Goal: Task Accomplishment & Management: Manage account settings

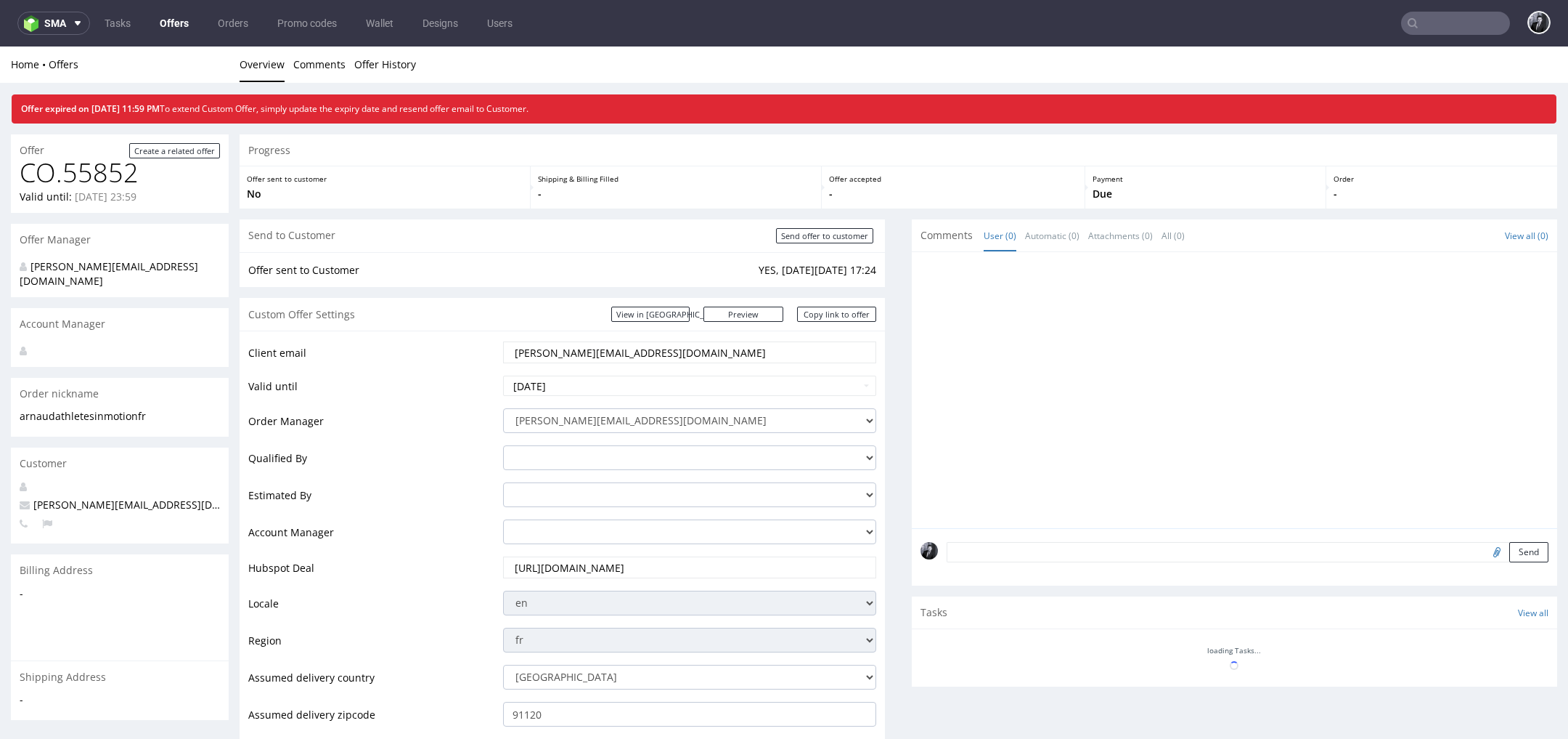
click at [173, 33] on link "Offers" at bounding box center [174, 23] width 46 height 23
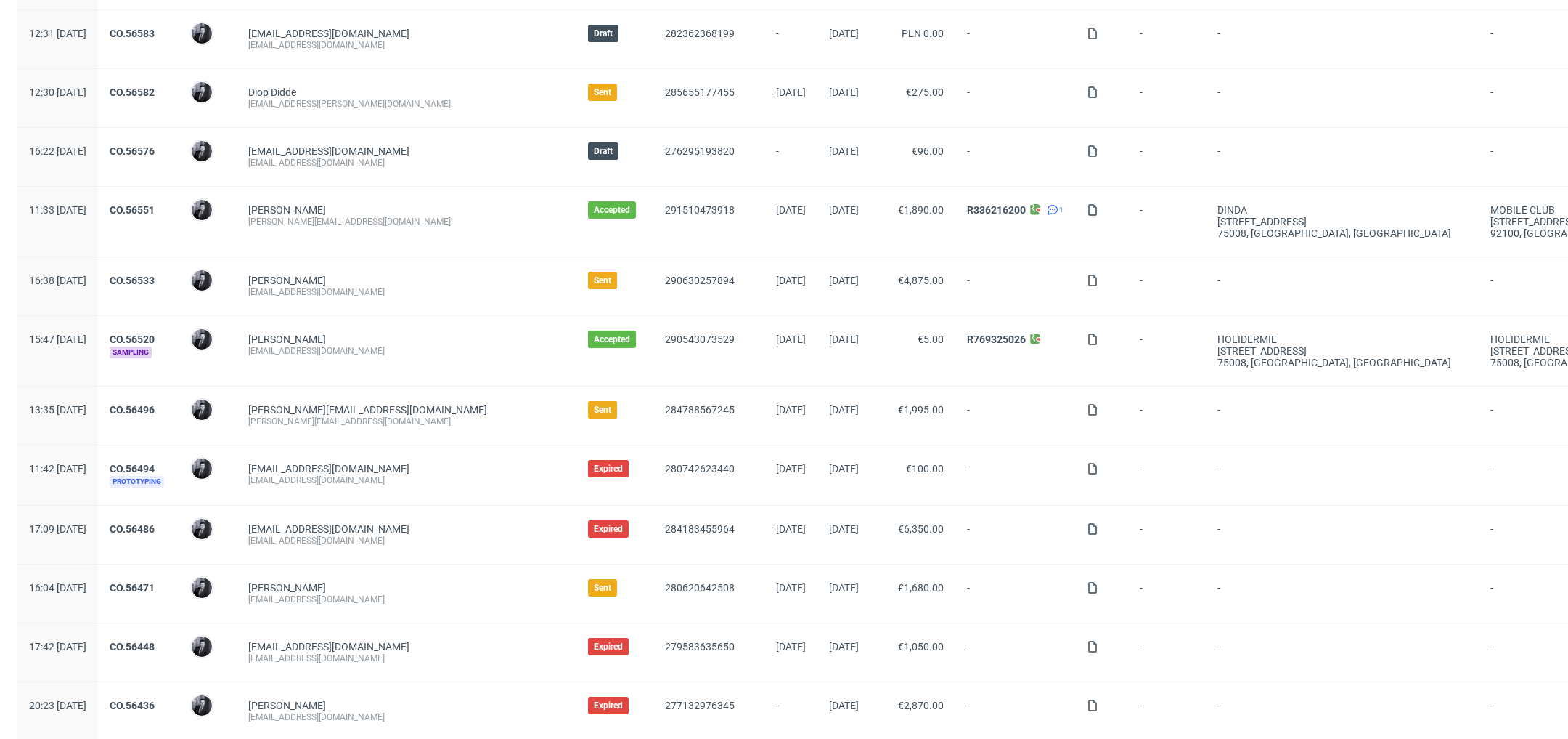
scroll to position [501, 0]
click at [155, 205] on link "CO.56551" at bounding box center [133, 210] width 45 height 11
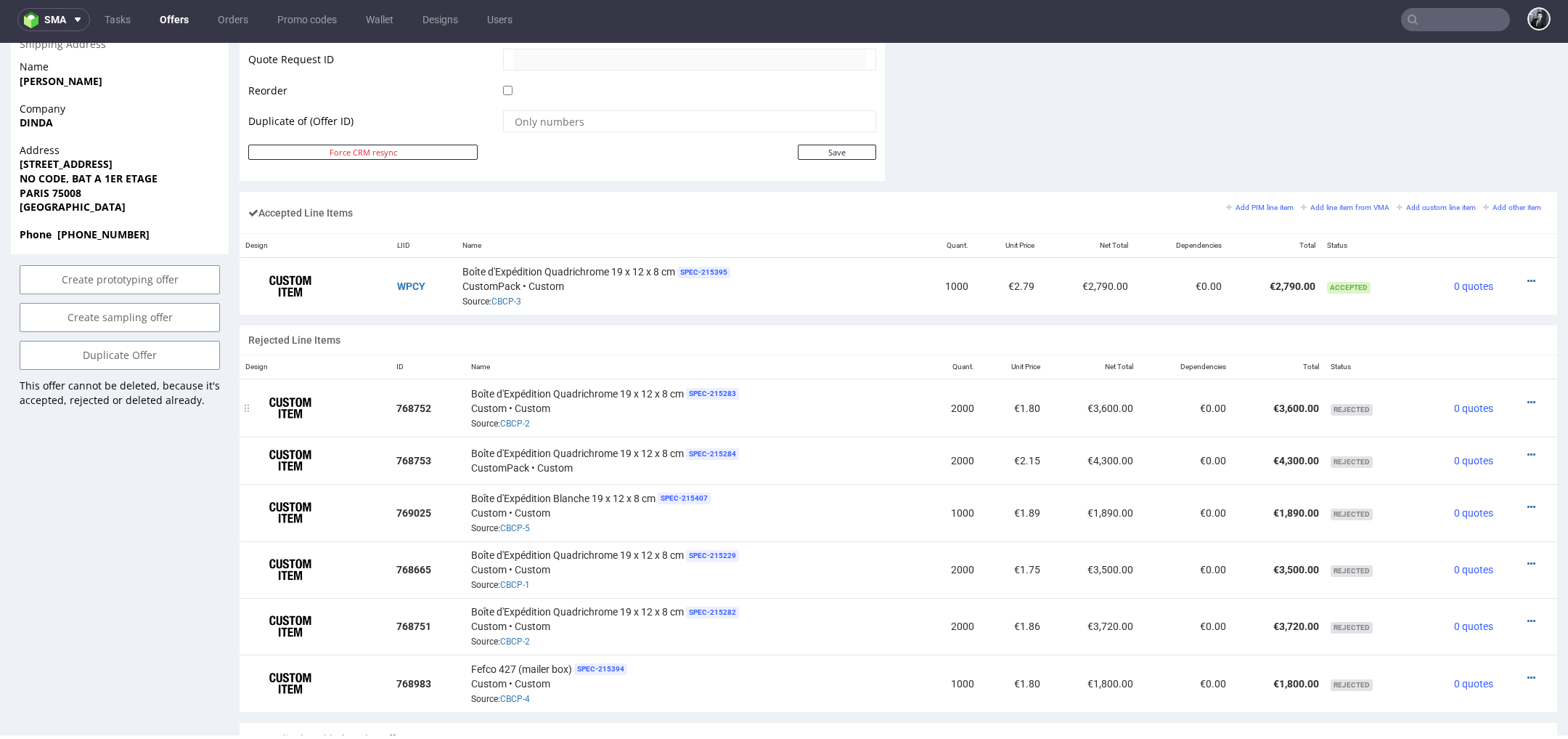
scroll to position [733, 0]
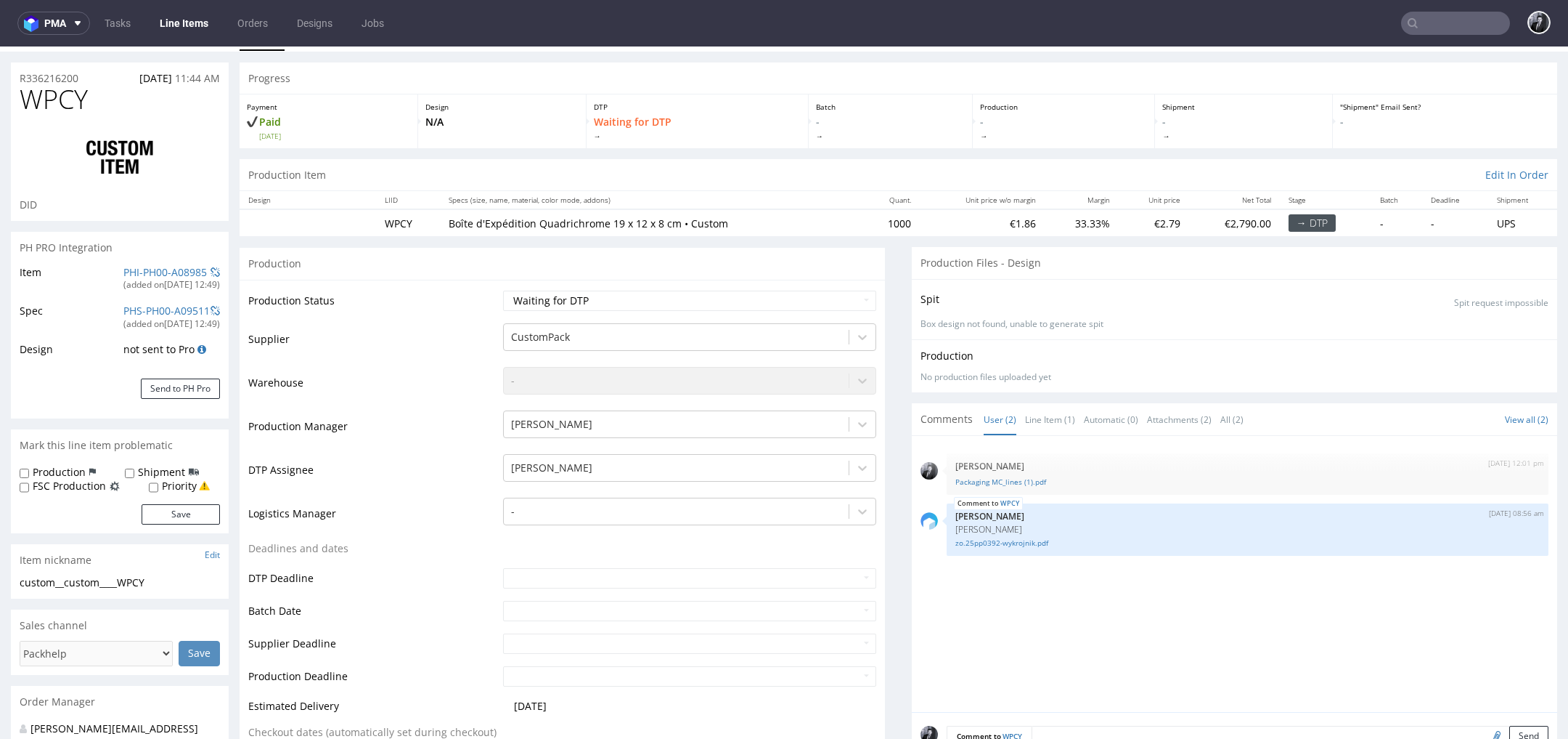
scroll to position [109, 0]
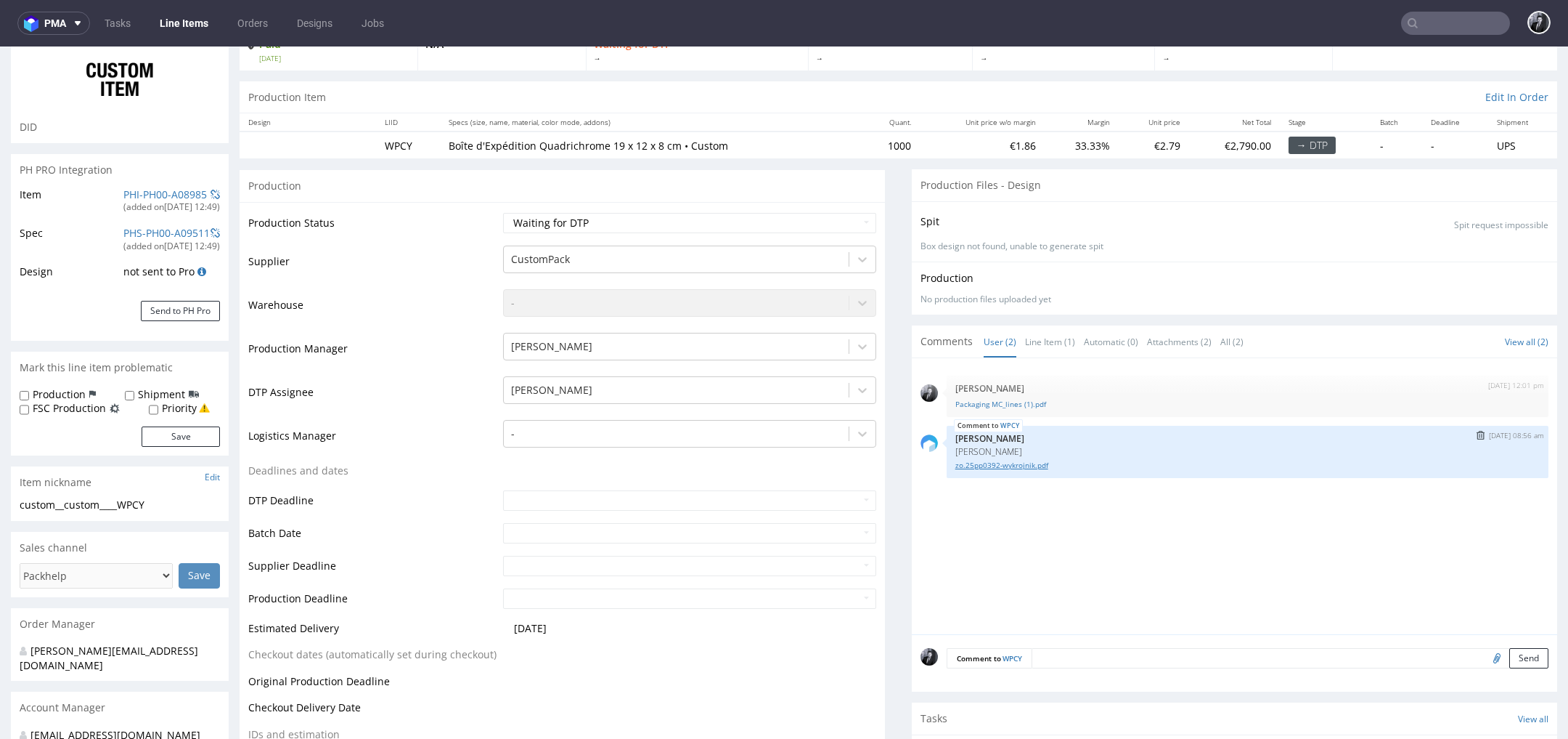
click at [996, 468] on link "zo.25pp0392-wykrojnik.pdf" at bounding box center [1248, 465] width 584 height 11
click at [1062, 515] on div "28th Aug 25 | 12:01 pm Philippe Dubuy Packaging MC_lines (1).pdf WPCY 29th Aug …" at bounding box center [1239, 500] width 637 height 267
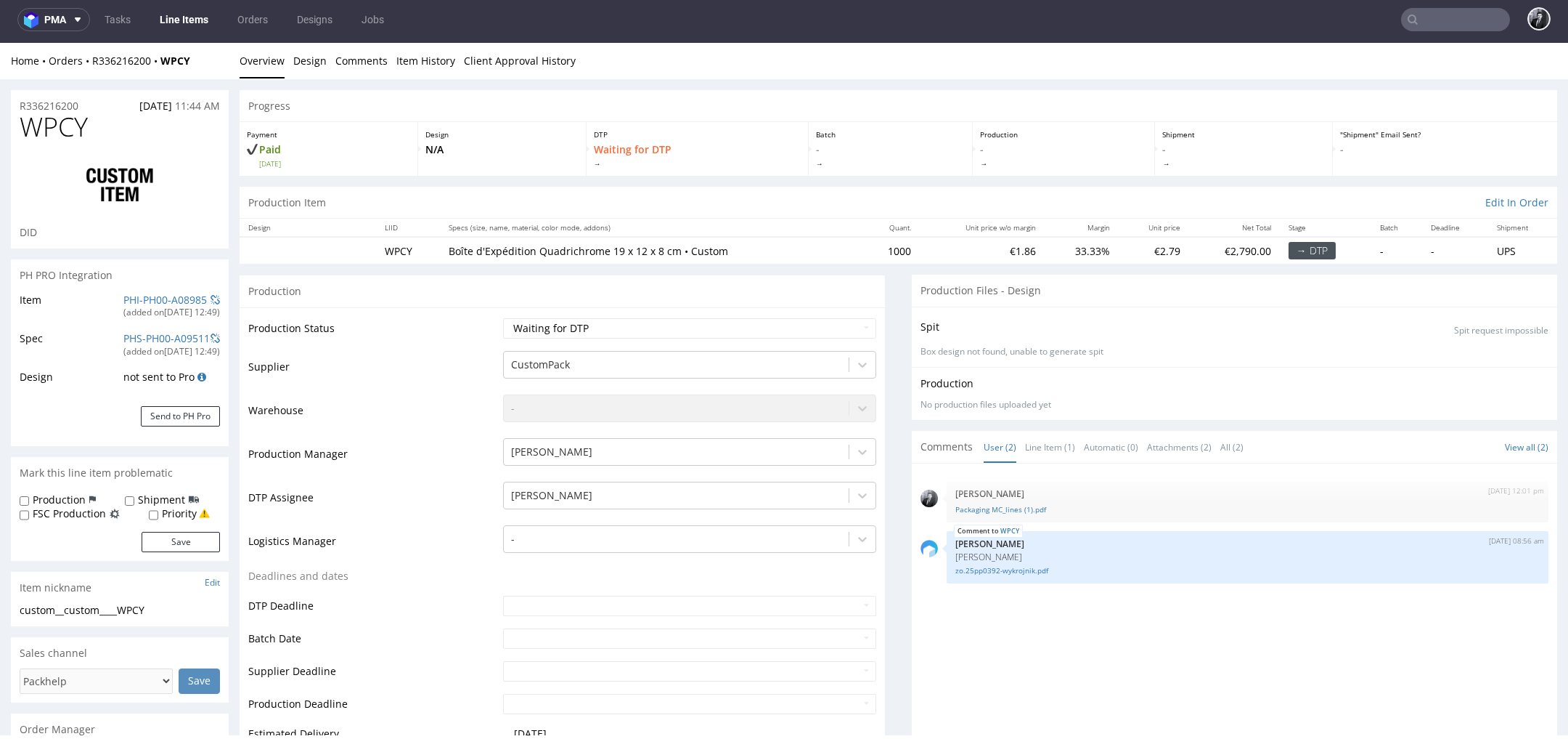
scroll to position [0, 0]
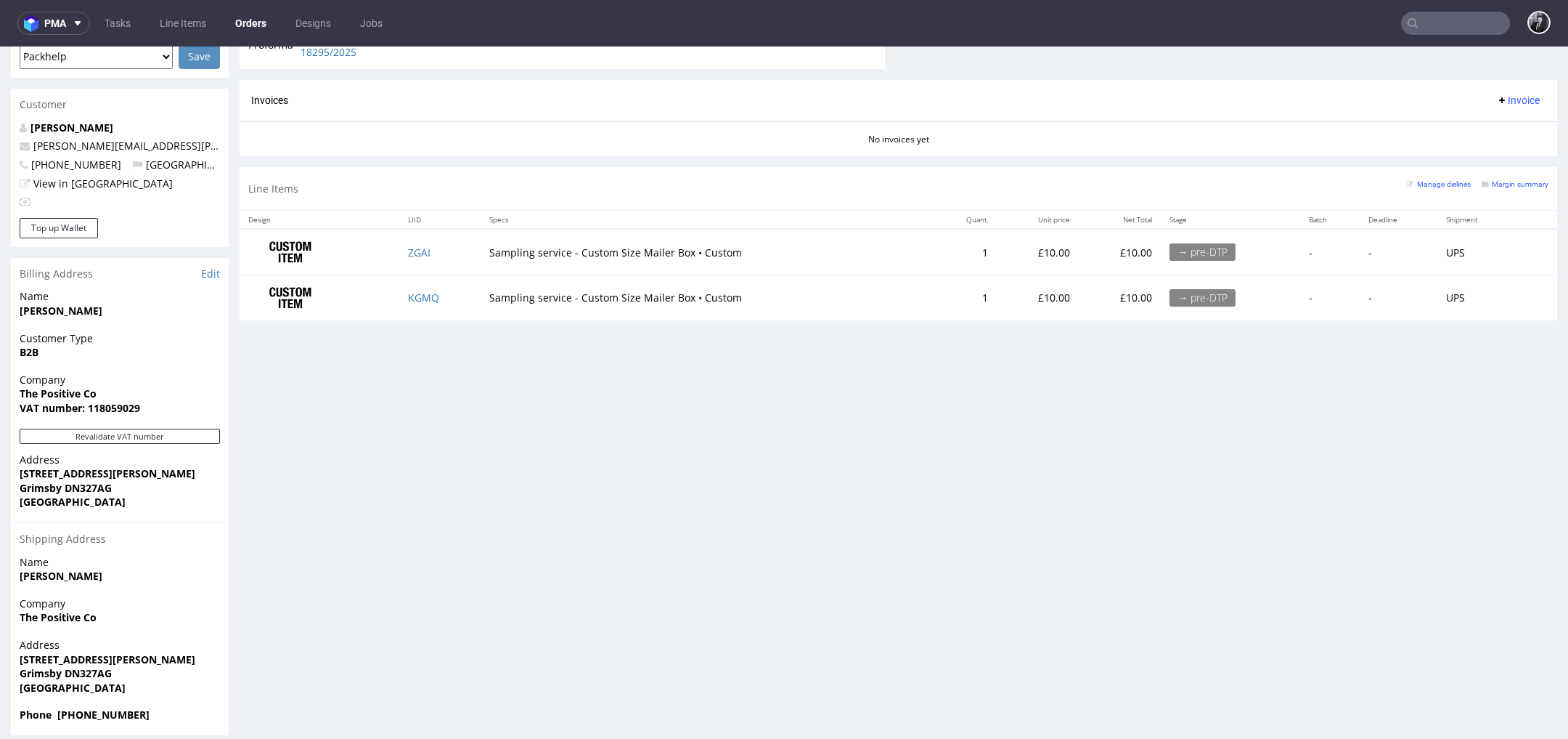
scroll to position [4, 0]
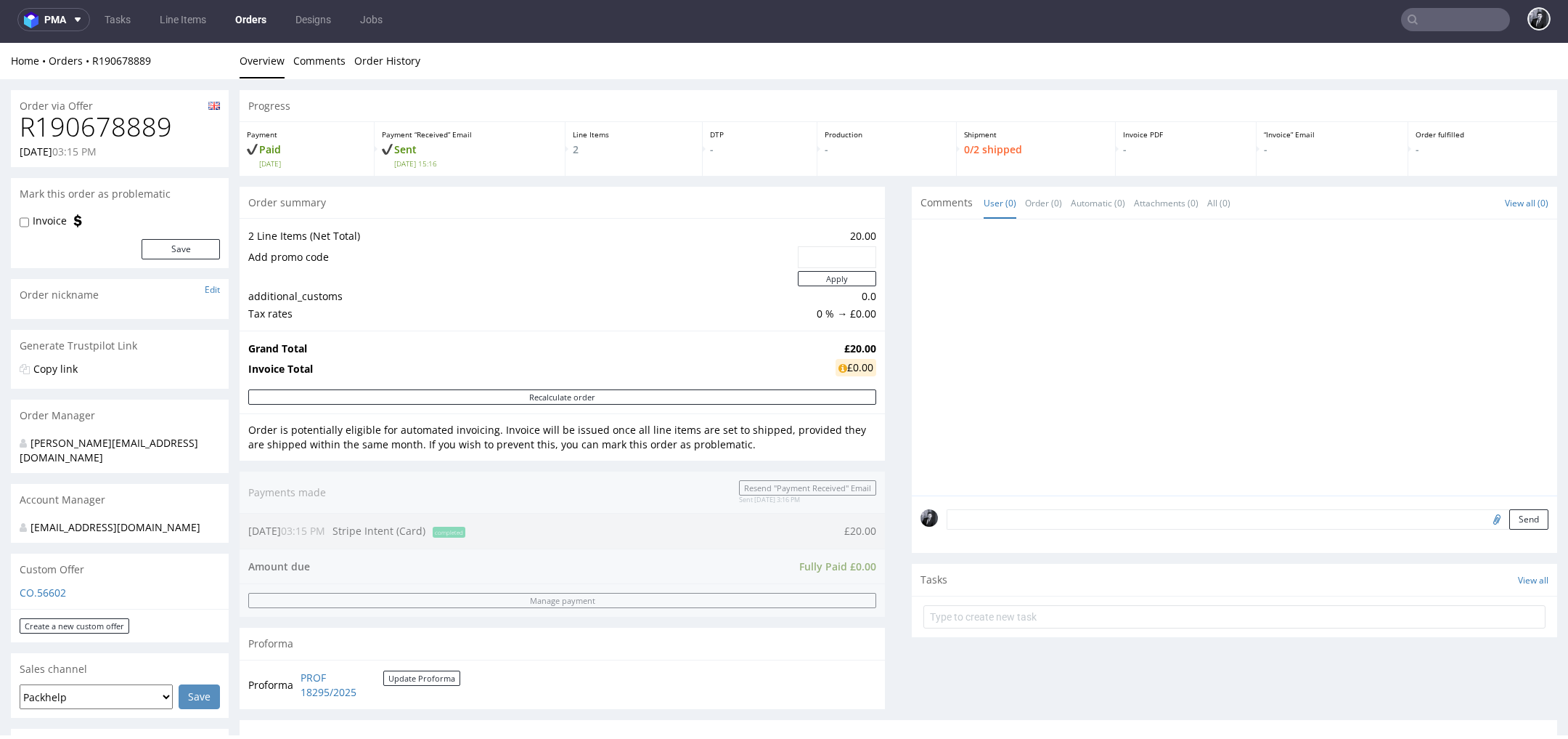
scroll to position [0, 0]
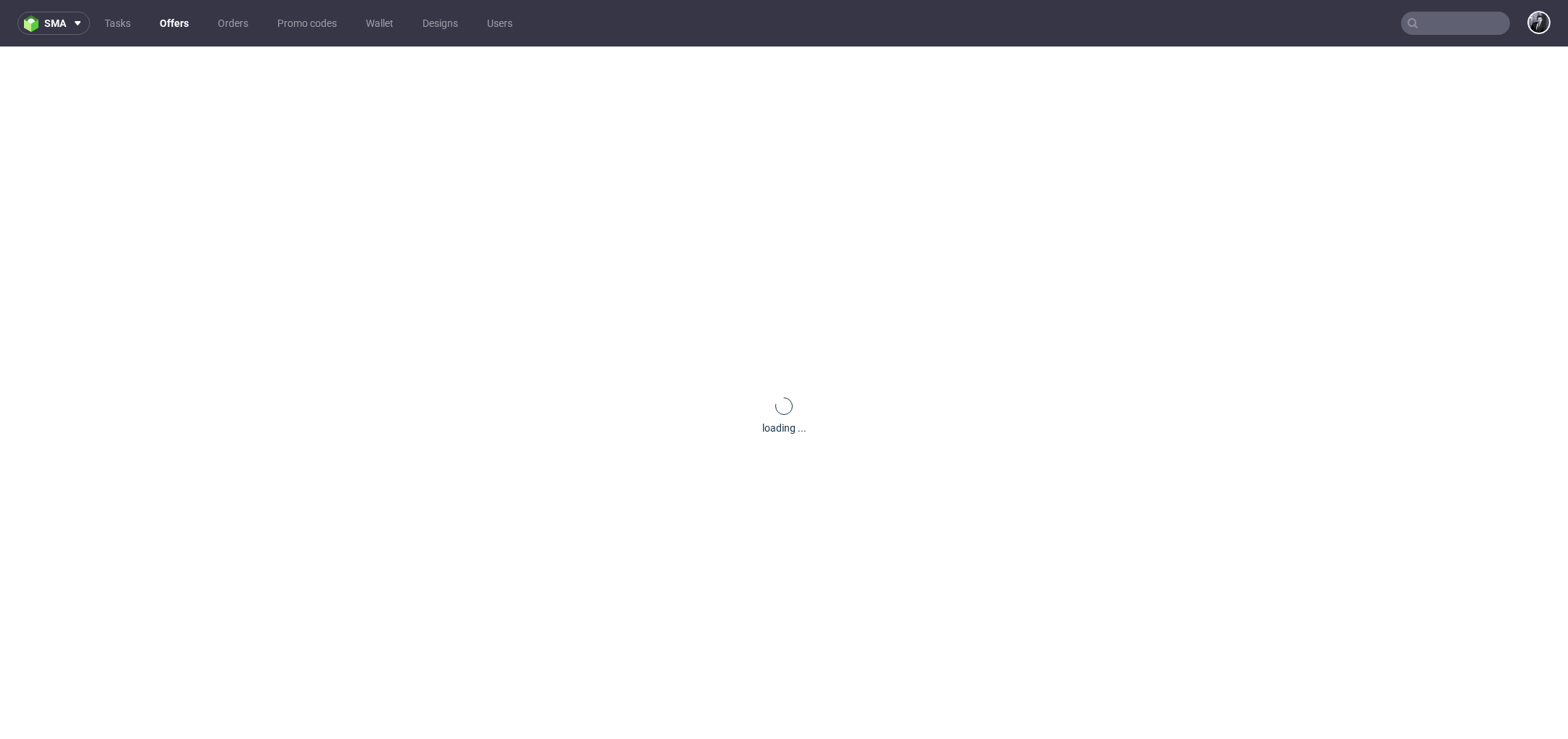
click at [181, 26] on link "Offers" at bounding box center [174, 23] width 46 height 23
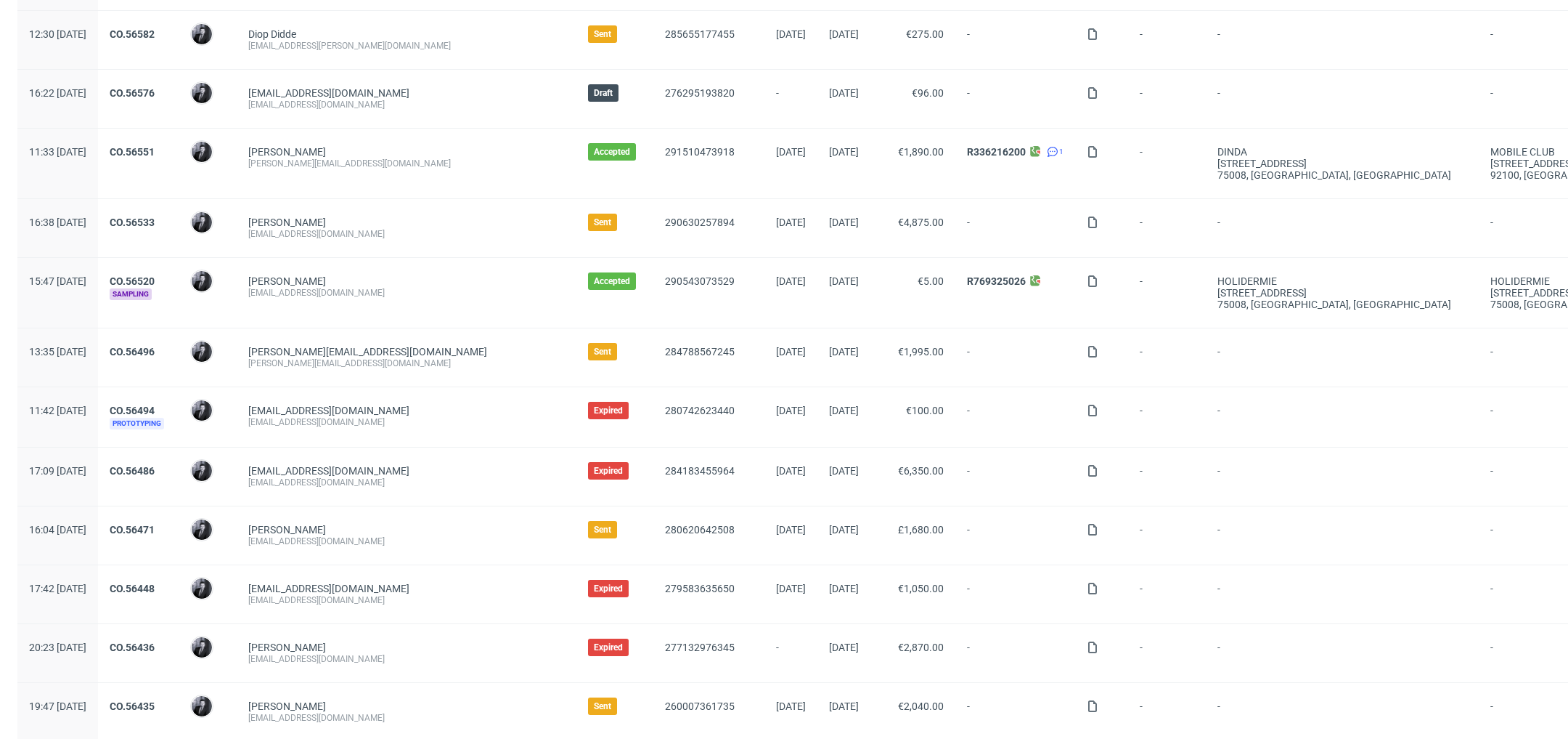
scroll to position [558, 0]
click at [155, 218] on link "CO.56533" at bounding box center [133, 223] width 45 height 11
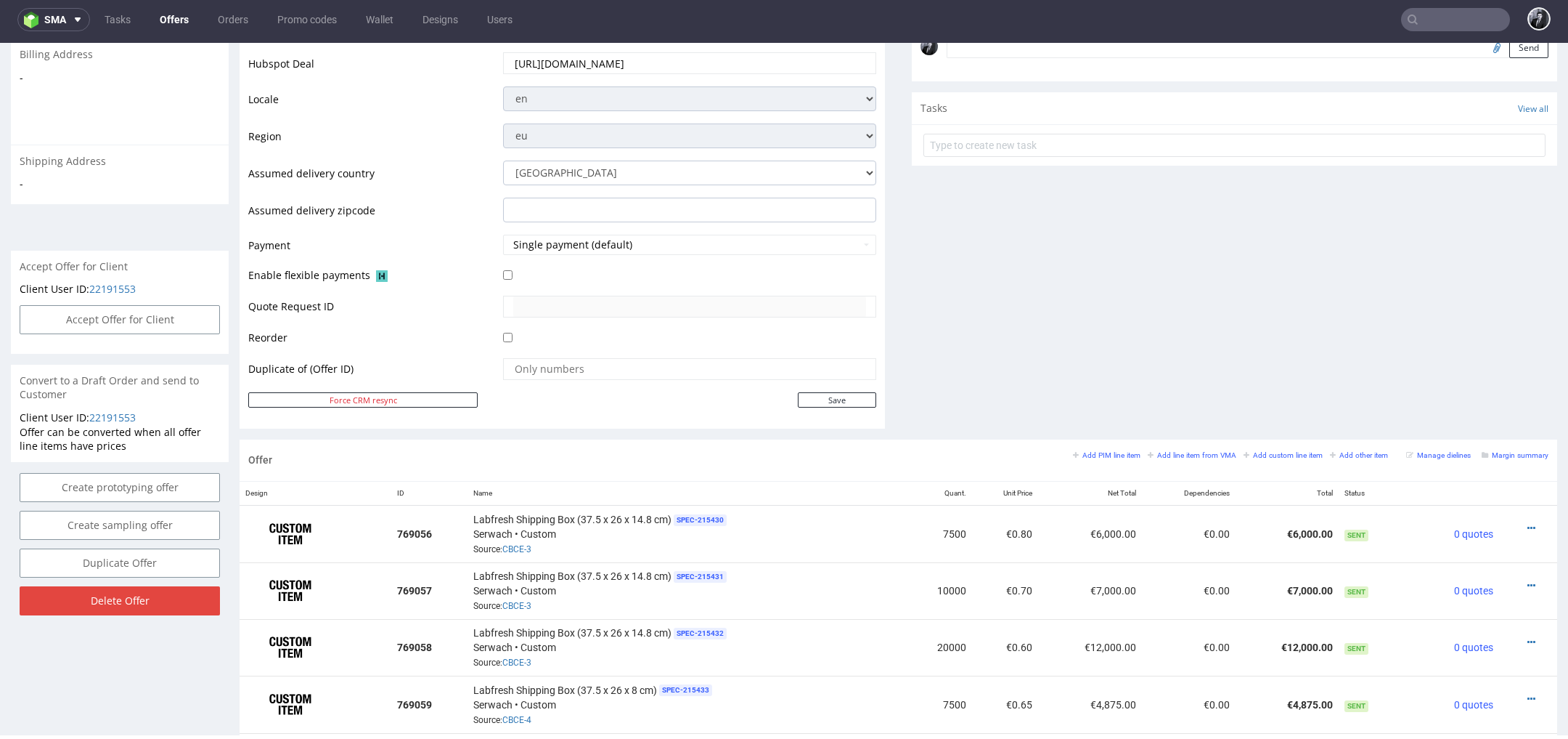
scroll to position [479, 0]
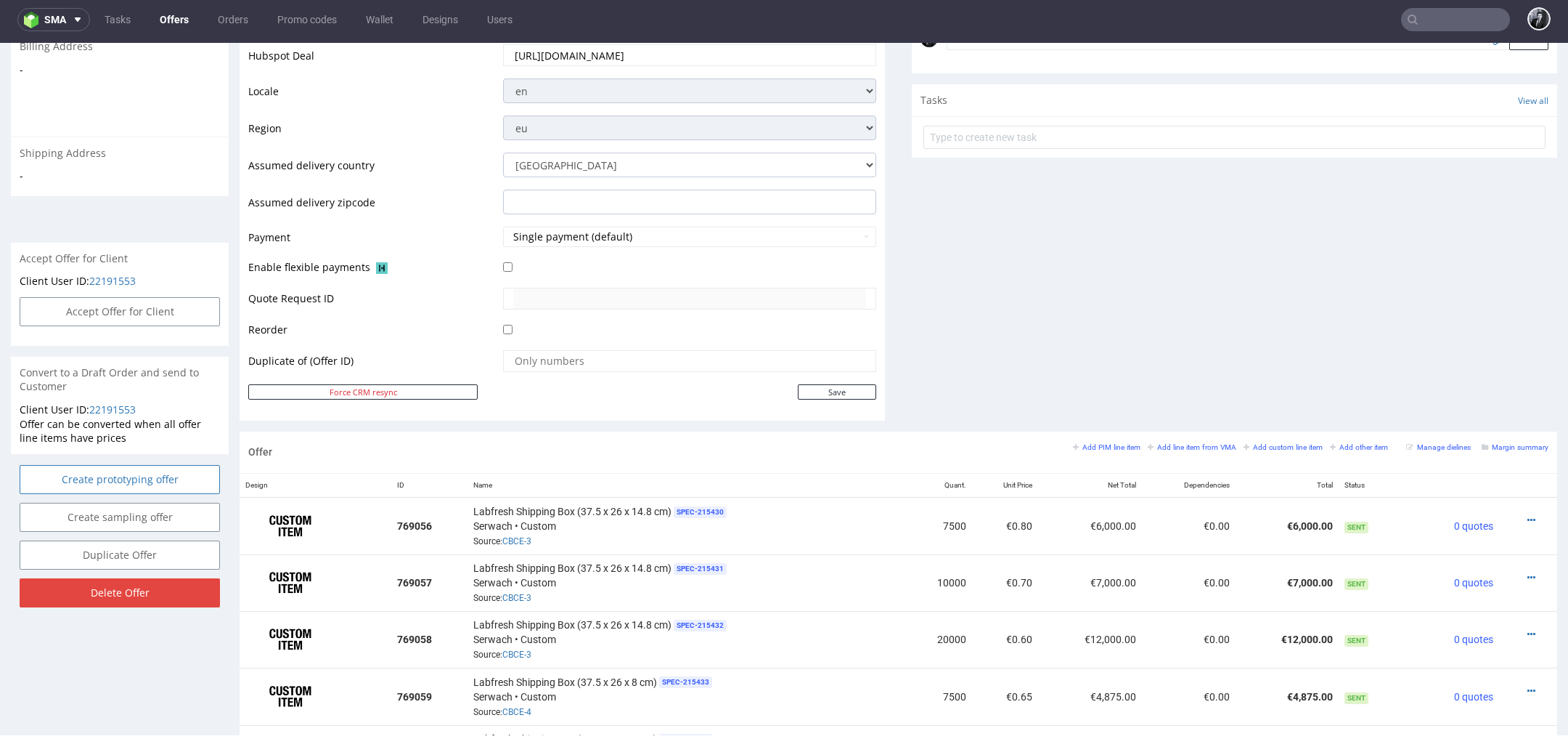
click at [163, 465] on link "Create prototyping offer" at bounding box center [120, 479] width 201 height 29
click at [86, 417] on link "Yes" at bounding box center [97, 425] width 41 height 22
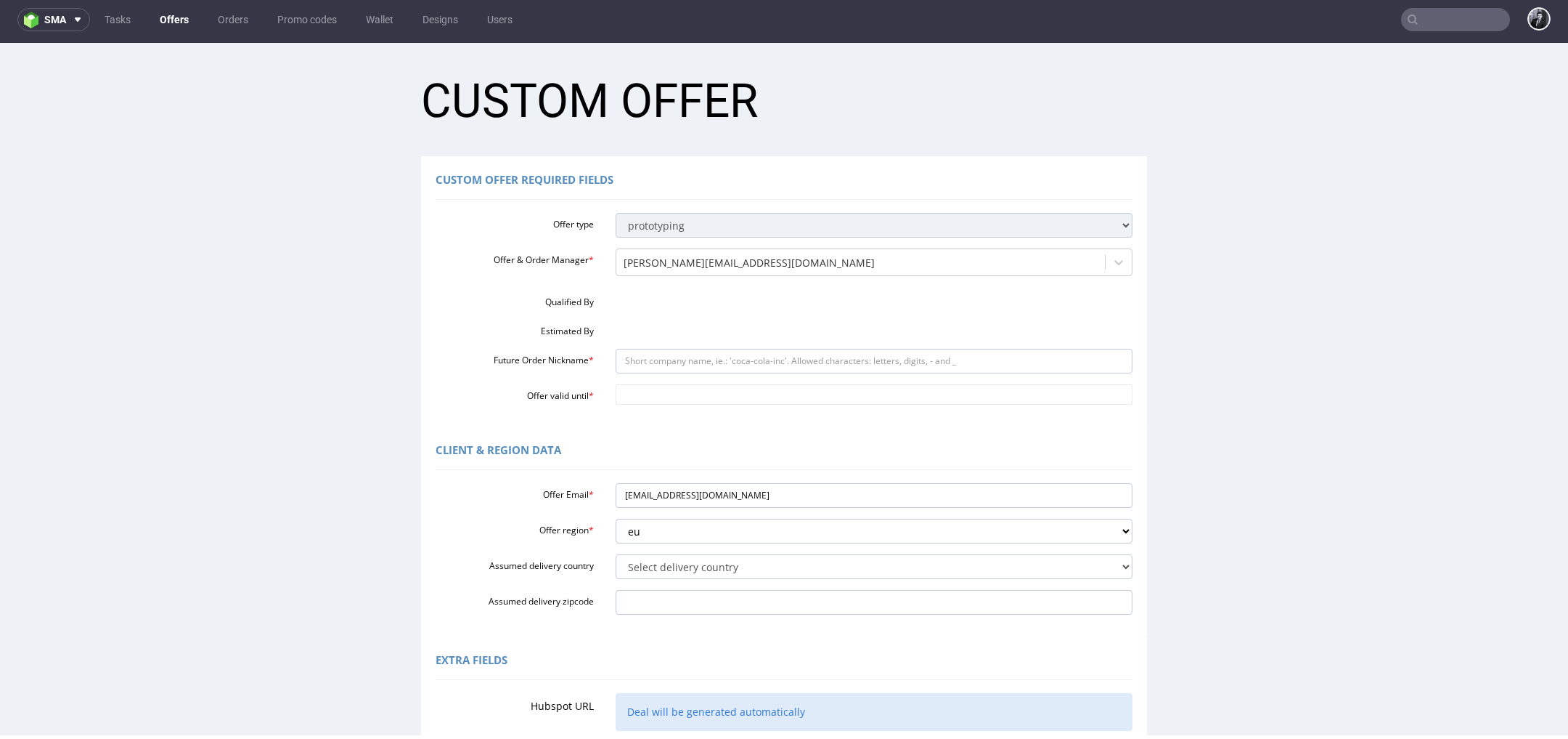
scroll to position [0, 0]
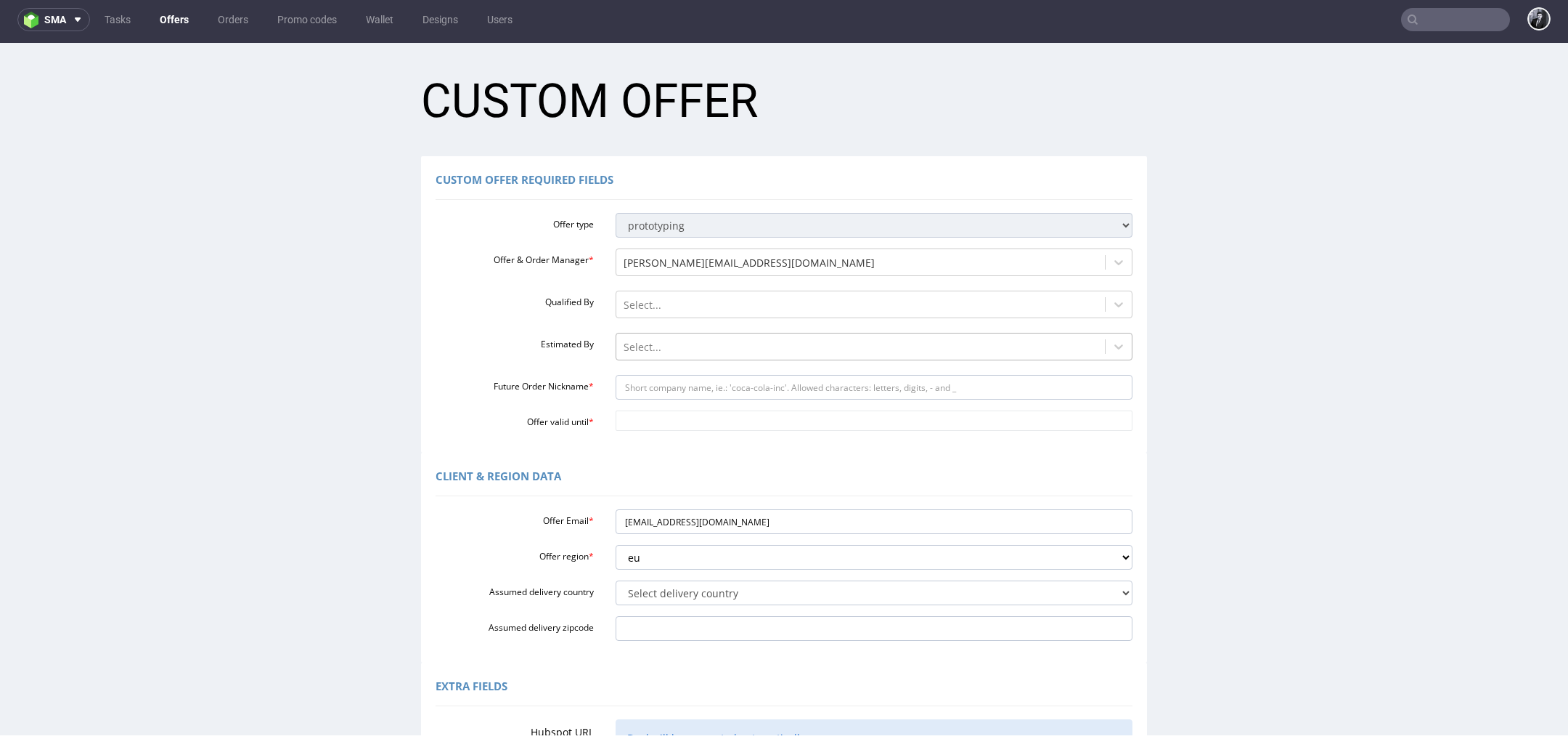
click at [690, 344] on div at bounding box center [861, 347] width 475 height 18
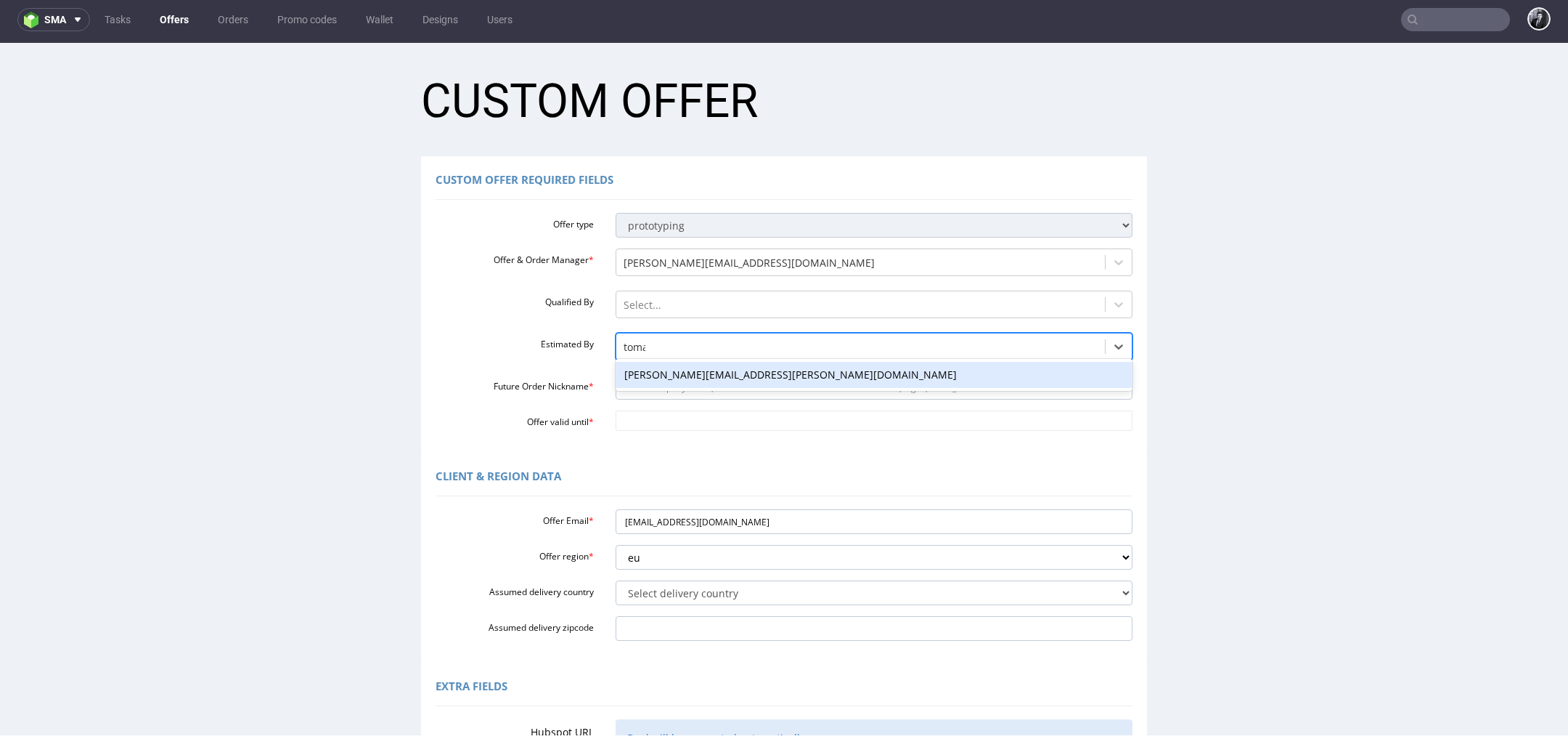
type input "tomas"
click at [736, 380] on div "[PERSON_NAME][EMAIL_ADDRESS][PERSON_NAME][DOMAIN_NAME]" at bounding box center [875, 375] width 518 height 26
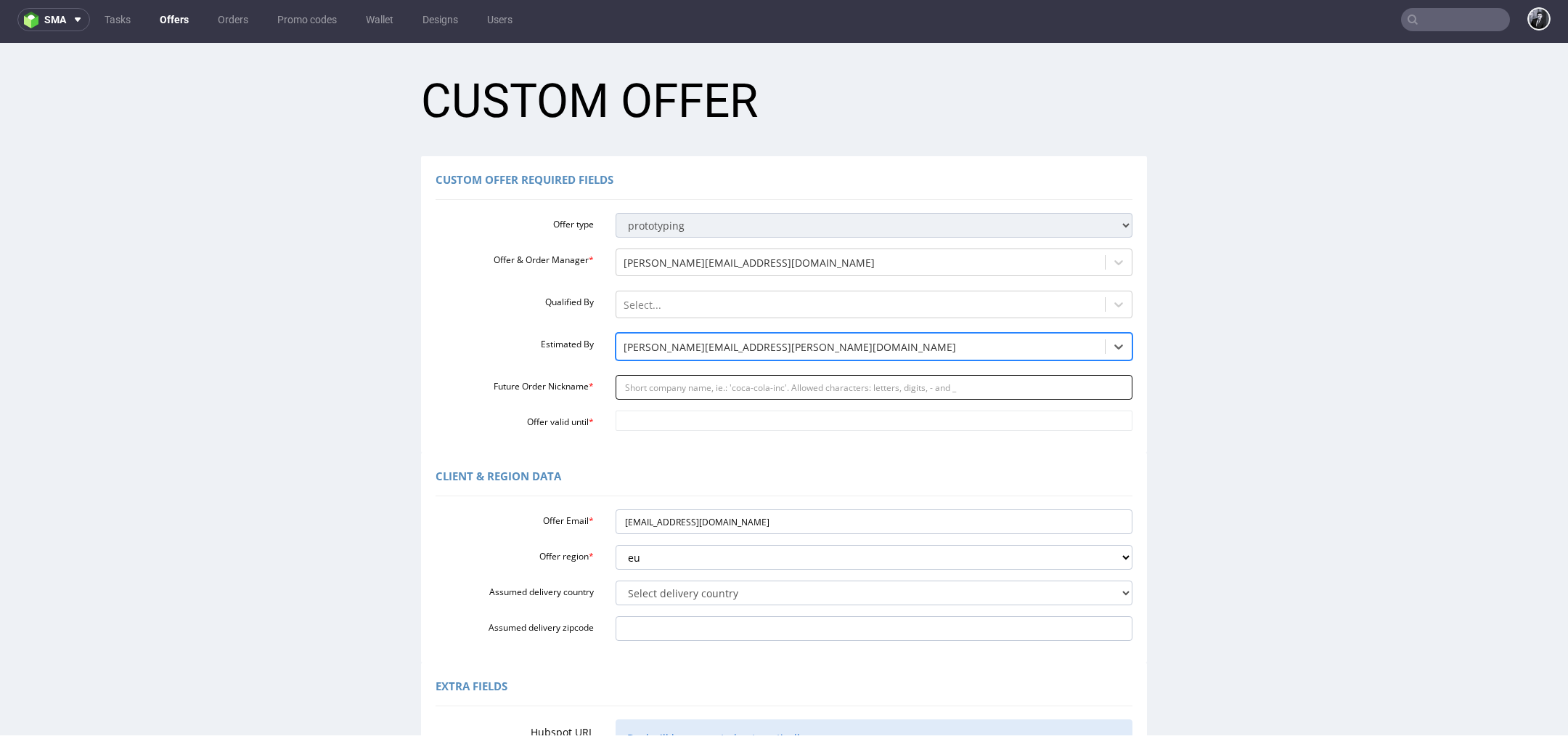
click at [727, 386] on input "Future Order Nickname *" at bounding box center [875, 387] width 518 height 25
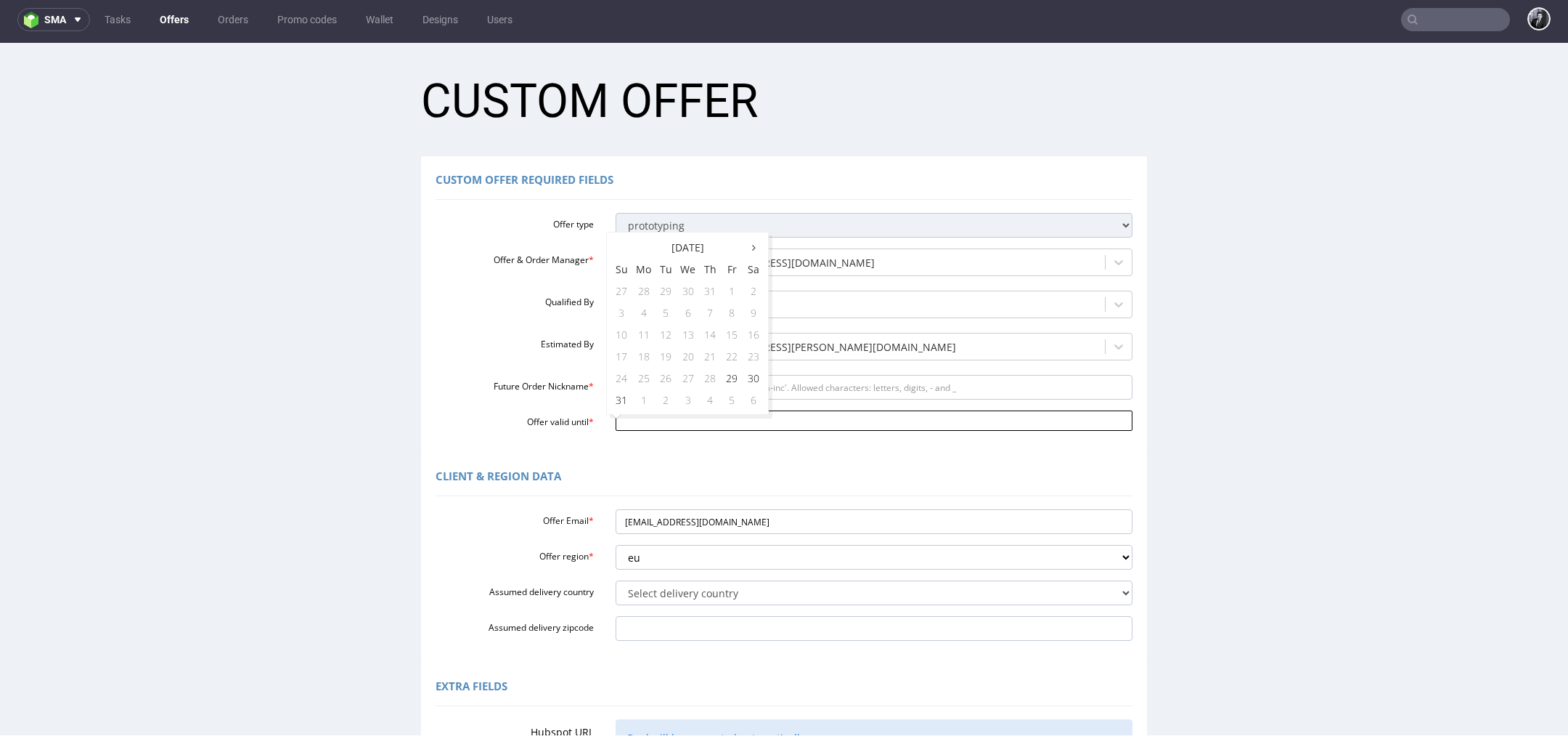
click at [677, 425] on input "Offer valid until *" at bounding box center [875, 420] width 518 height 20
click at [528, 354] on div "Estimated By tomasz.kubiak@packhelp.com" at bounding box center [784, 348] width 718 height 32
click at [723, 595] on select "Select delivery country Andorra Afghanistan Anguilla Albania Armenia Antarctica…" at bounding box center [875, 592] width 518 height 25
click at [845, 599] on select "Select delivery country Andorra Afghanistan Anguilla Albania Armenia Antarctica…" at bounding box center [875, 592] width 518 height 25
select select "166"
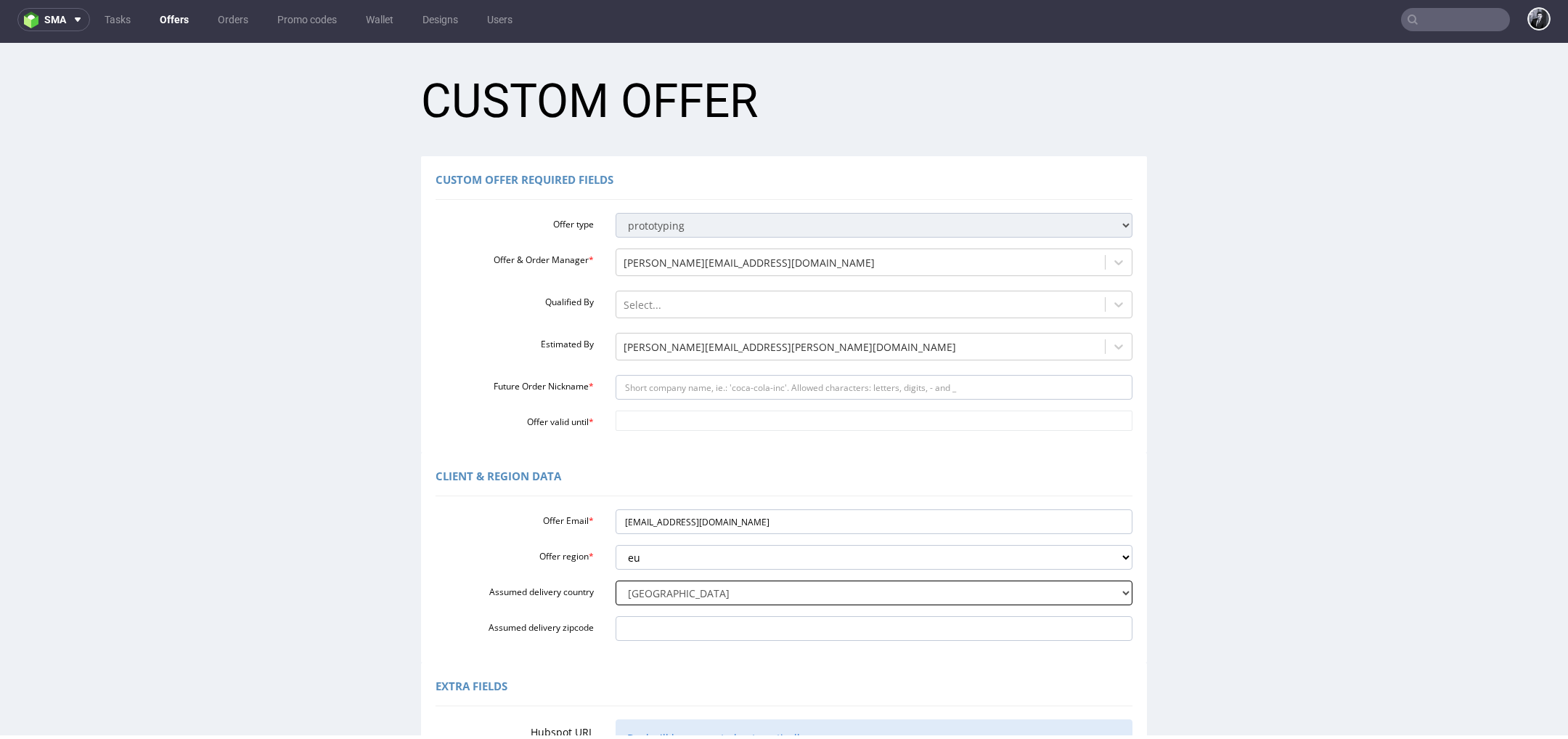
click at [616, 580] on select "Select delivery country Andorra Afghanistan Anguilla Albania Armenia Antarctica…" at bounding box center [875, 592] width 518 height 25
click at [796, 559] on select "eu gb de pl fr it es" at bounding box center [875, 557] width 518 height 25
click at [755, 391] on input "Future Order Nickname *" at bounding box center [875, 387] width 518 height 25
paste input "simonlabfresheu"
type input "simonlabfresheu"
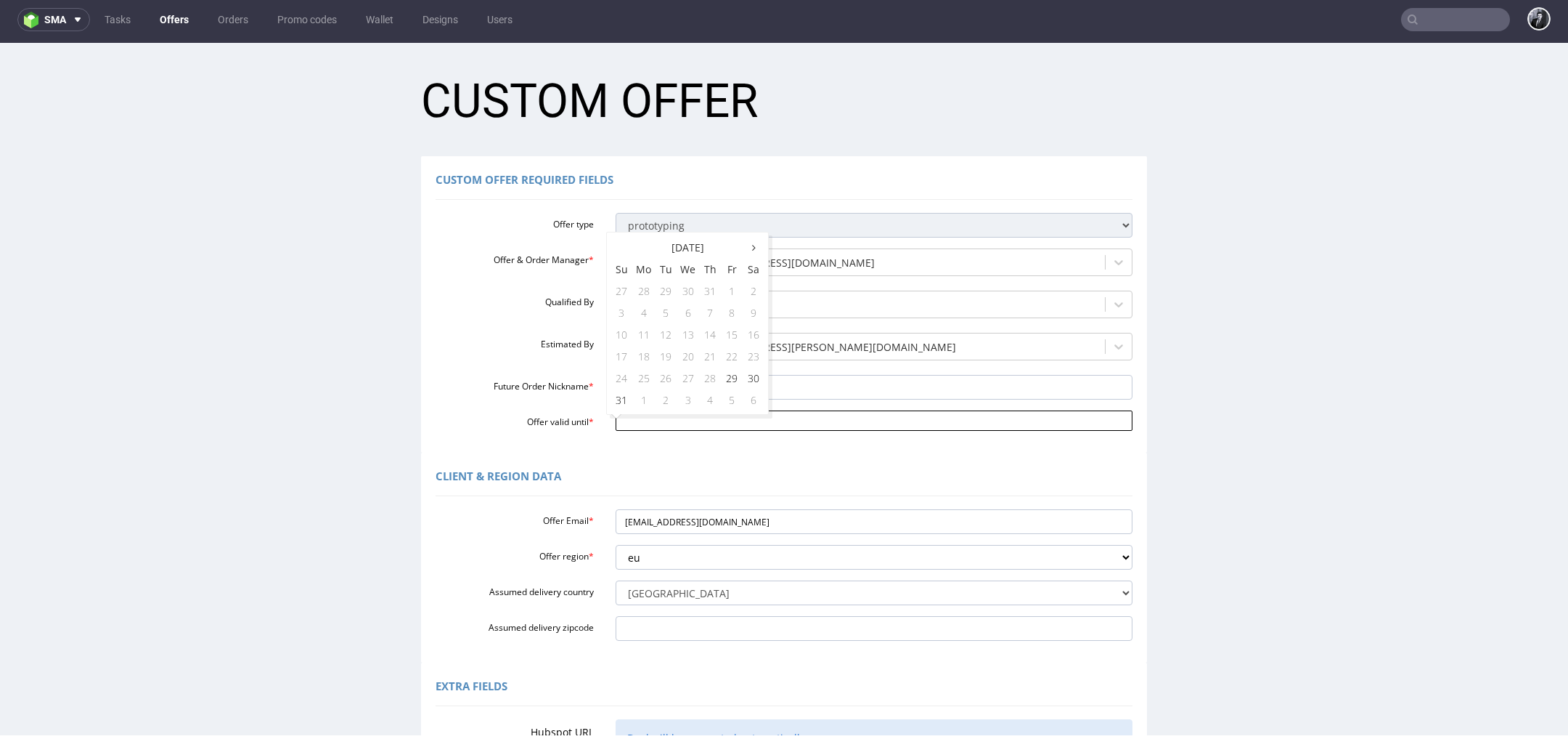
click at [702, 419] on input "Offer valid until *" at bounding box center [875, 420] width 518 height 20
click at [759, 250] on th at bounding box center [753, 247] width 22 height 22
click at [723, 295] on td "5" at bounding box center [731, 291] width 22 height 22
type input "[DATE]"
click at [613, 479] on div "Client & Region data" at bounding box center [784, 478] width 697 height 35
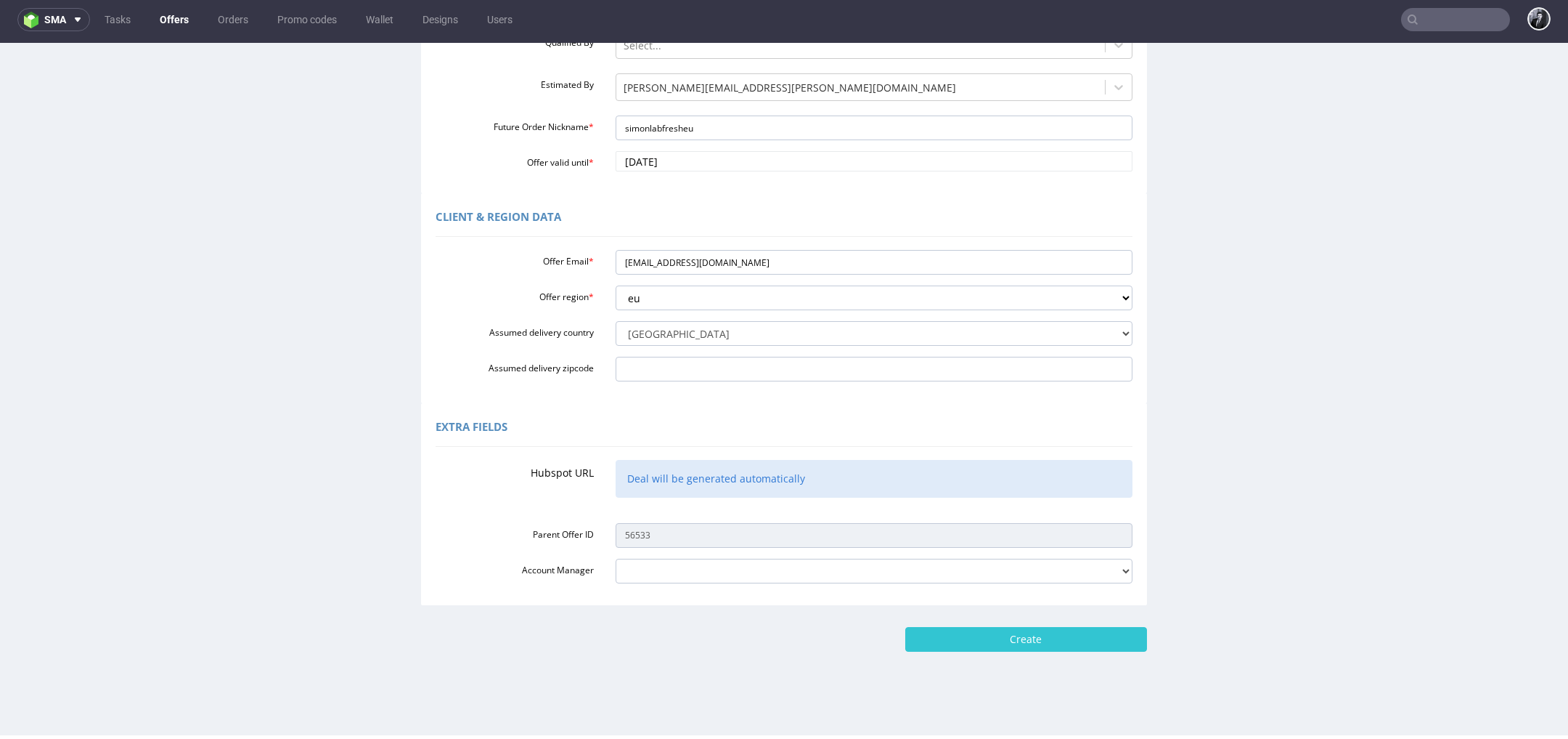
scroll to position [269, 0]
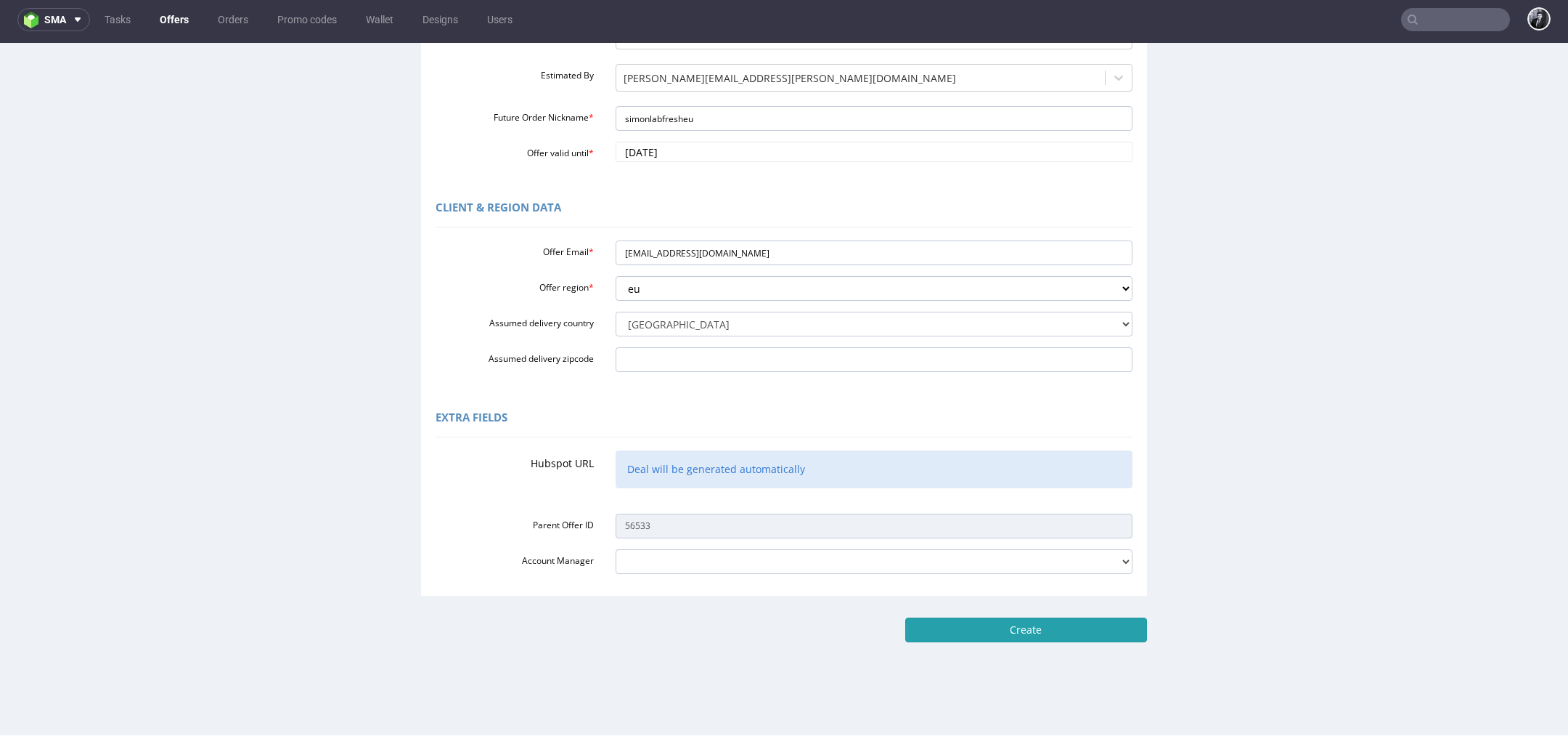
click at [1070, 630] on input "Create" at bounding box center [1026, 630] width 242 height 25
type input "Please wait..."
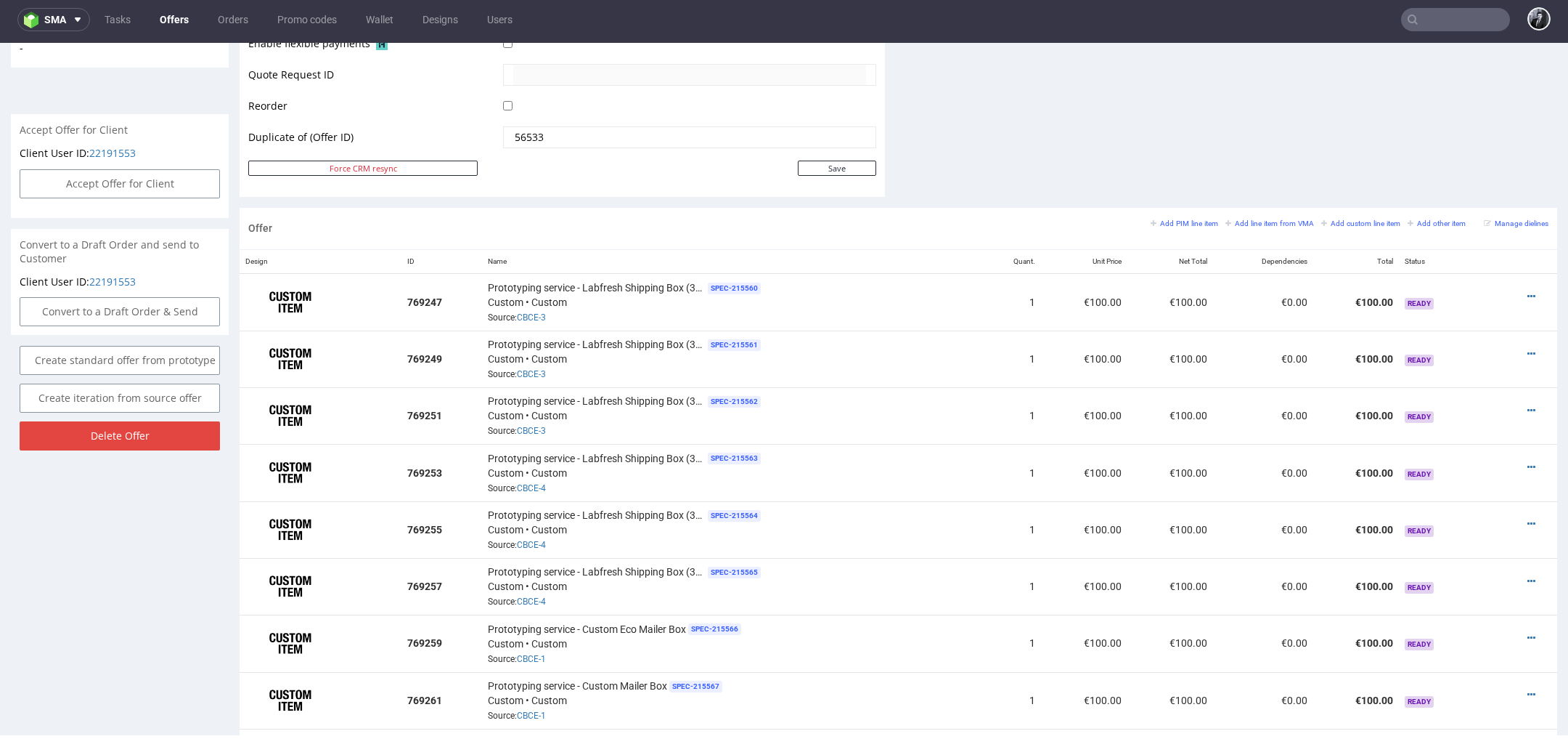
scroll to position [700, 0]
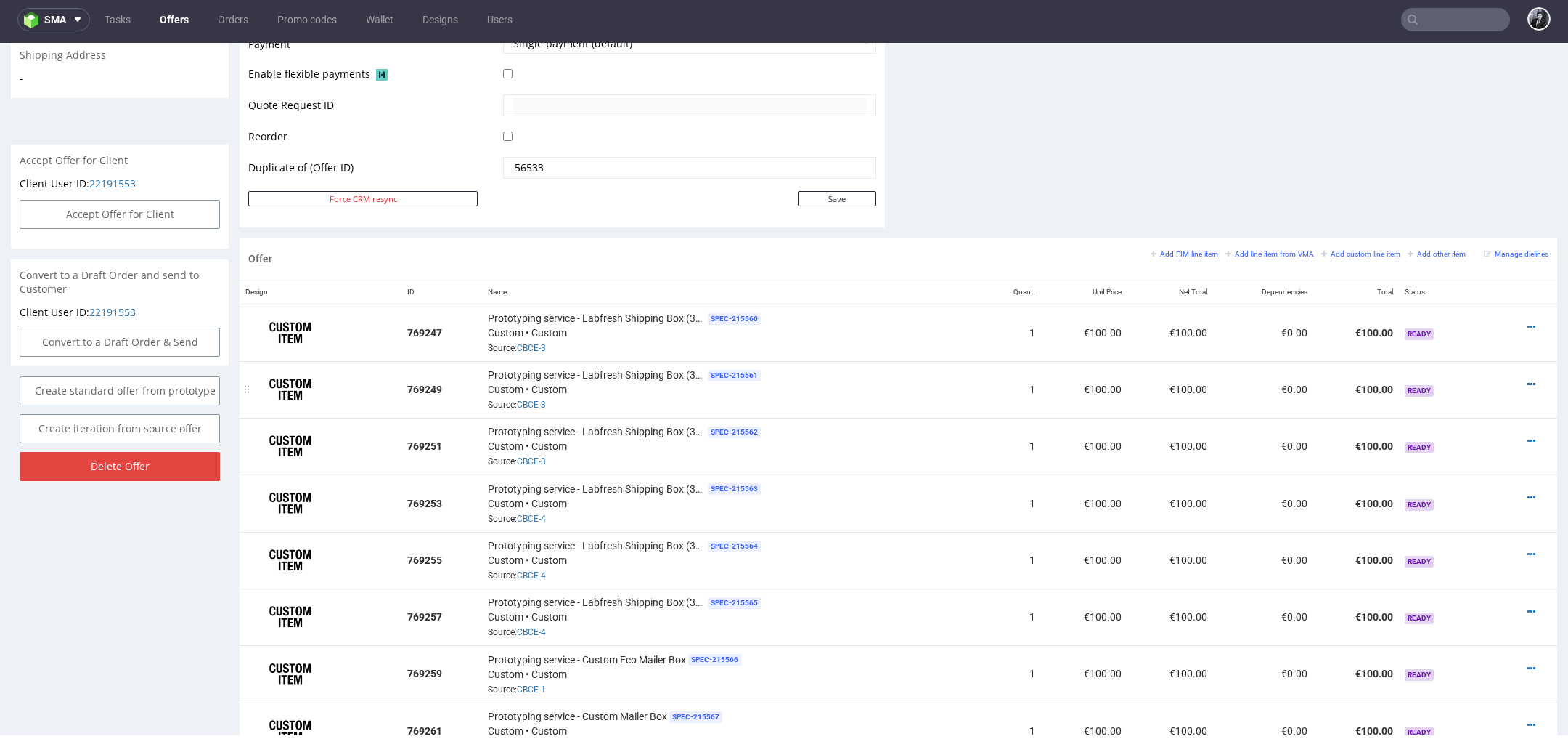
click at [1528, 381] on icon at bounding box center [1532, 384] width 8 height 11
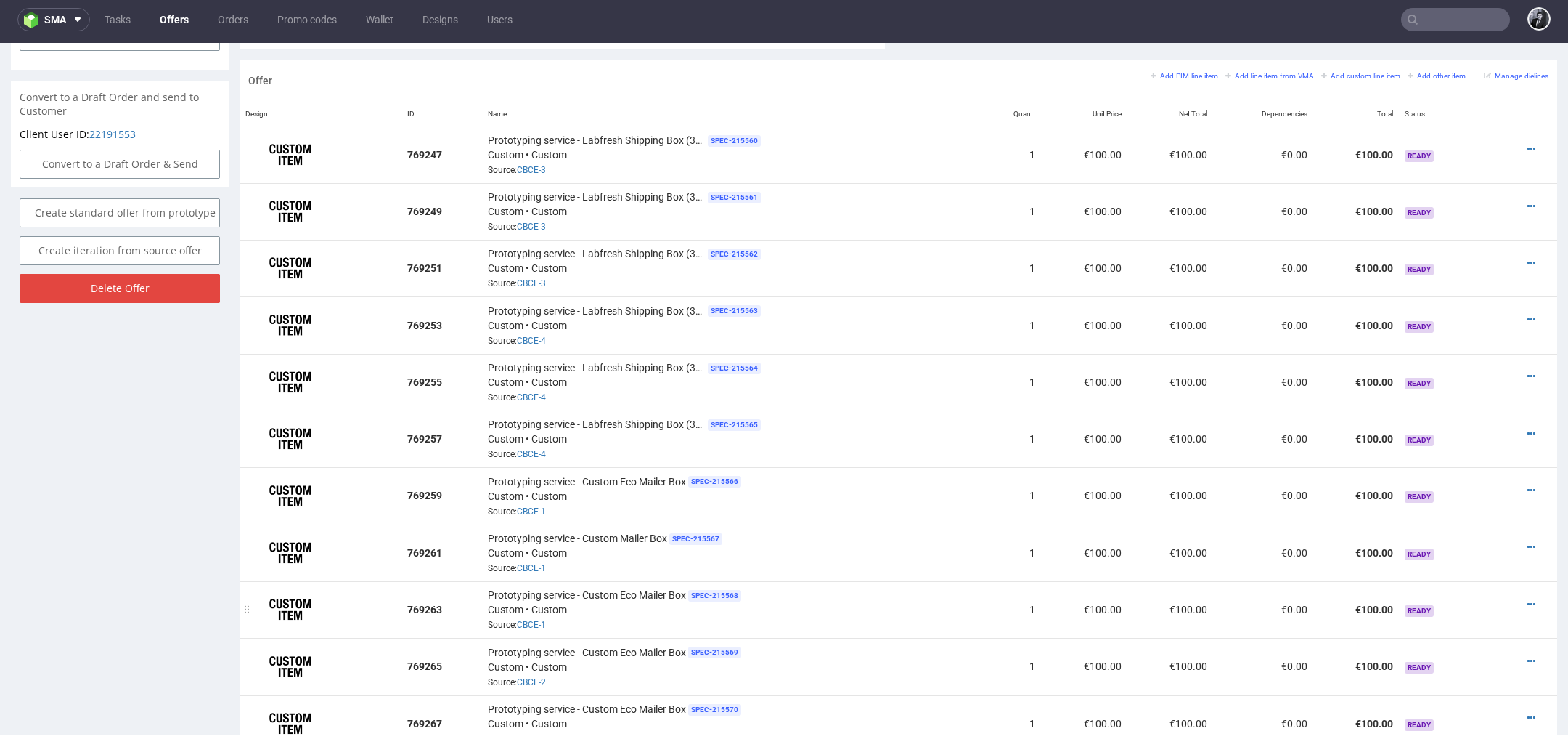
scroll to position [830, 0]
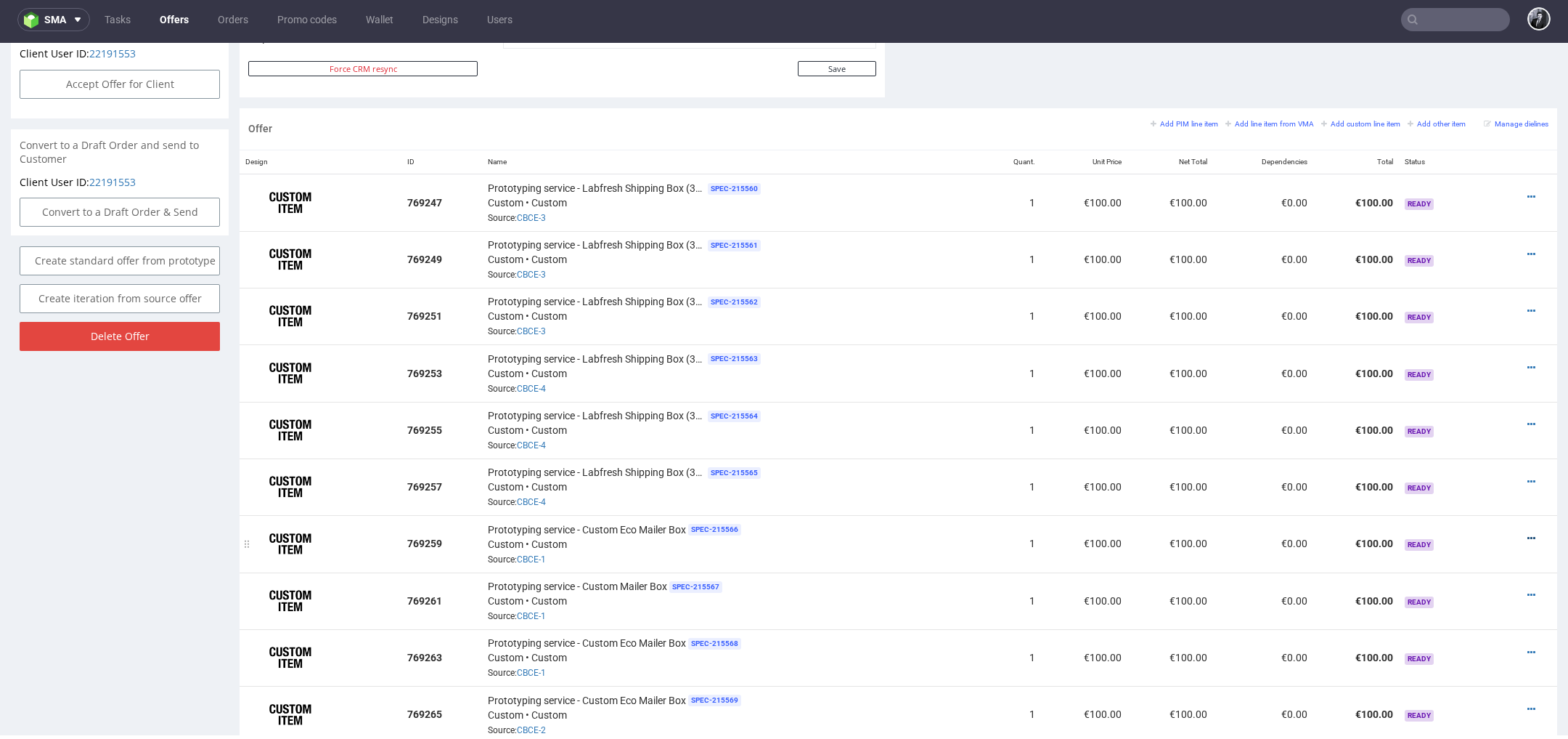
click at [1528, 533] on icon at bounding box center [1532, 538] width 8 height 11
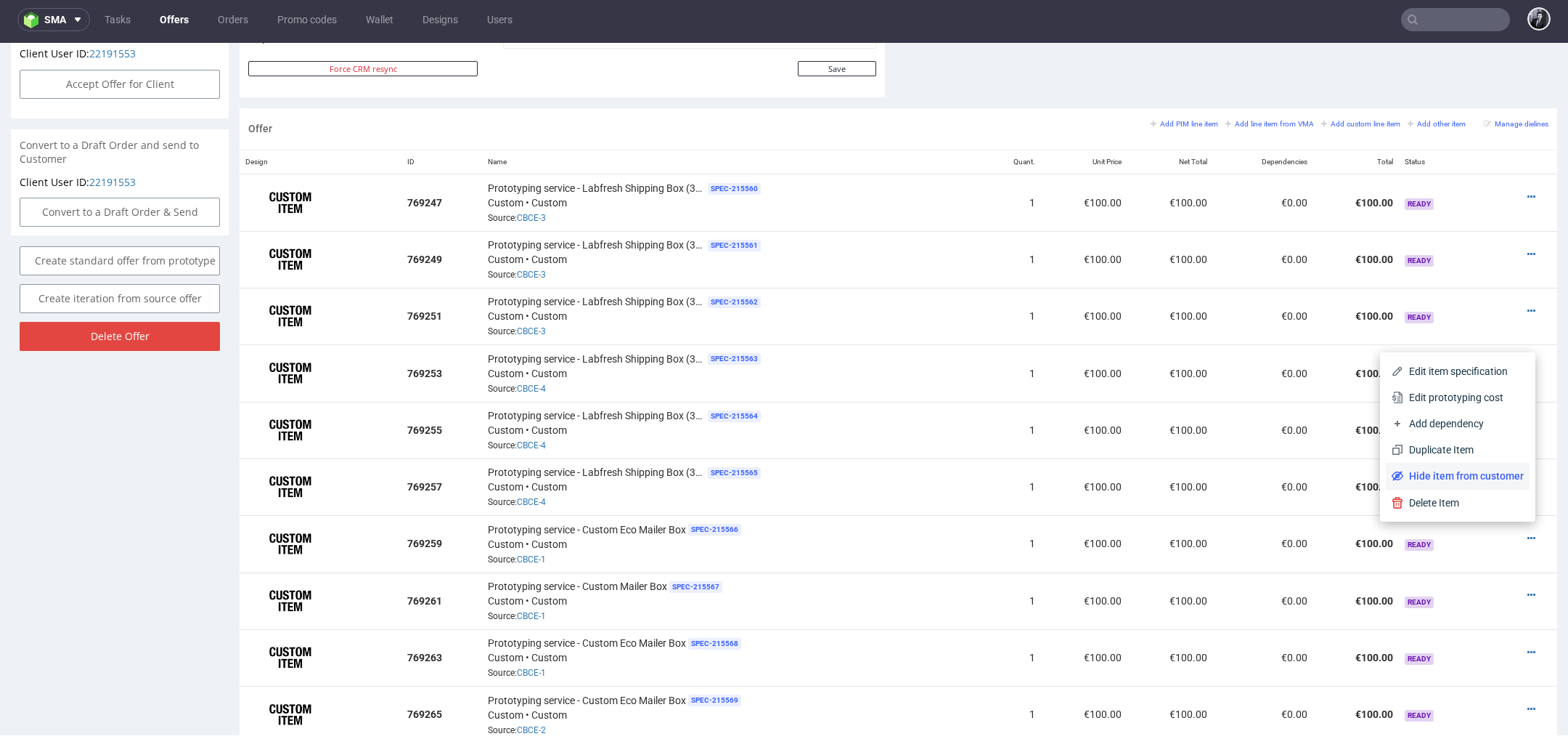
click at [1465, 473] on span "Hide item from customer" at bounding box center [1464, 476] width 121 height 15
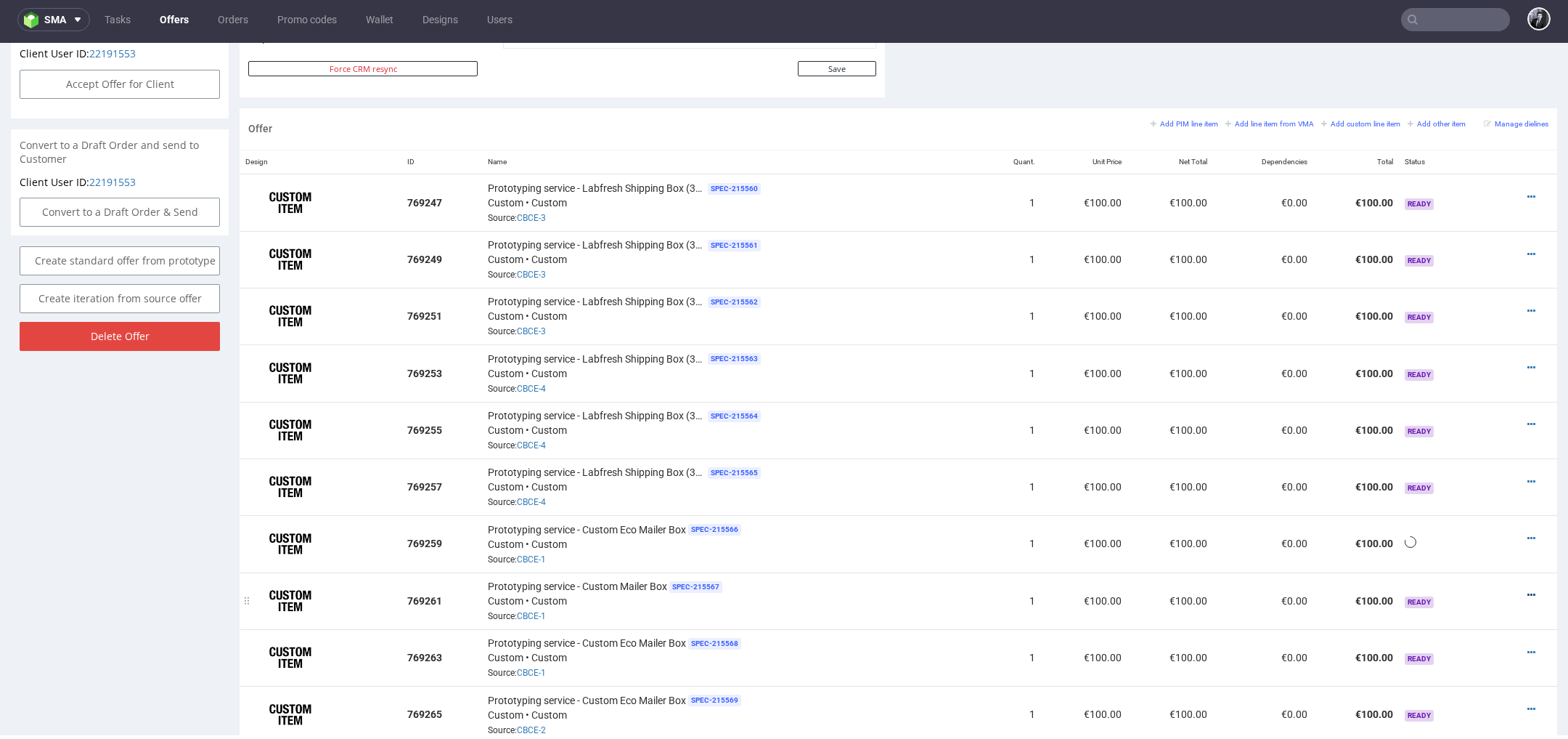
click at [1528, 590] on icon at bounding box center [1532, 595] width 8 height 11
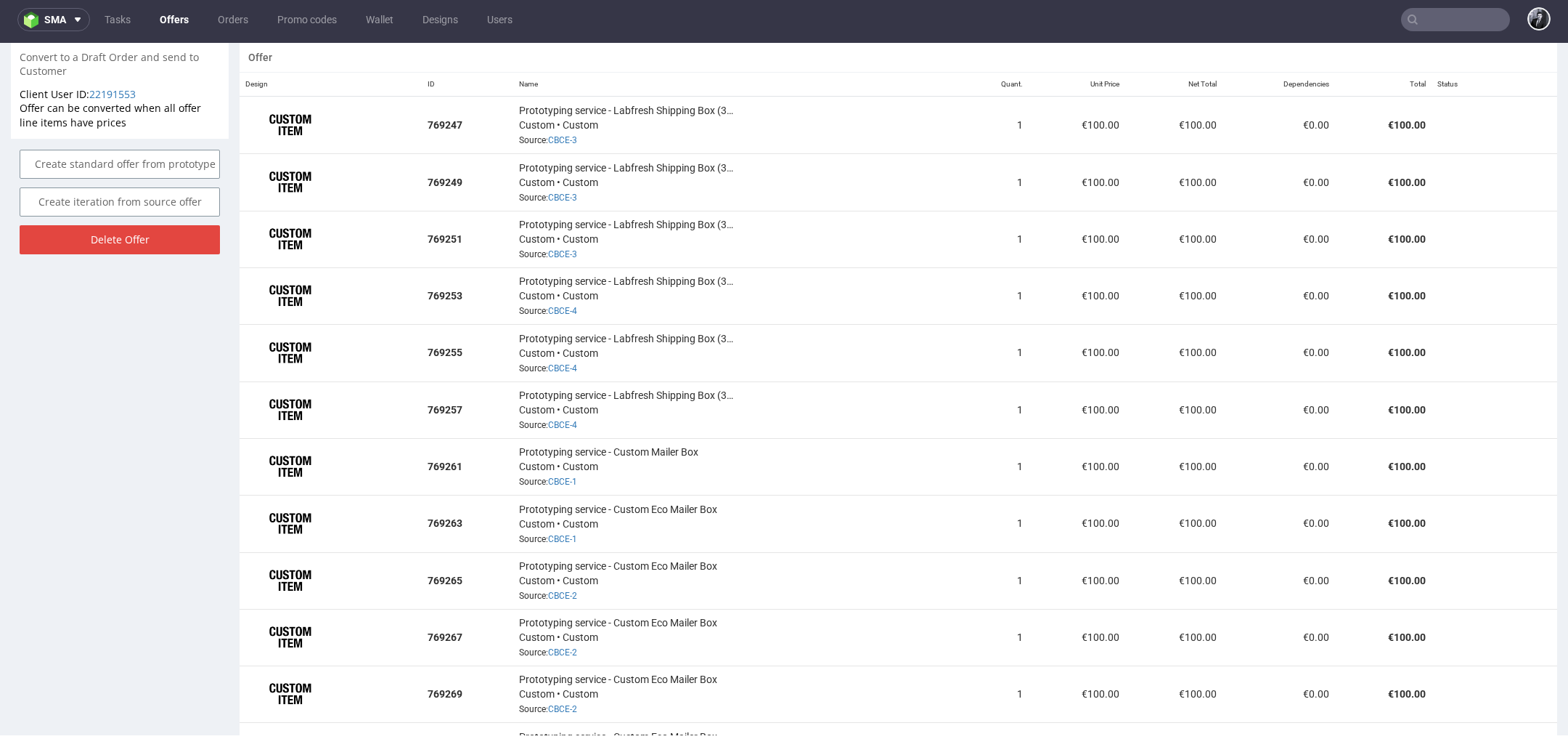
scroll to position [993, 0]
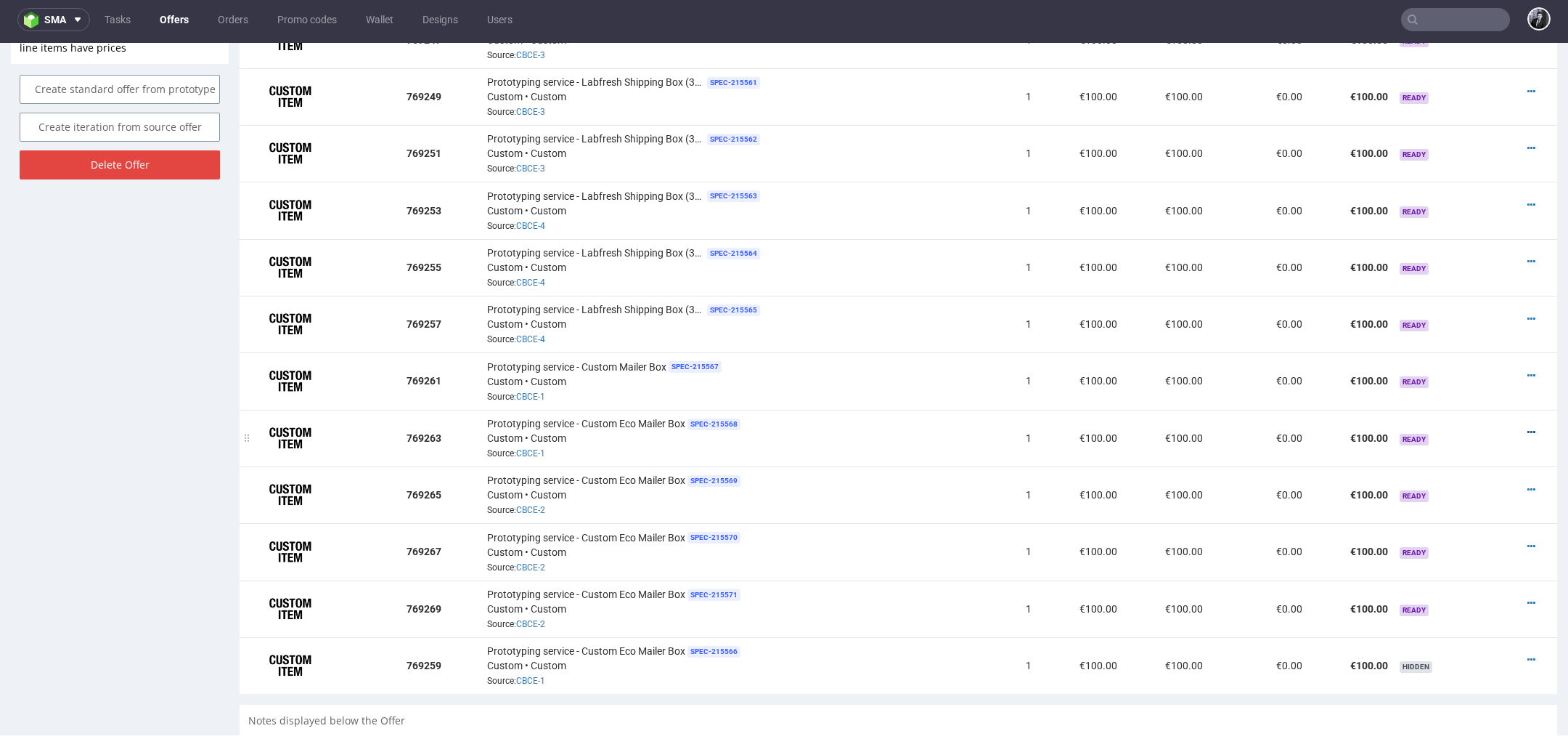
click at [1528, 427] on icon at bounding box center [1532, 432] width 8 height 11
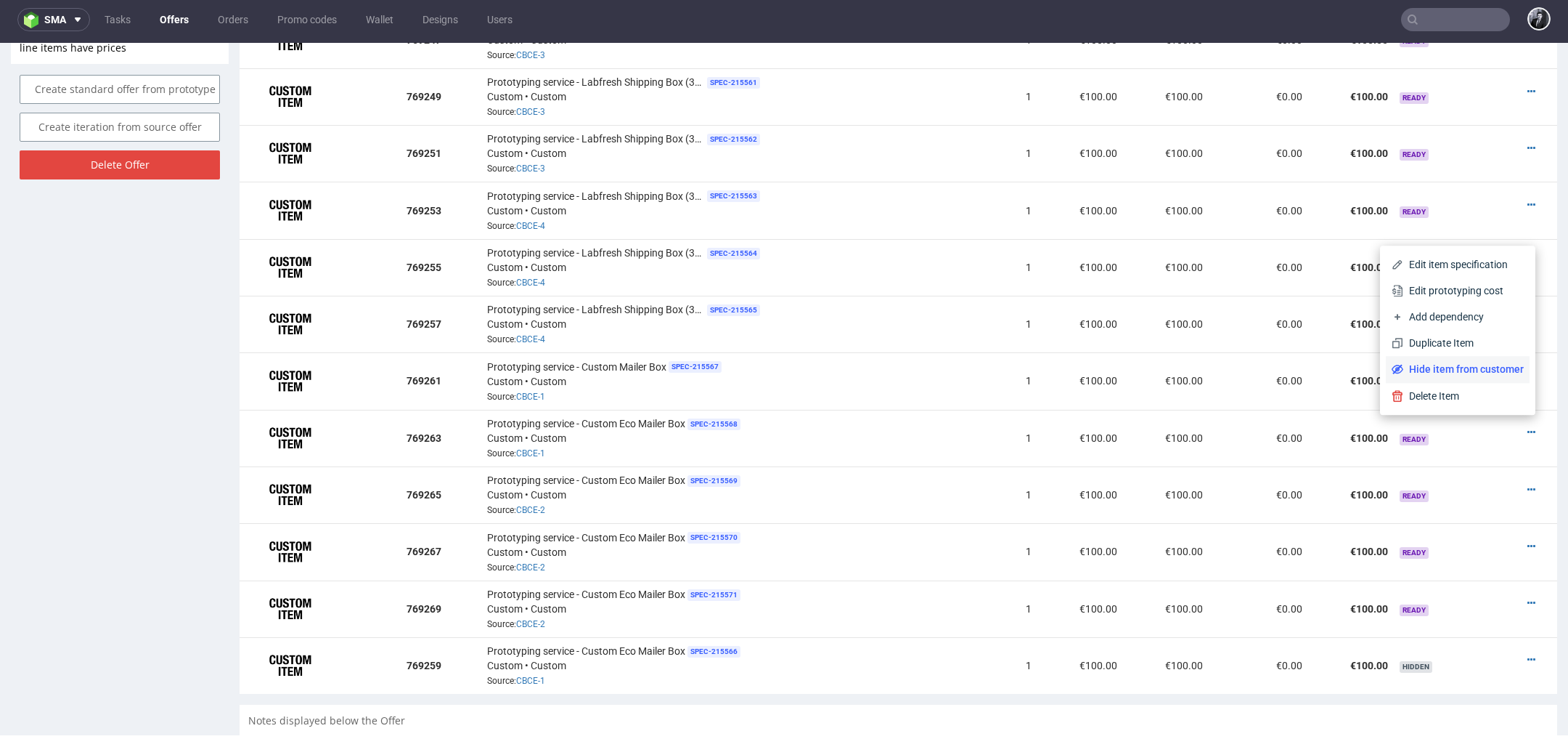
click at [1478, 364] on span "Hide item from customer" at bounding box center [1464, 369] width 121 height 15
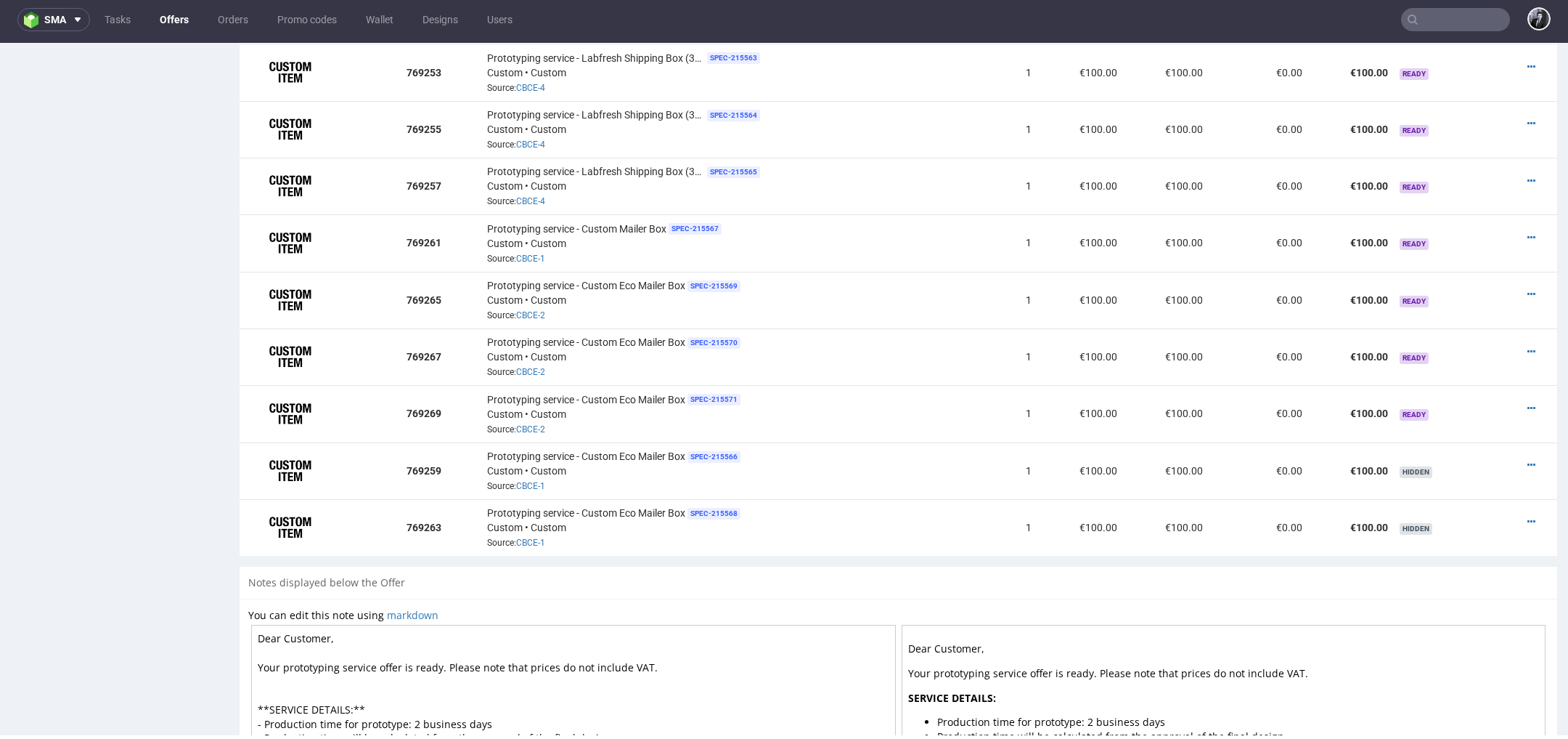
scroll to position [1137, 0]
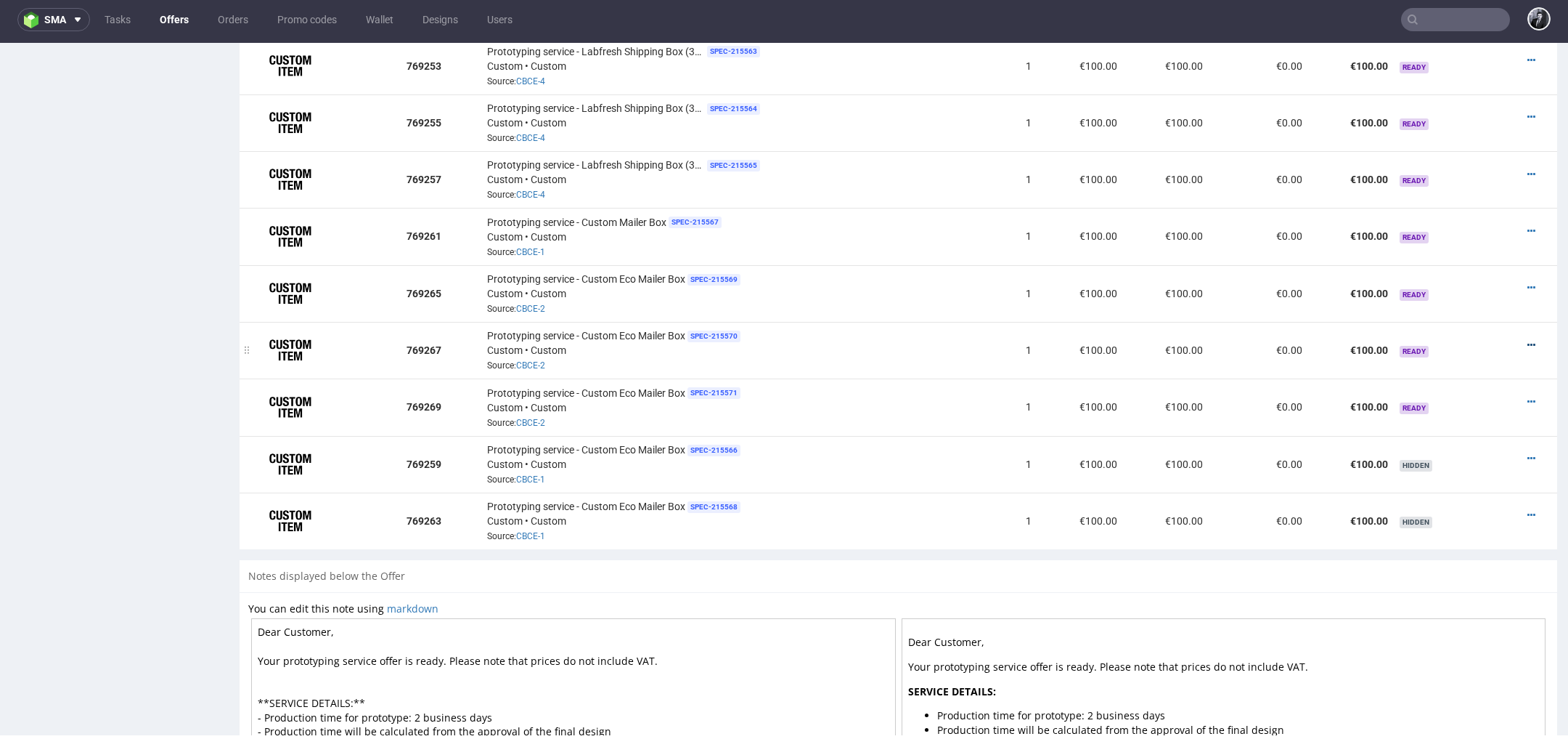
click at [1528, 340] on icon at bounding box center [1532, 345] width 8 height 11
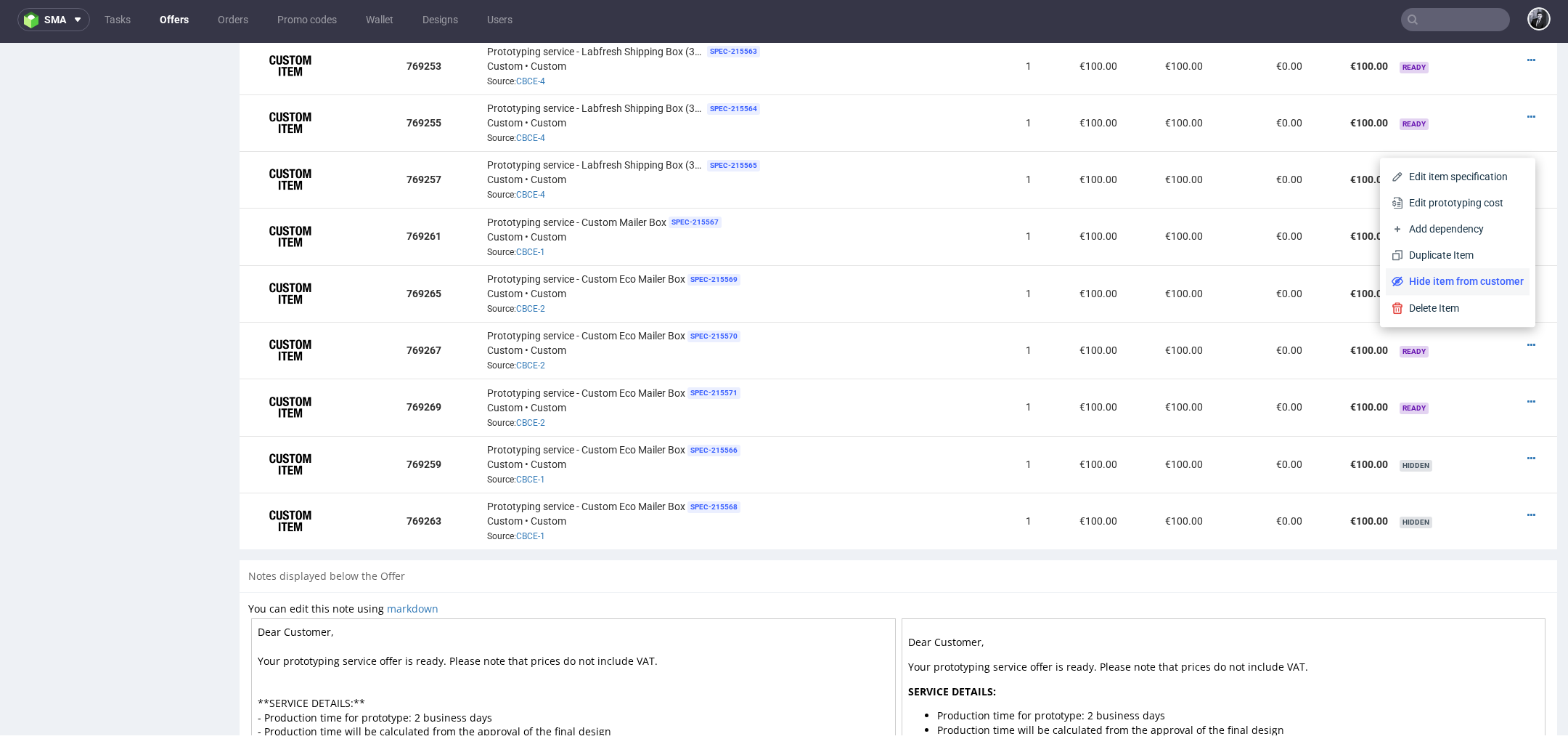
click at [1458, 277] on span "Hide item from customer" at bounding box center [1464, 281] width 121 height 15
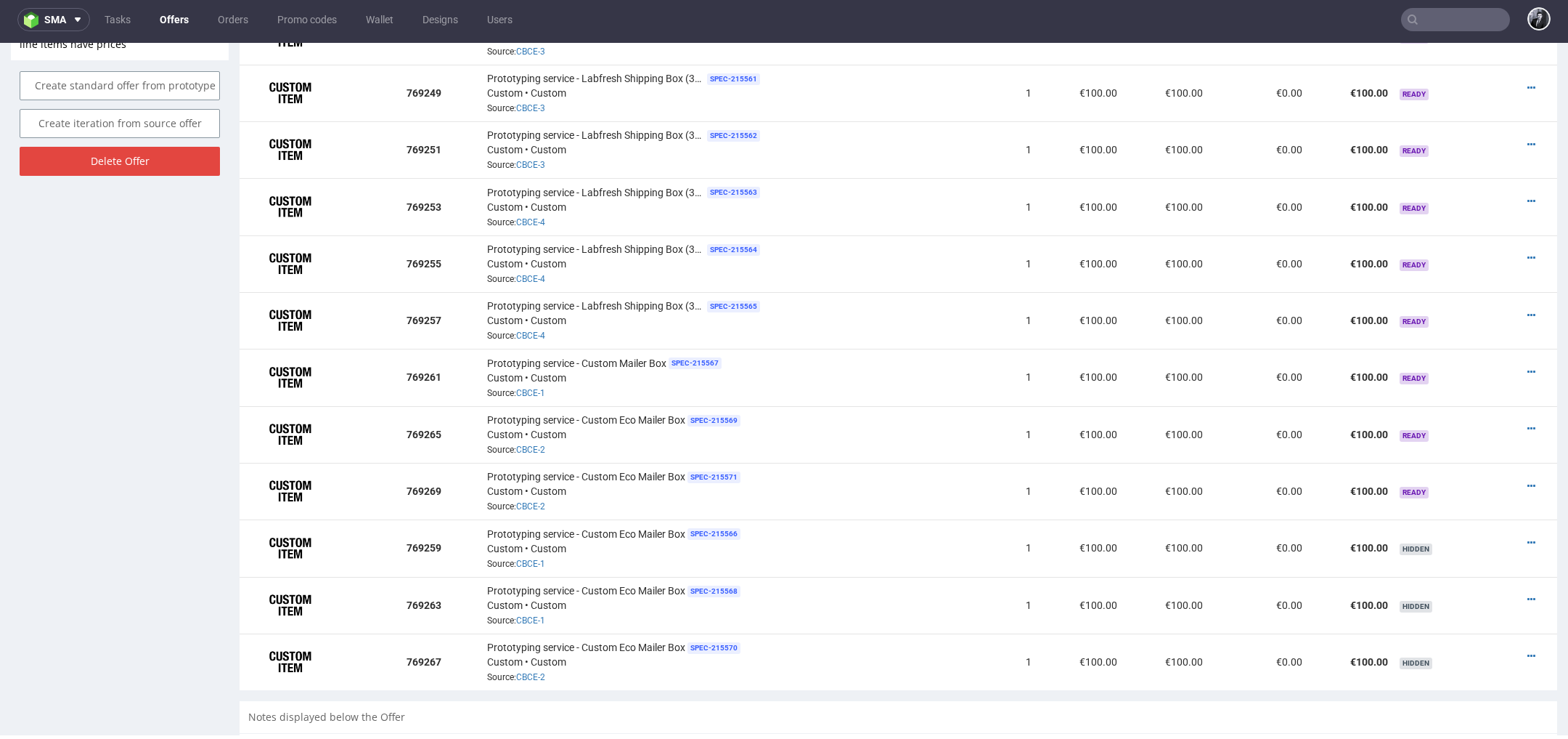
scroll to position [1026, 0]
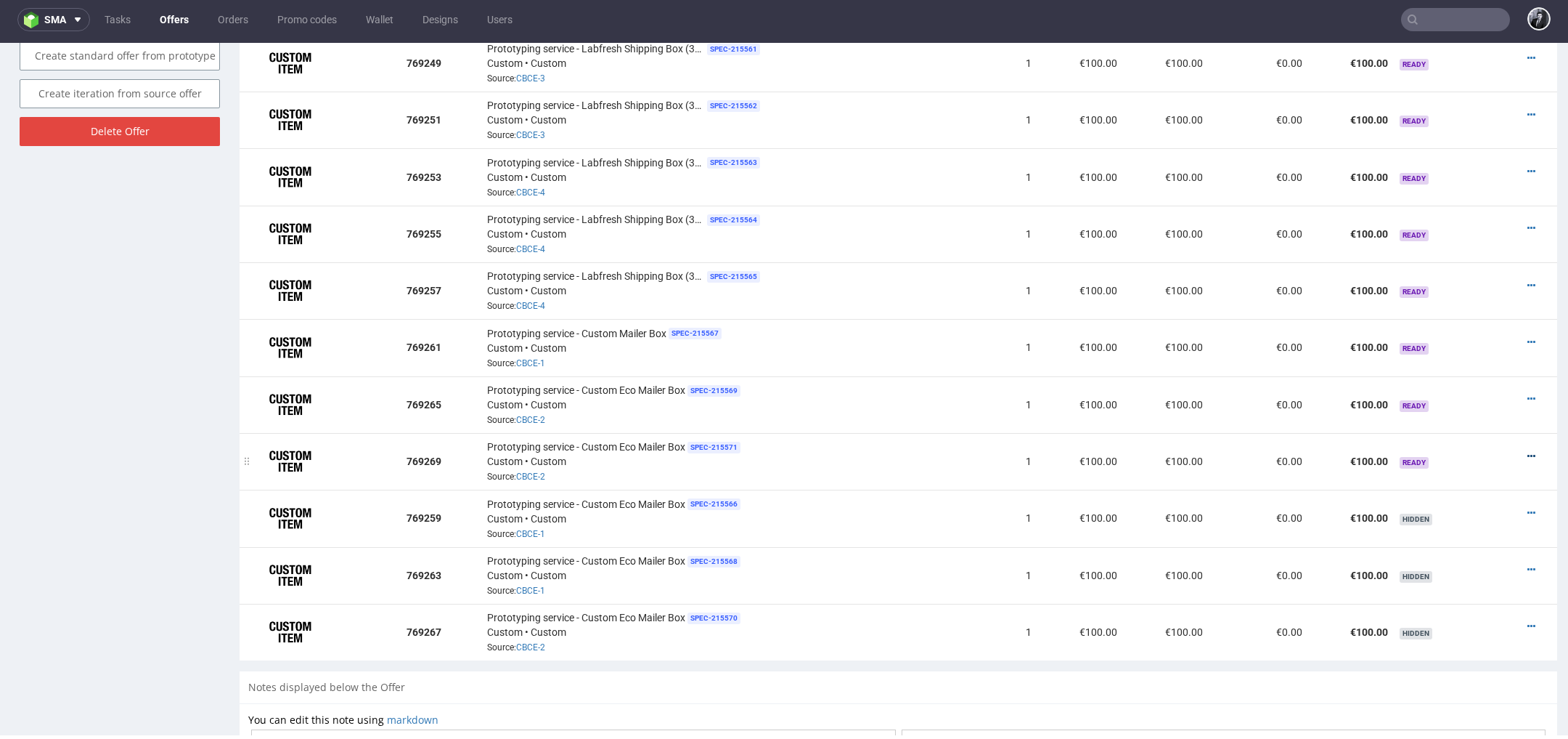
click at [1528, 451] on icon at bounding box center [1532, 456] width 8 height 11
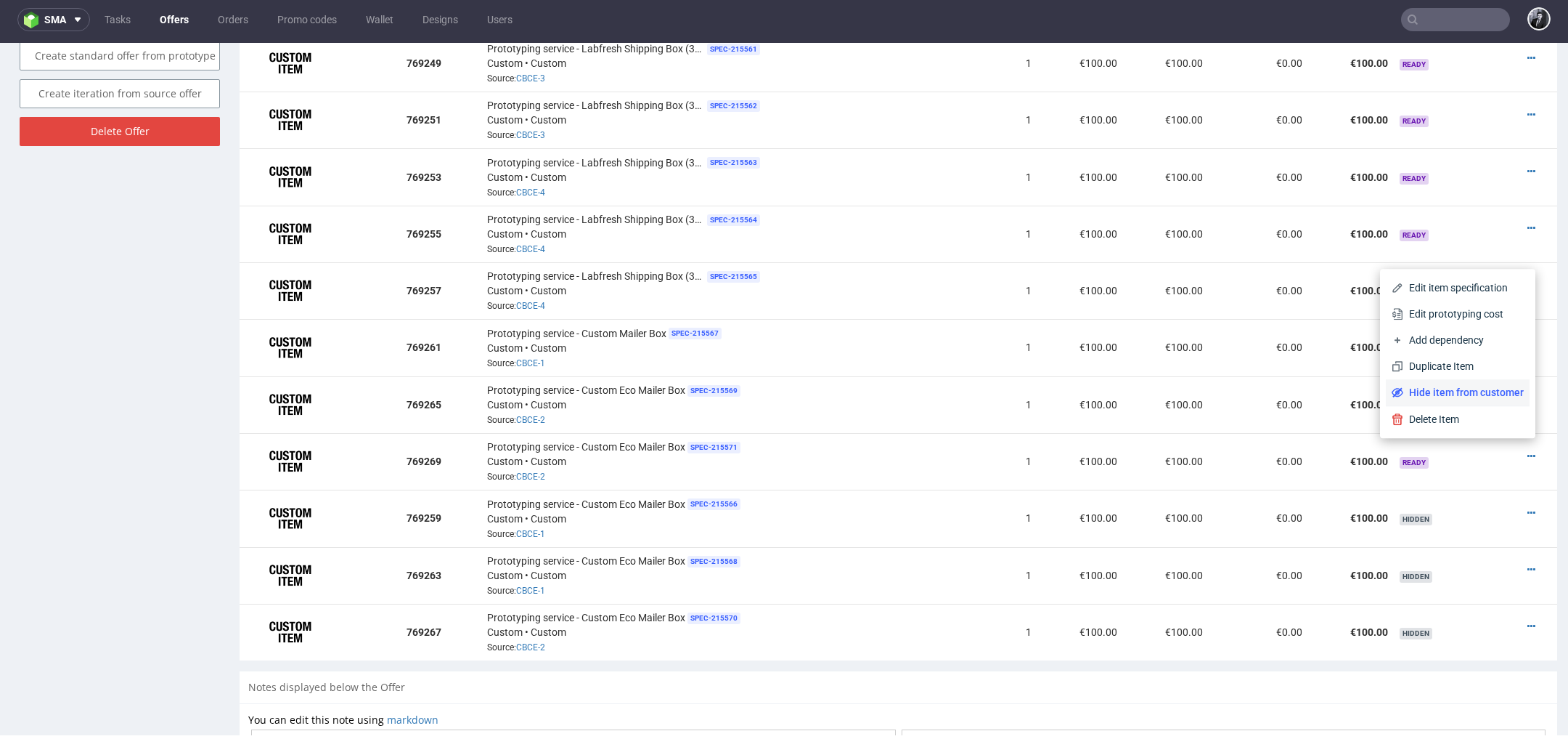
click at [1466, 393] on span "Hide item from customer" at bounding box center [1464, 393] width 121 height 15
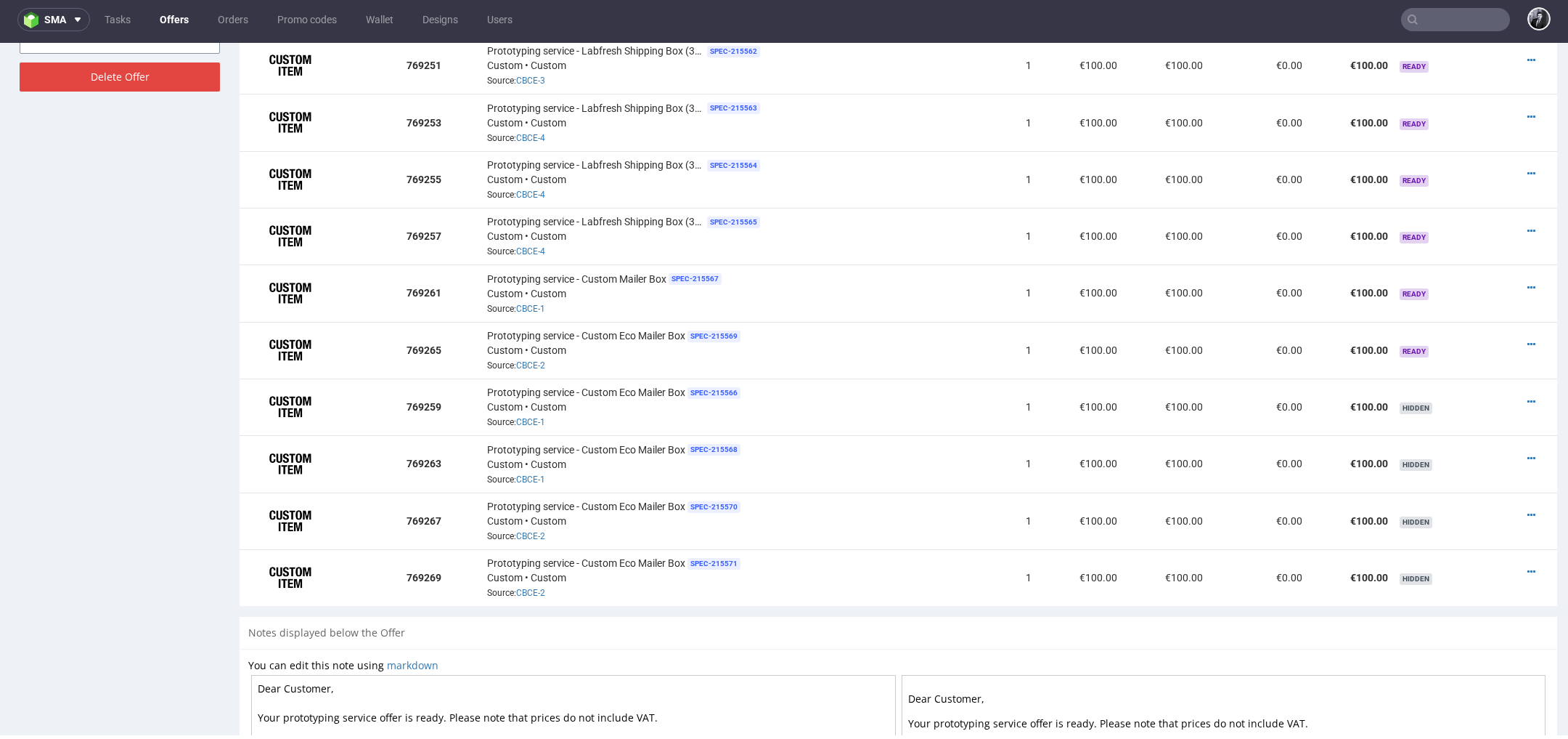
scroll to position [1077, 0]
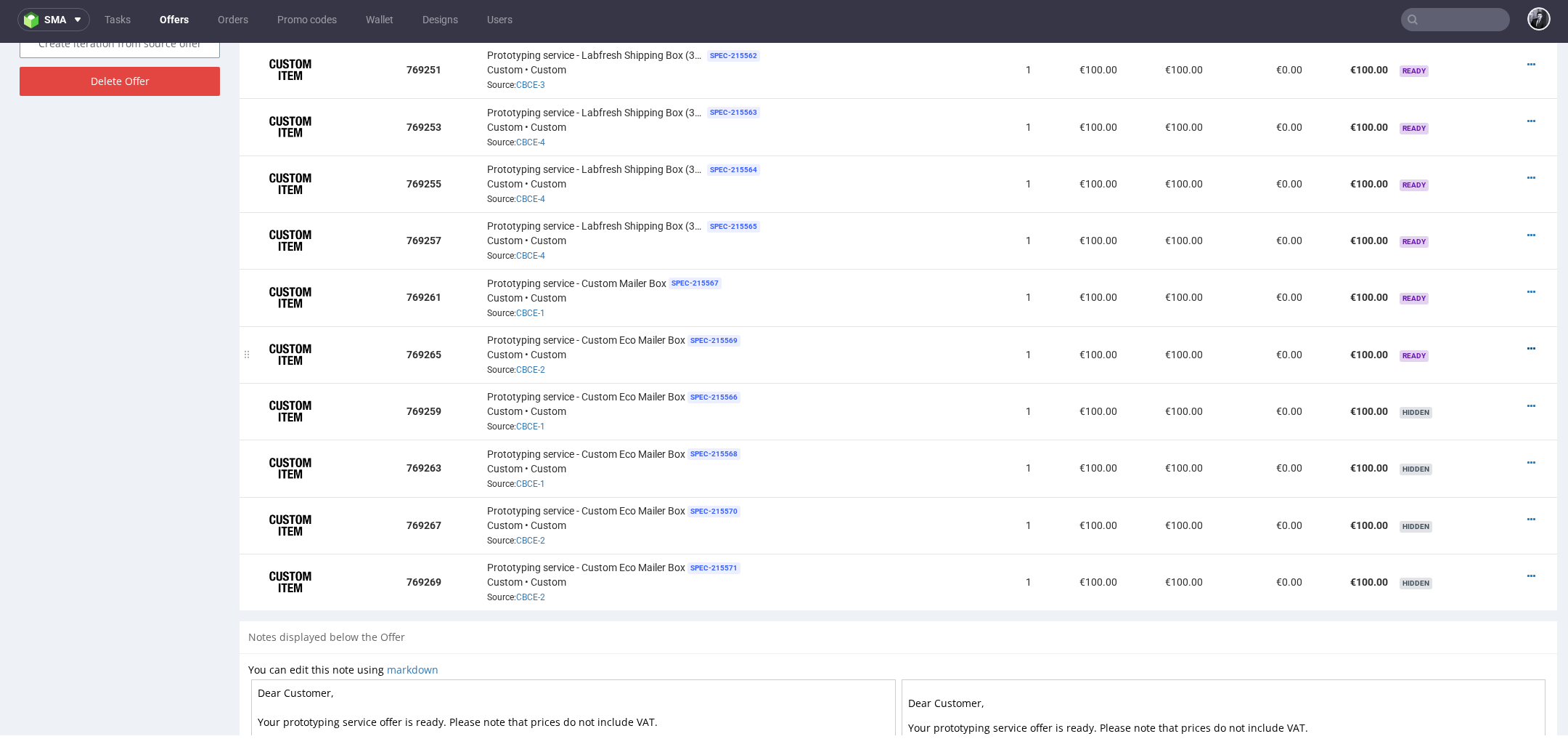
click at [1528, 343] on icon at bounding box center [1532, 348] width 8 height 11
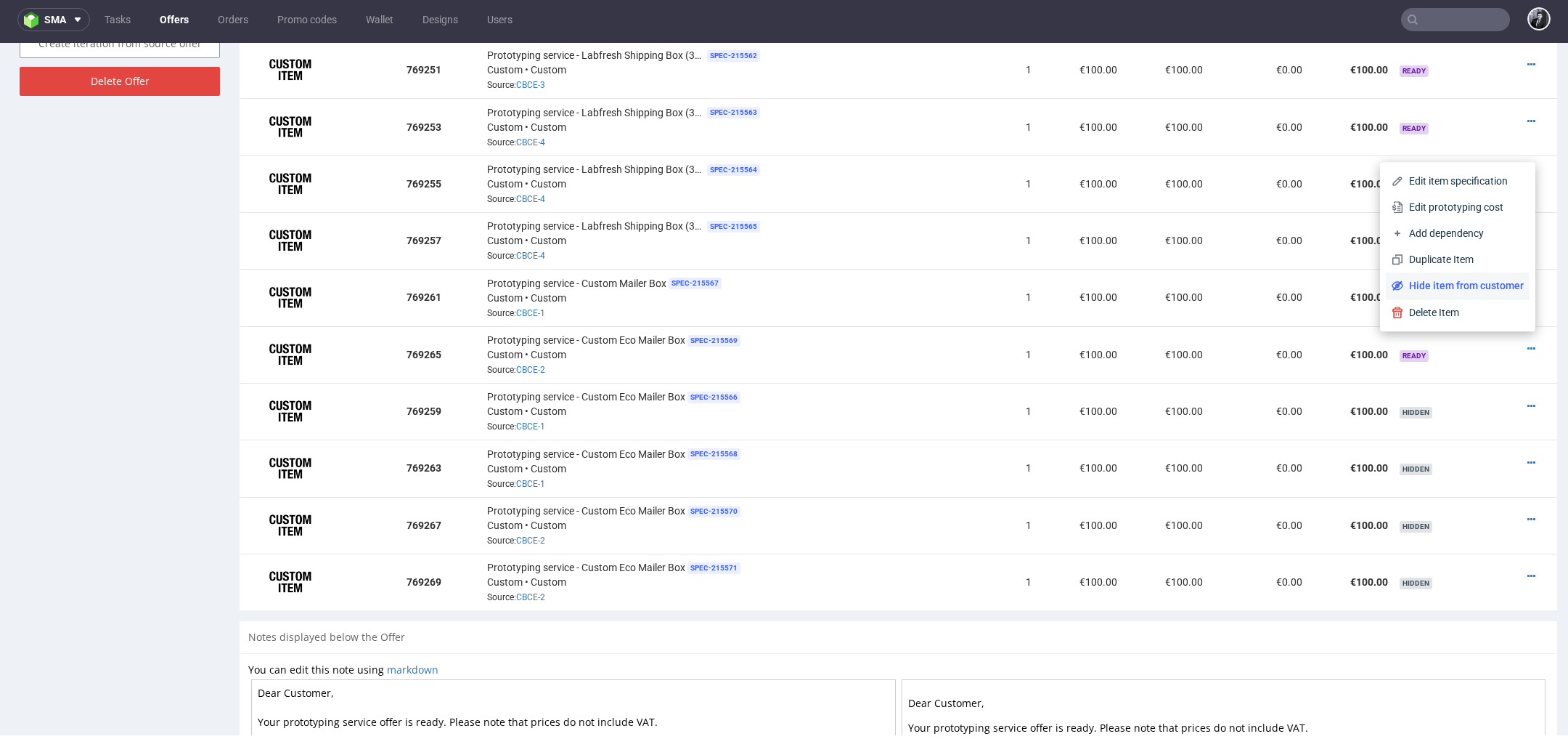
click at [1473, 287] on span "Hide item from customer" at bounding box center [1464, 286] width 121 height 15
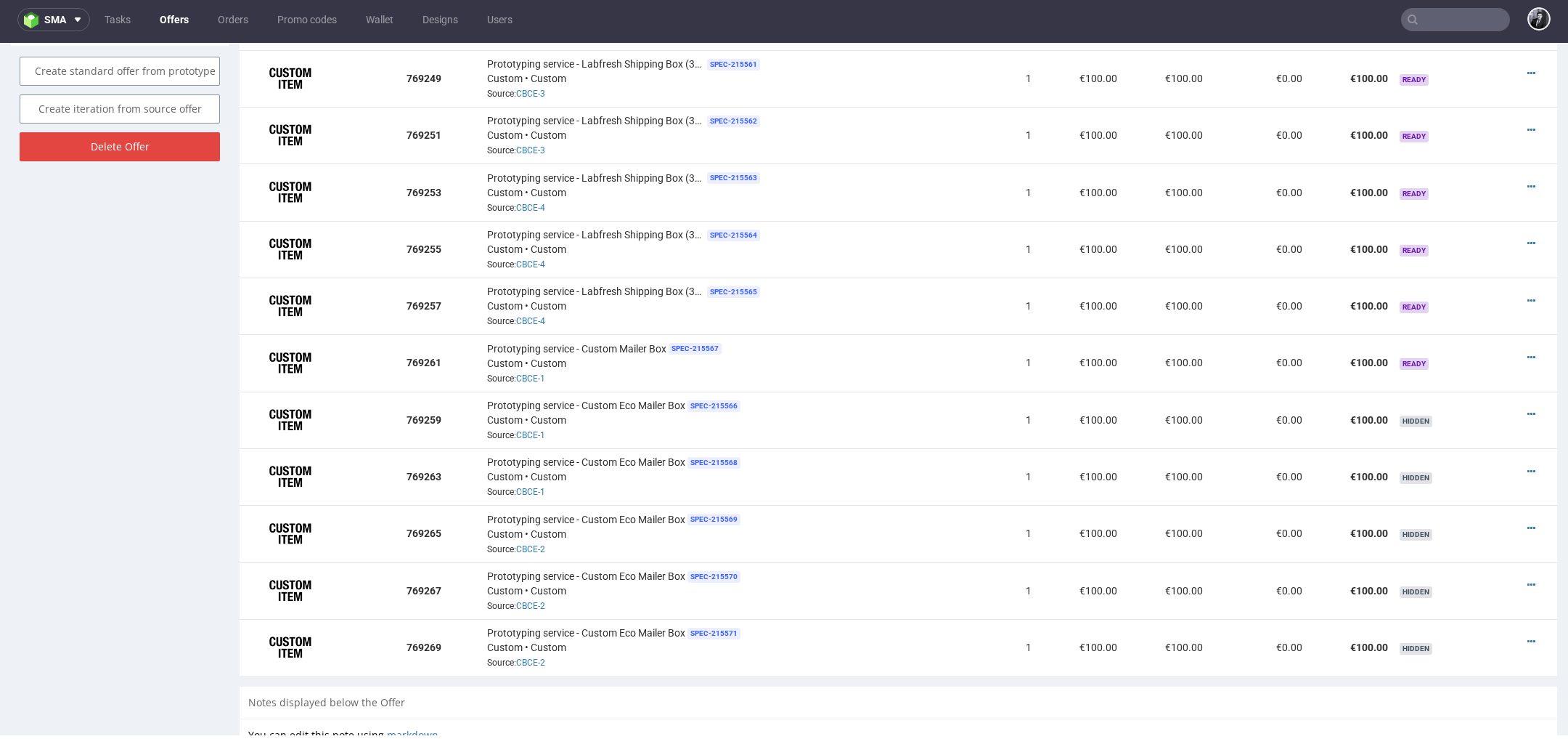
scroll to position [1009, 0]
click at [1528, 354] on icon at bounding box center [1532, 359] width 8 height 11
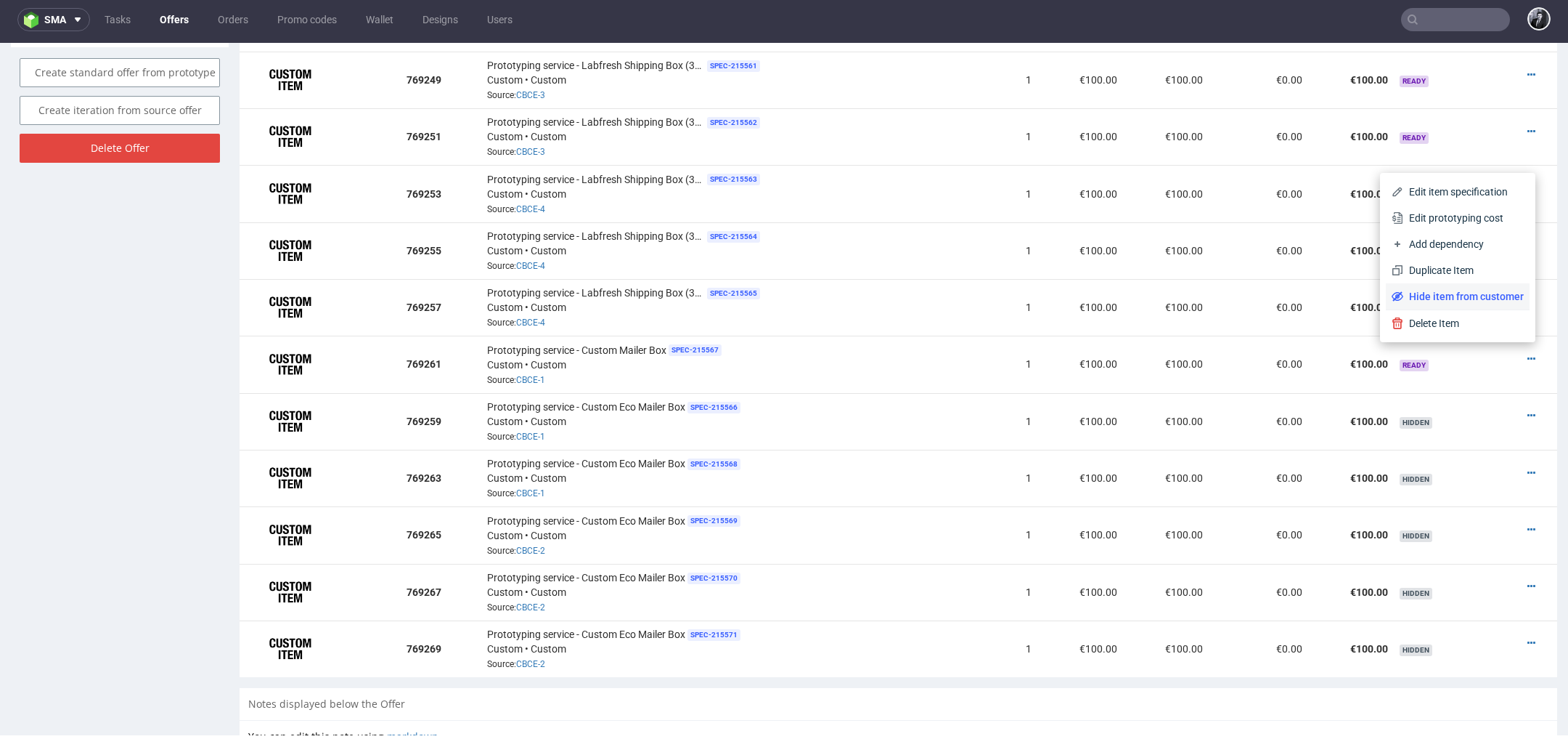
click at [1472, 294] on span "Hide item from customer" at bounding box center [1464, 296] width 121 height 15
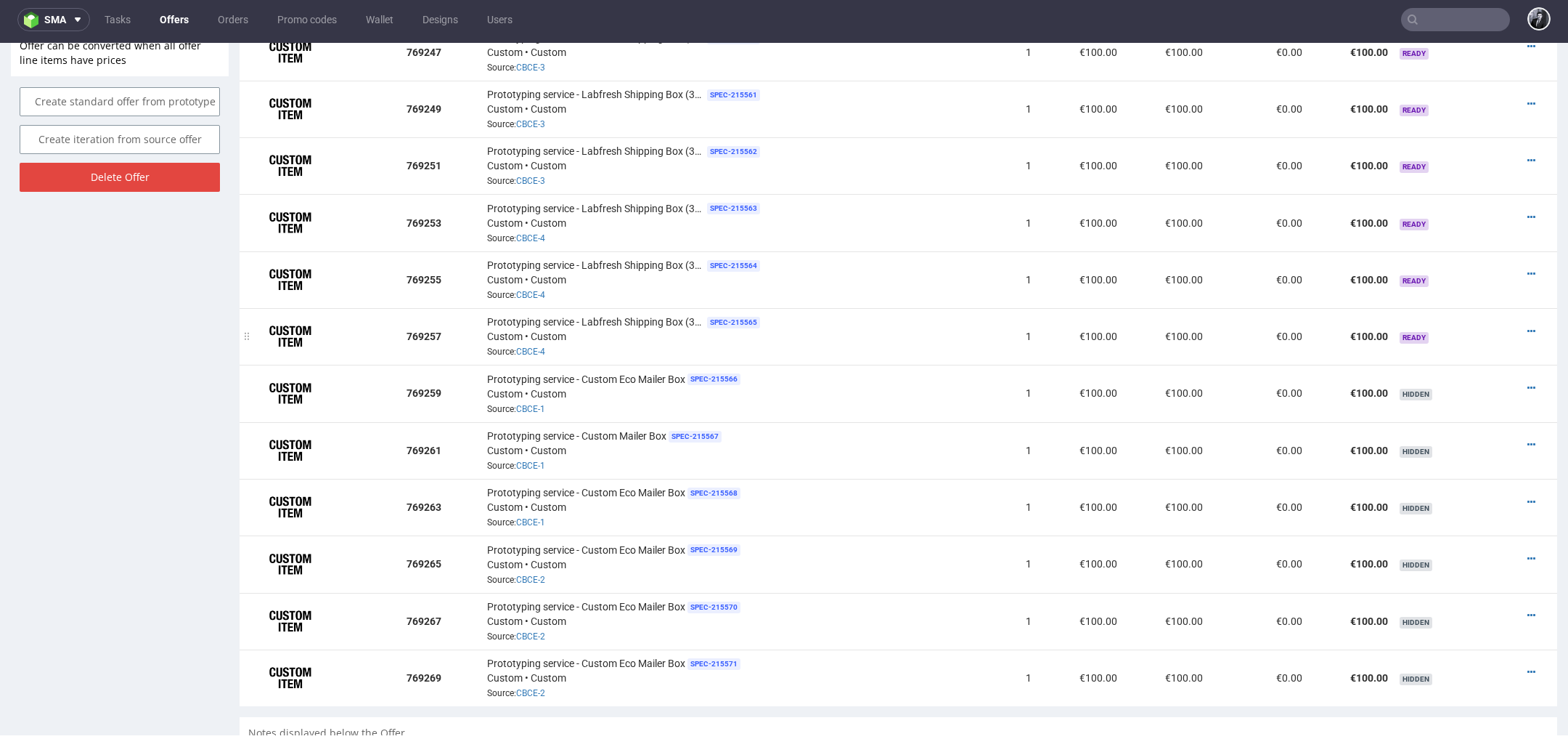
scroll to position [890, 0]
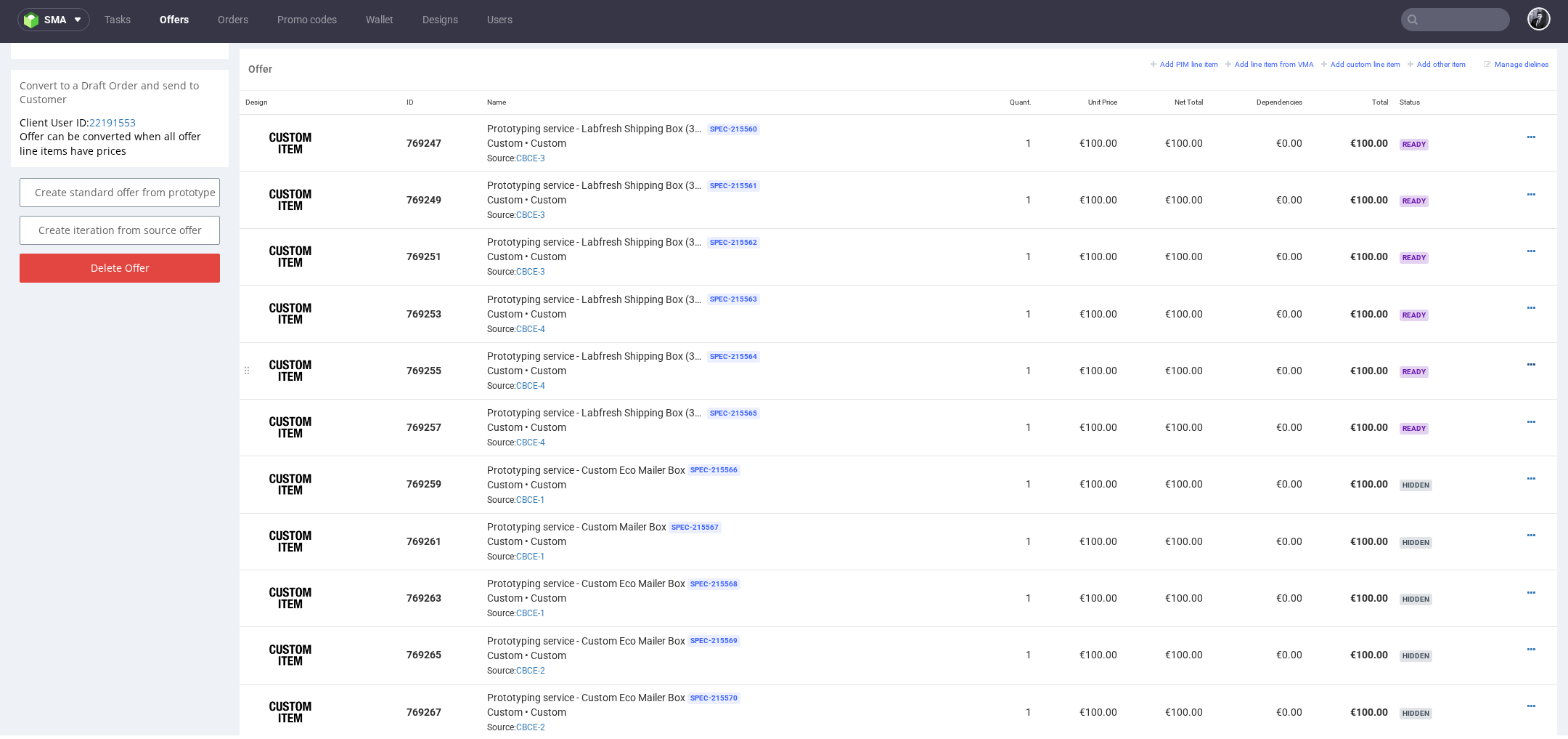
click at [1528, 359] on icon at bounding box center [1532, 364] width 8 height 11
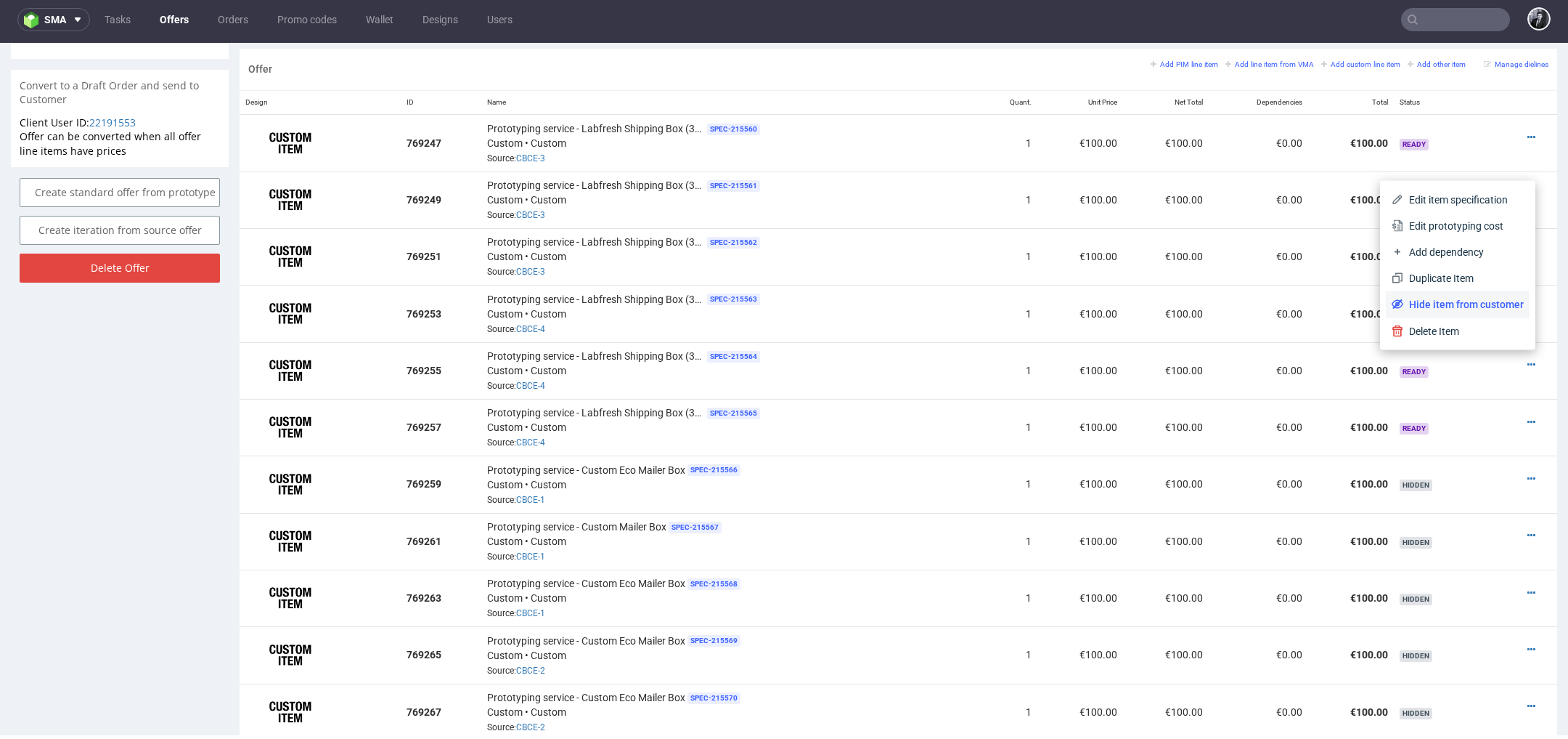
click at [1489, 303] on span "Hide item from customer" at bounding box center [1464, 304] width 121 height 15
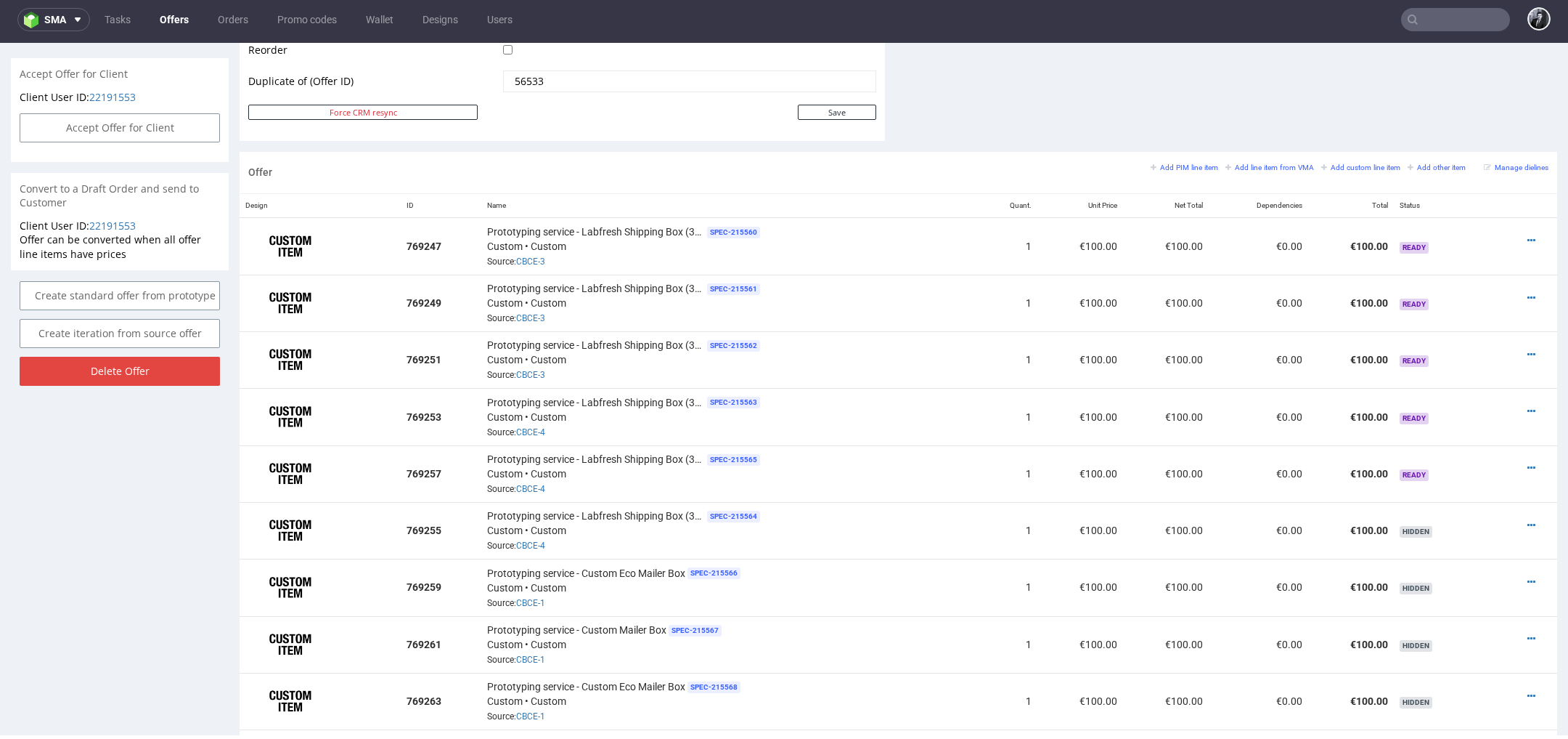
scroll to position [775, 0]
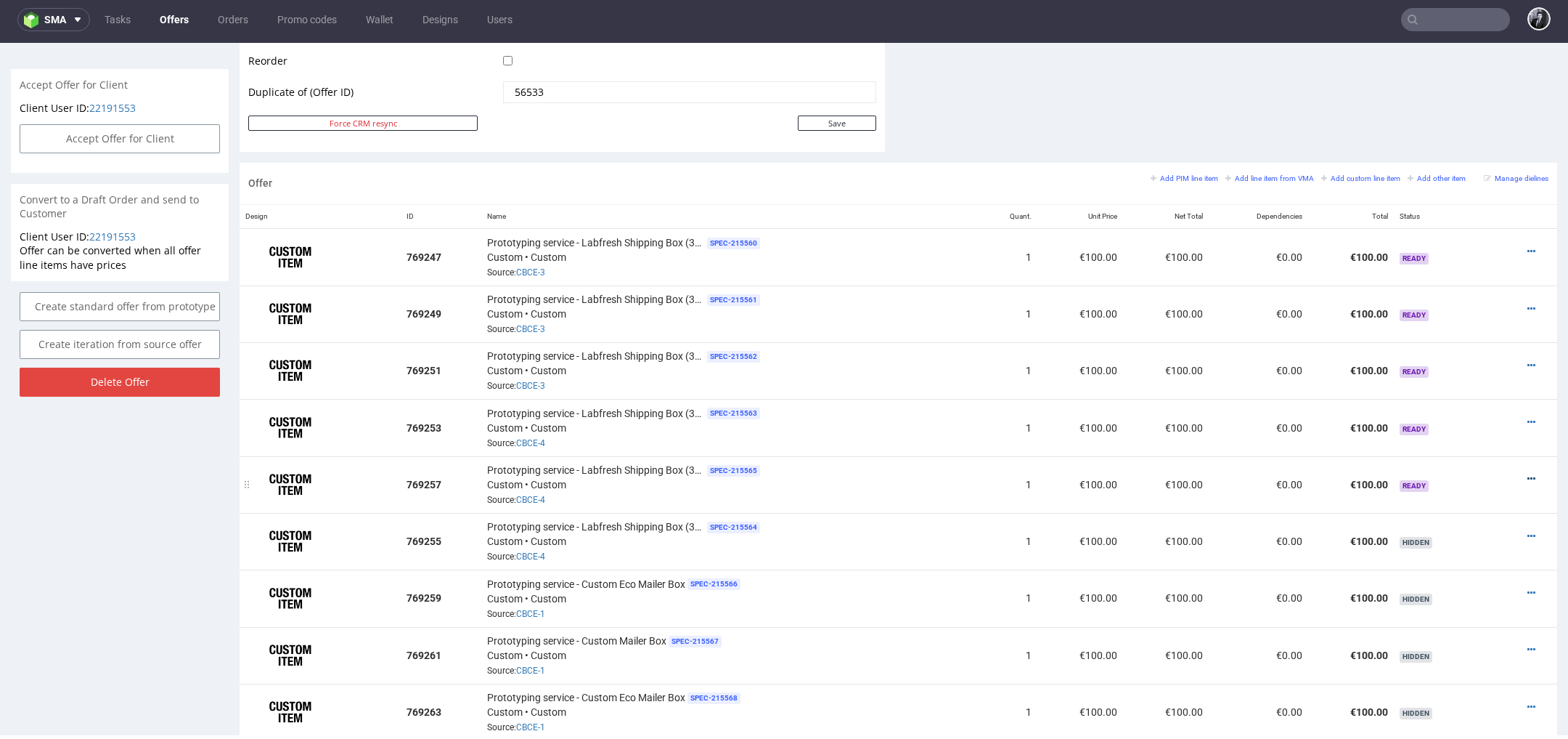
click at [1528, 474] on icon at bounding box center [1532, 478] width 8 height 11
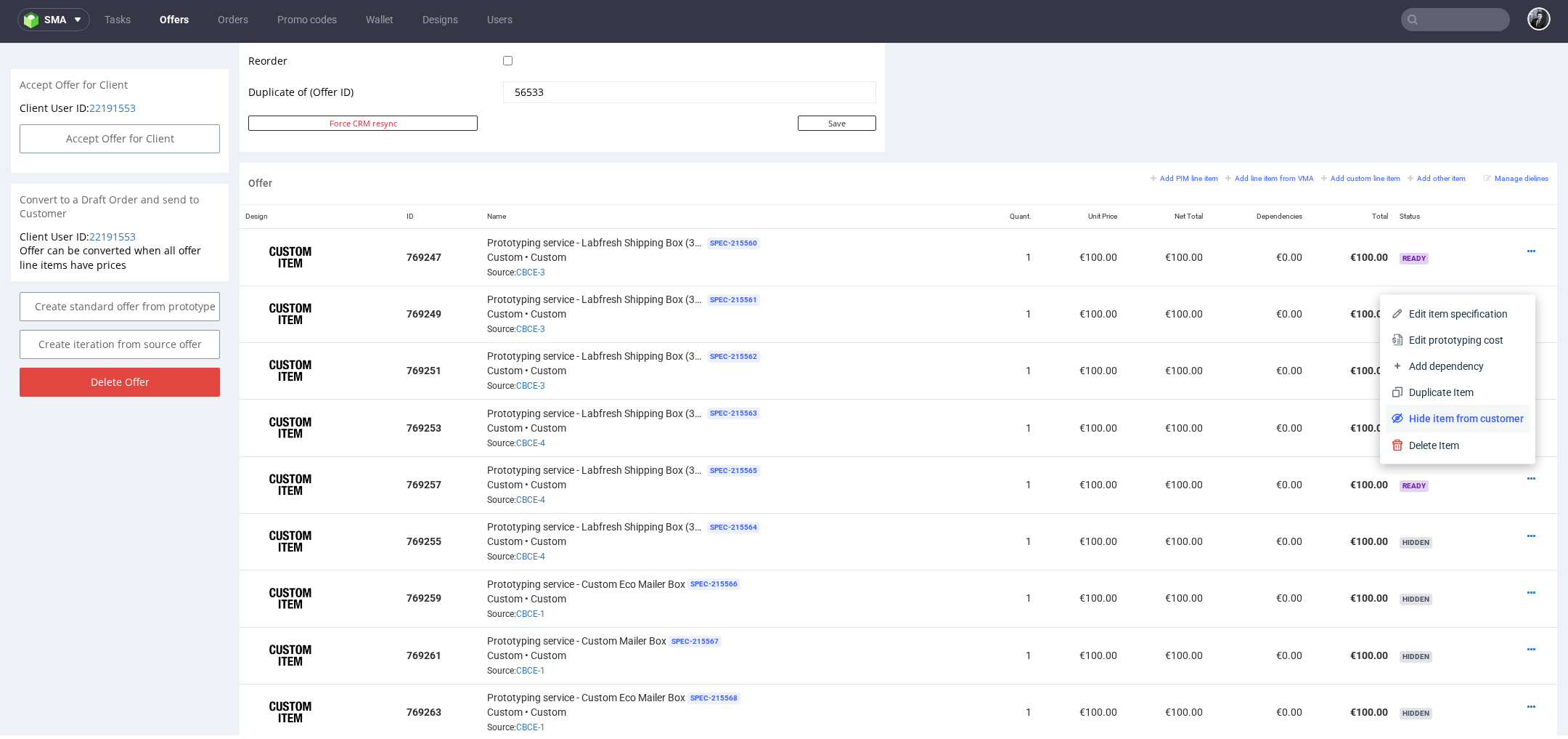
click at [1482, 418] on span "Hide item from customer" at bounding box center [1464, 418] width 121 height 15
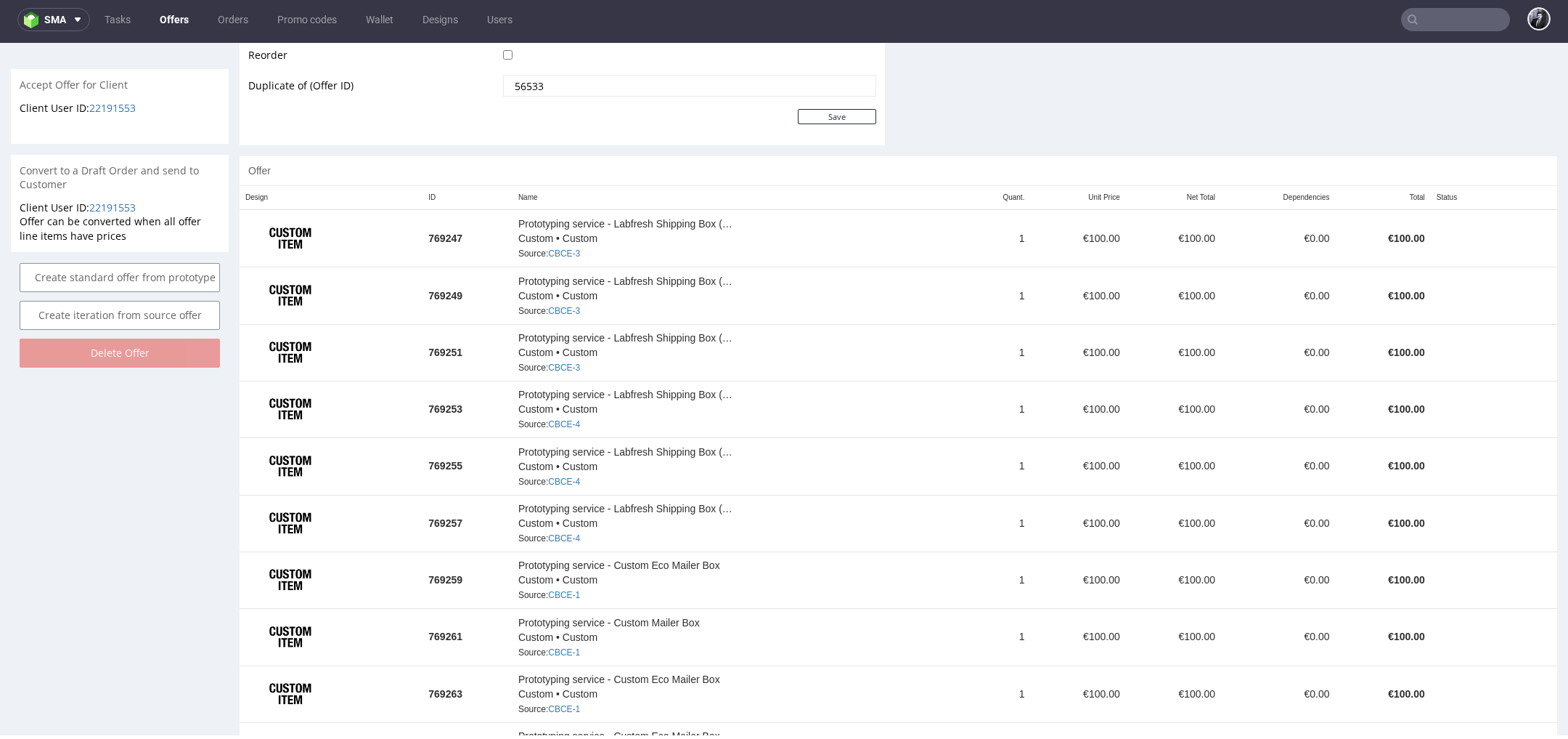
scroll to position [815, 0]
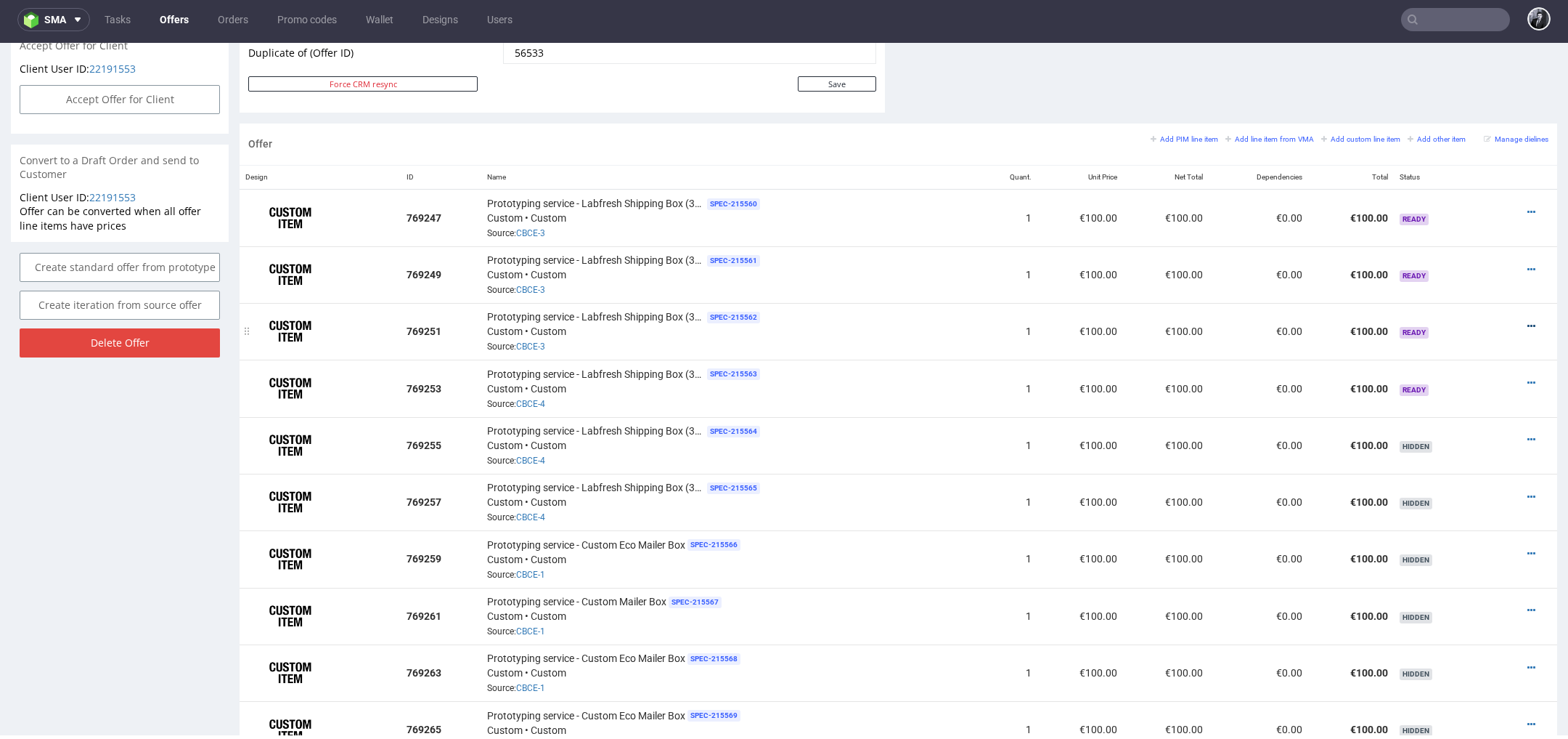
click at [1528, 323] on icon at bounding box center [1532, 326] width 8 height 11
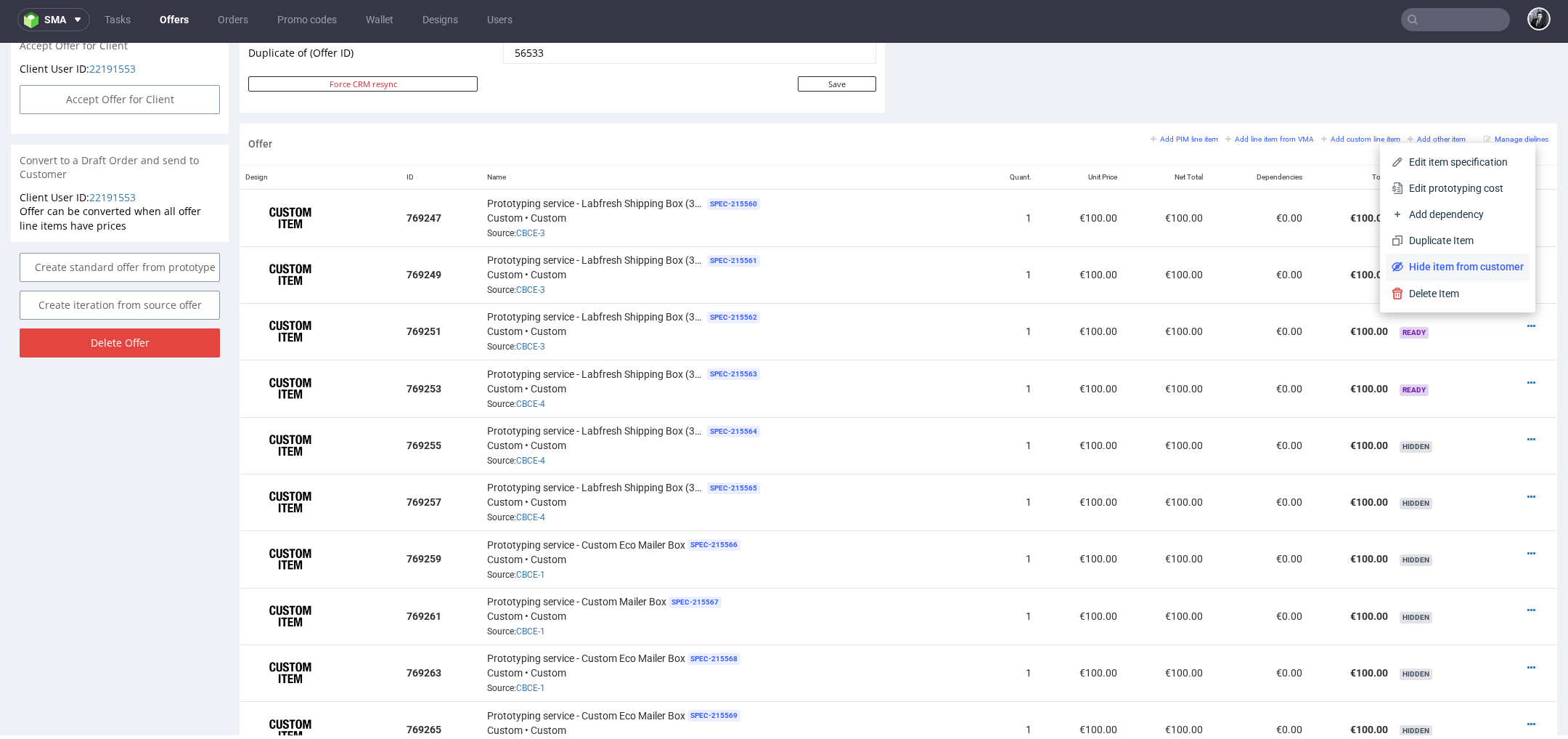
click at [1486, 258] on li "Hide item from customer" at bounding box center [1458, 266] width 144 height 26
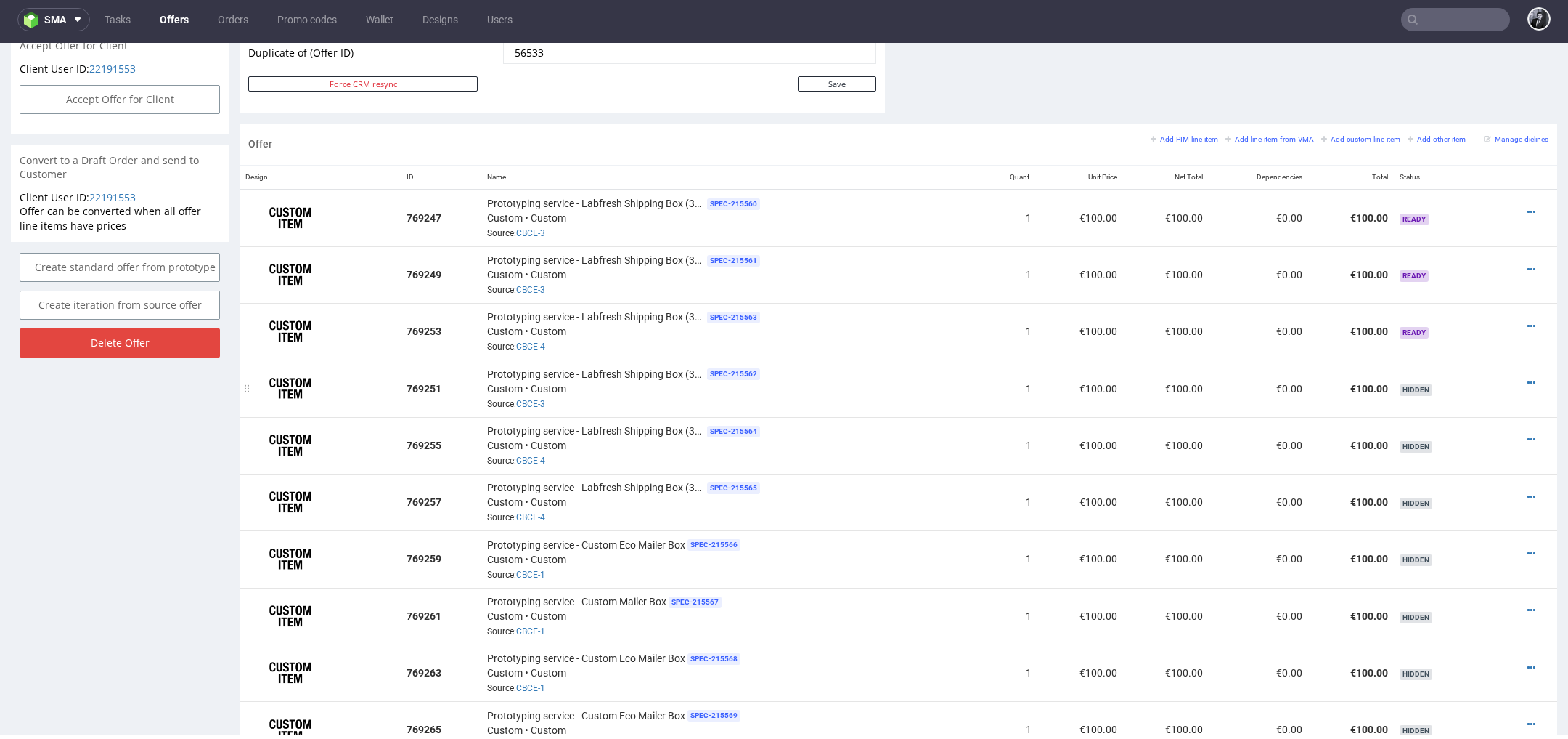
scroll to position [813, 0]
click at [1528, 265] on icon at bounding box center [1532, 270] width 8 height 11
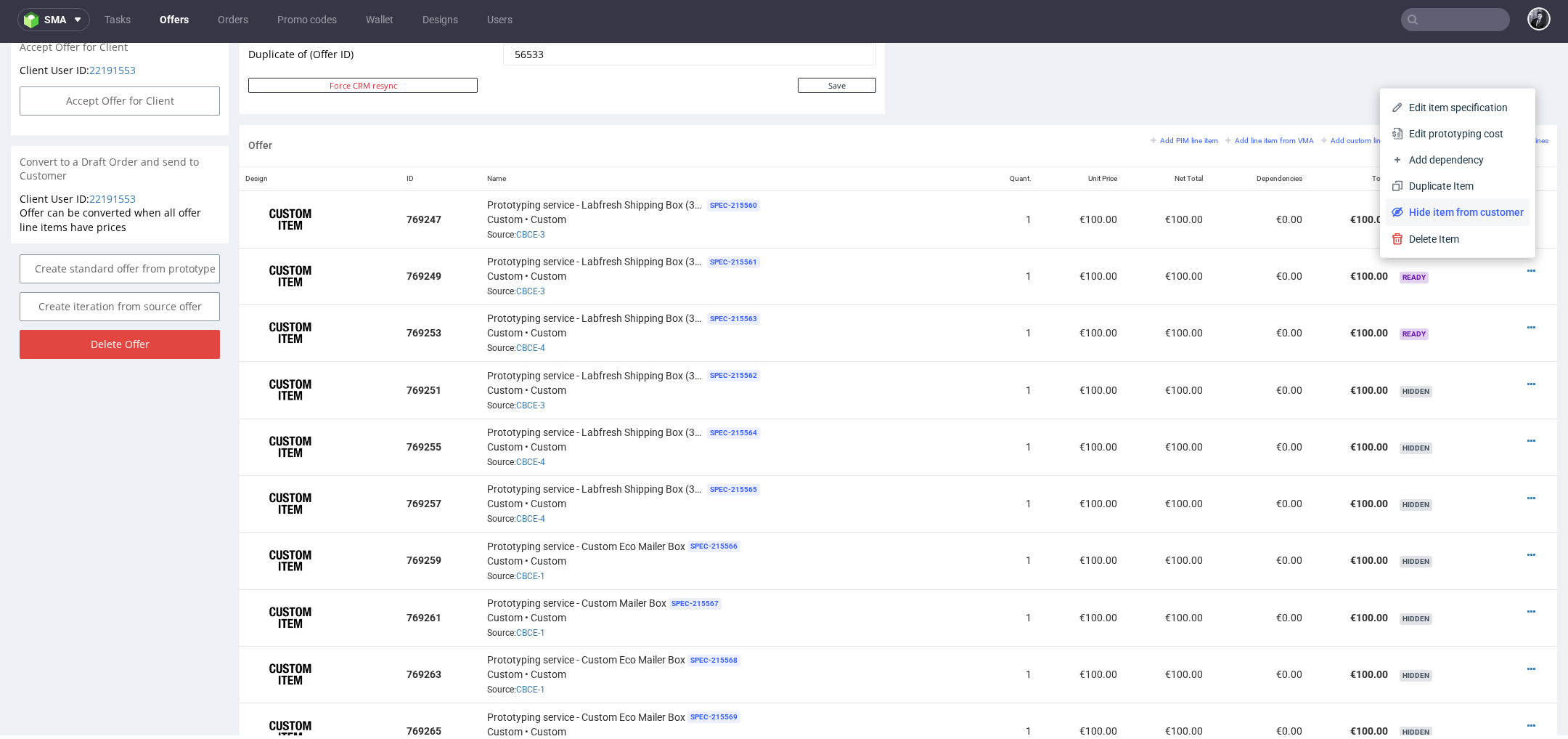
click at [1482, 221] on li "Hide item from customer" at bounding box center [1458, 212] width 144 height 26
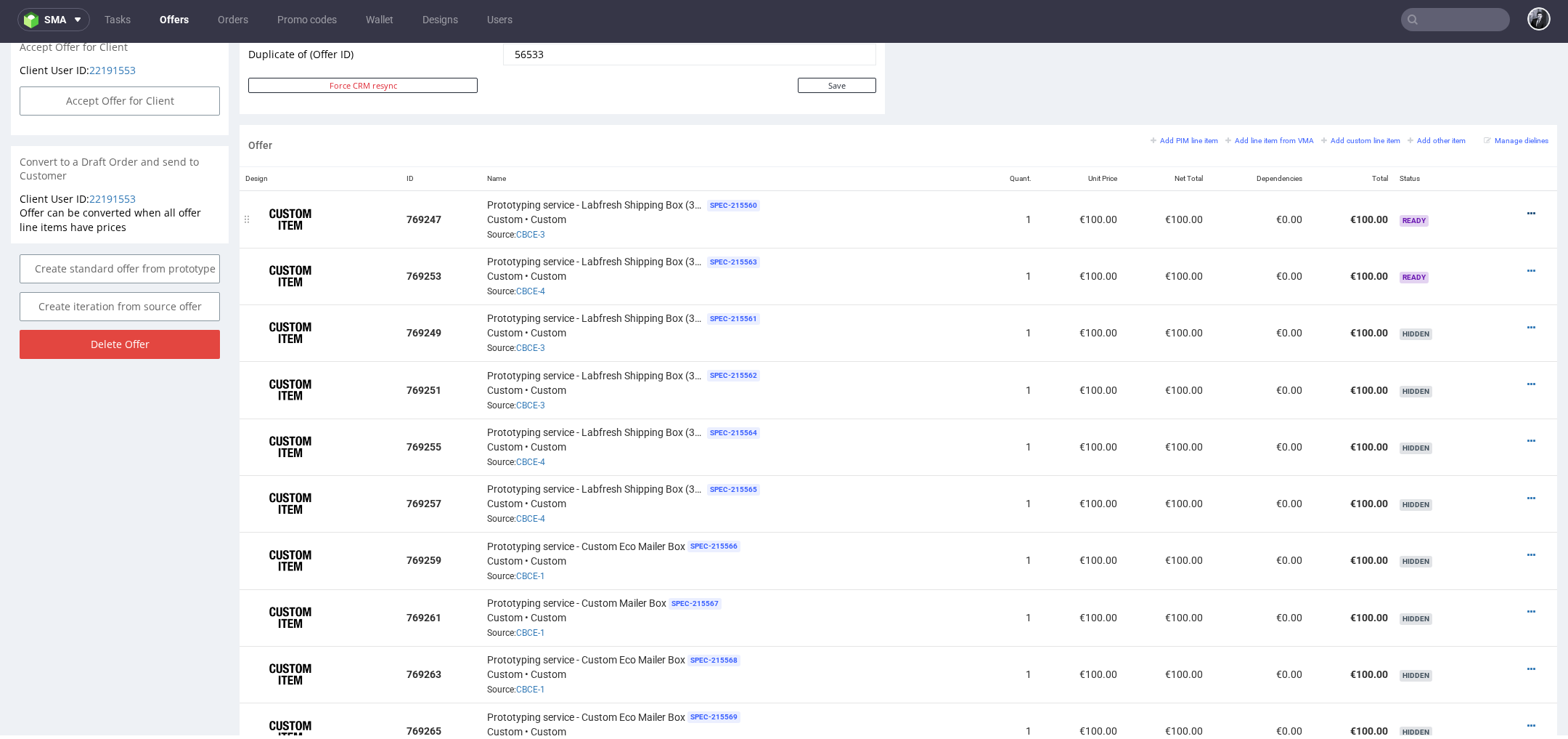
click at [1528, 209] on icon at bounding box center [1532, 214] width 8 height 11
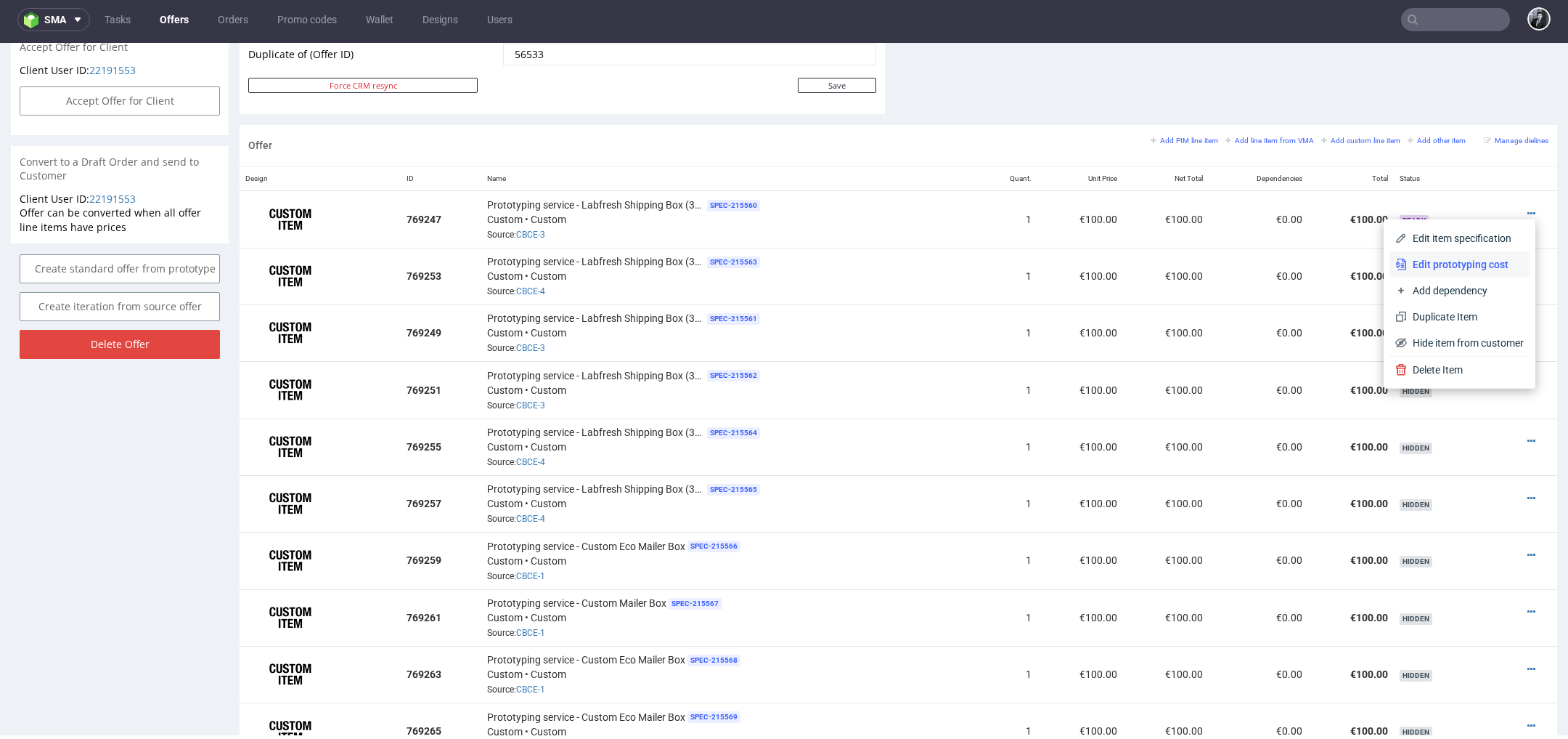
click at [1481, 261] on span "Edit prototyping cost" at bounding box center [1465, 265] width 117 height 15
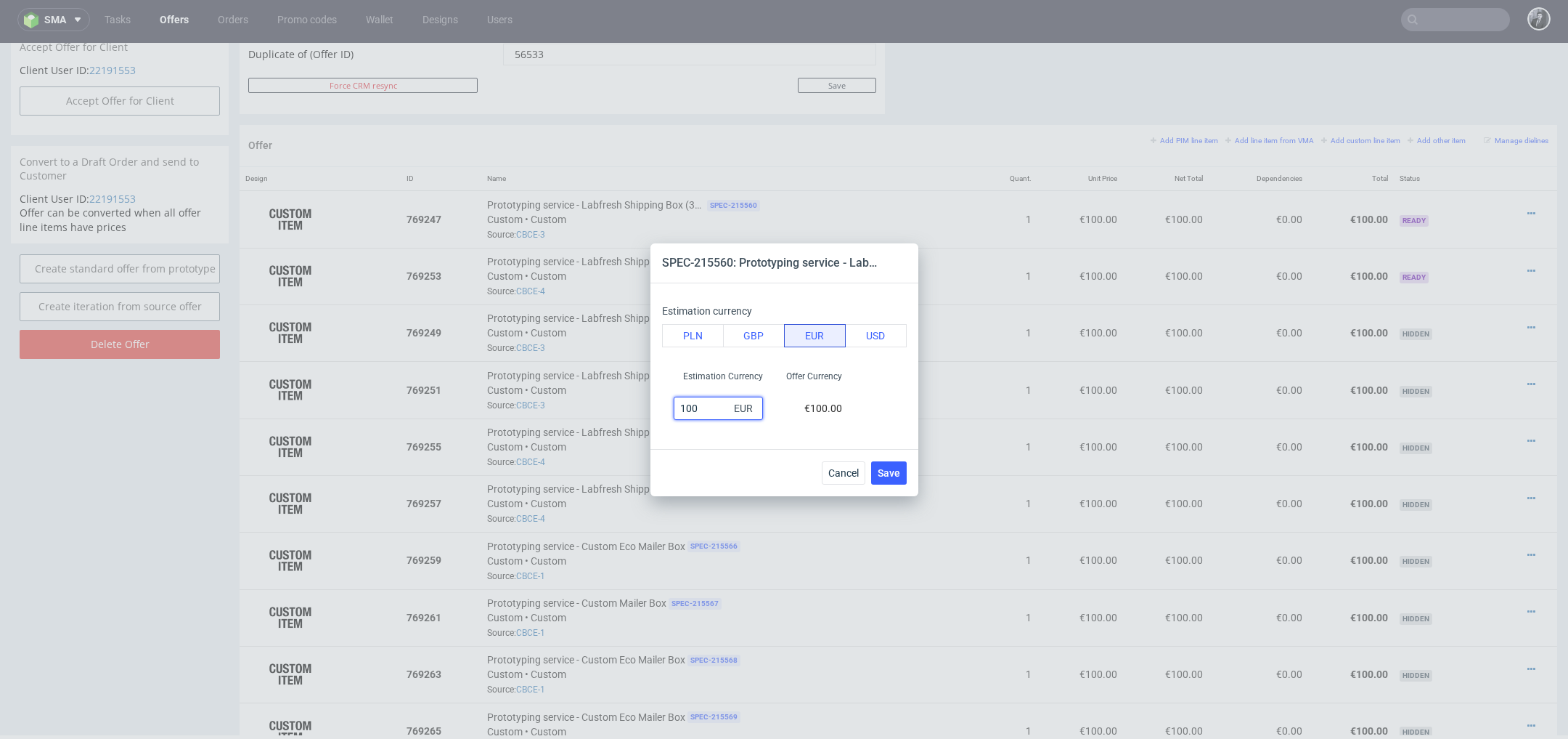
click at [705, 404] on input "100" at bounding box center [718, 408] width 89 height 23
type input "1"
type input "25"
click at [856, 385] on div "Estimation Currency 25 EUR Offer Currency €25.00" at bounding box center [784, 394] width 244 height 61
click at [884, 473] on span "Save" at bounding box center [889, 473] width 23 height 11
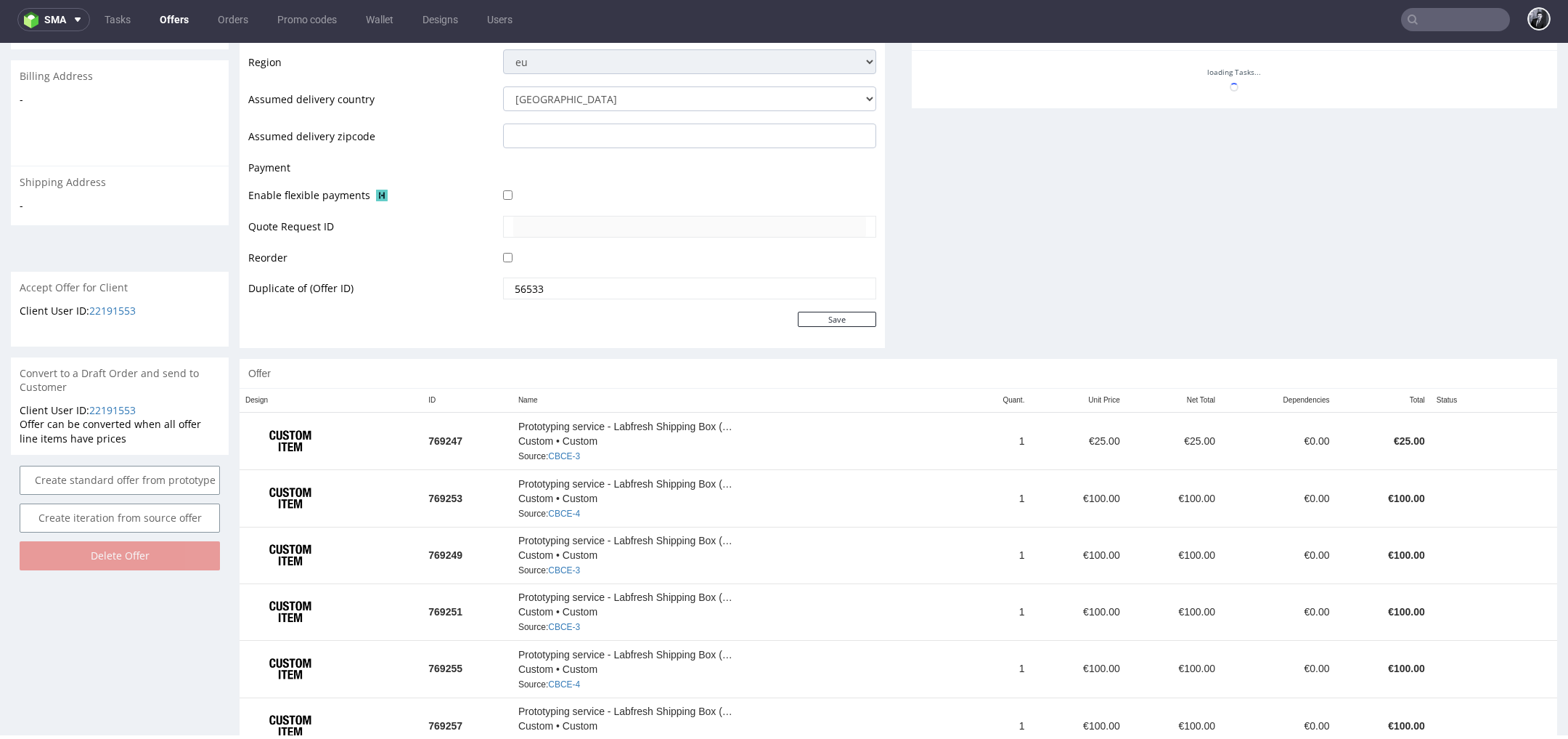
scroll to position [719, 0]
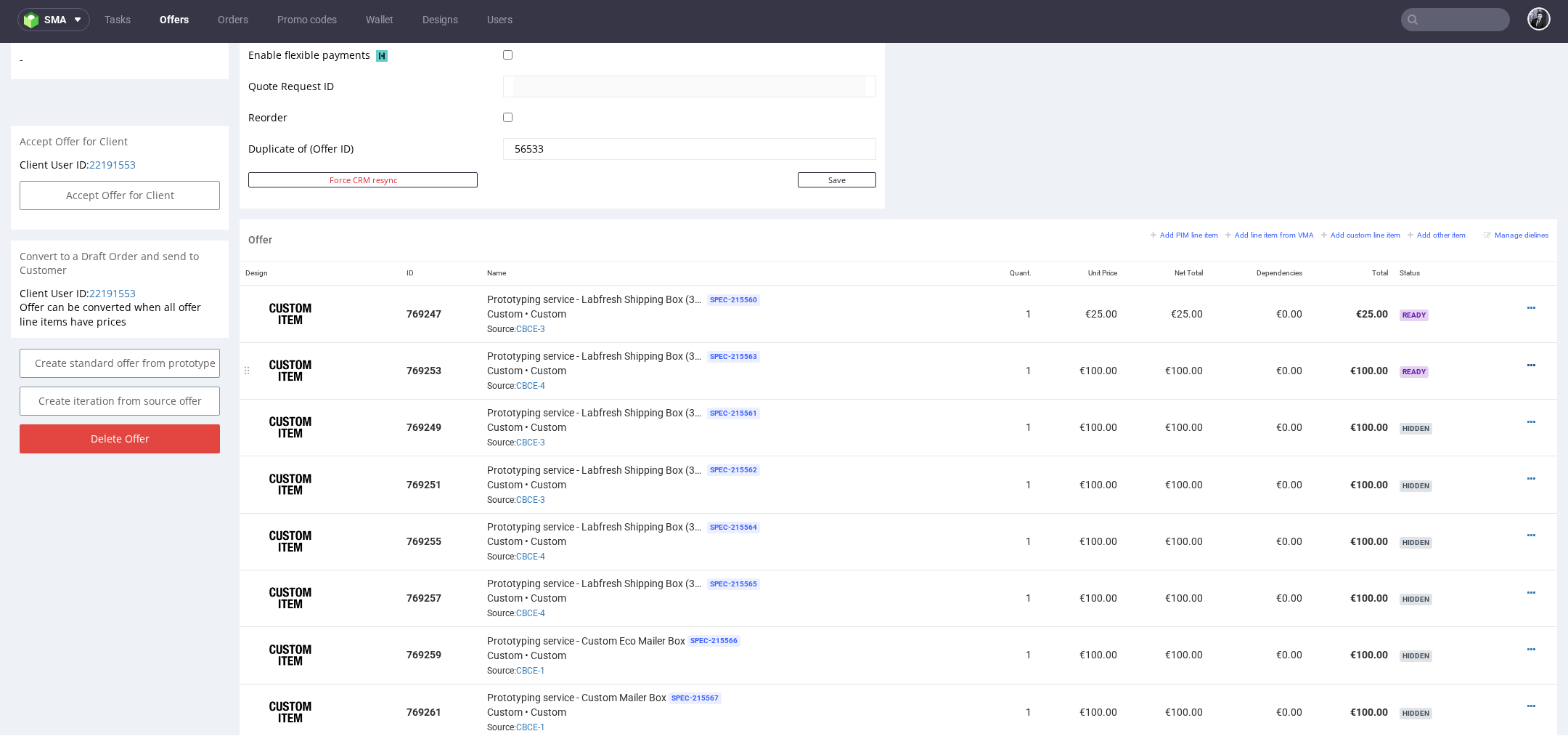
click at [1528, 363] on icon at bounding box center [1532, 365] width 8 height 11
click at [1489, 231] on span "Edit prototyping cost" at bounding box center [1465, 228] width 117 height 15
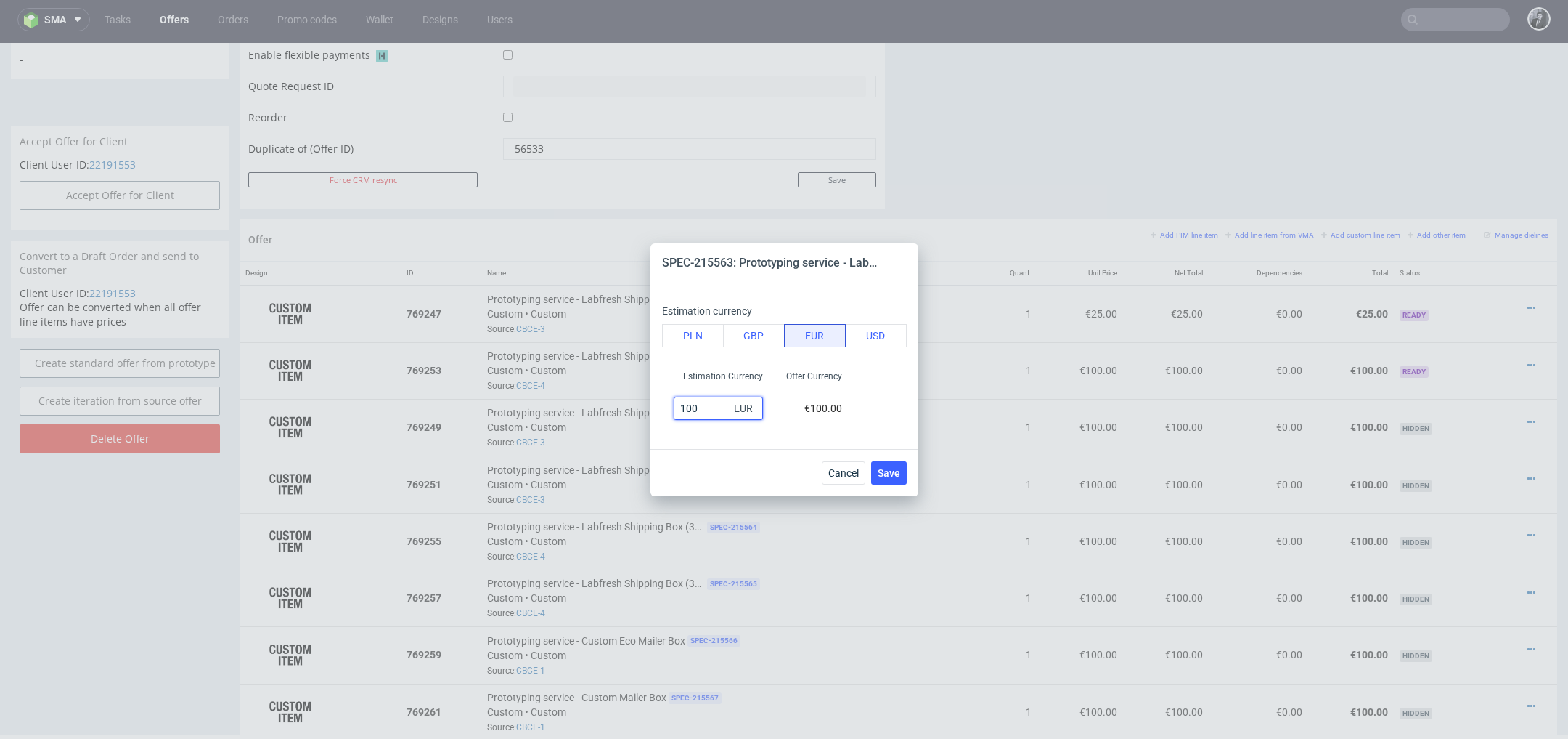
click at [722, 402] on input "100" at bounding box center [718, 408] width 89 height 23
type input "1"
type input "25"
click at [893, 475] on span "Save" at bounding box center [889, 473] width 23 height 11
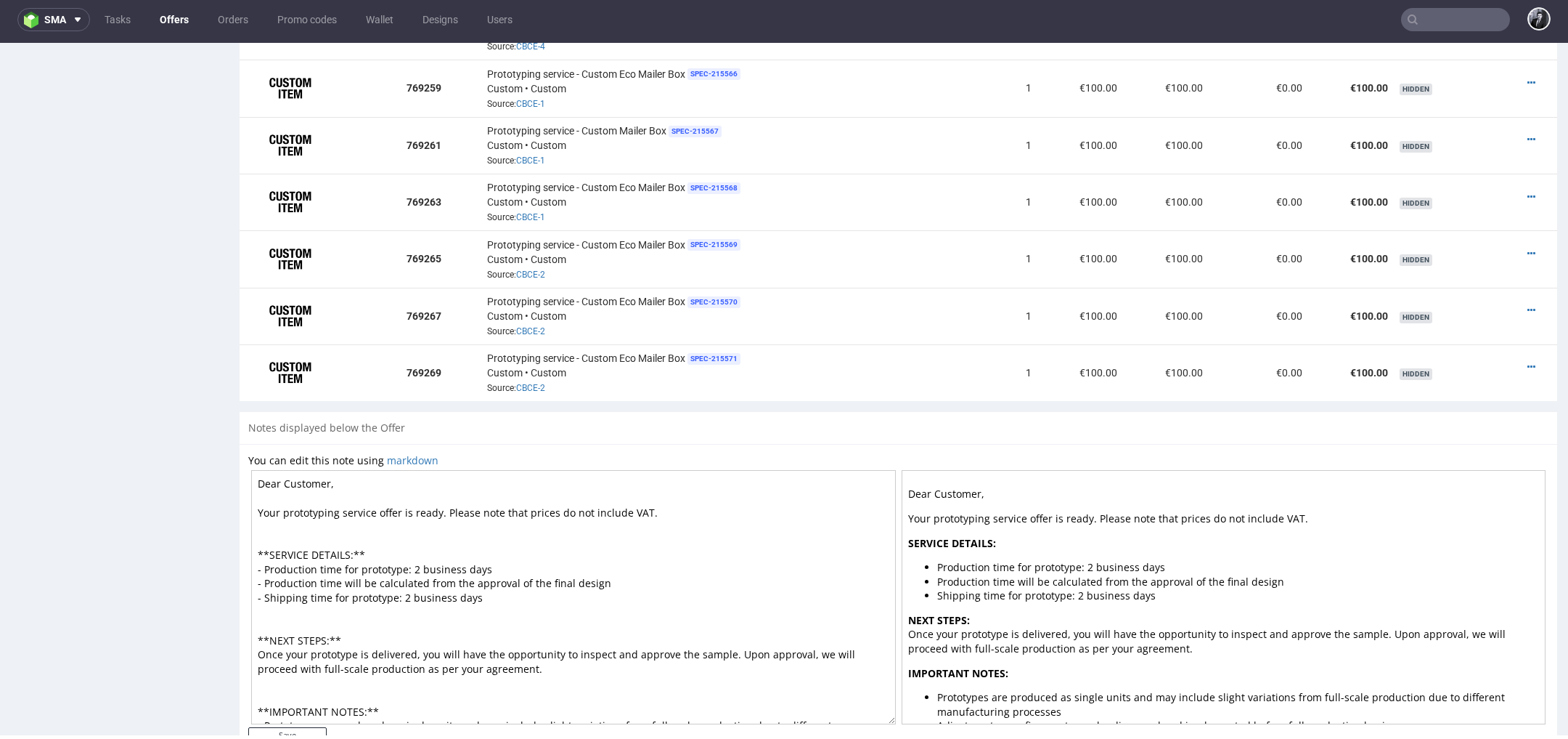
scroll to position [1319, 0]
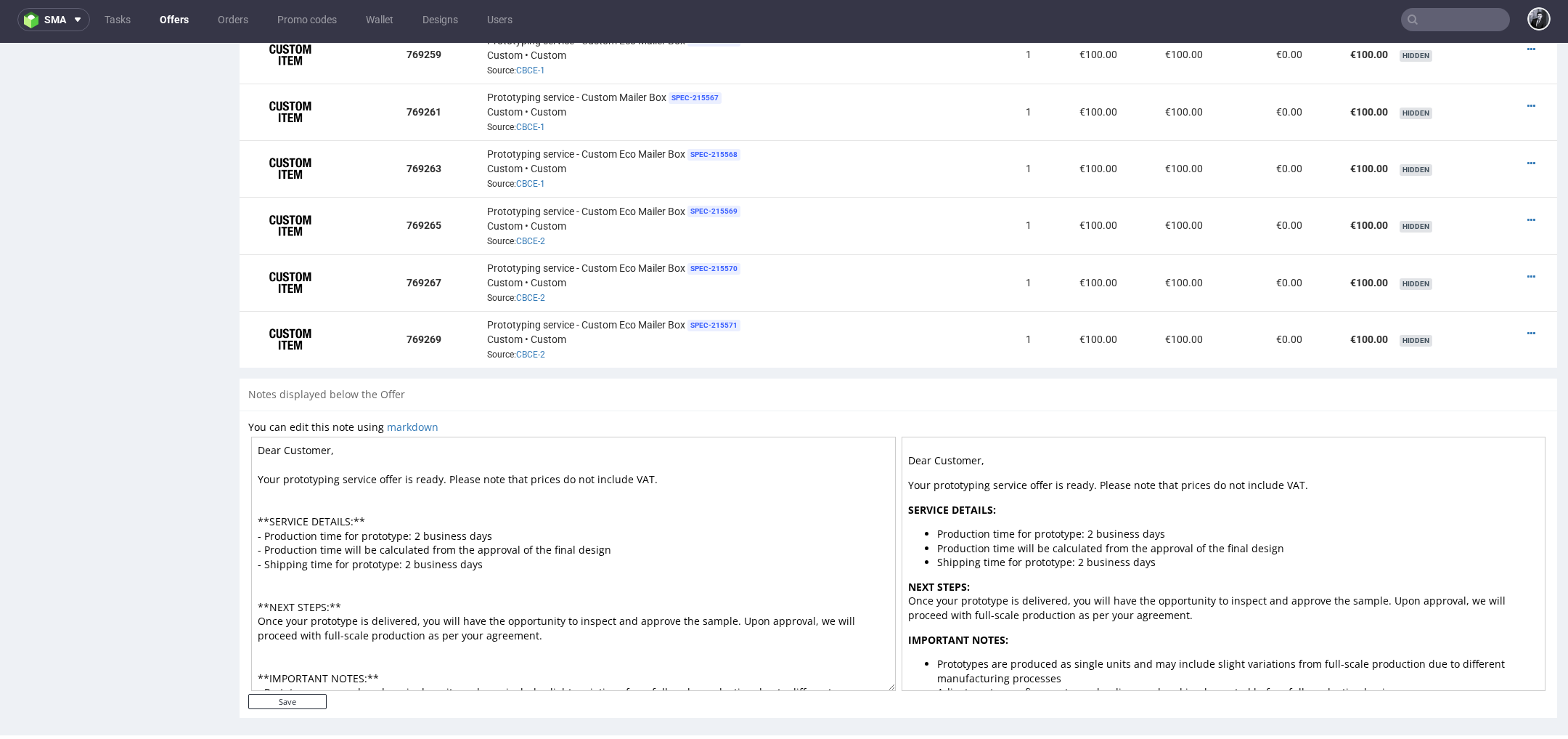
click at [328, 443] on textarea "Dear Customer, Your prototyping service offer is ready. Please note that prices…" at bounding box center [574, 563] width 645 height 254
type textarea "Dear Simon, Your prototyping service offer is ready. Please note that prices do…"
click at [287, 697] on input "Save" at bounding box center [287, 701] width 78 height 15
type input "In progress..."
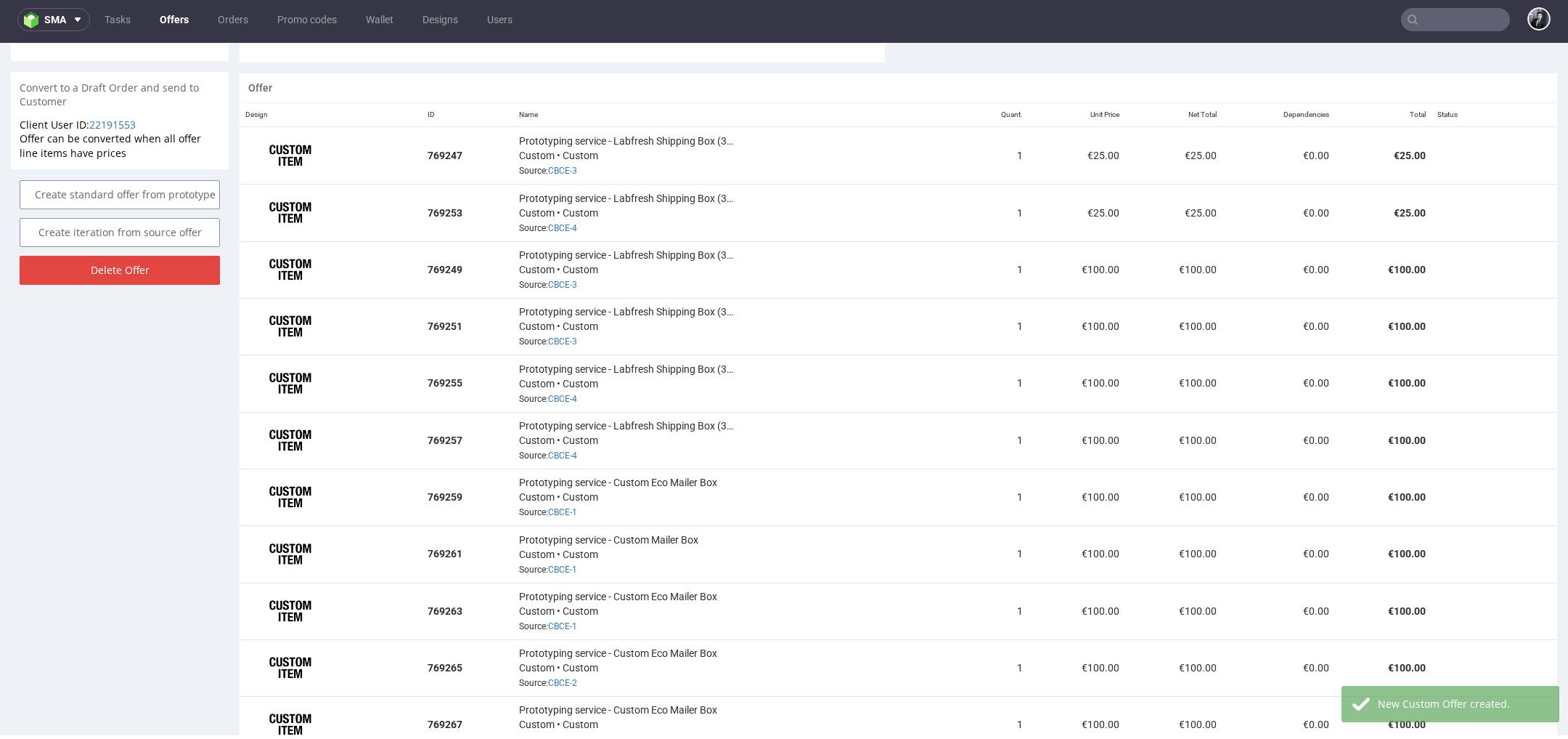
scroll to position [1107, 0]
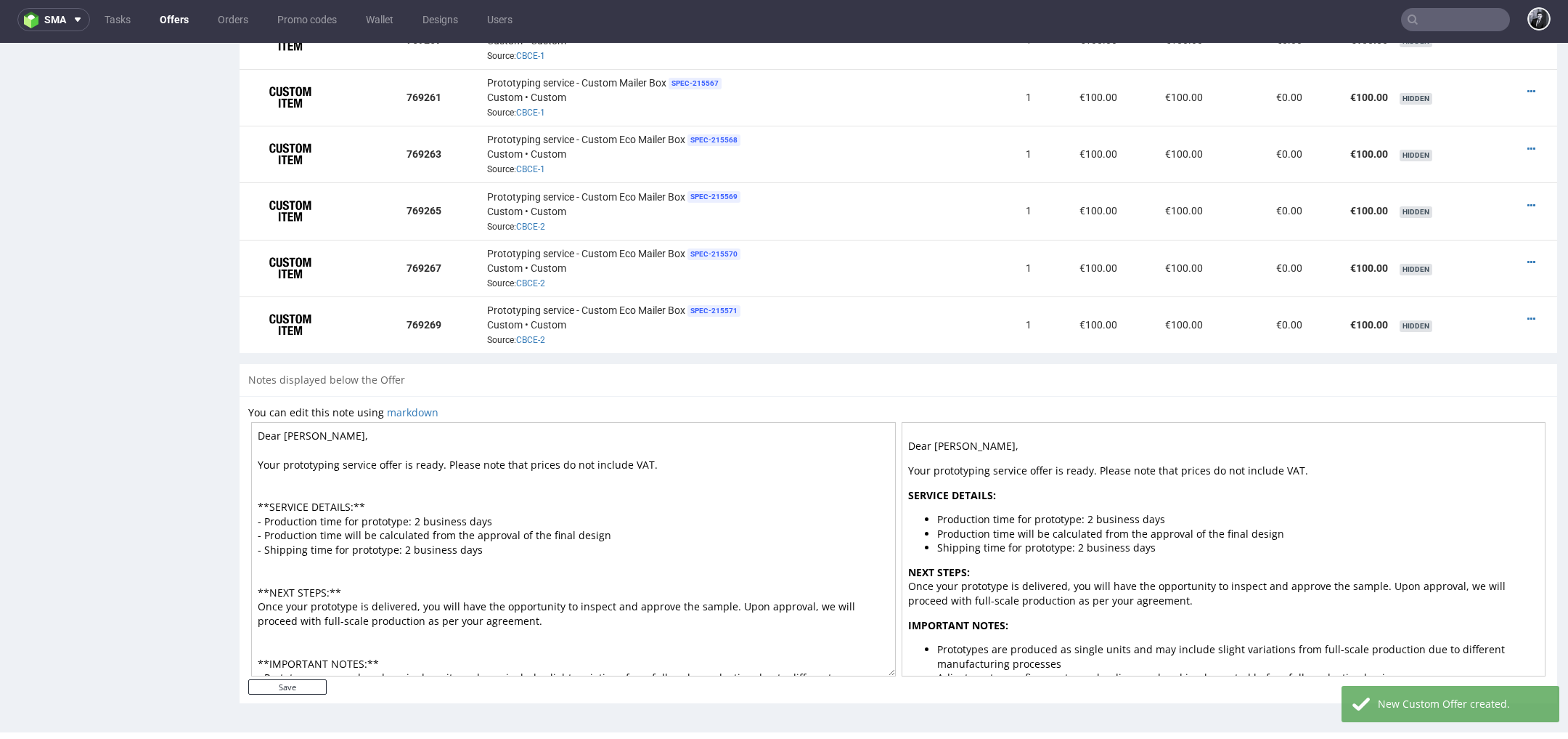
scroll to position [57, 0]
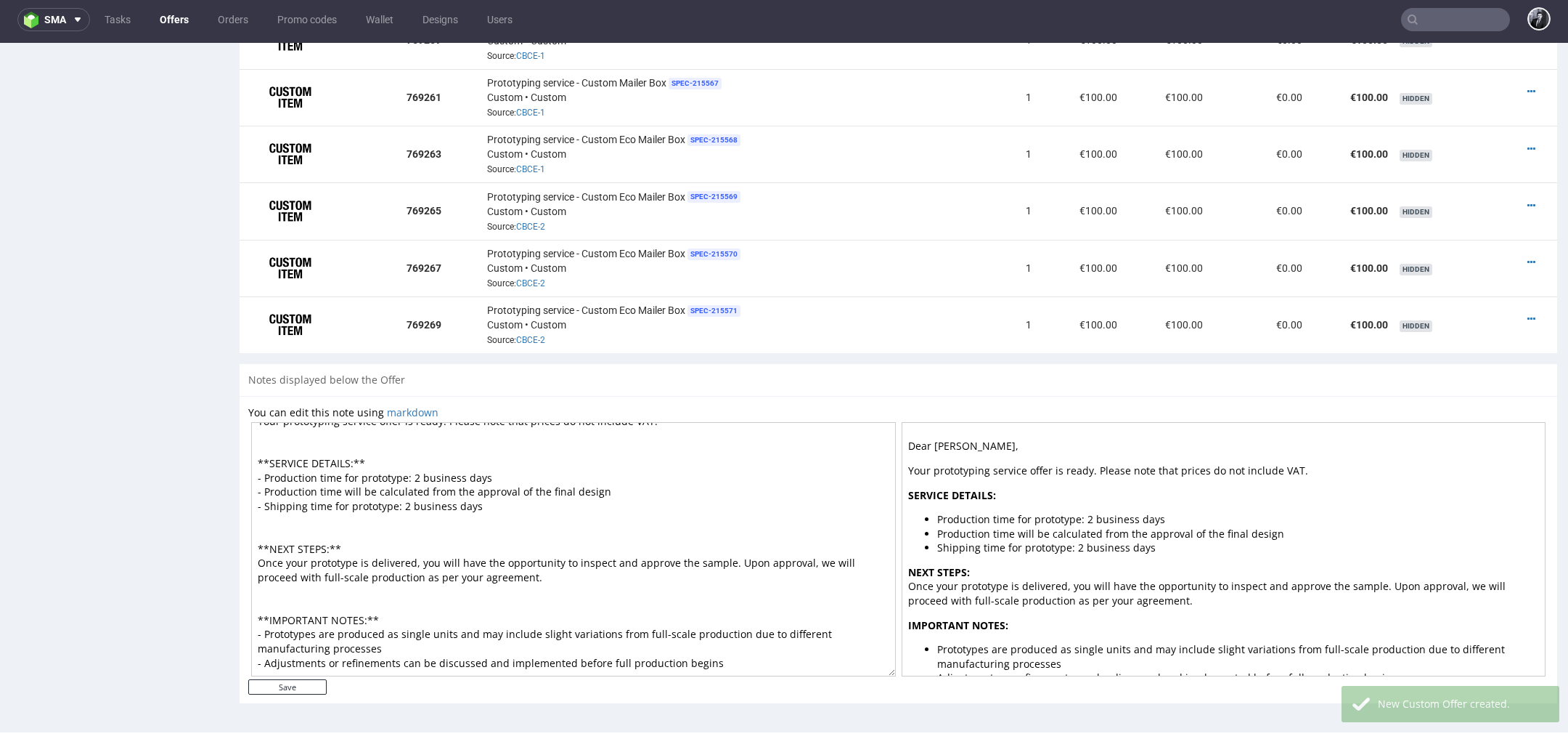
click at [415, 449] on textarea "Dear [PERSON_NAME], Your prototyping service offer is ready. Please note that p…" at bounding box center [574, 549] width 645 height 254
click at [403, 484] on textarea "Dear Simon, Your prototyping service offer is ready. Please note that prices do…" at bounding box center [574, 549] width 645 height 254
click at [516, 543] on textarea "Dear Simon, Your prototyping service offer is ready. Please note that prices do…" at bounding box center [574, 549] width 645 height 254
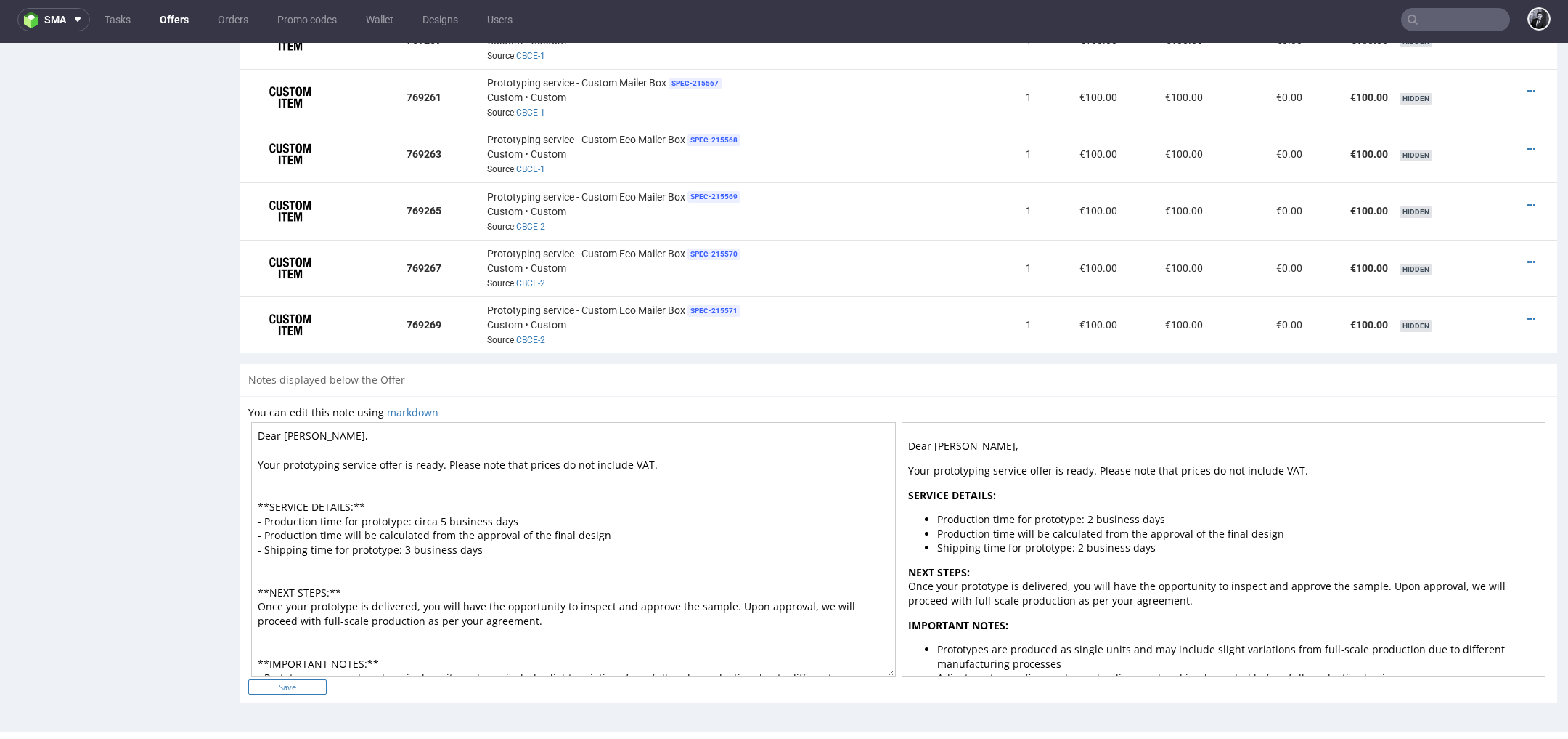
type textarea "Dear Simon, Your prototyping service offer is ready. Please note that prices do…"
click at [303, 679] on input "Save" at bounding box center [287, 686] width 78 height 15
type input "In progress..."
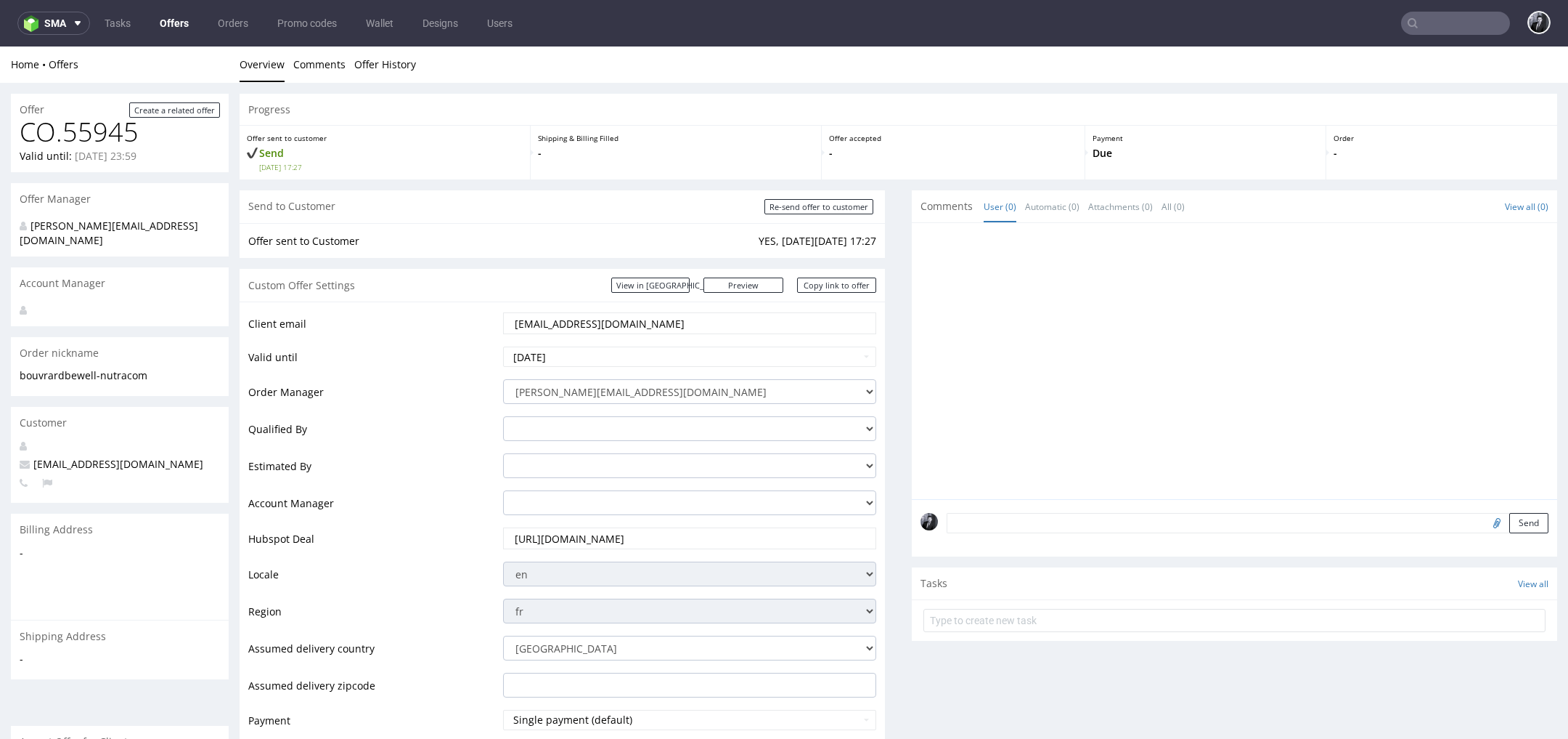
click at [166, 24] on link "Offers" at bounding box center [174, 23] width 46 height 23
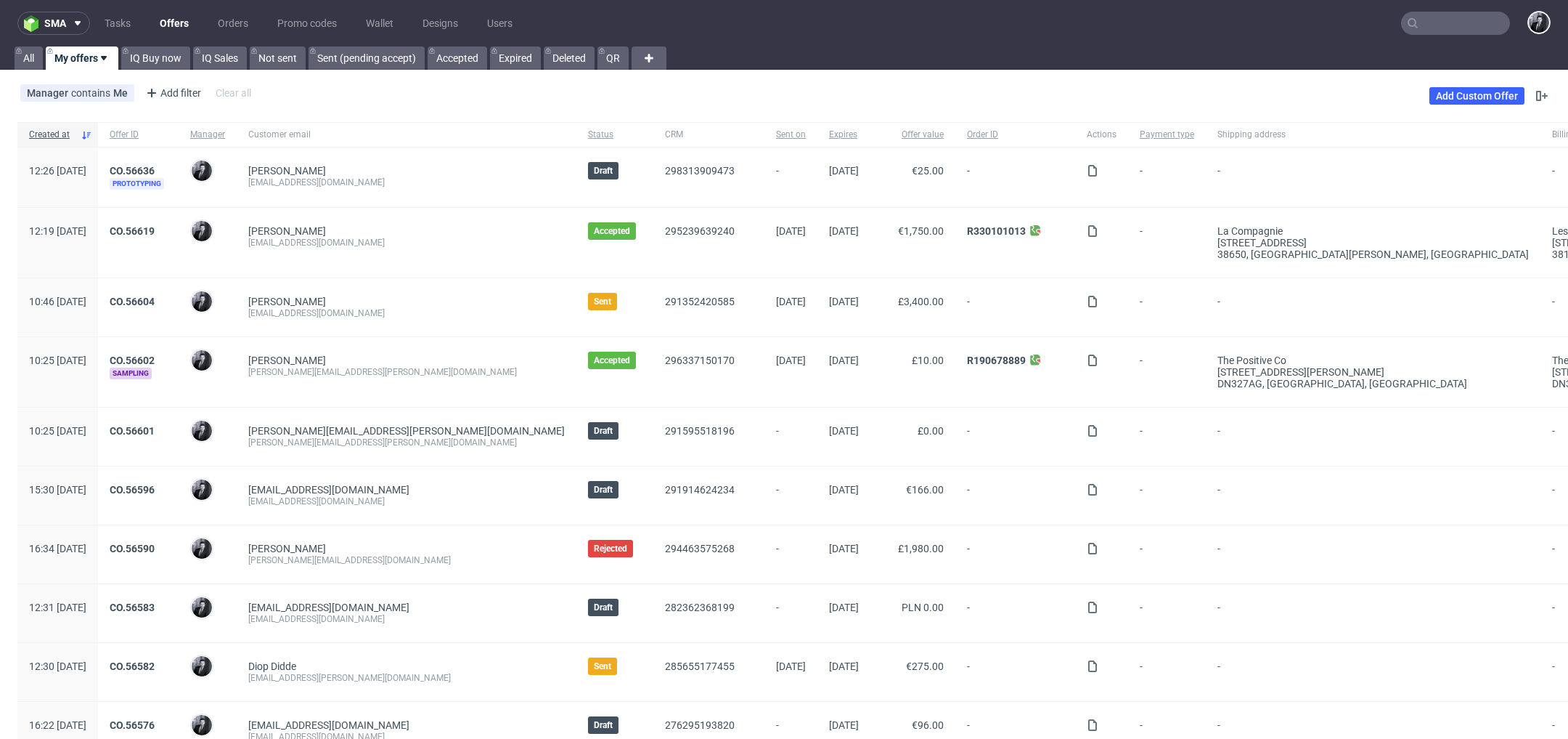
scroll to position [40, 0]
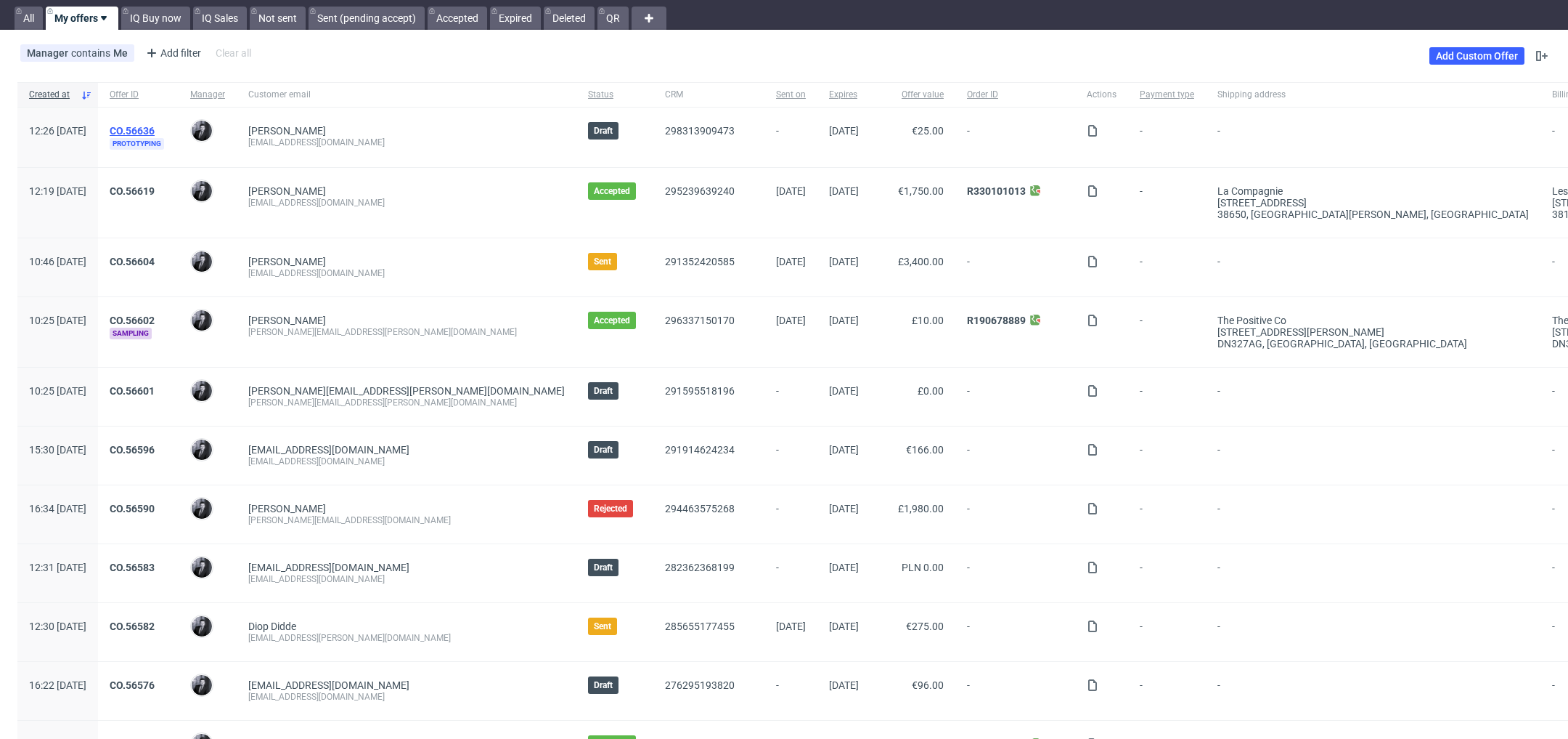
click at [155, 131] on link "CO.56636" at bounding box center [133, 130] width 45 height 11
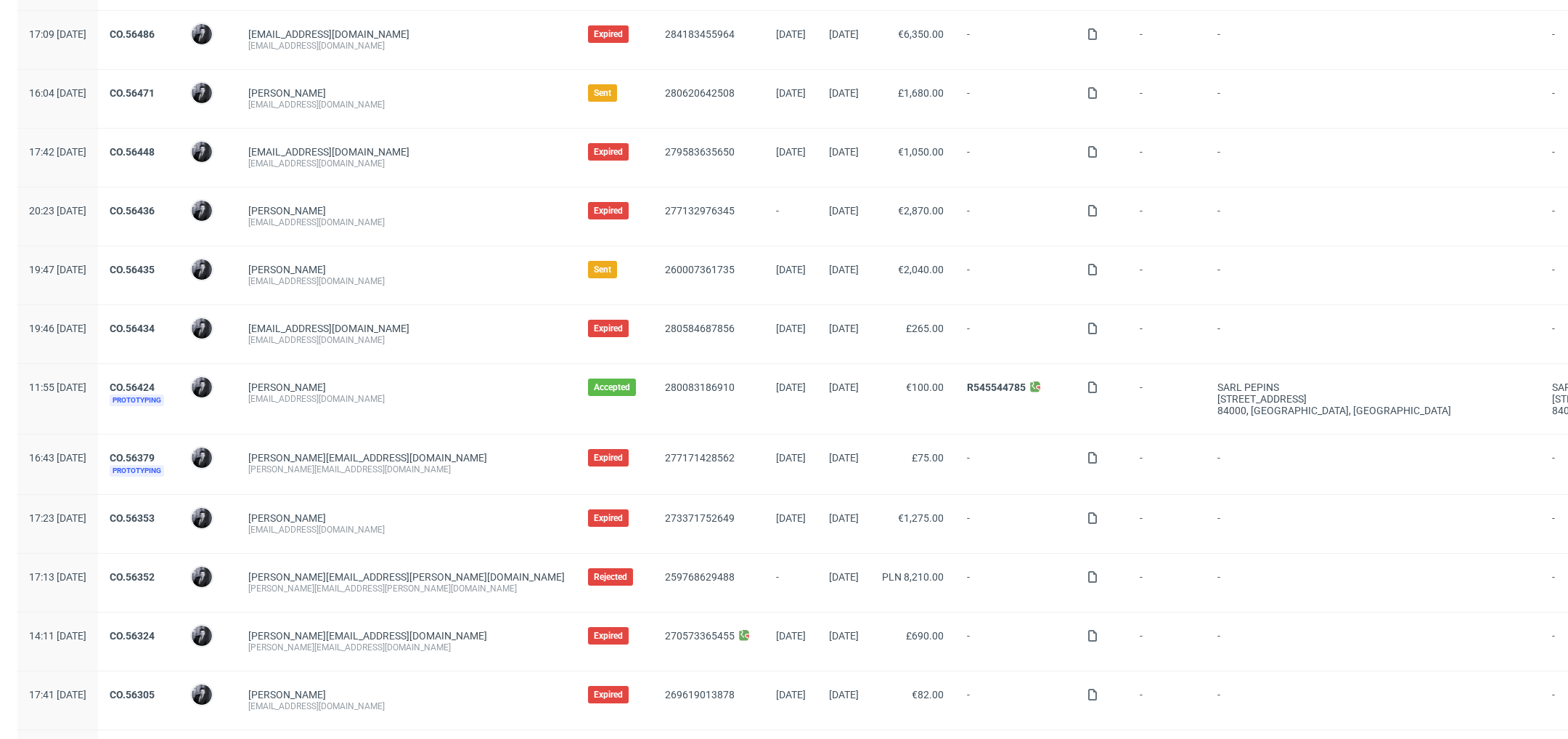
scroll to position [1029, 0]
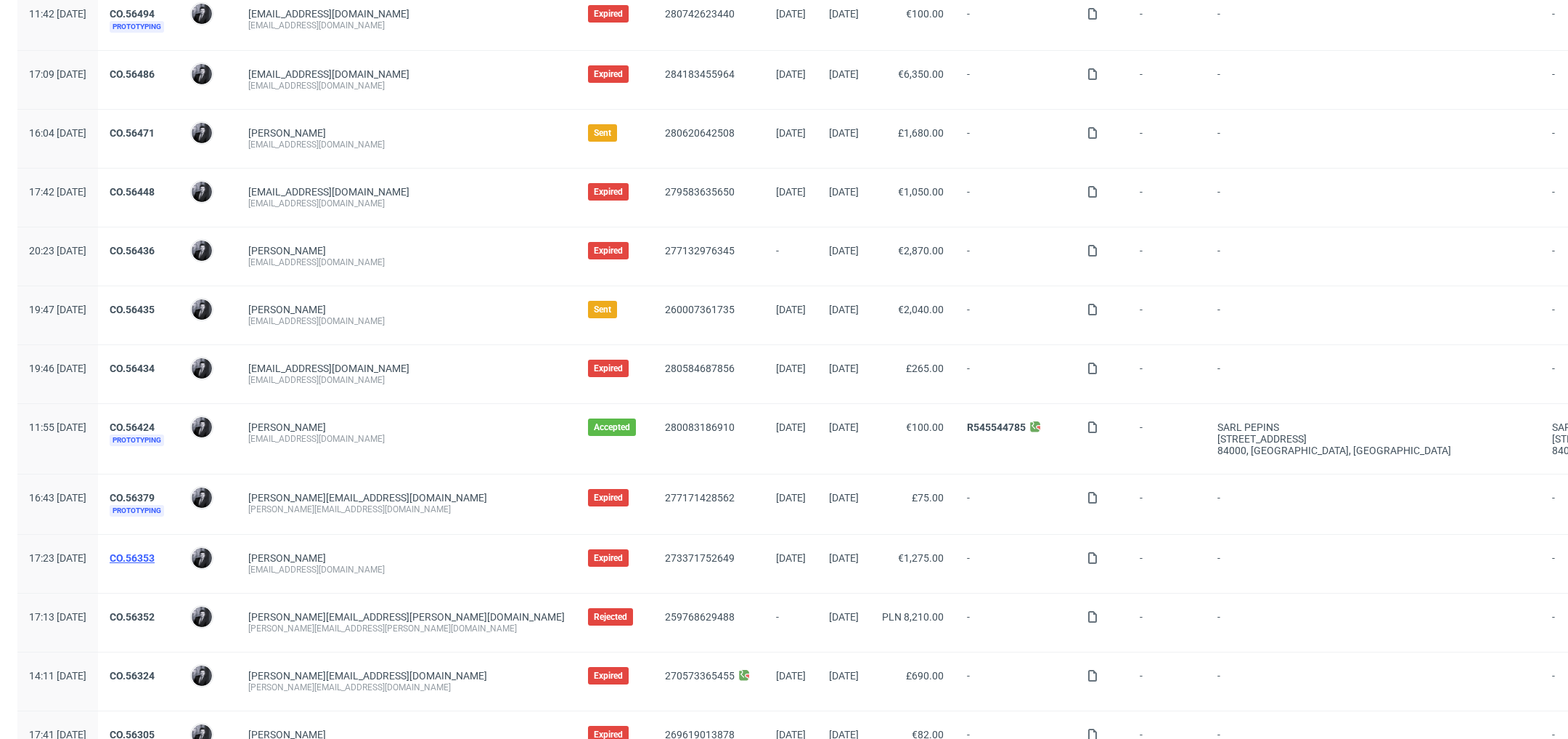
click at [155, 552] on link "CO.56353" at bounding box center [133, 558] width 45 height 11
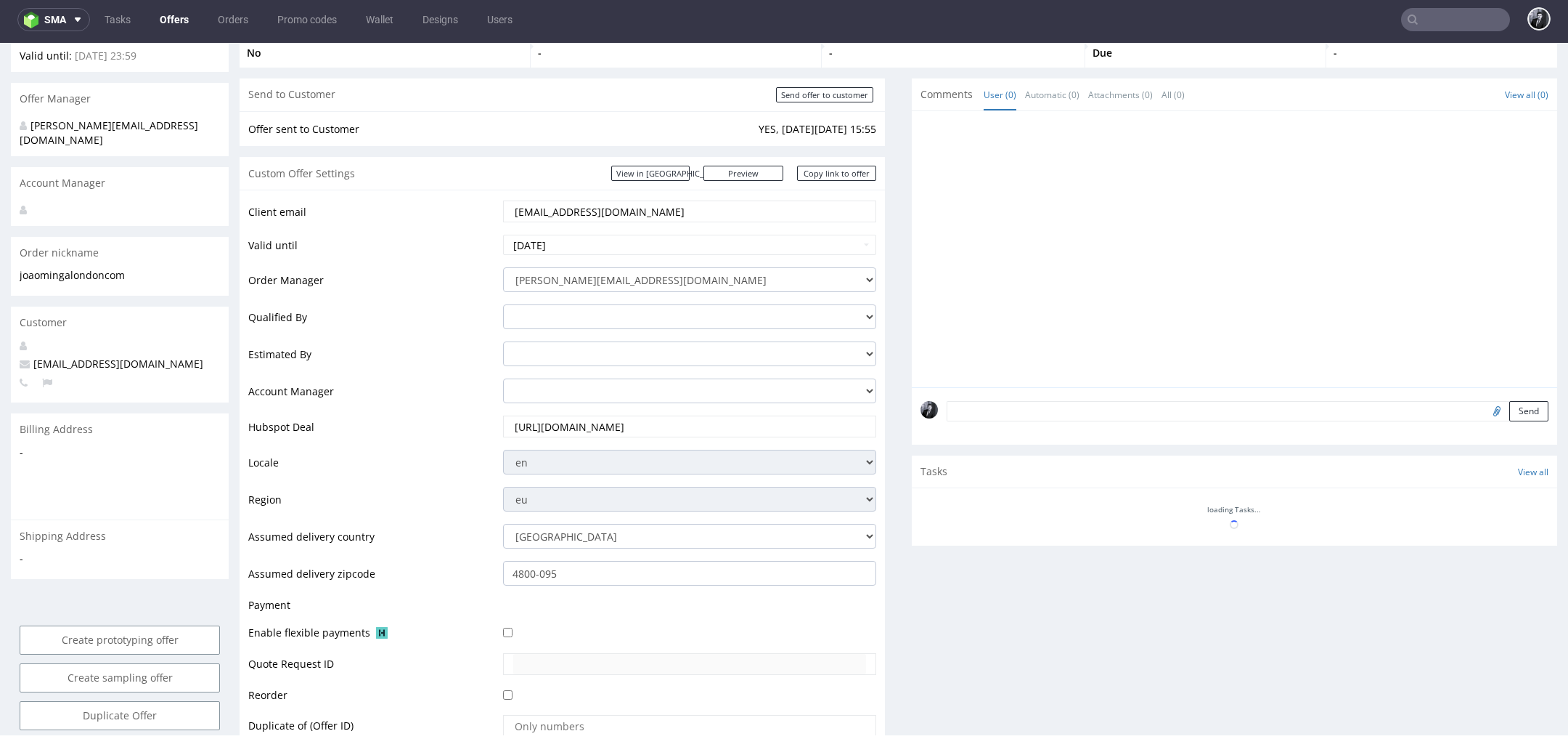
scroll to position [142, 0]
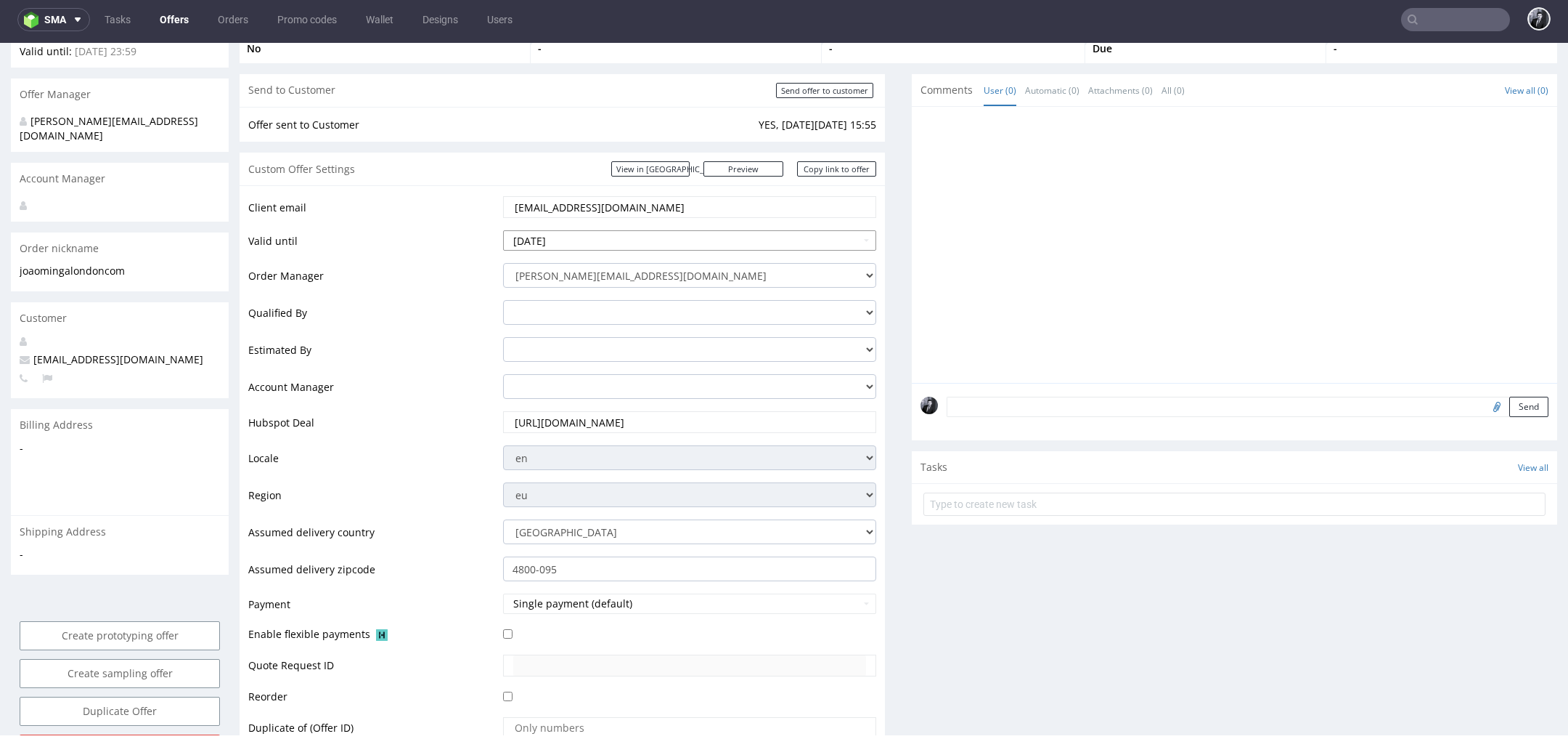
click at [759, 237] on input "2025-08-15" at bounding box center [689, 240] width 373 height 20
click at [638, 62] on th at bounding box center [646, 66] width 22 height 22
click at [629, 137] on td "12" at bounding box center [625, 131] width 22 height 22
type input "2025-09-12"
click at [464, 263] on td "Order Manager" at bounding box center [374, 280] width 252 height 37
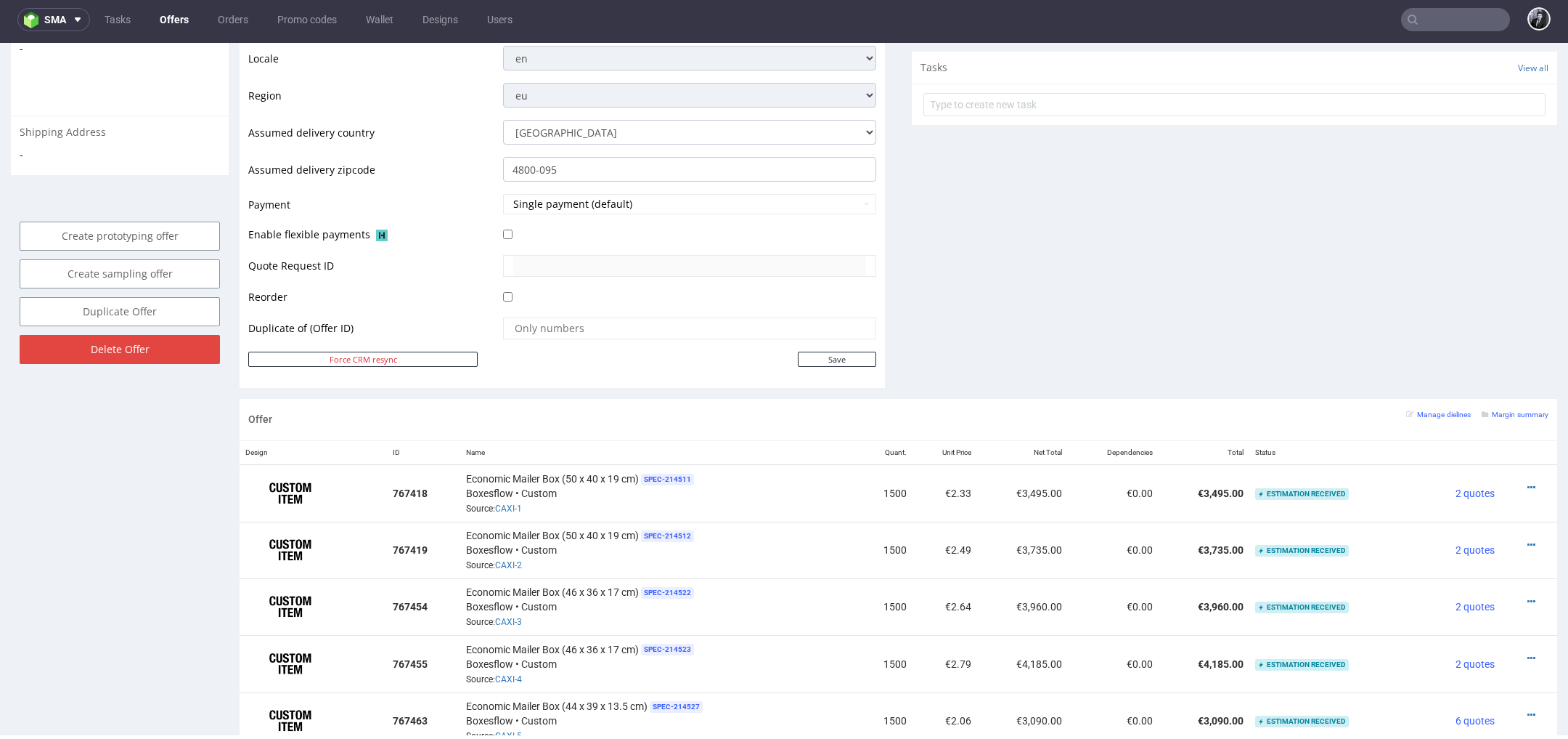
scroll to position [538, 0]
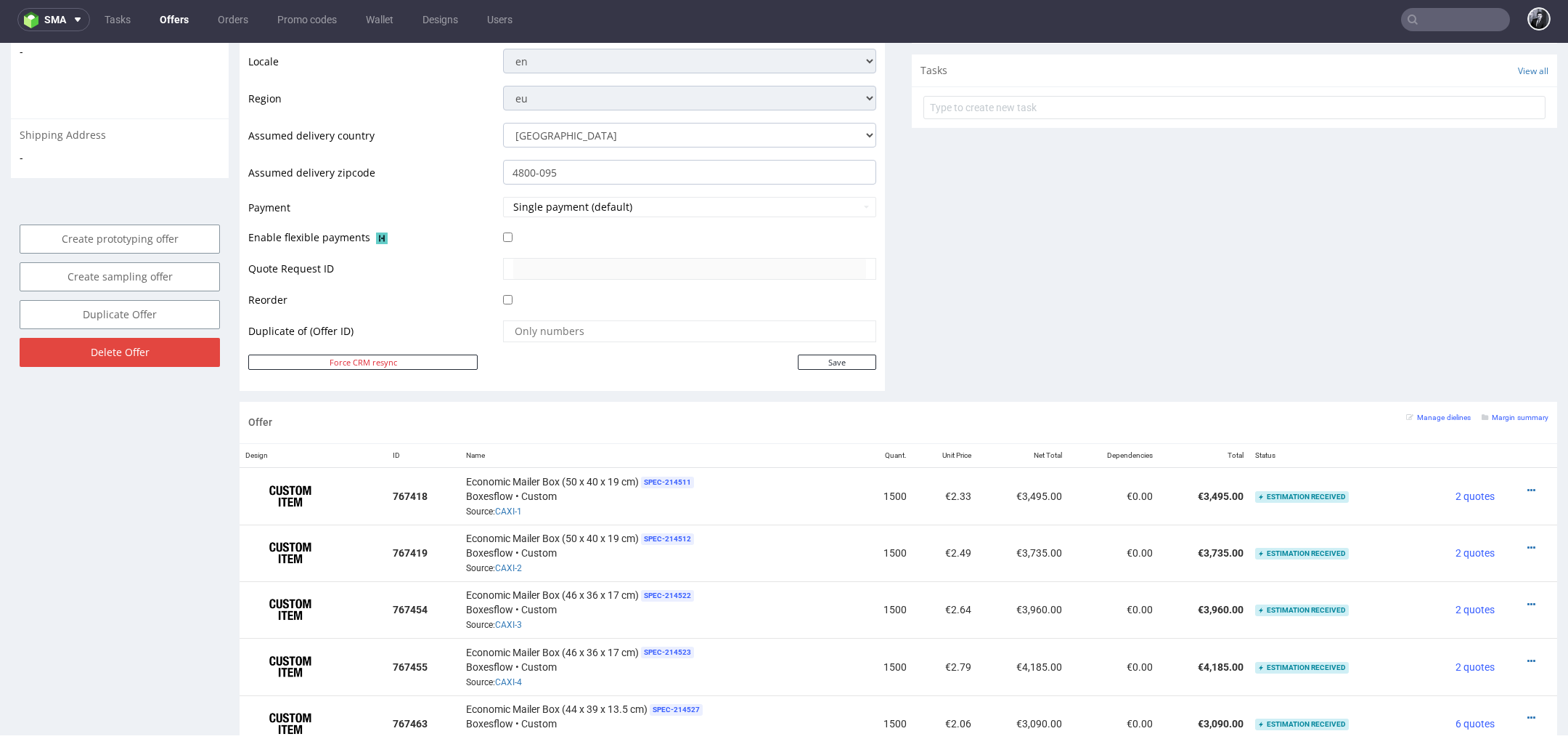
click at [825, 353] on td "Save" at bounding box center [688, 362] width 377 height 18
click at [825, 363] on input "Save" at bounding box center [837, 362] width 78 height 15
type input "In progress..."
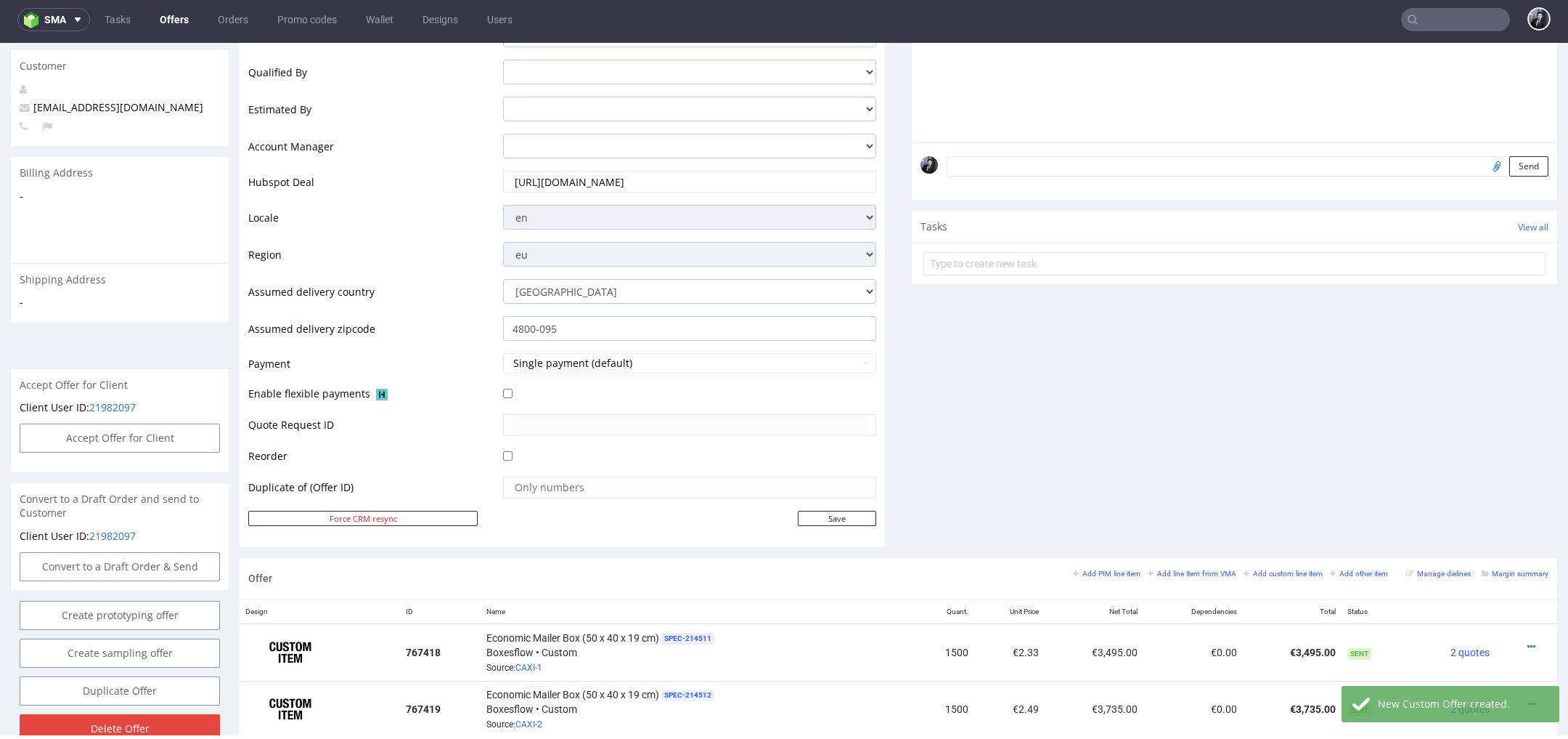
scroll to position [0, 0]
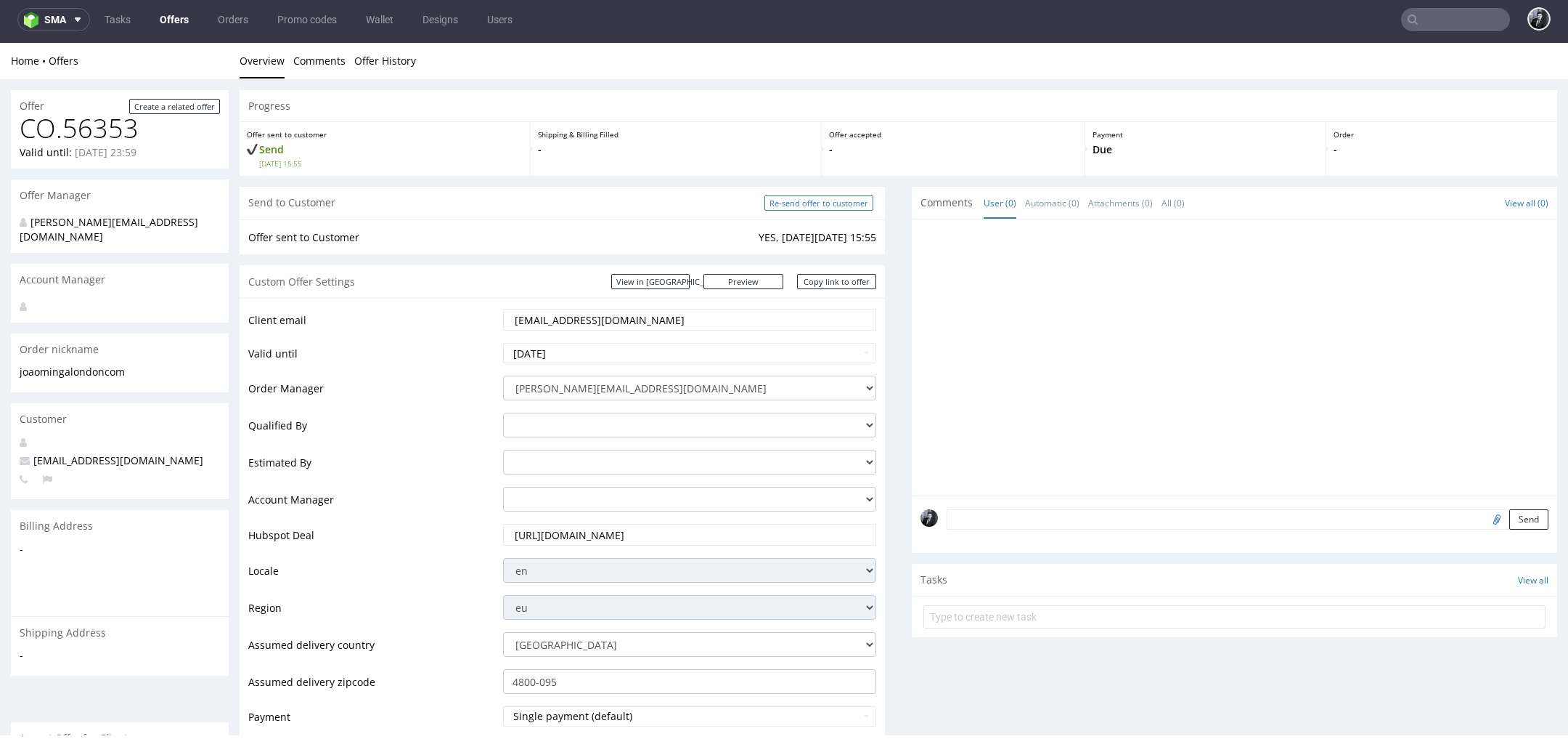
click at [811, 208] on input "Re-send offer to customer" at bounding box center [819, 202] width 109 height 15
type input "In progress..."
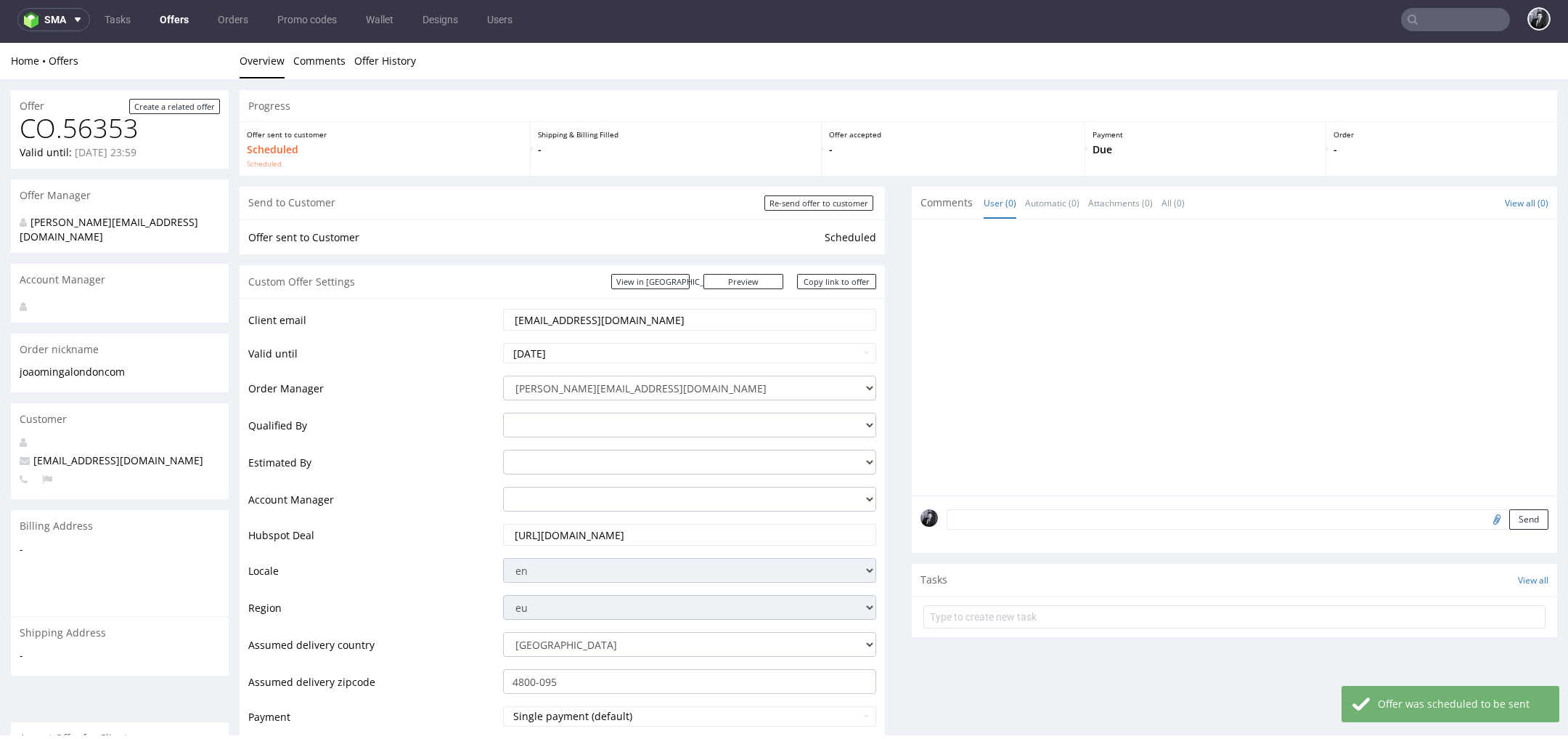
click at [180, 26] on link "Offers" at bounding box center [174, 19] width 46 height 23
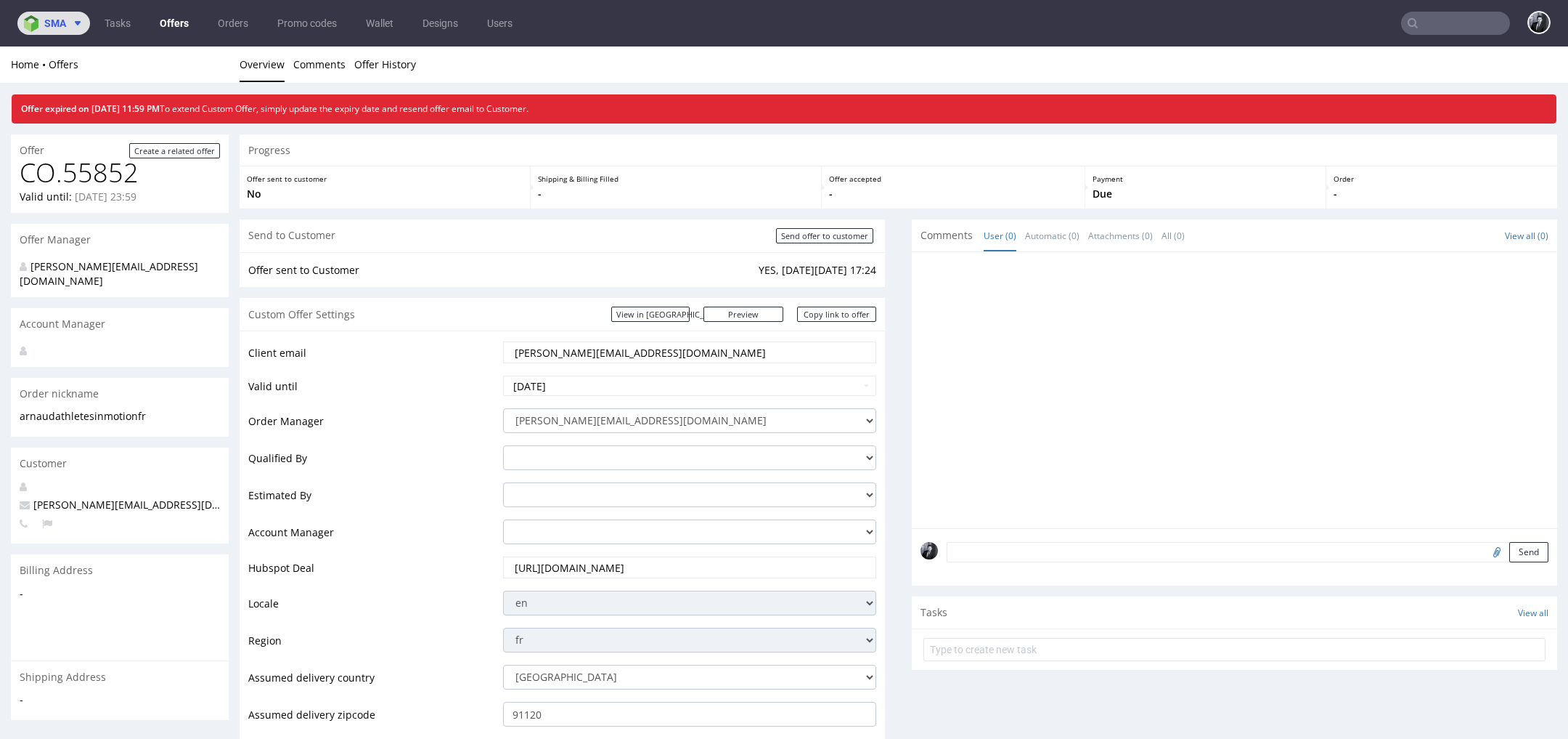
click at [66, 23] on span at bounding box center [75, 23] width 18 height 11
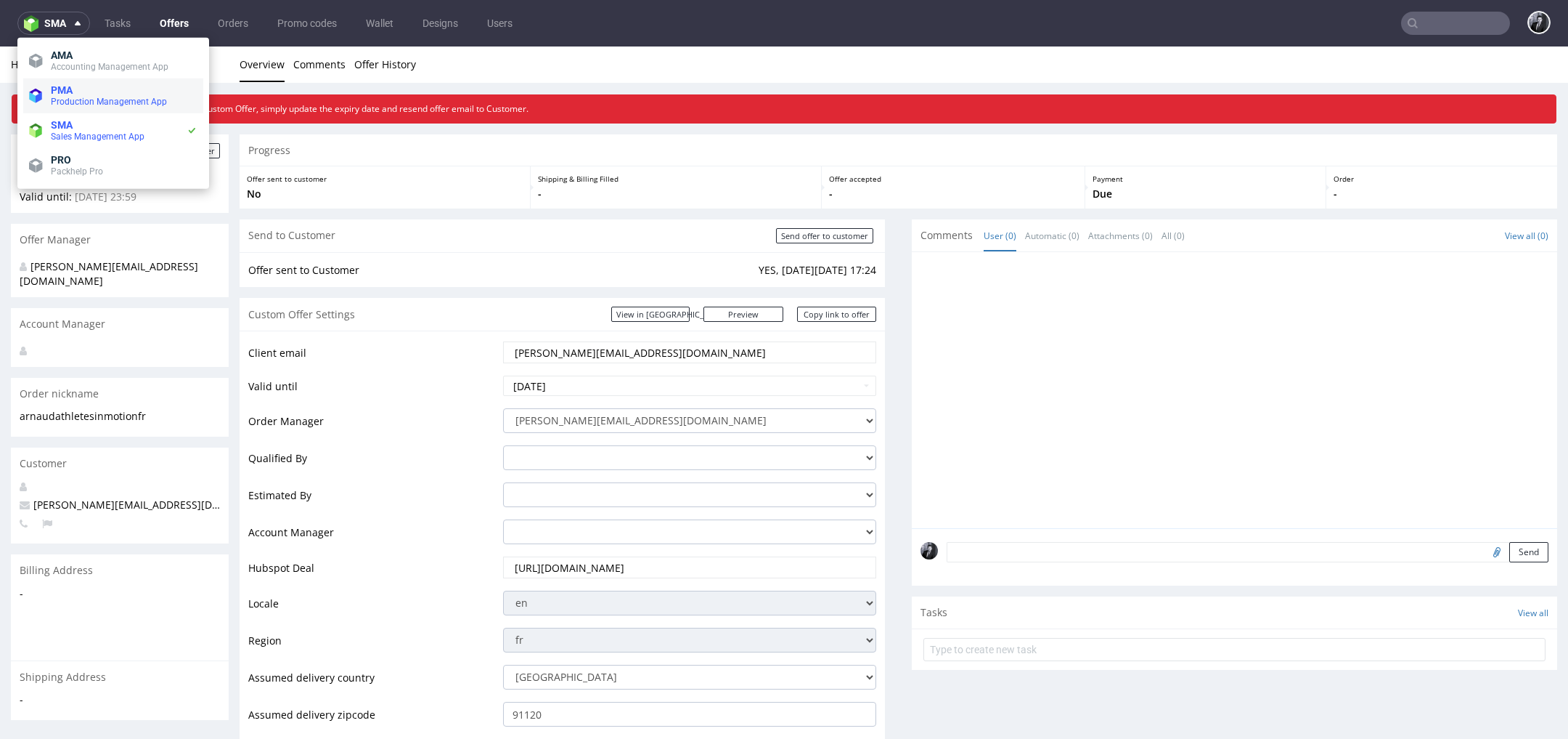
click at [104, 85] on span "PMA" at bounding box center [124, 90] width 146 height 11
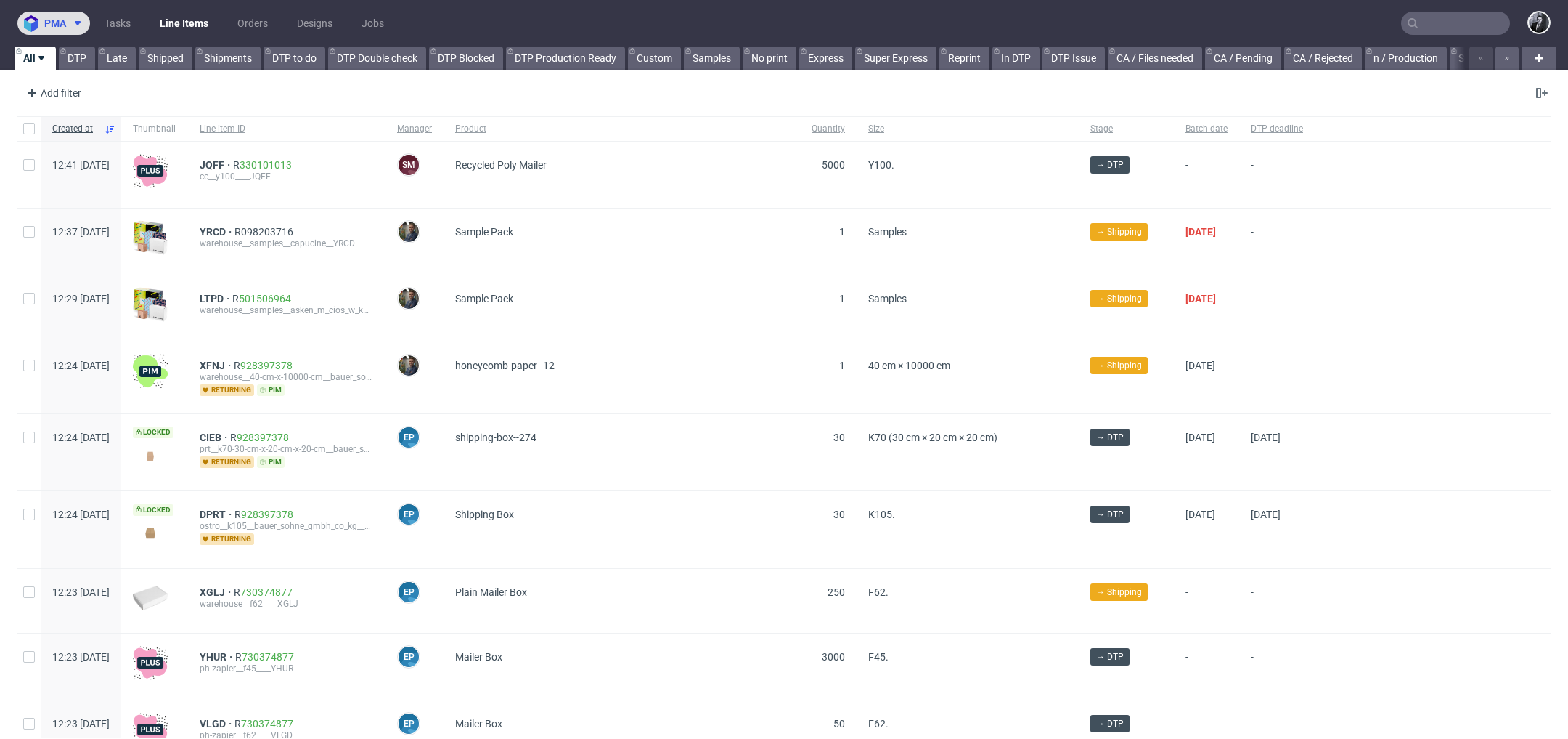
click at [77, 28] on icon at bounding box center [78, 23] width 11 height 11
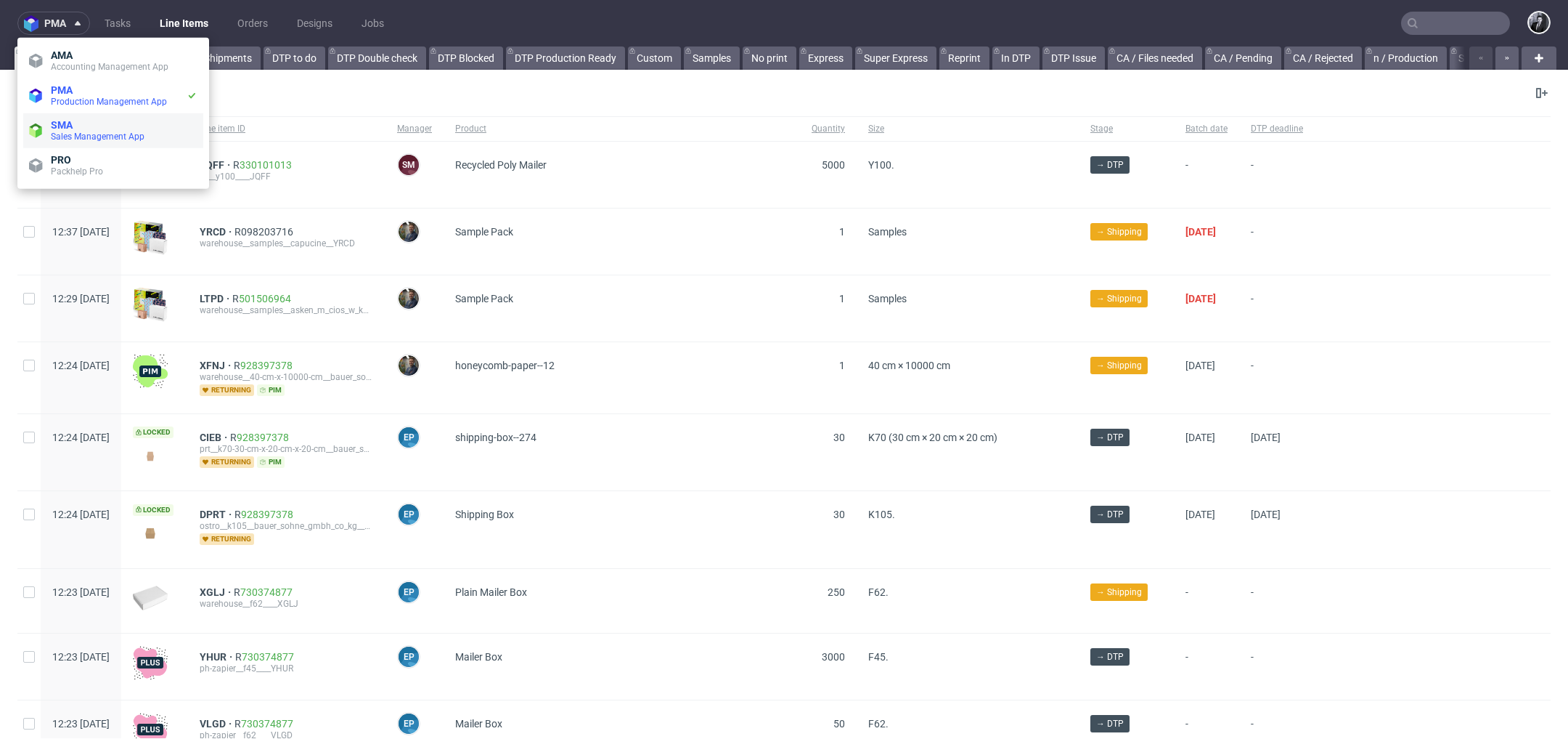
click at [82, 126] on span "SMA" at bounding box center [124, 125] width 146 height 11
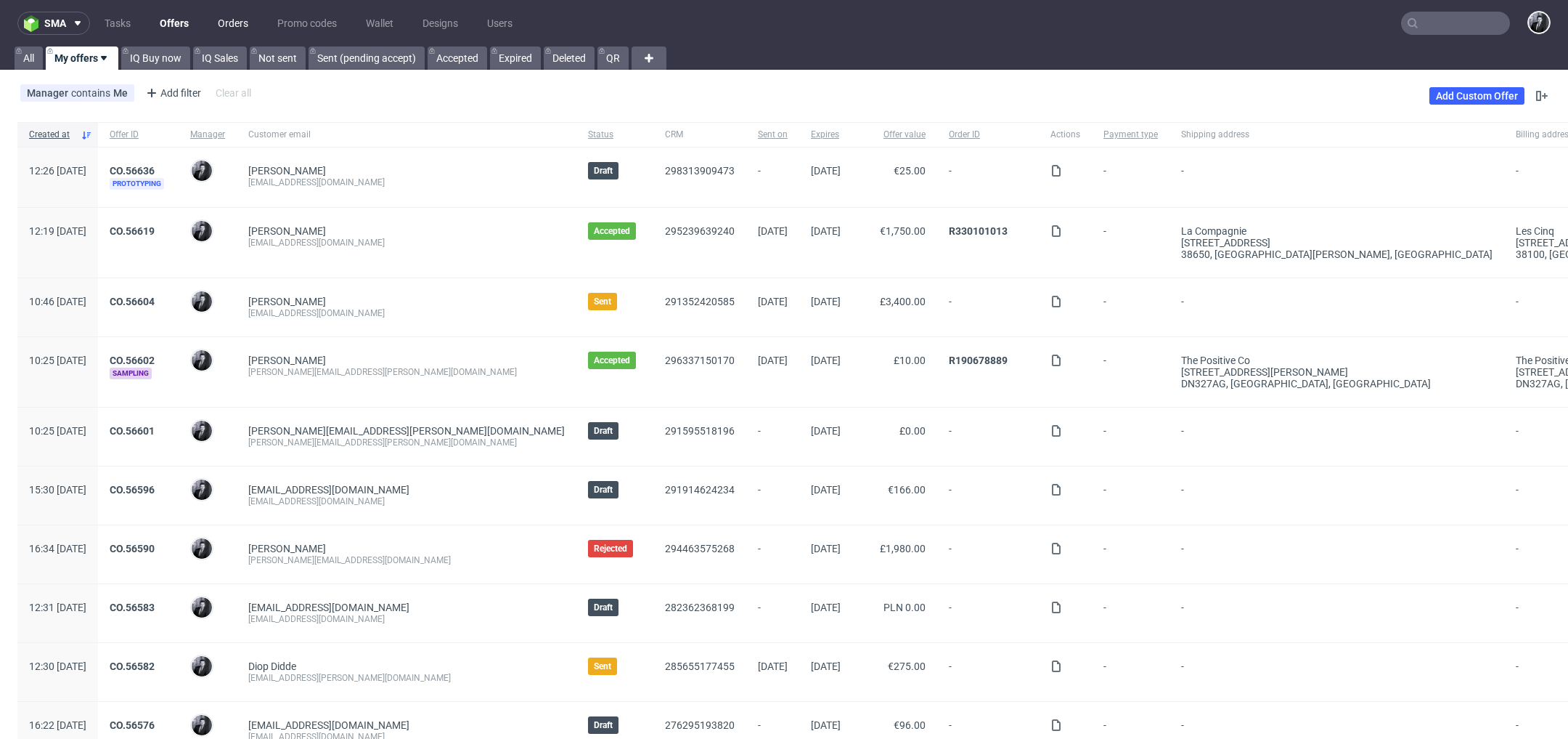
click at [239, 14] on link "Orders" at bounding box center [232, 23] width 48 height 23
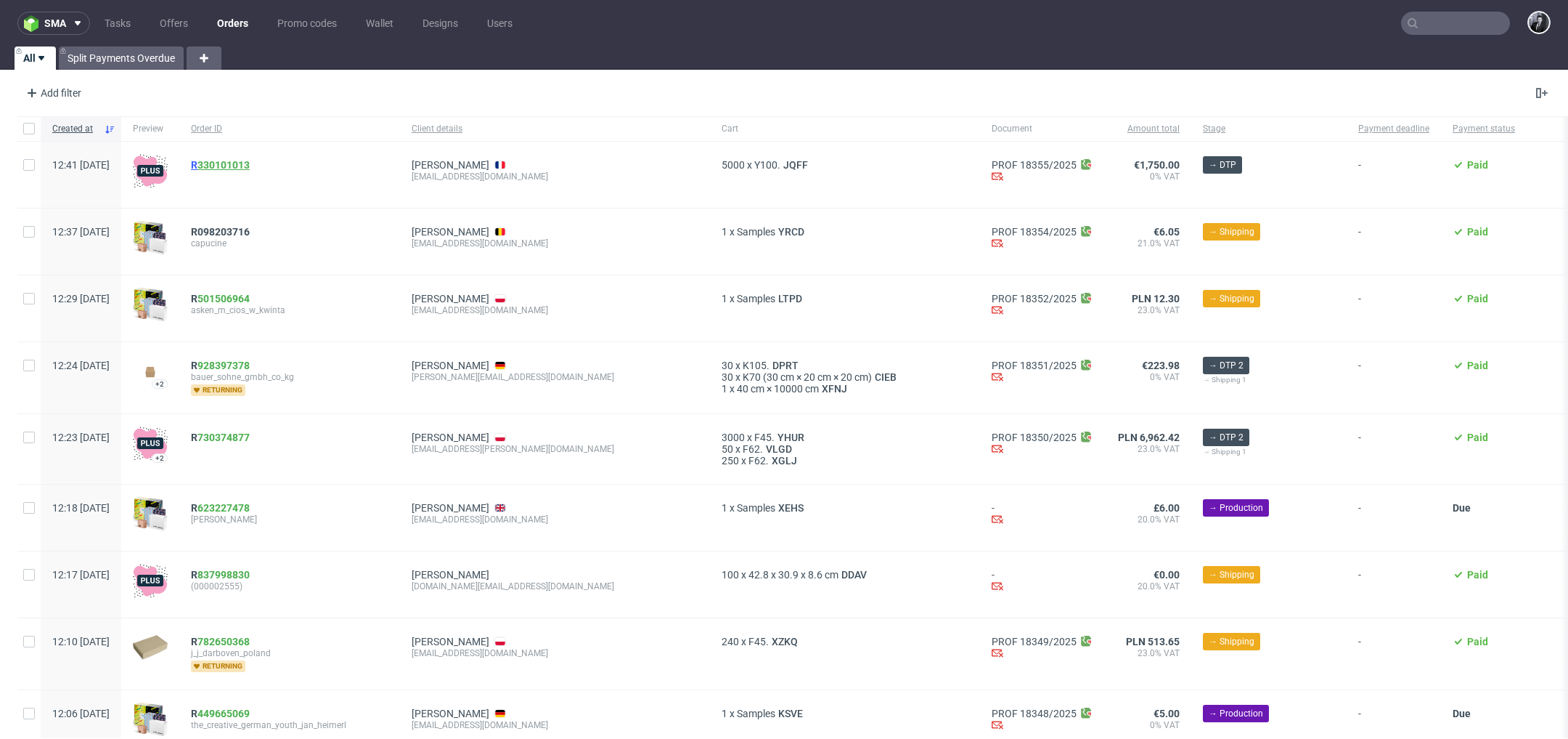
click at [250, 161] on link "330101013" at bounding box center [223, 165] width 53 height 11
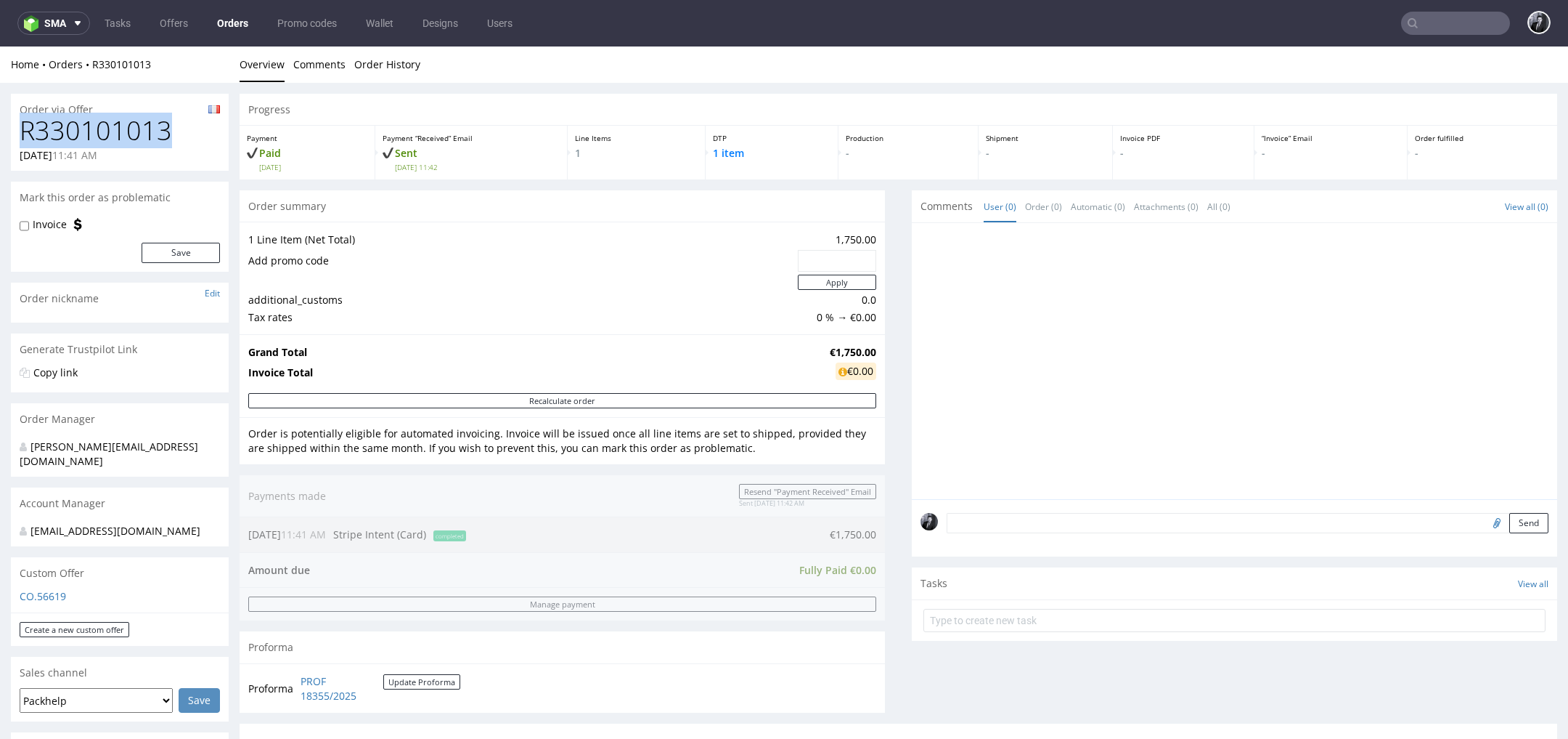
drag, startPoint x: 167, startPoint y: 135, endPoint x: 25, endPoint y: 132, distance: 142.0
click at [25, 132] on h1 "R330101013" at bounding box center [120, 131] width 201 height 29
copy h1 "R330101013"
drag, startPoint x: 817, startPoint y: 350, endPoint x: 866, endPoint y: 348, distance: 49.0
click at [866, 348] on strong "€1,750.00" at bounding box center [853, 351] width 46 height 14
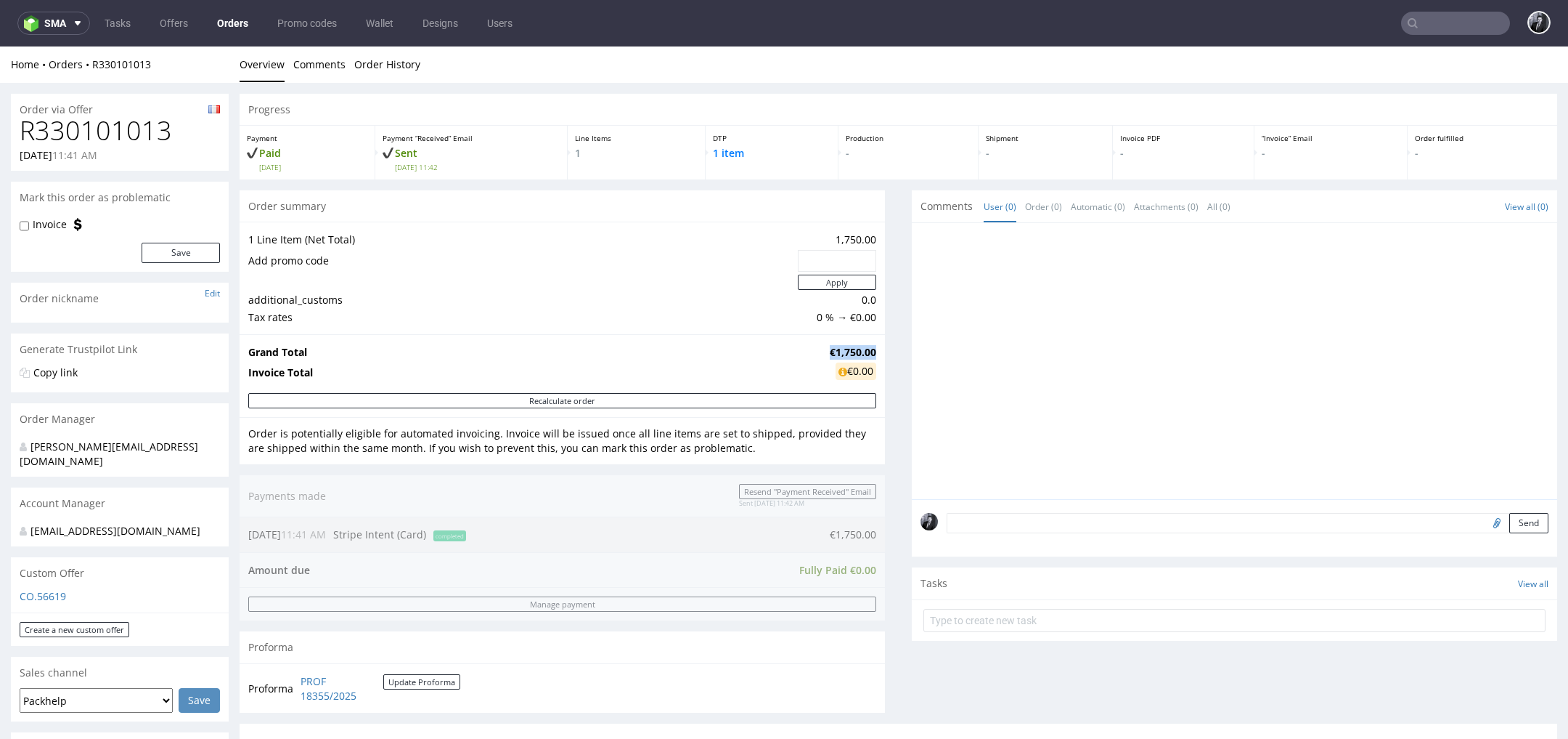
copy strong "€1,750.00"
click at [386, 57] on link "Order History" at bounding box center [388, 64] width 66 height 36
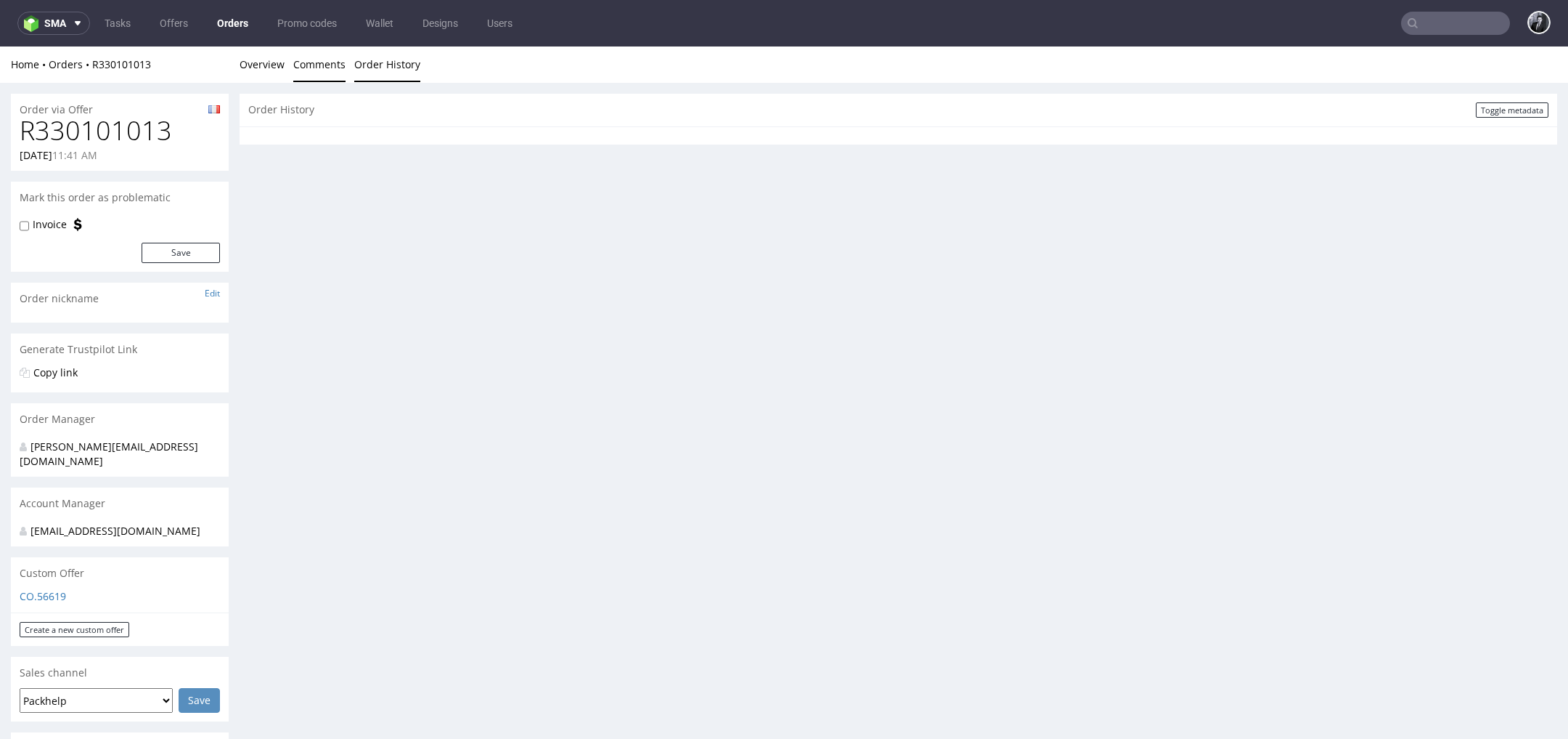
click at [305, 62] on link "Comments" at bounding box center [320, 64] width 53 height 36
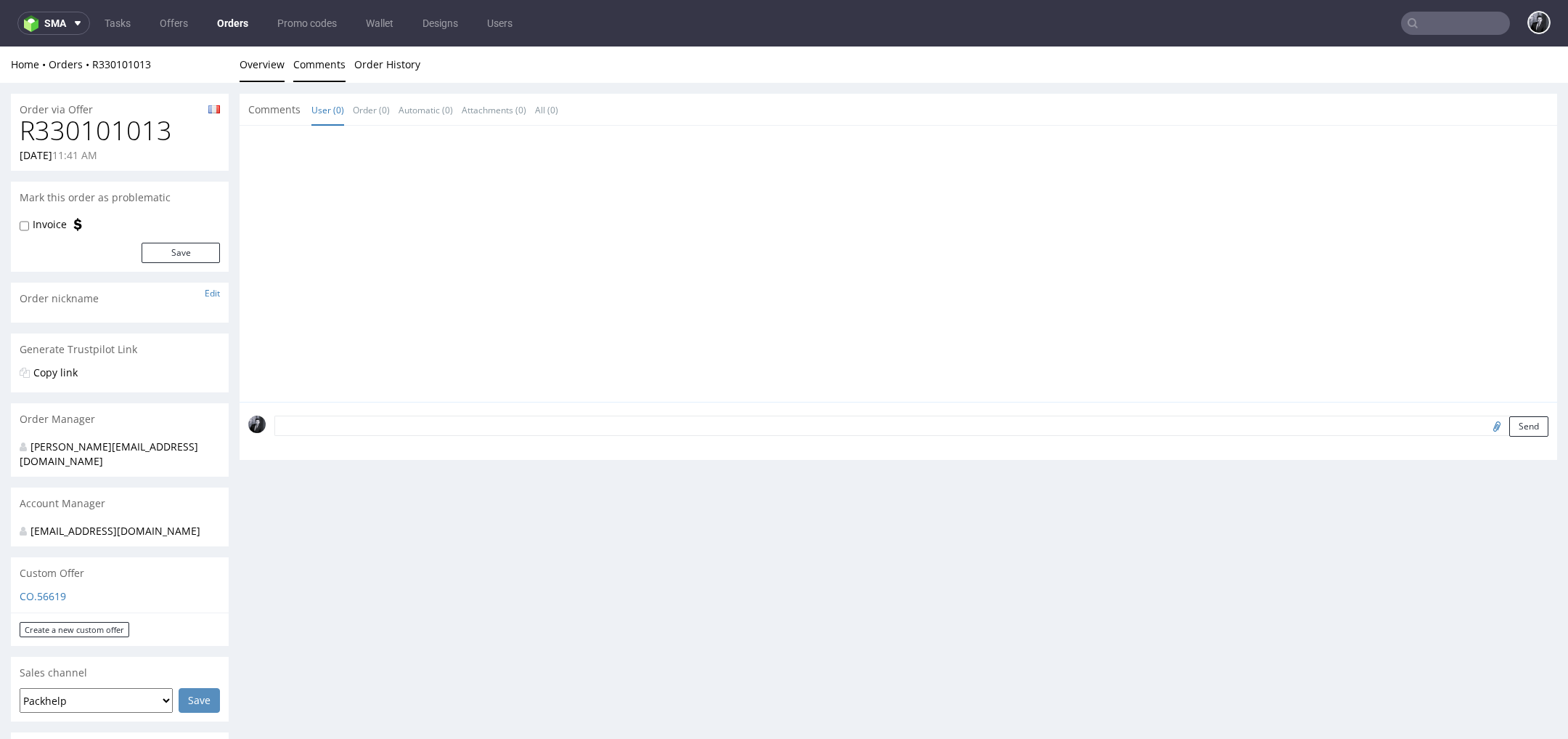
click at [256, 70] on link "Overview" at bounding box center [262, 64] width 45 height 36
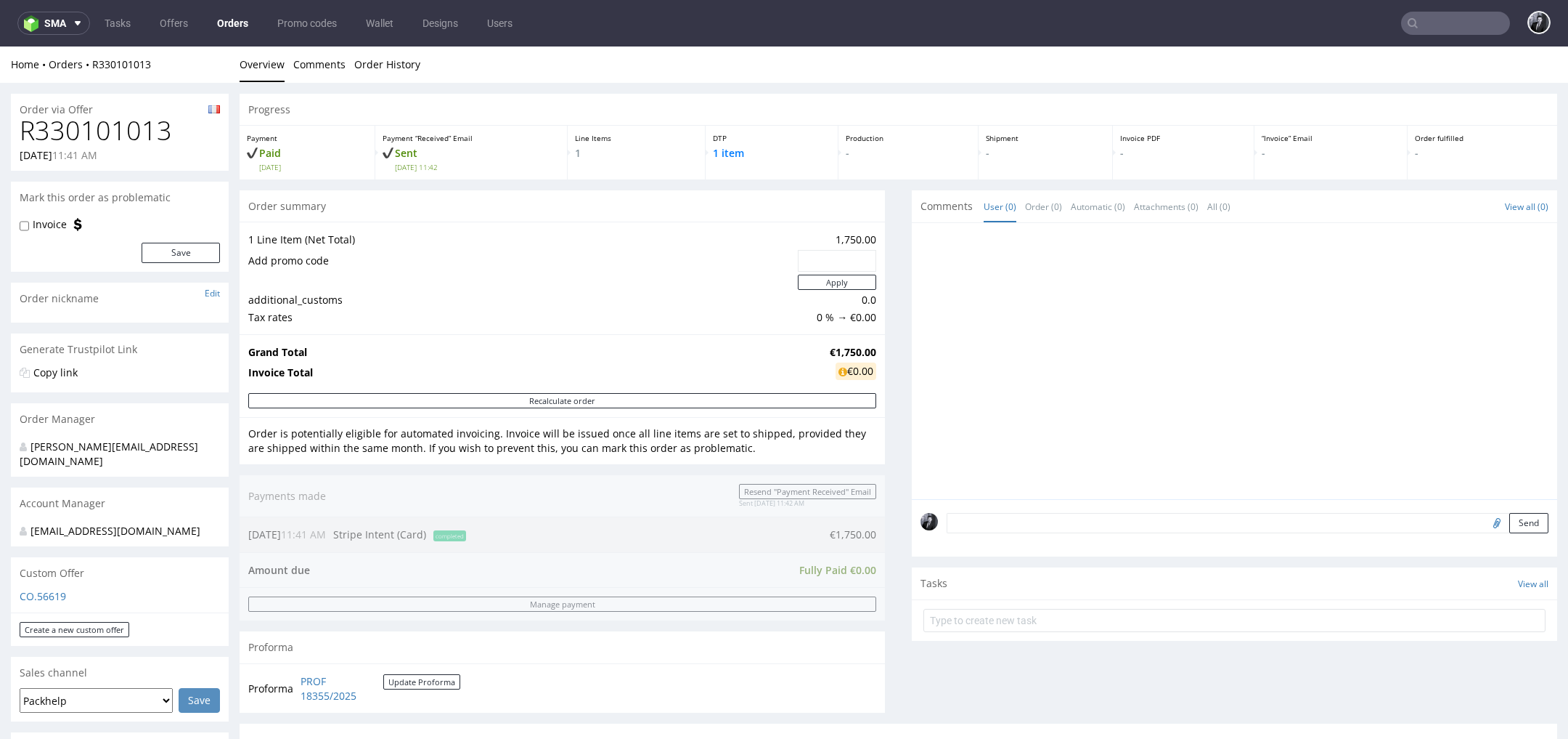
click at [423, 79] on div "Home Orders R330101013 Overview Comments Order History" at bounding box center [784, 64] width 1568 height 36
click at [395, 71] on link "Order History" at bounding box center [388, 64] width 66 height 36
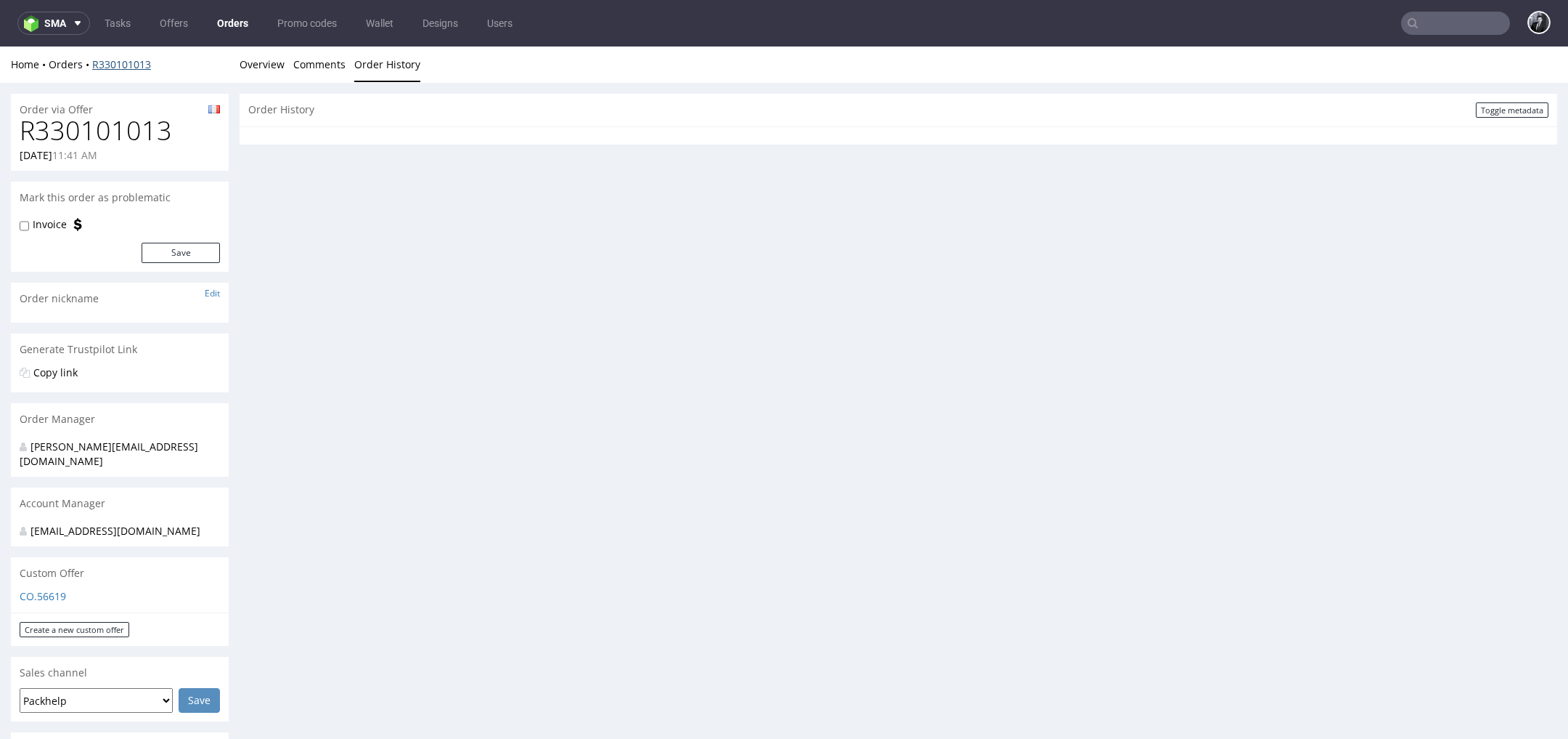
click at [120, 61] on link "R330101013" at bounding box center [121, 64] width 59 height 14
click at [277, 73] on link "Overview" at bounding box center [262, 64] width 45 height 36
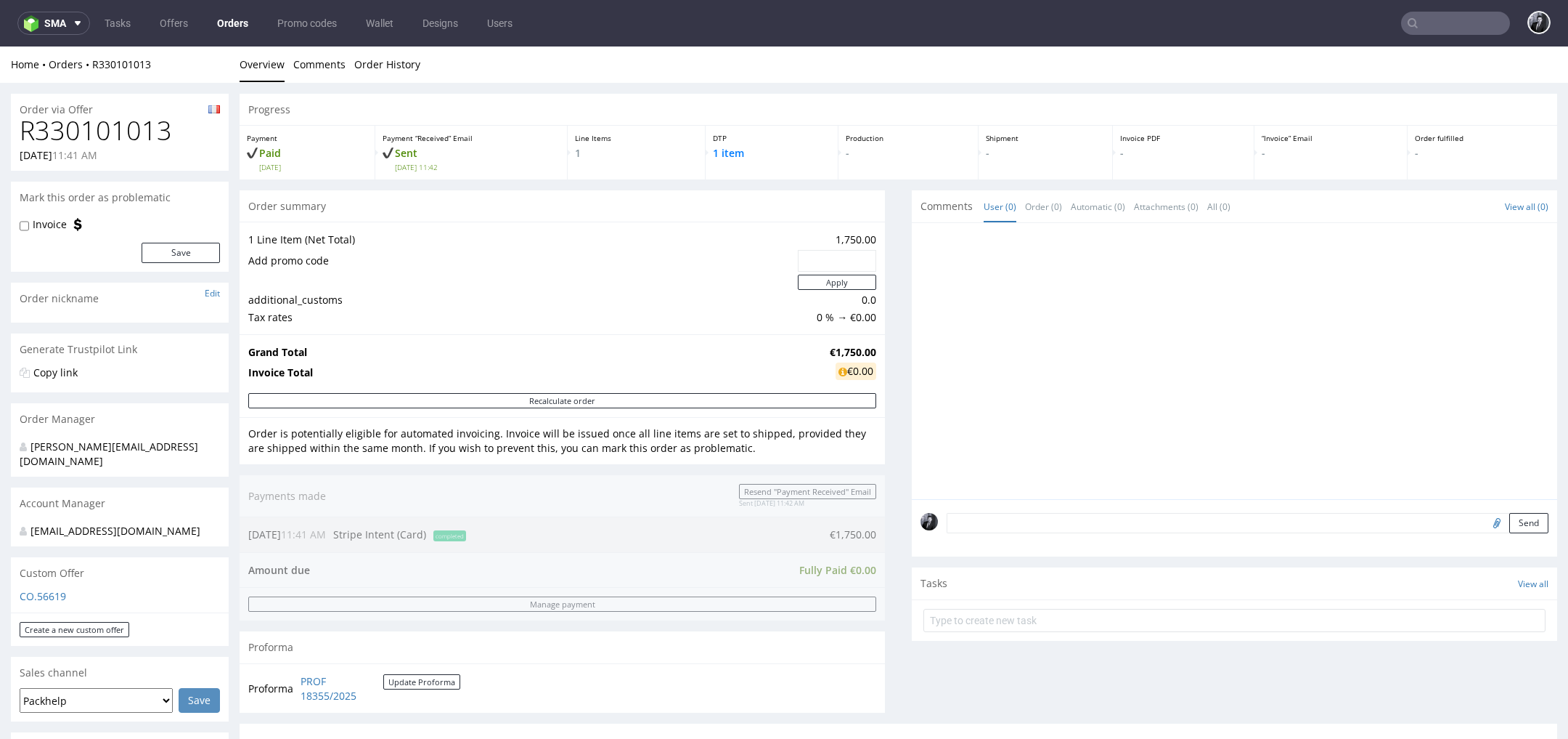
click at [252, 62] on link "Overview" at bounding box center [262, 64] width 45 height 36
click at [176, 21] on link "Offers" at bounding box center [174, 23] width 46 height 23
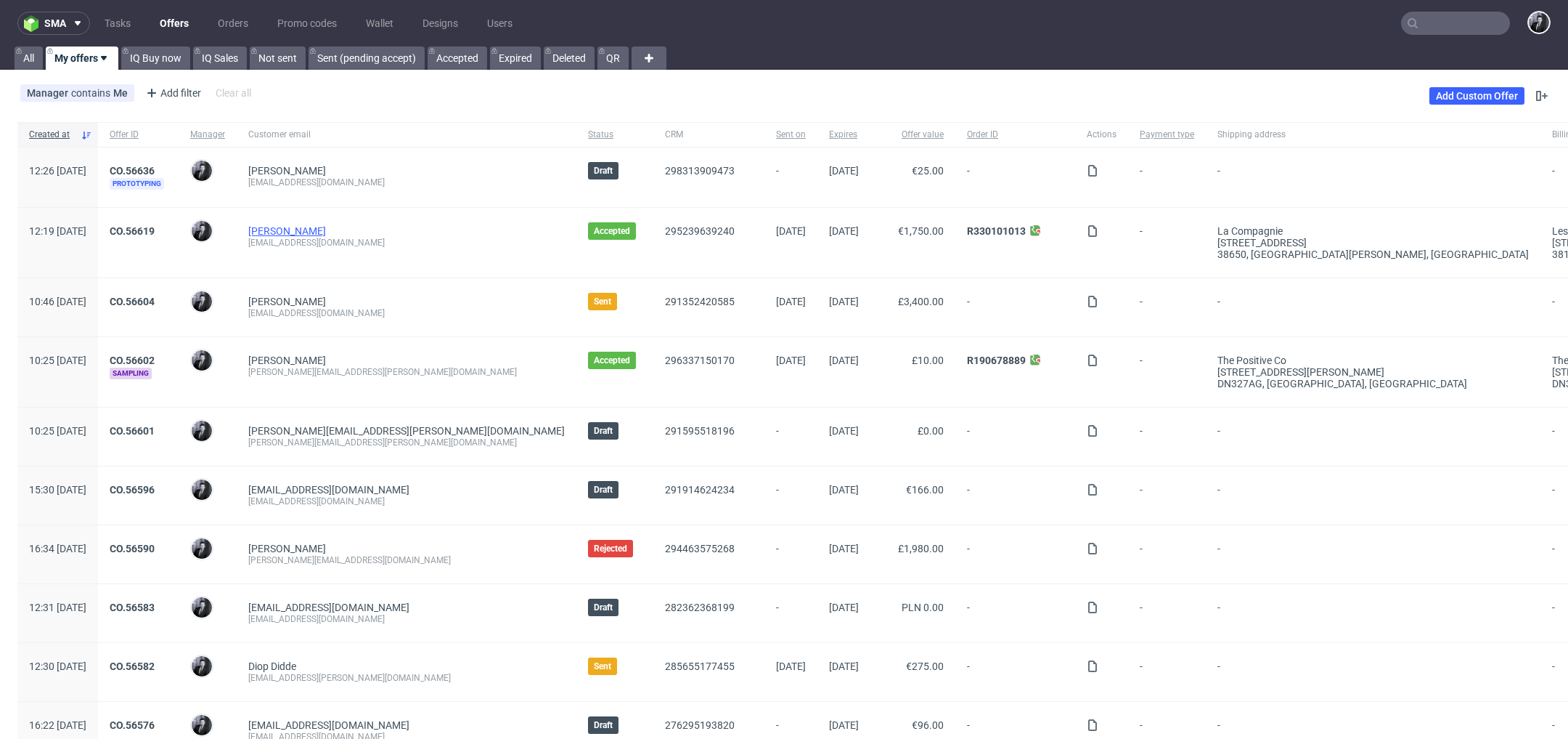
click at [319, 231] on link "Ogier Mickael" at bounding box center [287, 231] width 78 height 11
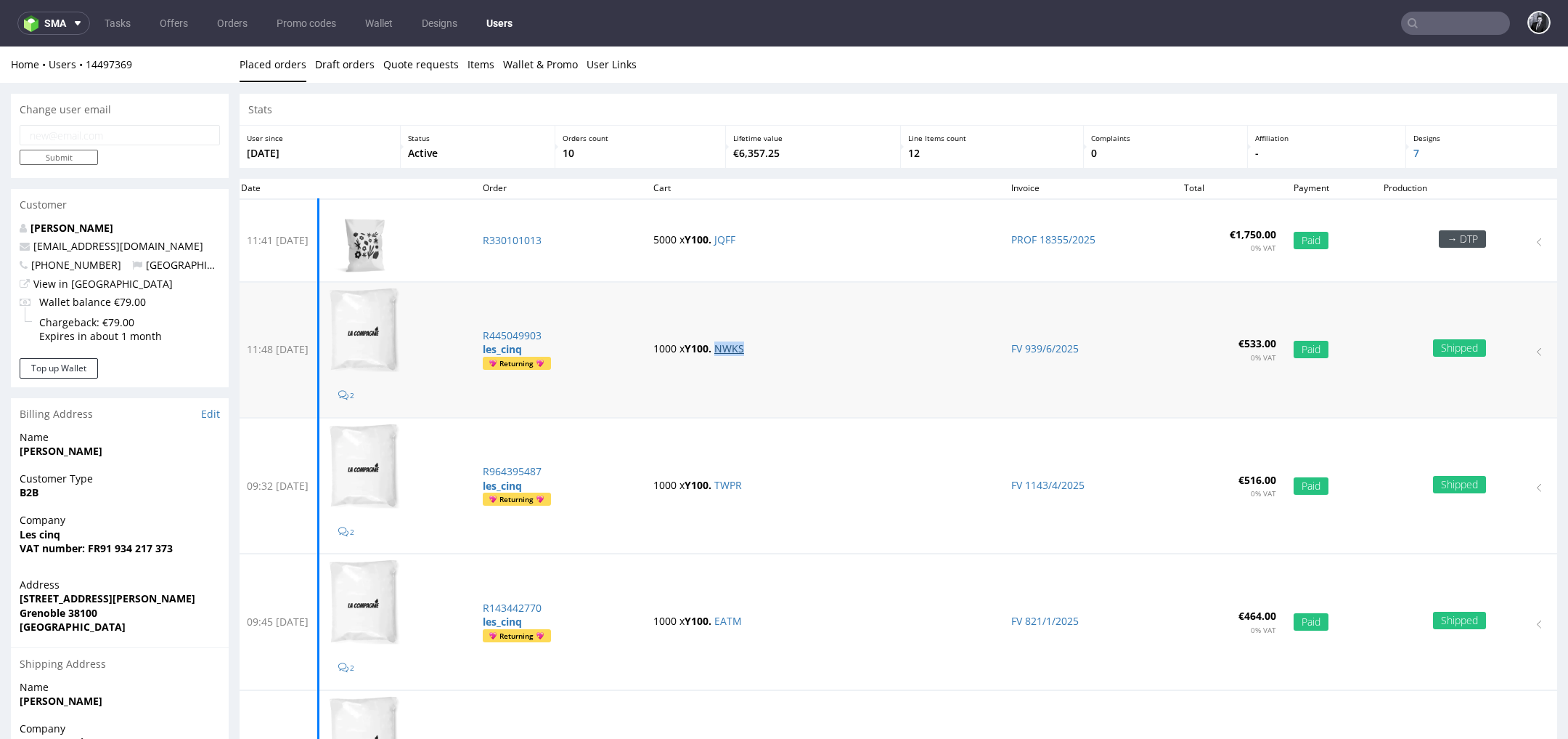
drag, startPoint x: 817, startPoint y: 354, endPoint x: 733, endPoint y: 350, distance: 84.1
click at [732, 350] on p "1000 x Y100. NWKS" at bounding box center [824, 349] width 341 height 15
copy link "NWKS"
drag, startPoint x: 781, startPoint y: 491, endPoint x: 732, endPoint y: 486, distance: 49.3
click at [732, 486] on td "1000 x Y100. TWPR" at bounding box center [824, 485] width 358 height 135
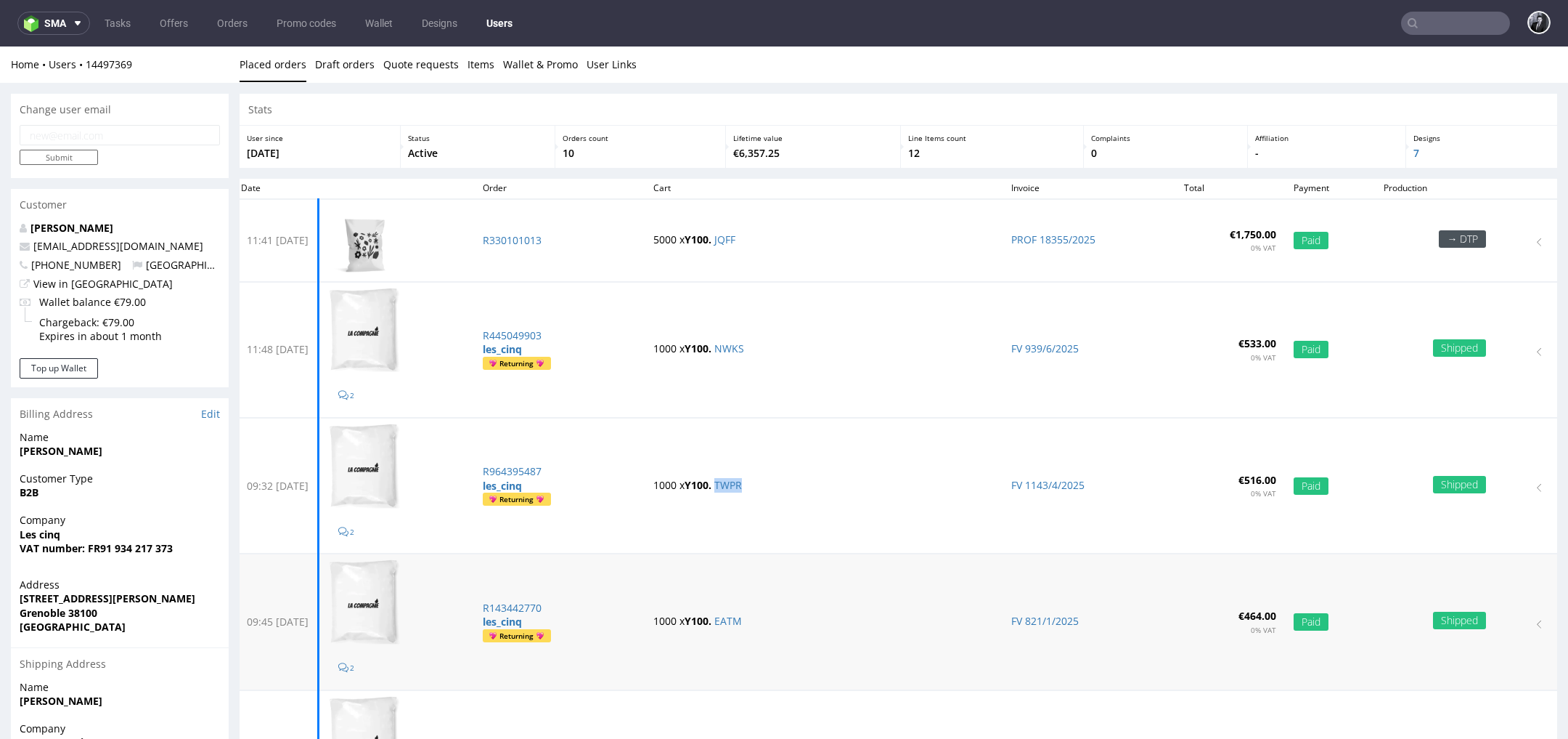
copy link "TWPR"
click at [160, 11] on link "Offers" at bounding box center [174, 23] width 46 height 23
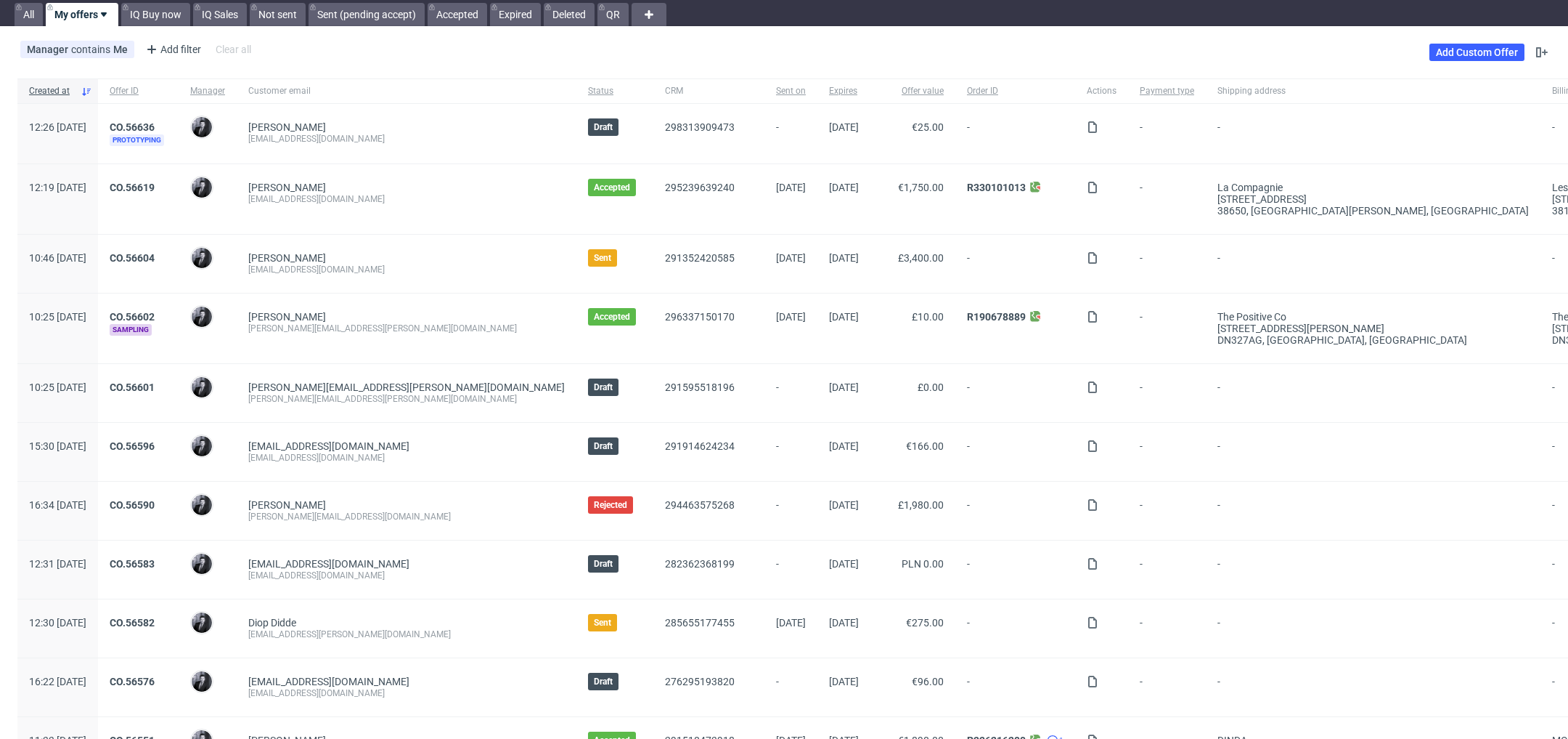
scroll to position [59, 0]
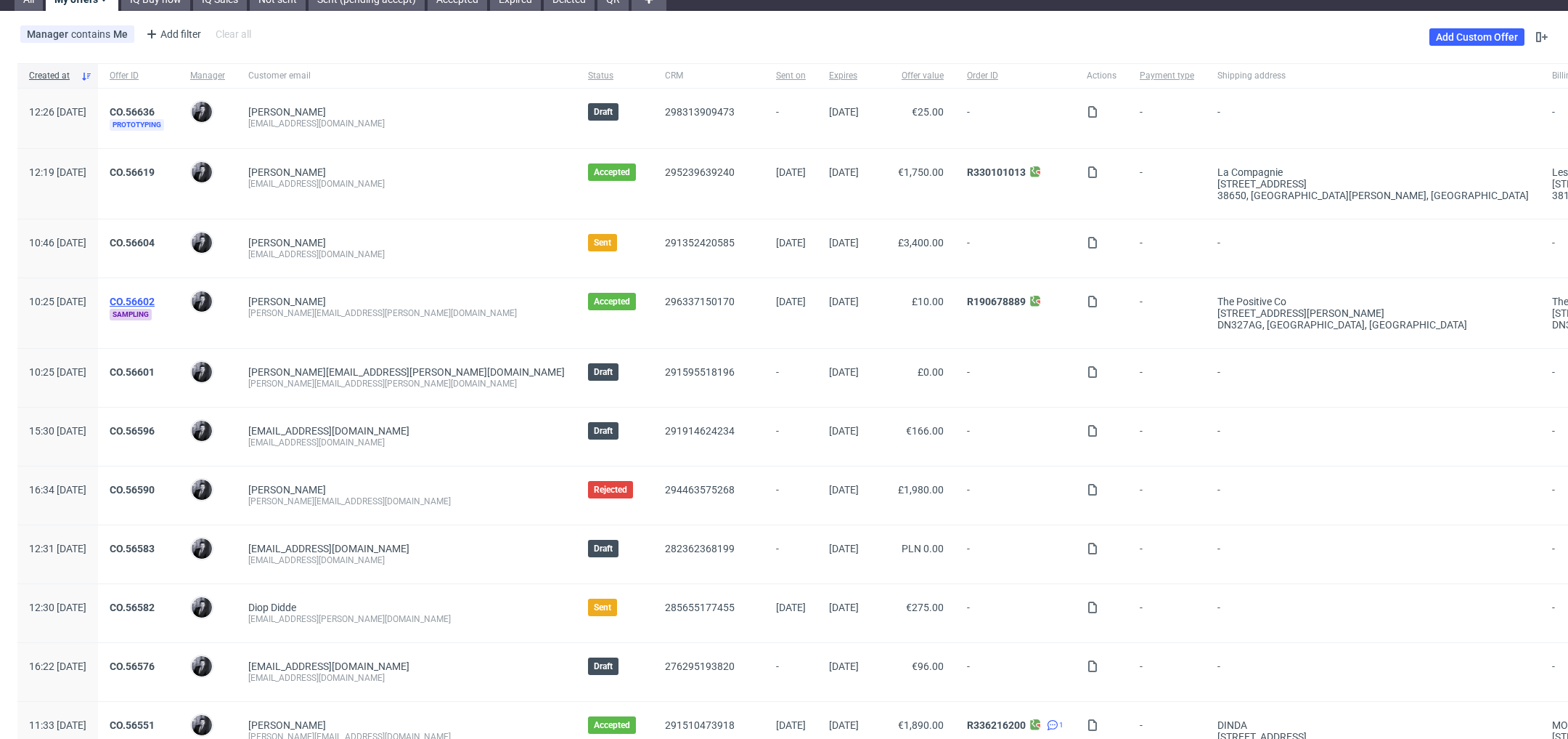
click at [155, 296] on link "CO.56602" at bounding box center [133, 301] width 45 height 11
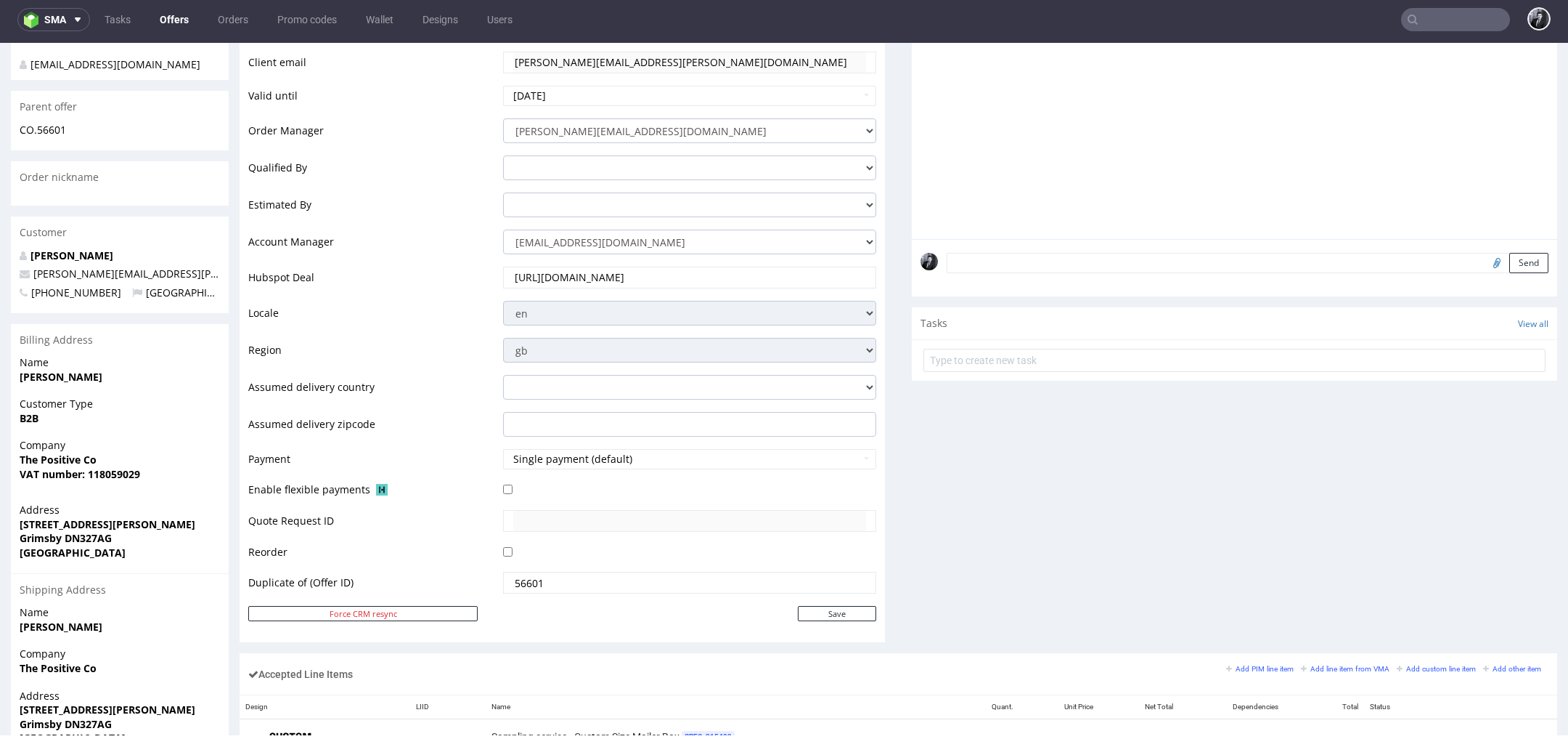
scroll to position [317, 0]
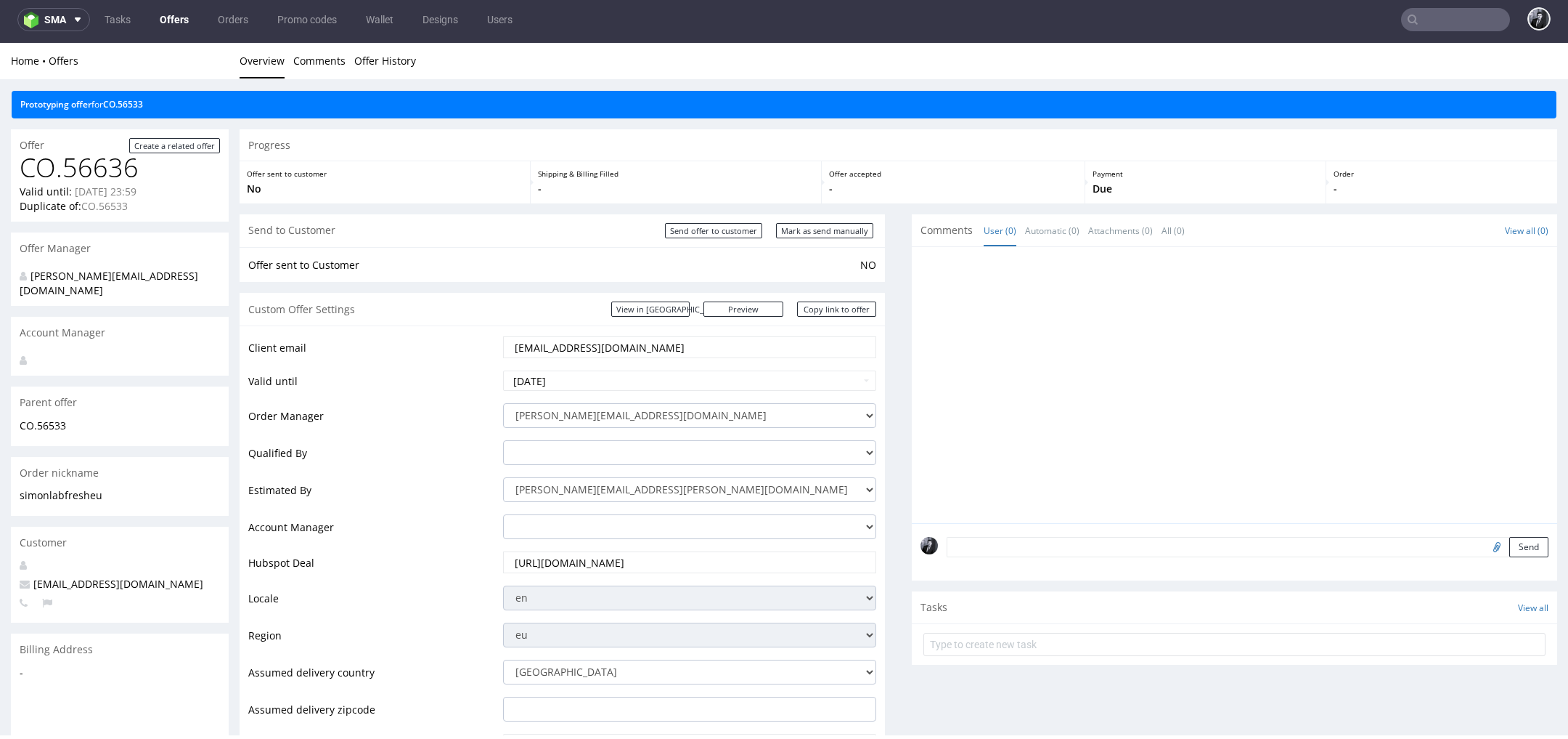
click at [166, 26] on link "Offers" at bounding box center [174, 19] width 46 height 23
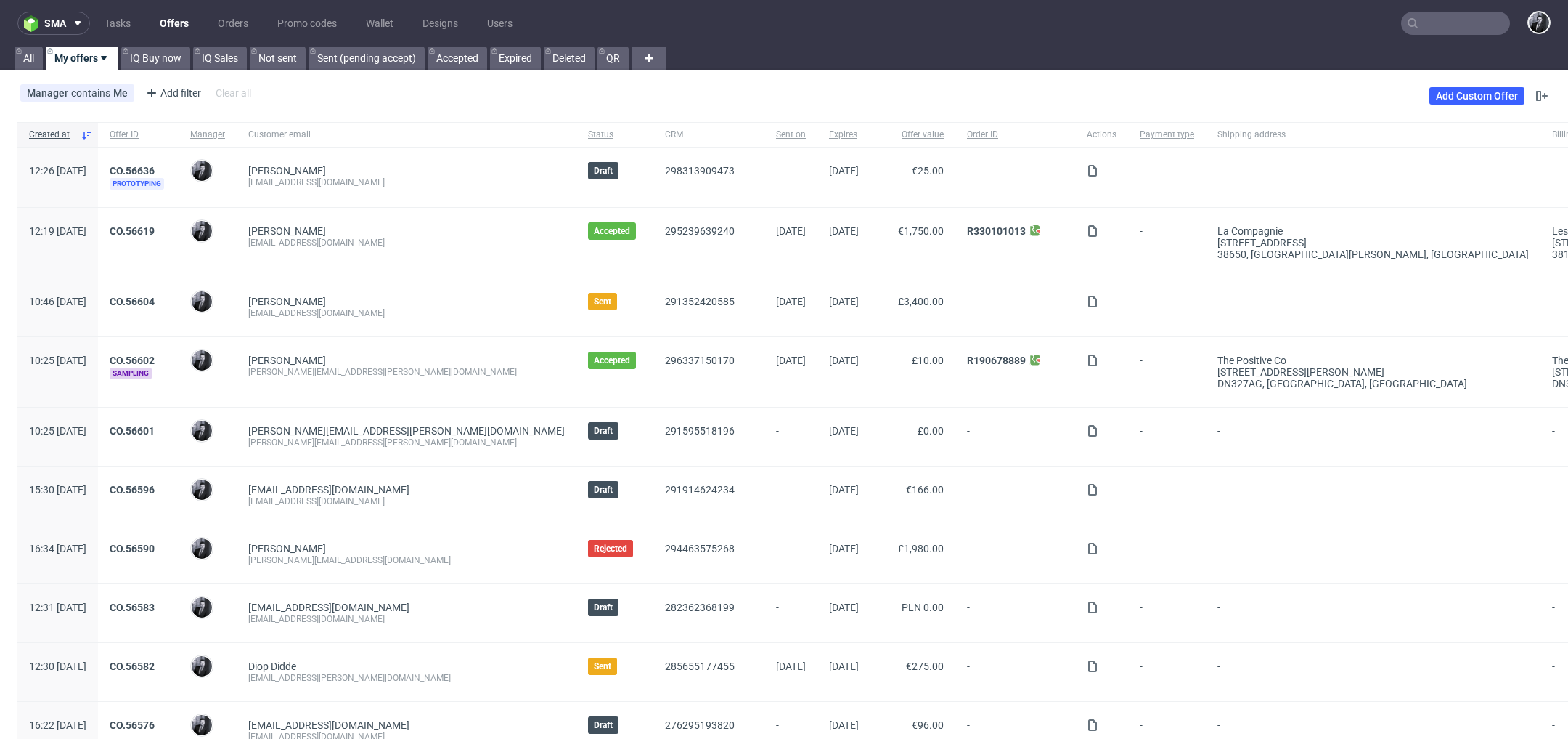
click at [1426, 28] on input "text" at bounding box center [1456, 23] width 109 height 23
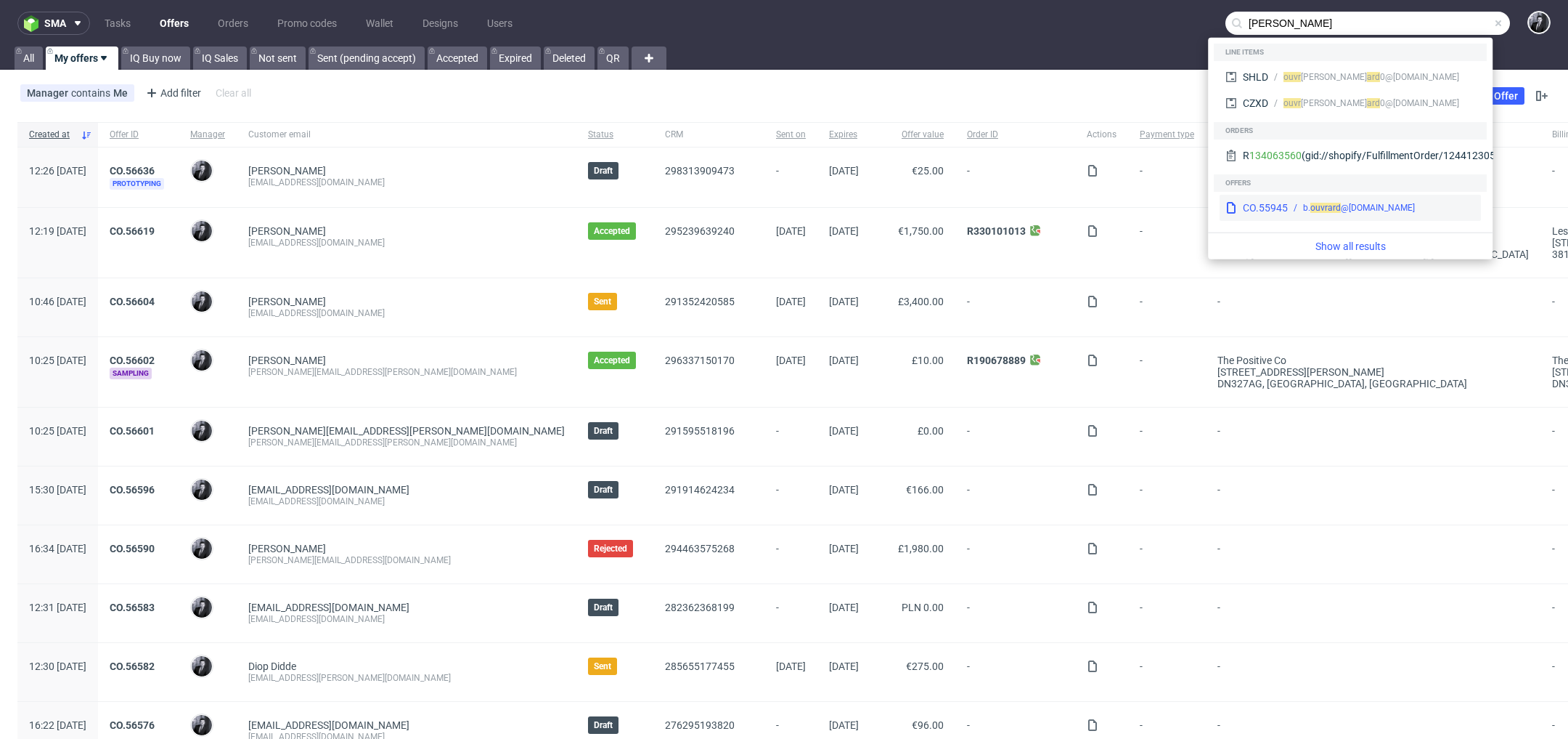
type input "[PERSON_NAME]"
click at [1367, 216] on div "CO.55945 b. ouvr ard @[DOMAIN_NAME]" at bounding box center [1350, 208] width 261 height 26
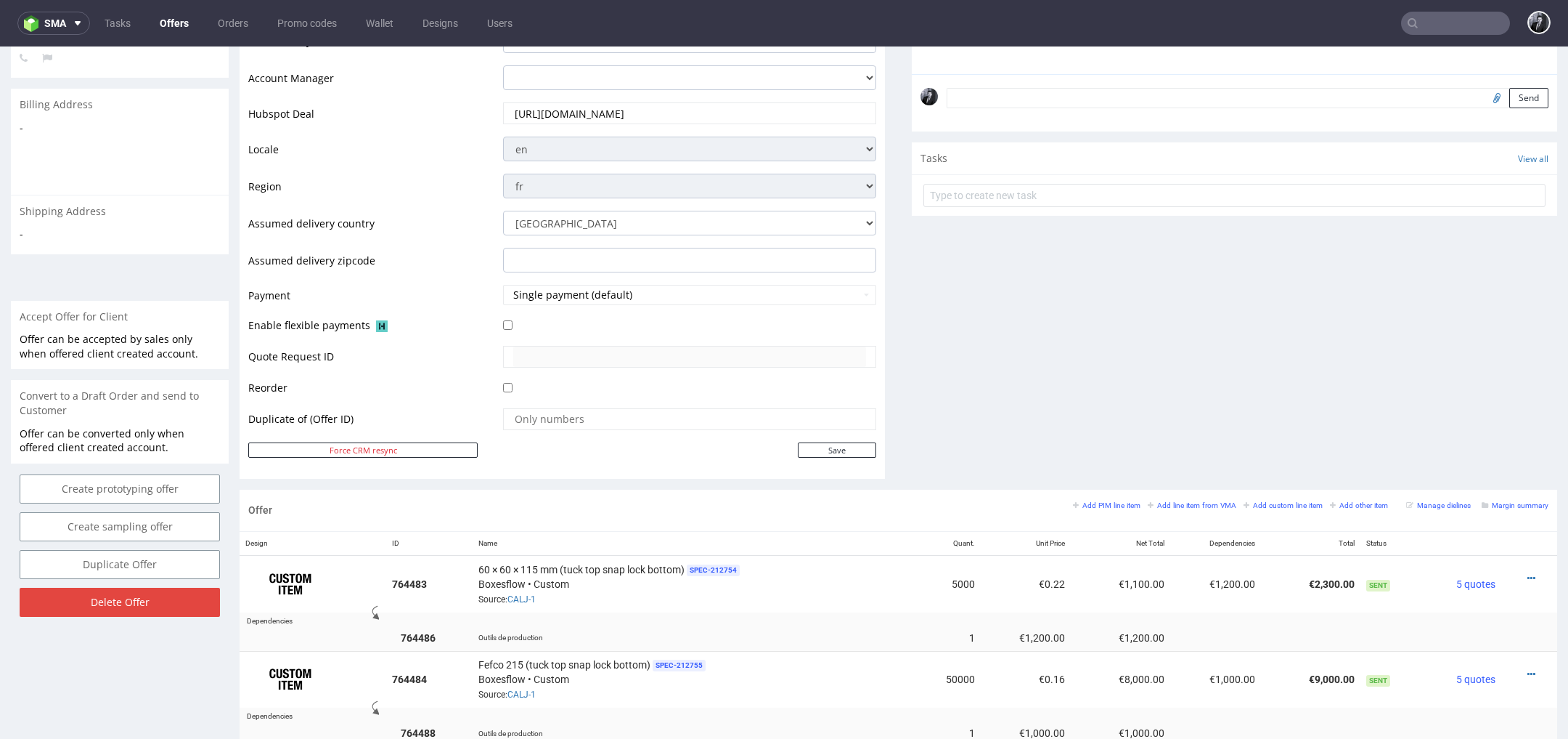
scroll to position [619, 0]
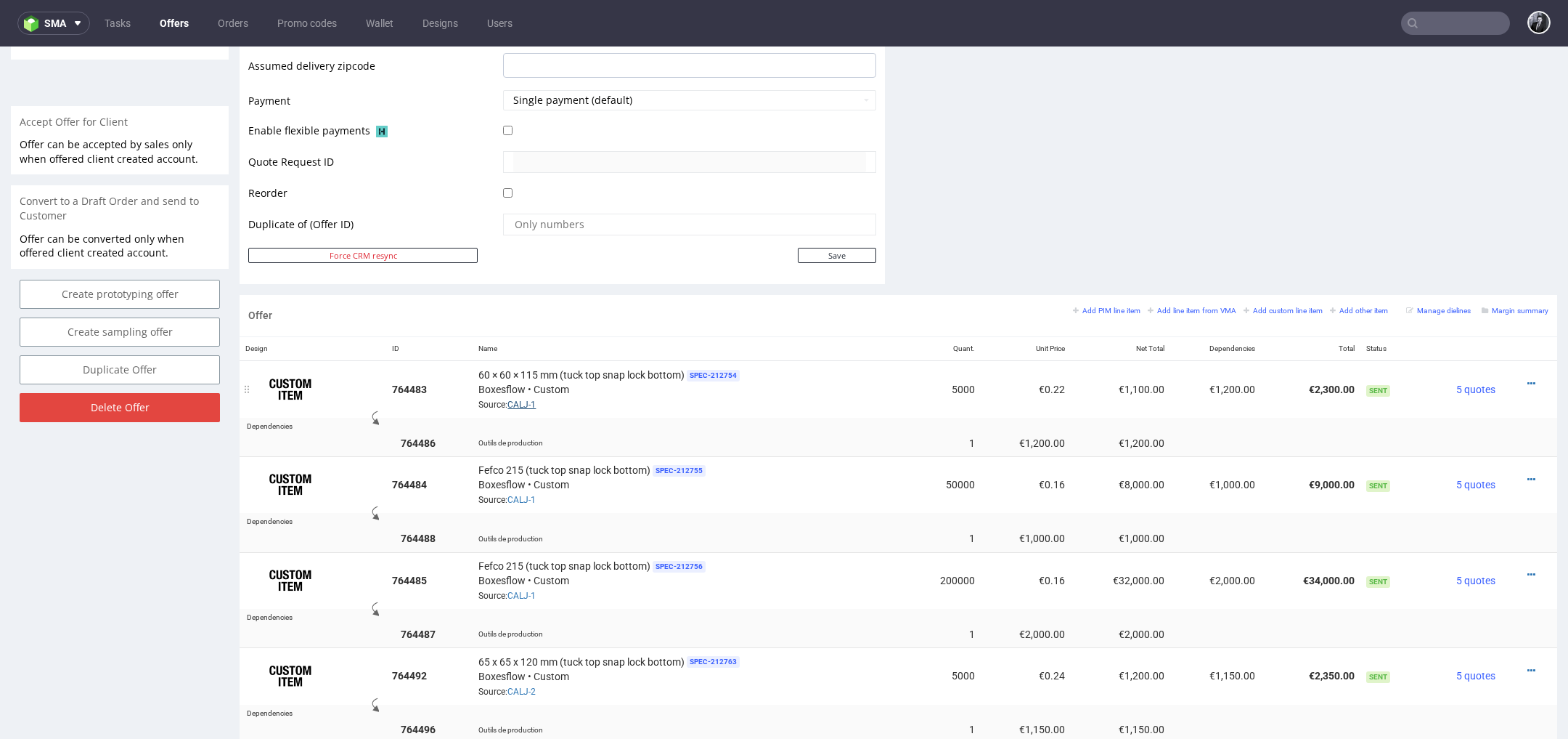
click at [527, 400] on link "CALJ-1" at bounding box center [521, 405] width 28 height 11
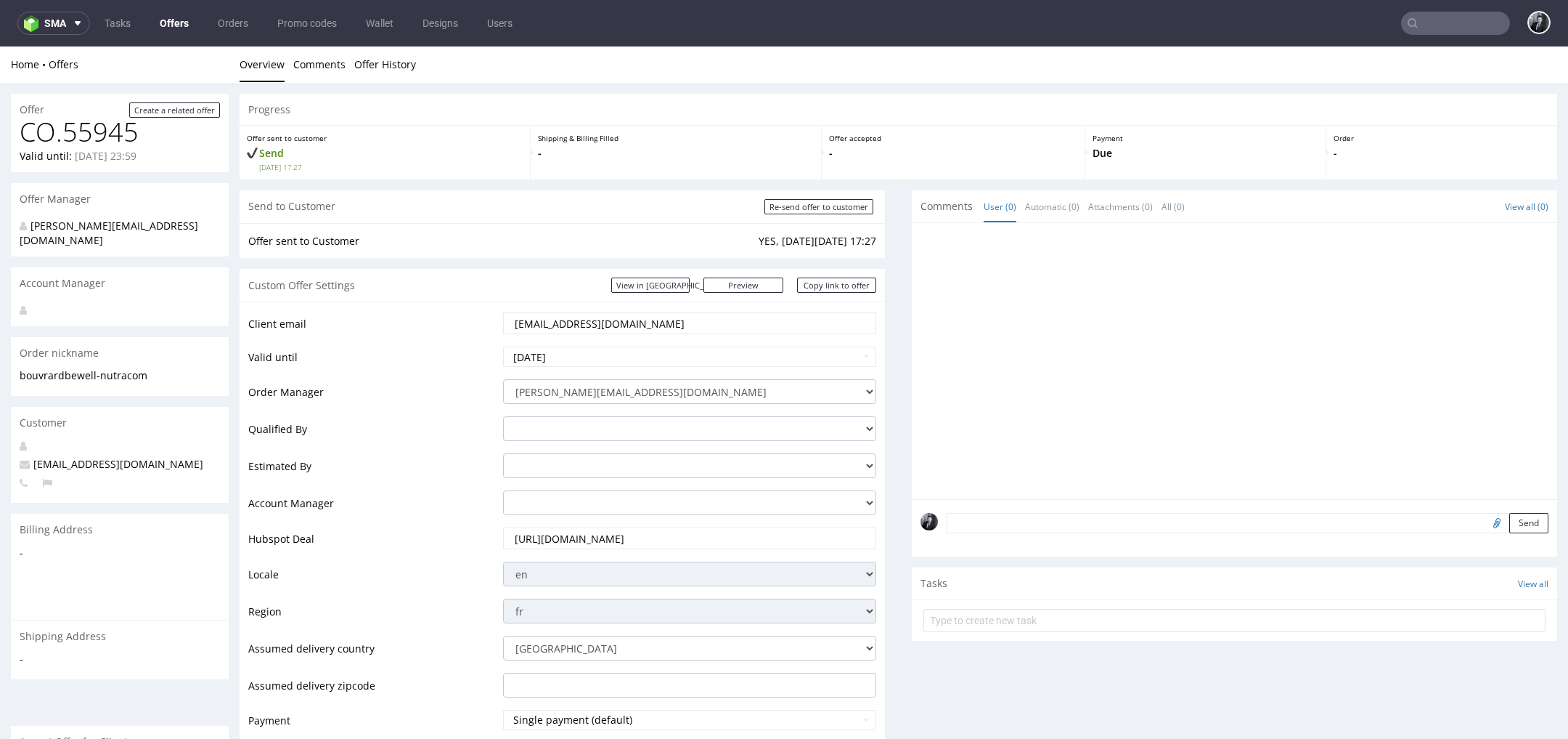
click at [180, 25] on link "Offers" at bounding box center [174, 23] width 46 height 23
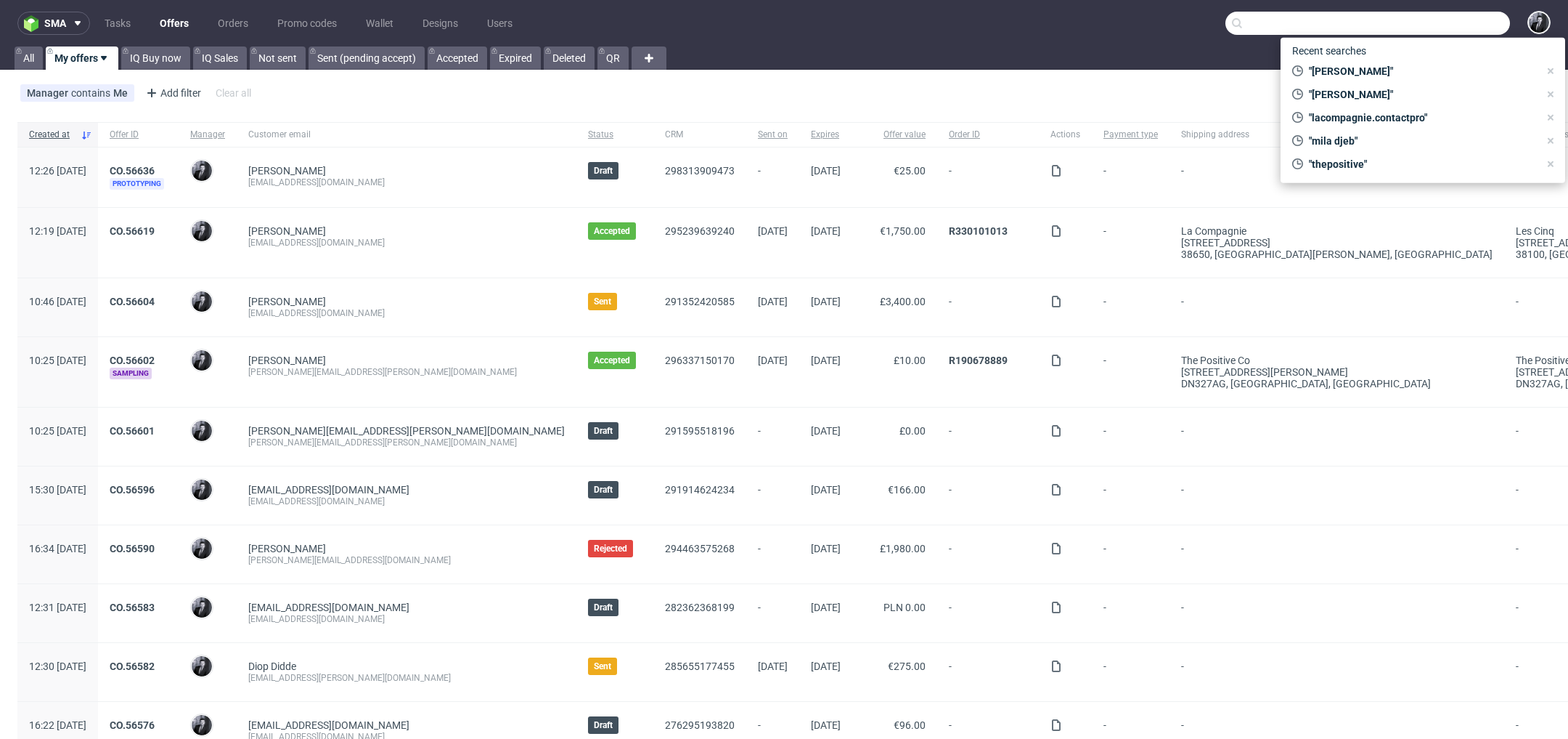
click at [1437, 23] on input "text" at bounding box center [1368, 23] width 285 height 23
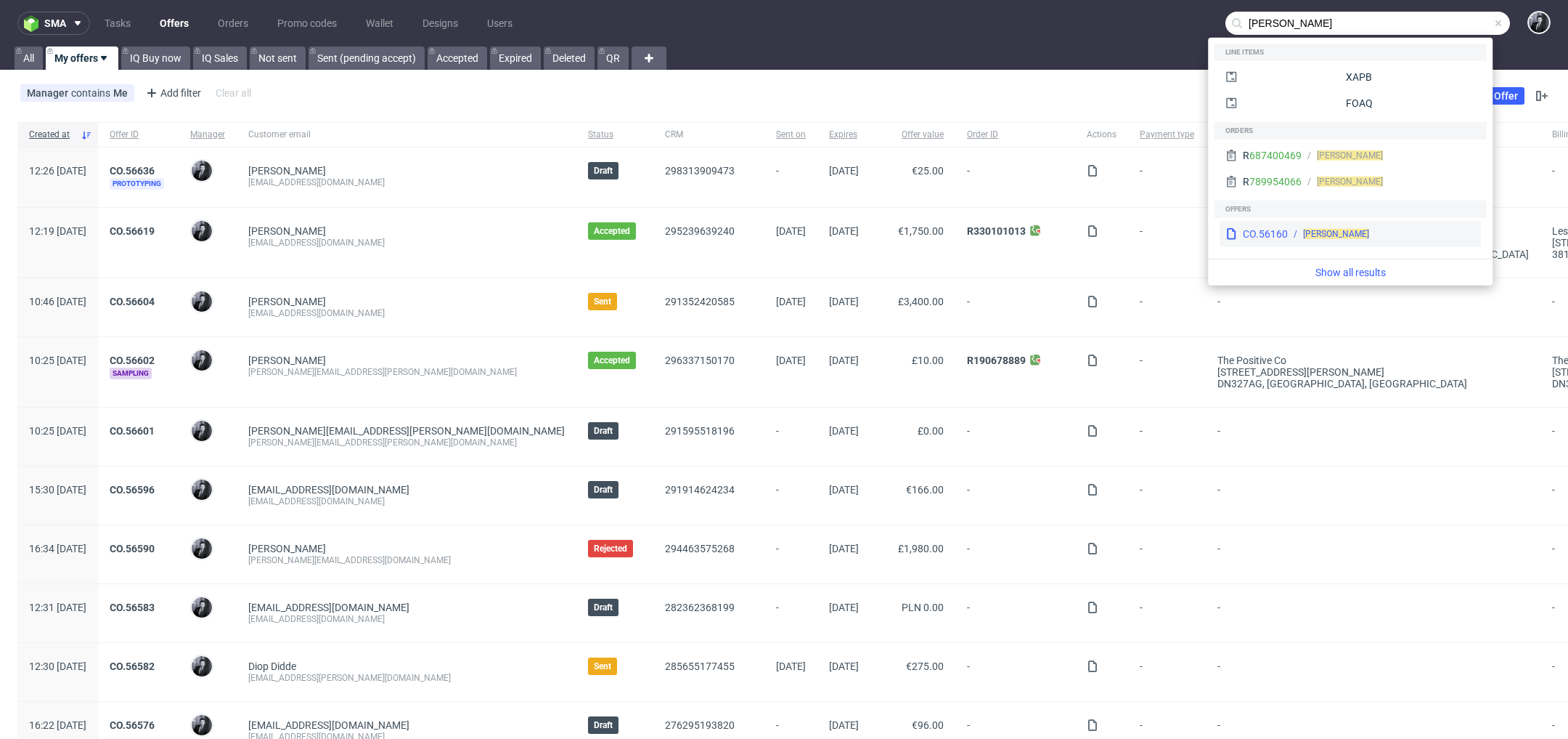
type input "[PERSON_NAME]"
click at [1379, 236] on div "[PERSON_NAME]" at bounding box center [1382, 234] width 188 height 13
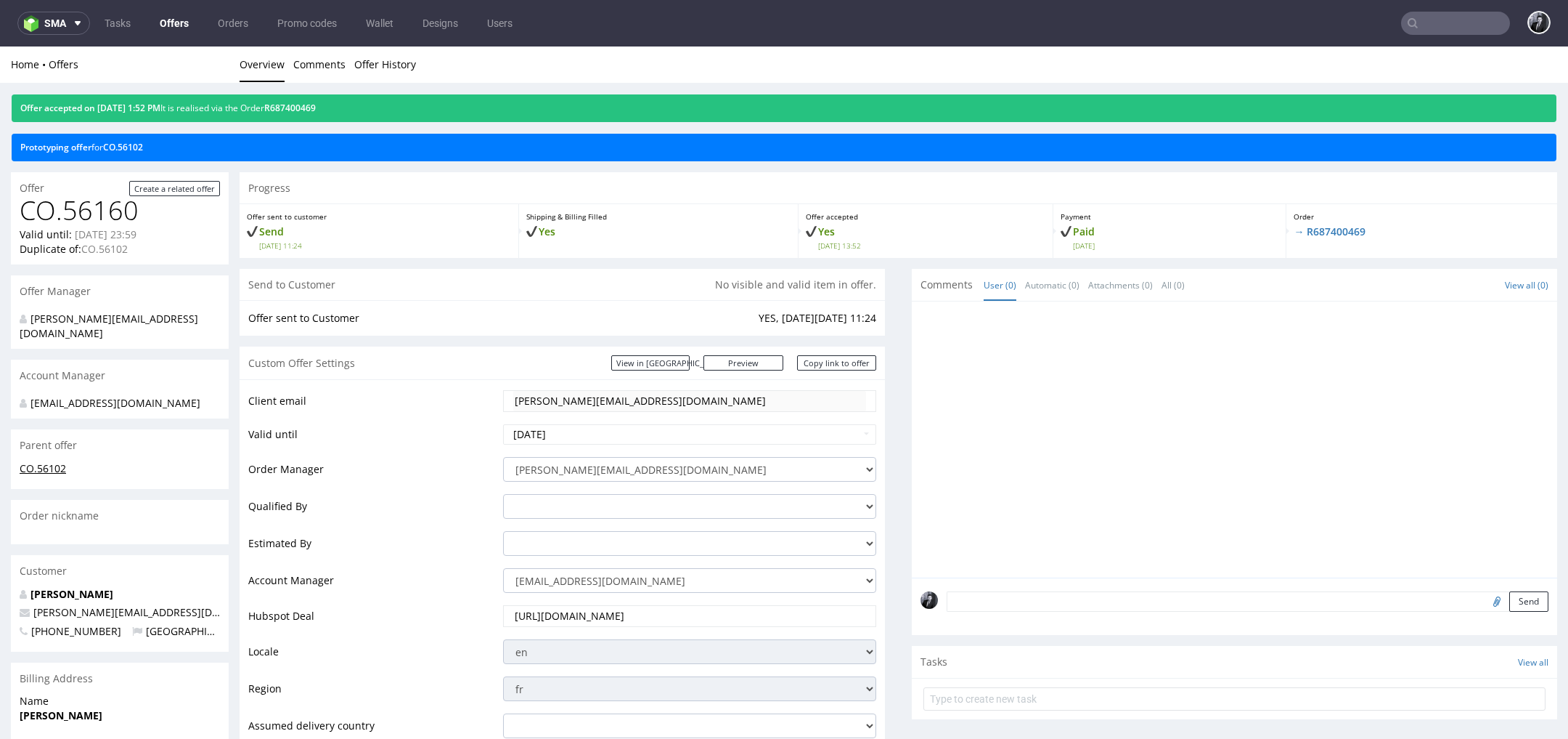
click at [45, 469] on link "CO.56102" at bounding box center [42, 468] width 46 height 14
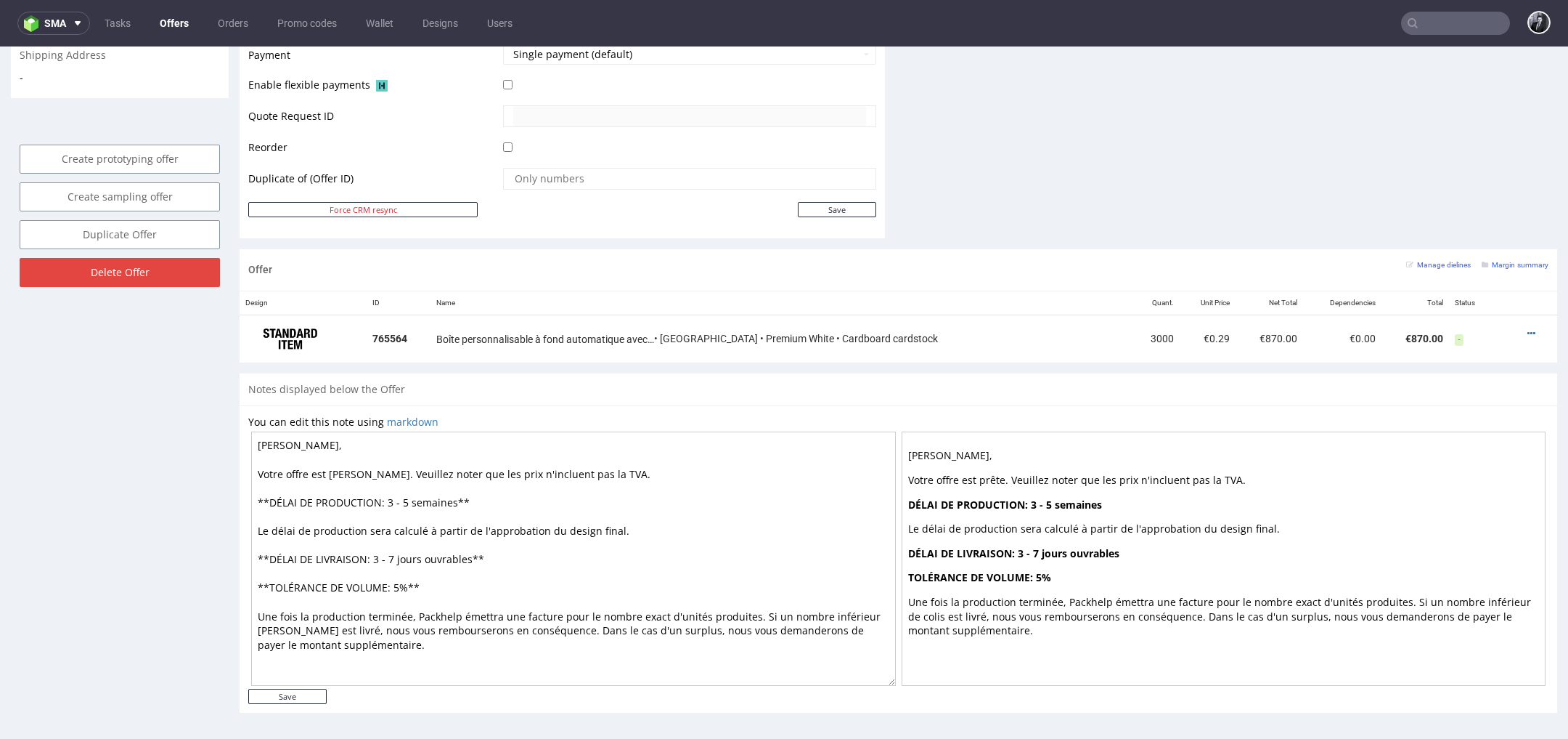
scroll to position [4, 0]
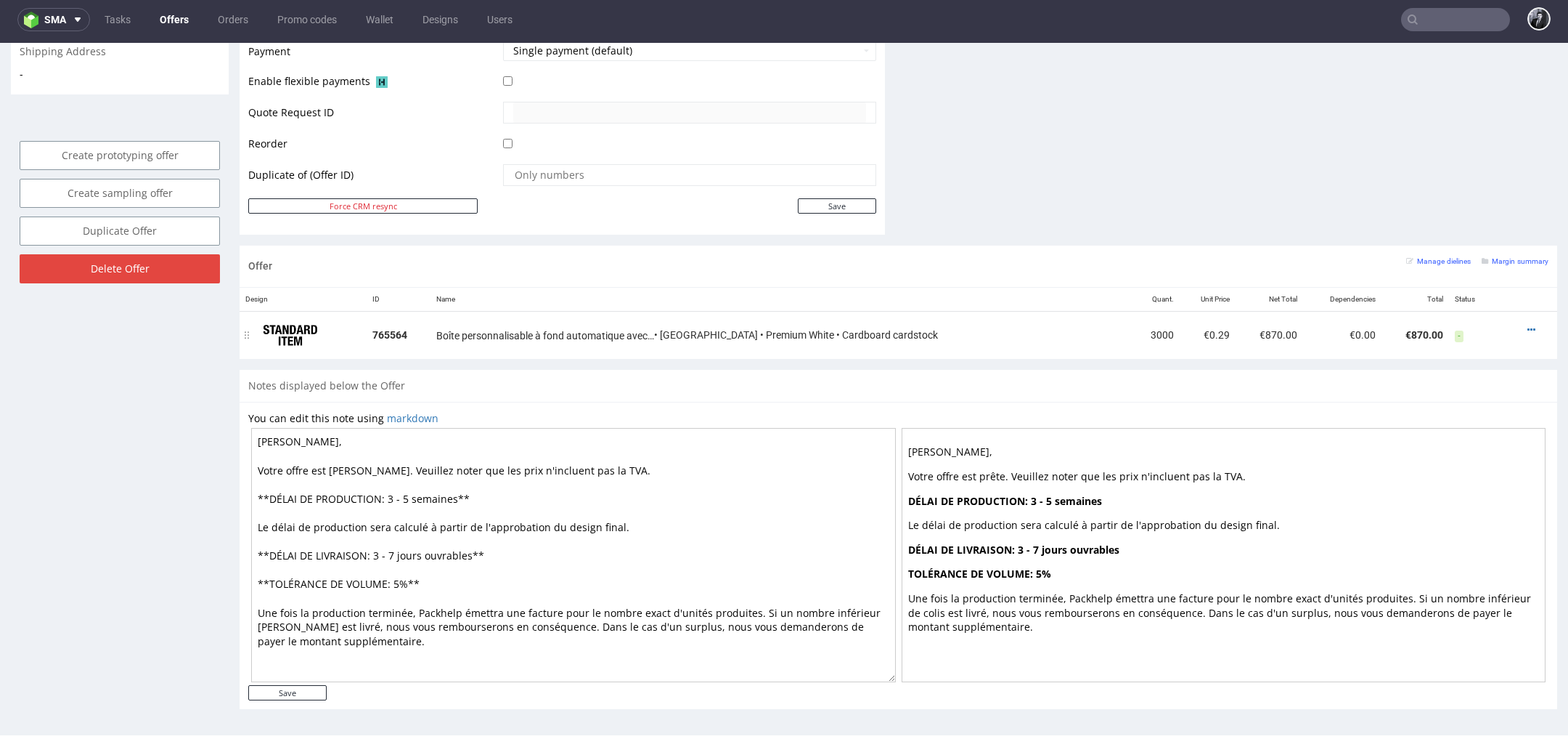
click at [636, 337] on span "Boîte personnalisable à fond automatique avec fenêtre" at bounding box center [545, 336] width 218 height 15
click at [1515, 322] on div at bounding box center [1528, 329] width 28 height 15
click at [1528, 325] on icon at bounding box center [1532, 329] width 8 height 11
click at [1473, 250] on span "View item specification" at bounding box center [1468, 246] width 113 height 15
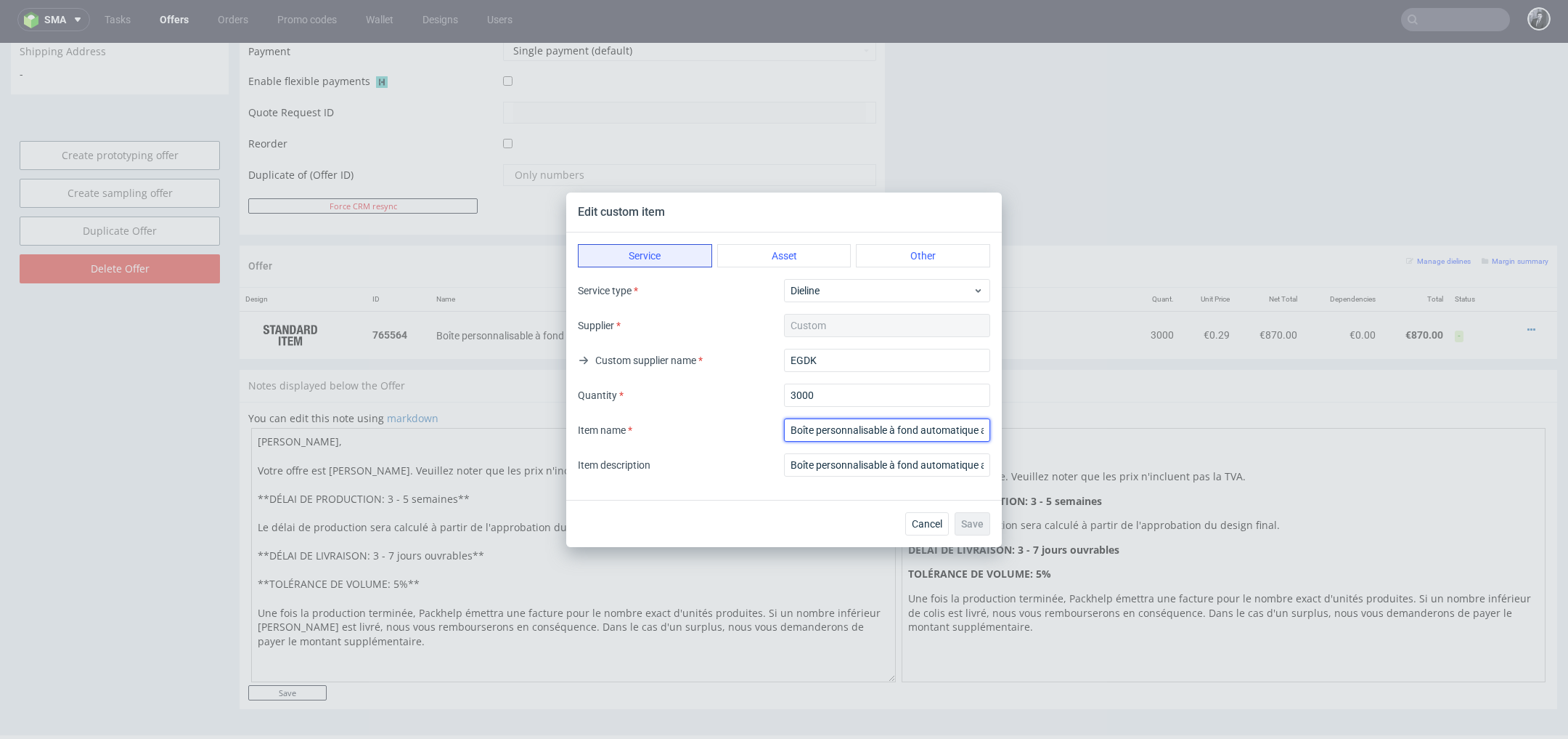
click at [818, 431] on input "textarea" at bounding box center [887, 430] width 206 height 23
drag, startPoint x: 790, startPoint y: 428, endPoint x: 1037, endPoint y: 433, distance: 247.1
click at [1037, 433] on div "Edit custom item Service Asset Other Service type Dieline Supplier Custom Custo…" at bounding box center [784, 369] width 1568 height 739
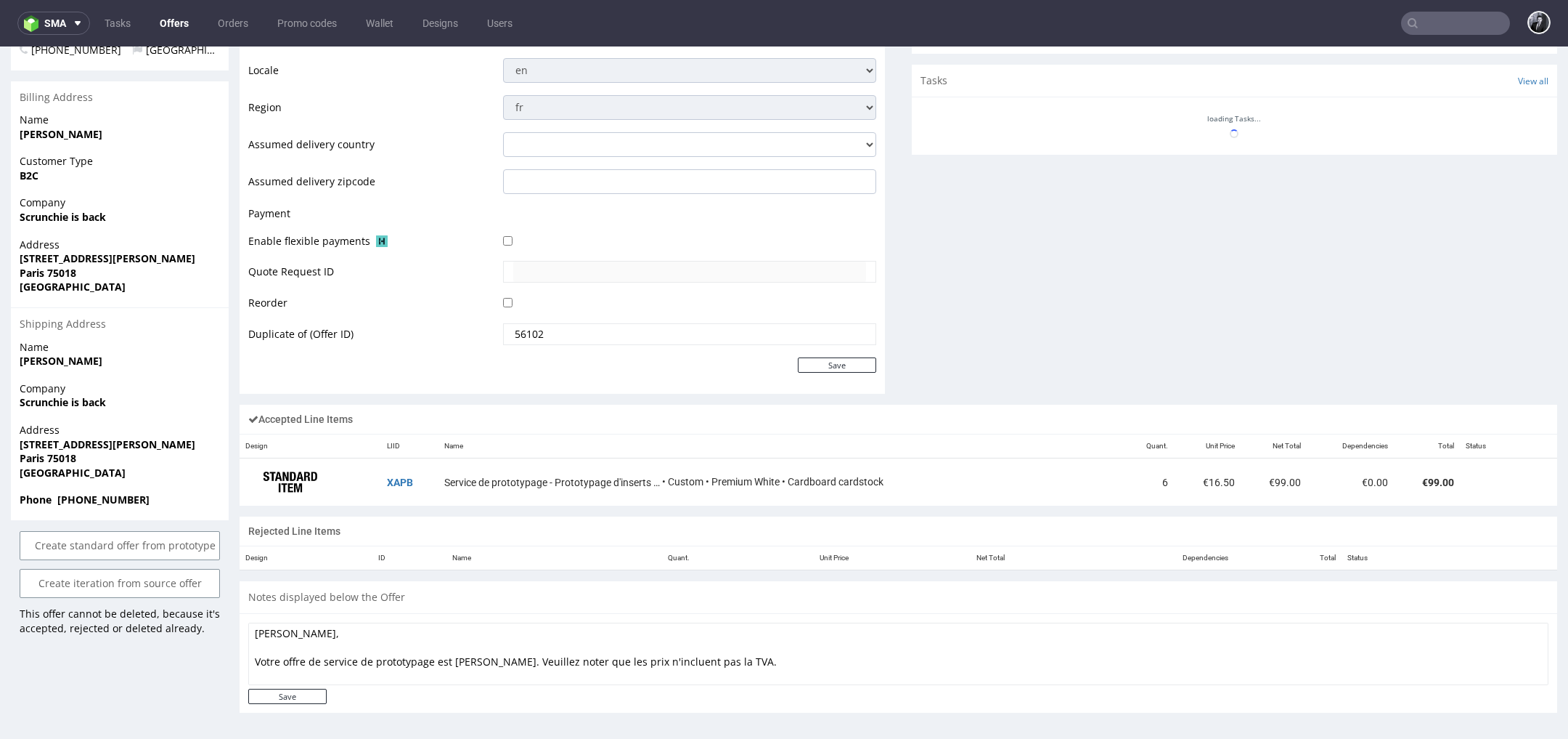
scroll to position [4, 0]
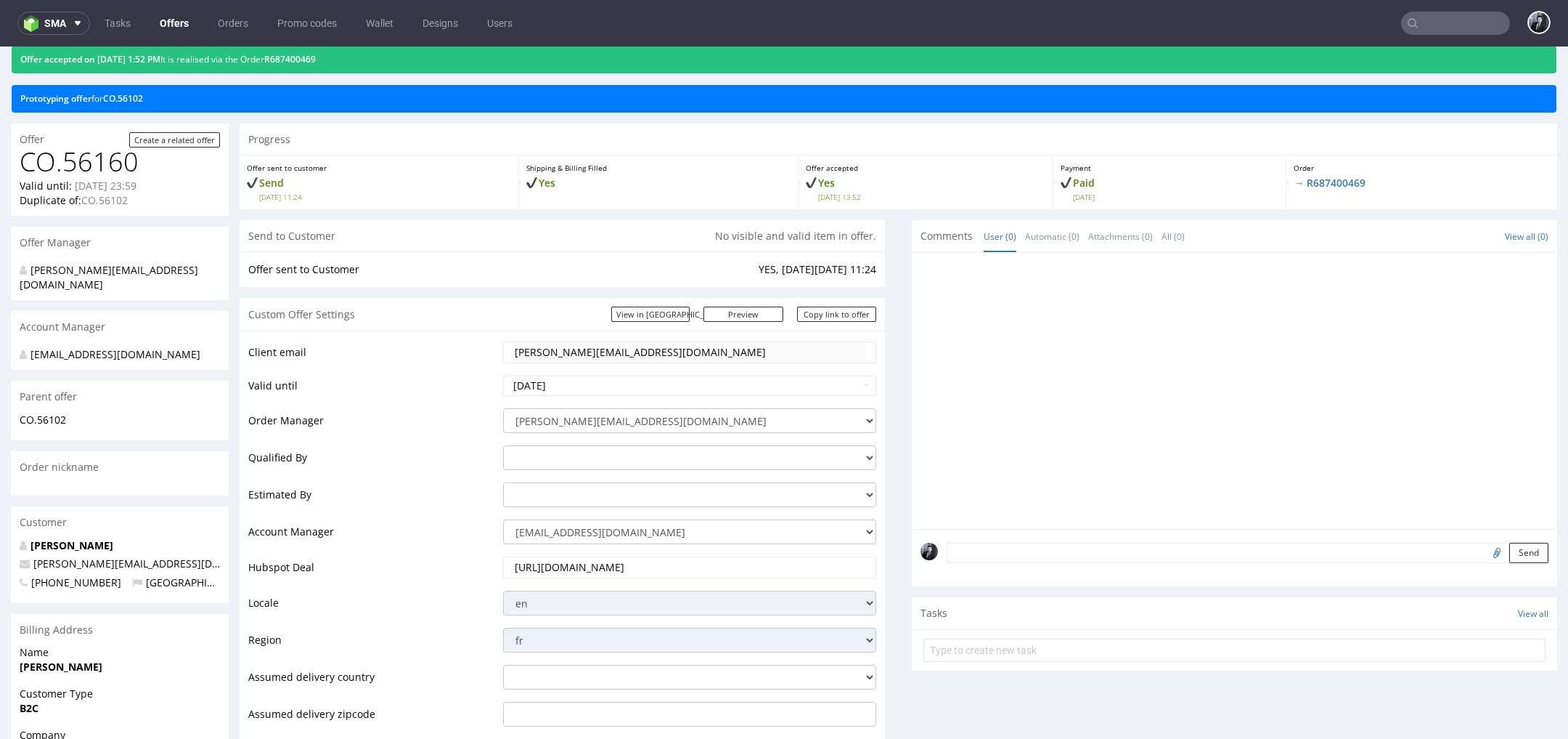
scroll to position [64, 0]
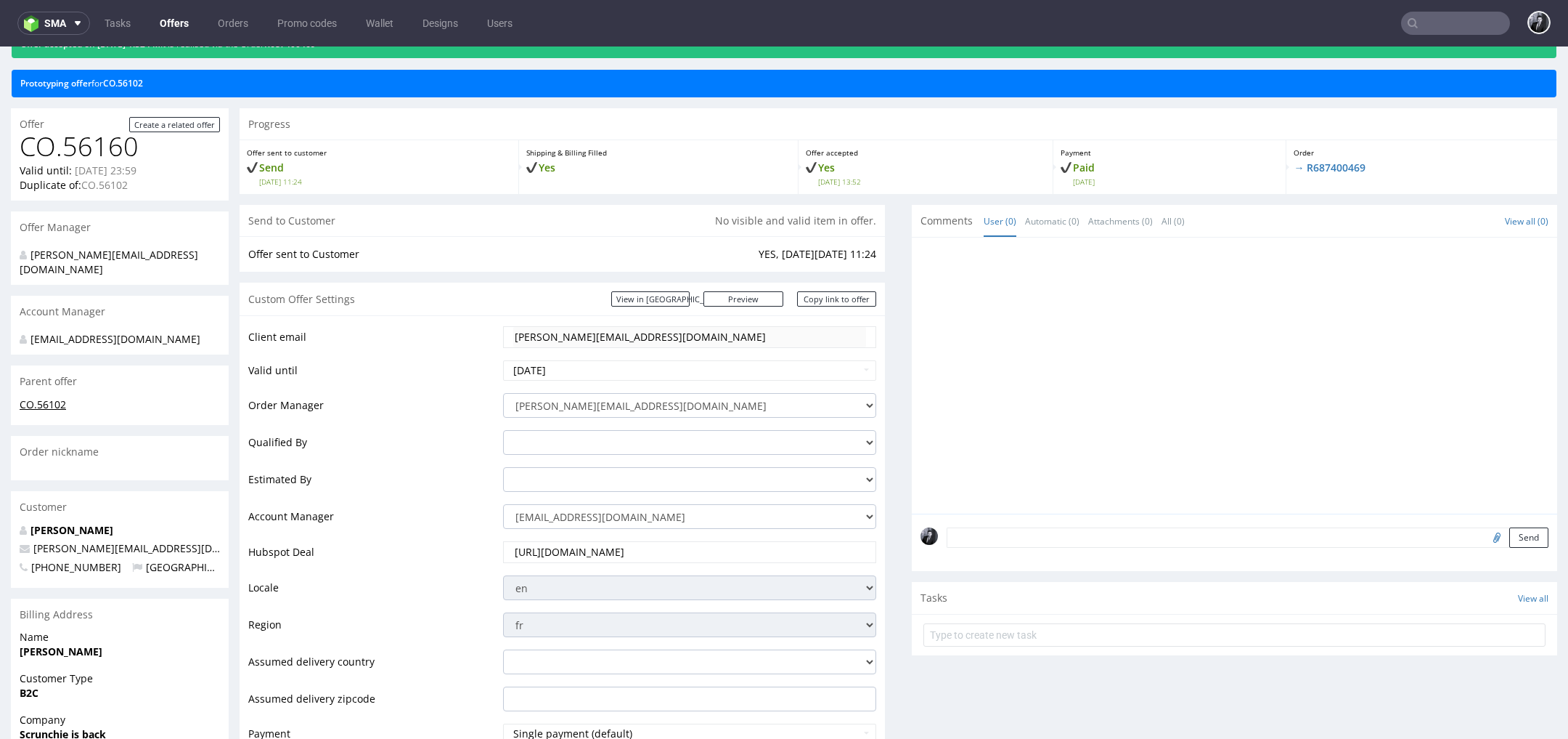
click at [45, 407] on link "CO.56102" at bounding box center [42, 404] width 46 height 14
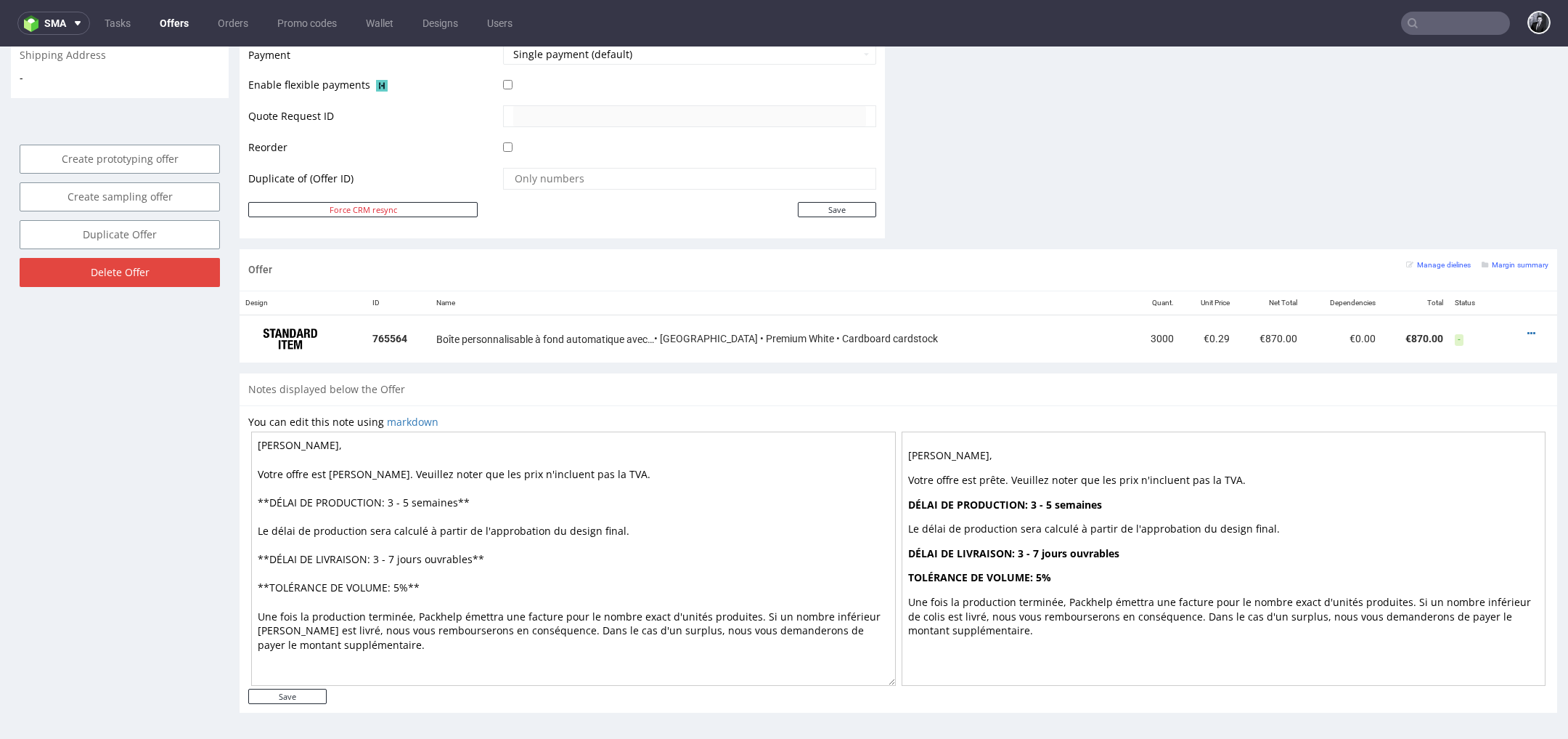
scroll to position [4, 0]
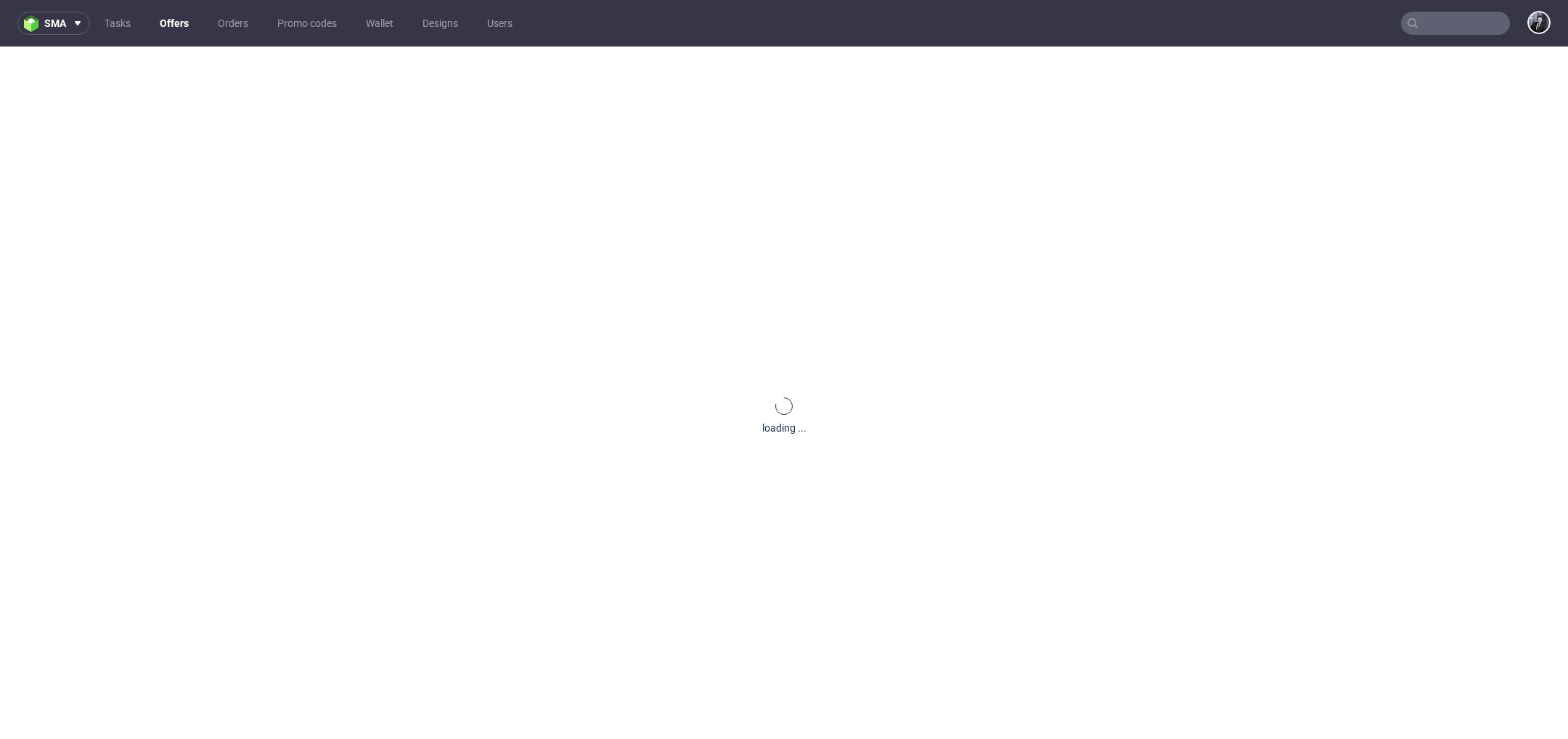
click at [180, 21] on link "Offers" at bounding box center [174, 23] width 46 height 23
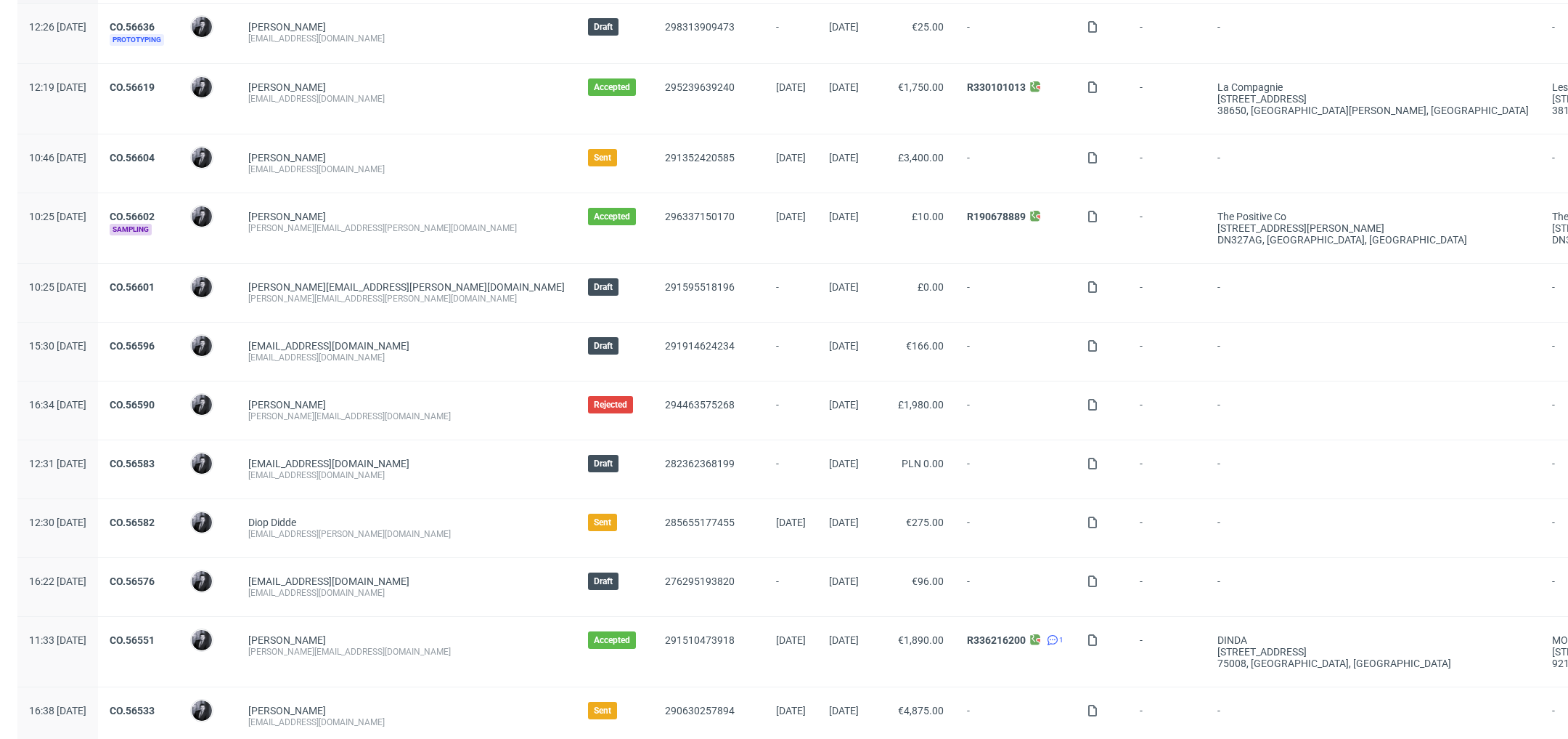
scroll to position [96, 0]
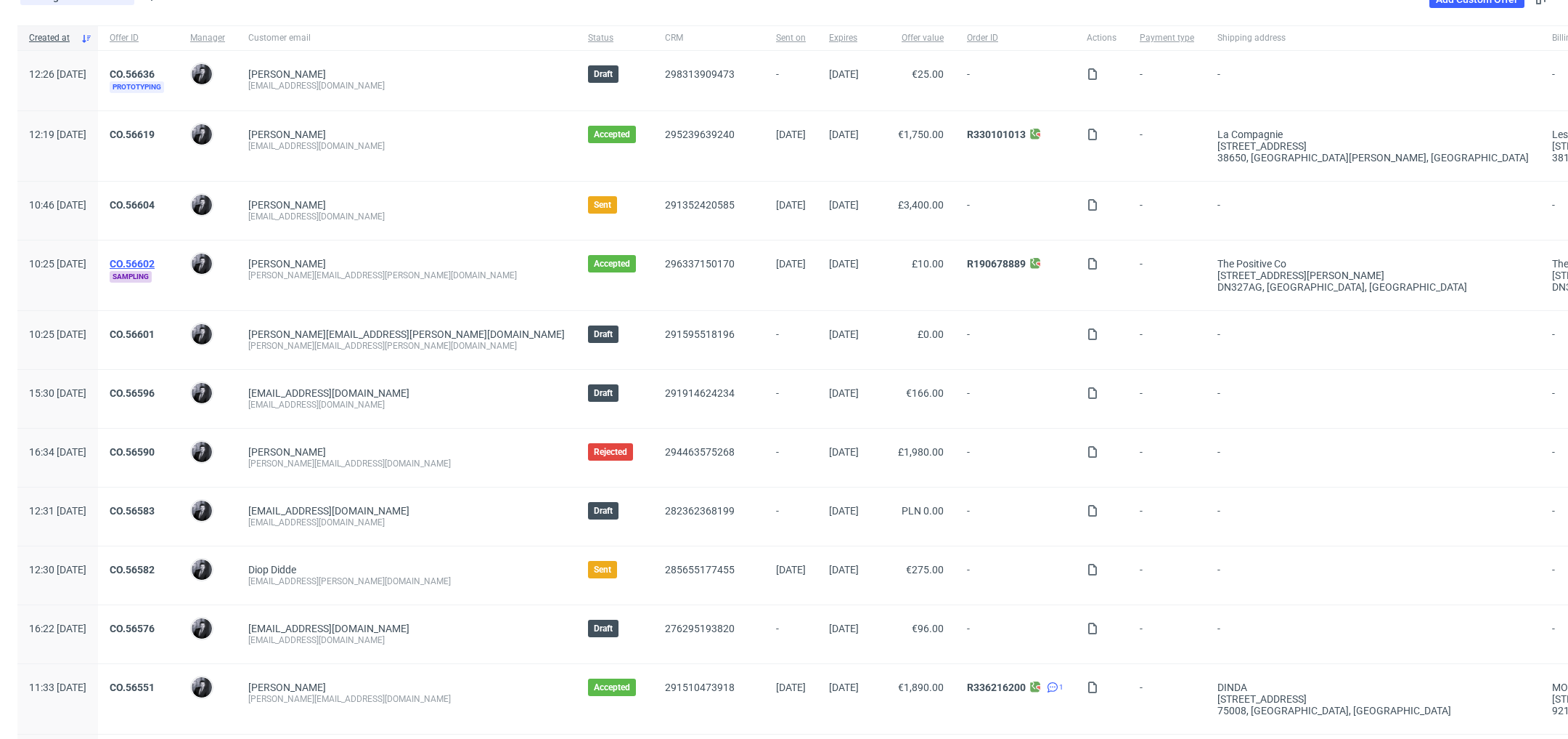
click at [155, 261] on link "CO.56602" at bounding box center [133, 264] width 45 height 11
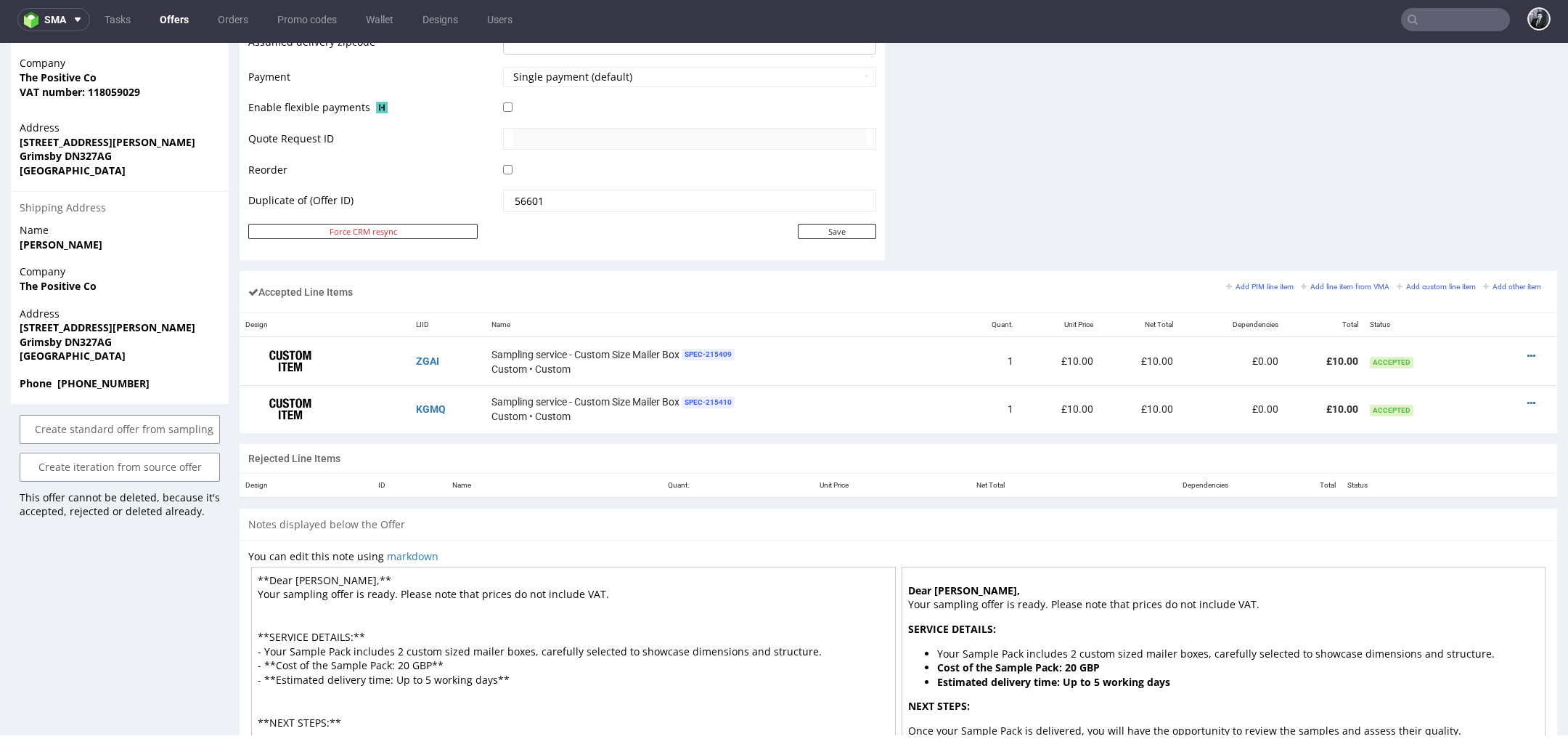
scroll to position [724, 0]
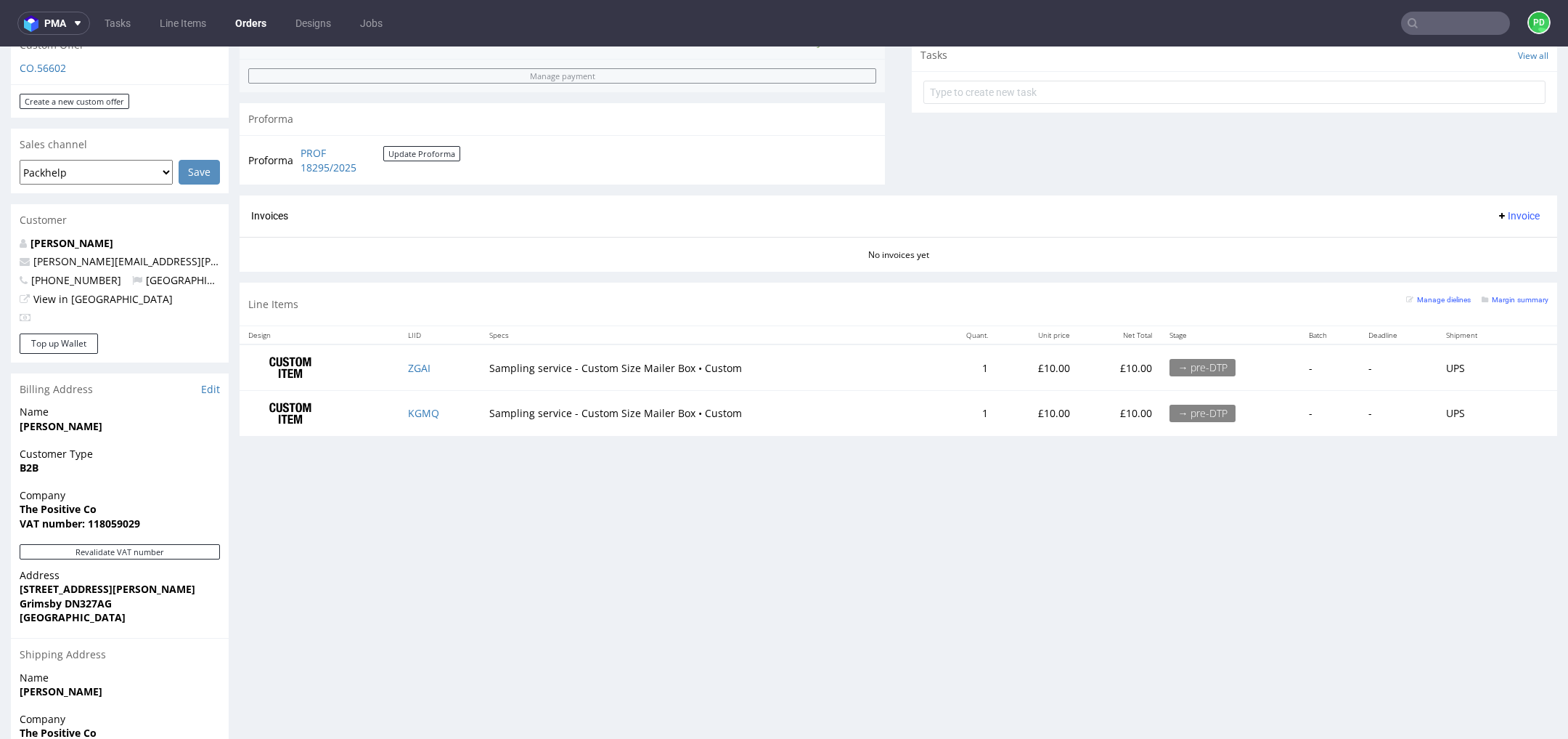
scroll to position [643, 0]
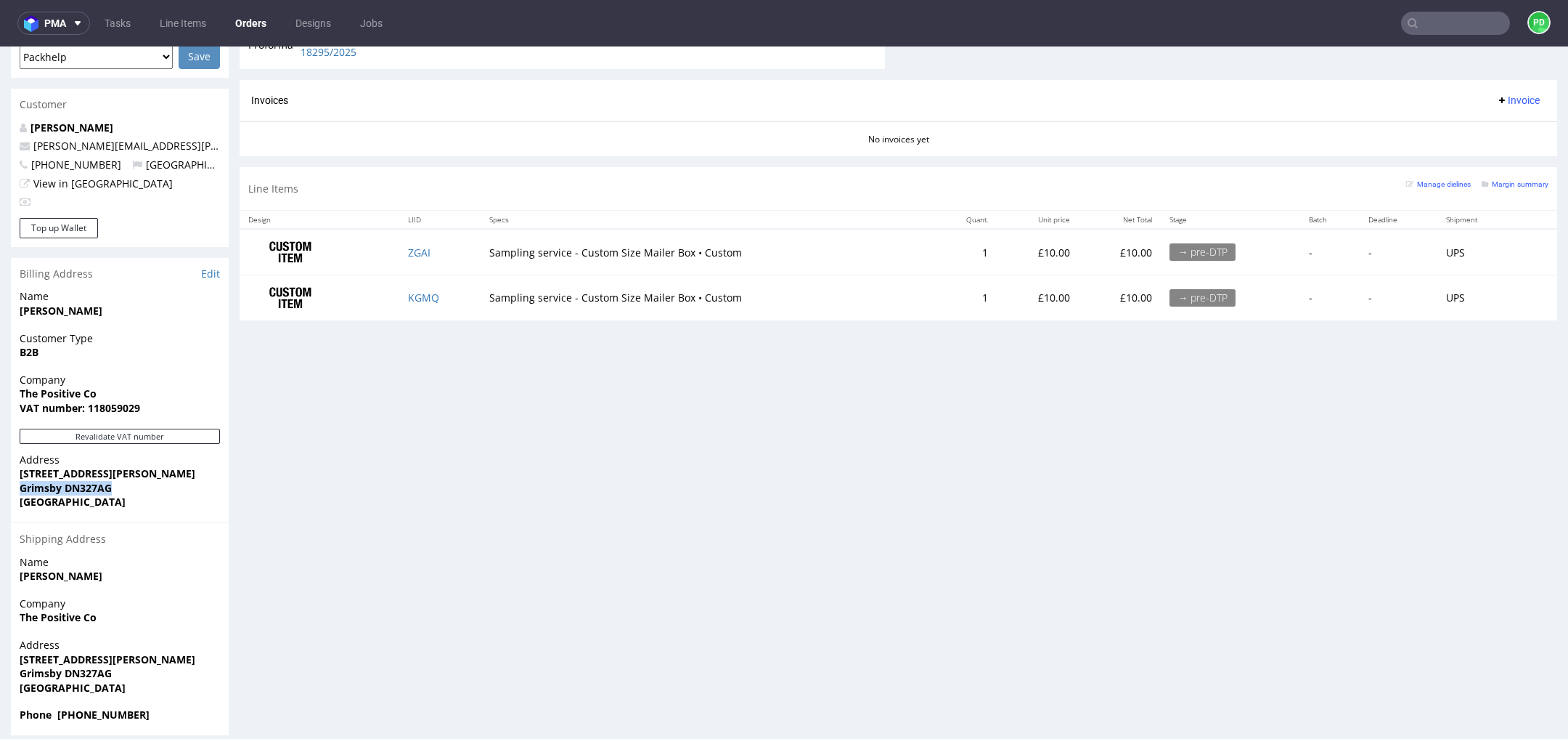
drag, startPoint x: 119, startPoint y: 477, endPoint x: 19, endPoint y: 471, distance: 100.2
click at [19, 481] on span "Grimsby DN327AG" at bounding box center [120, 488] width 201 height 15
click at [138, 495] on span "[GEOGRAPHIC_DATA]" at bounding box center [120, 502] width 201 height 15
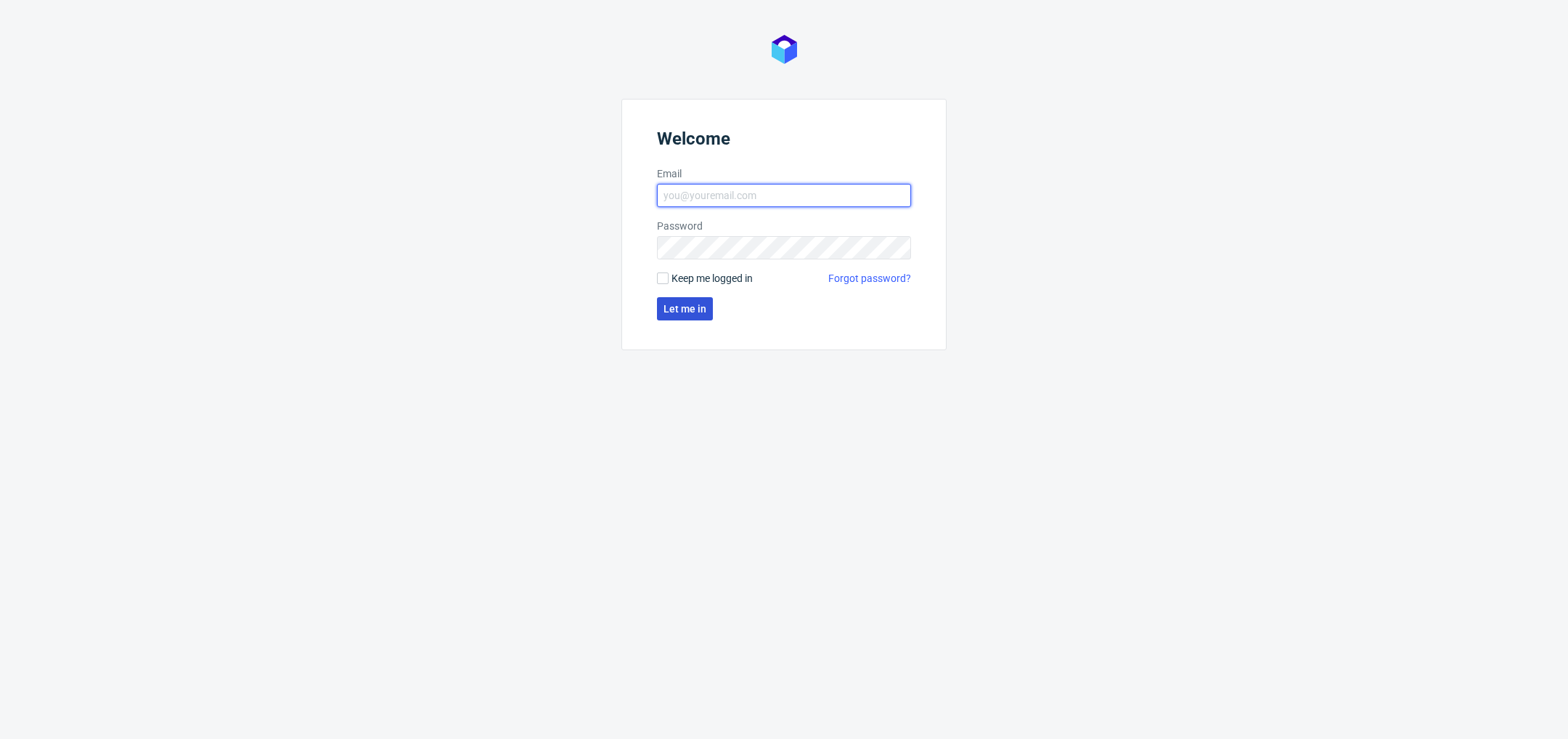
type input "[PERSON_NAME][EMAIL_ADDRESS][DOMAIN_NAME]"
click at [687, 310] on span "Let me in" at bounding box center [684, 308] width 43 height 11
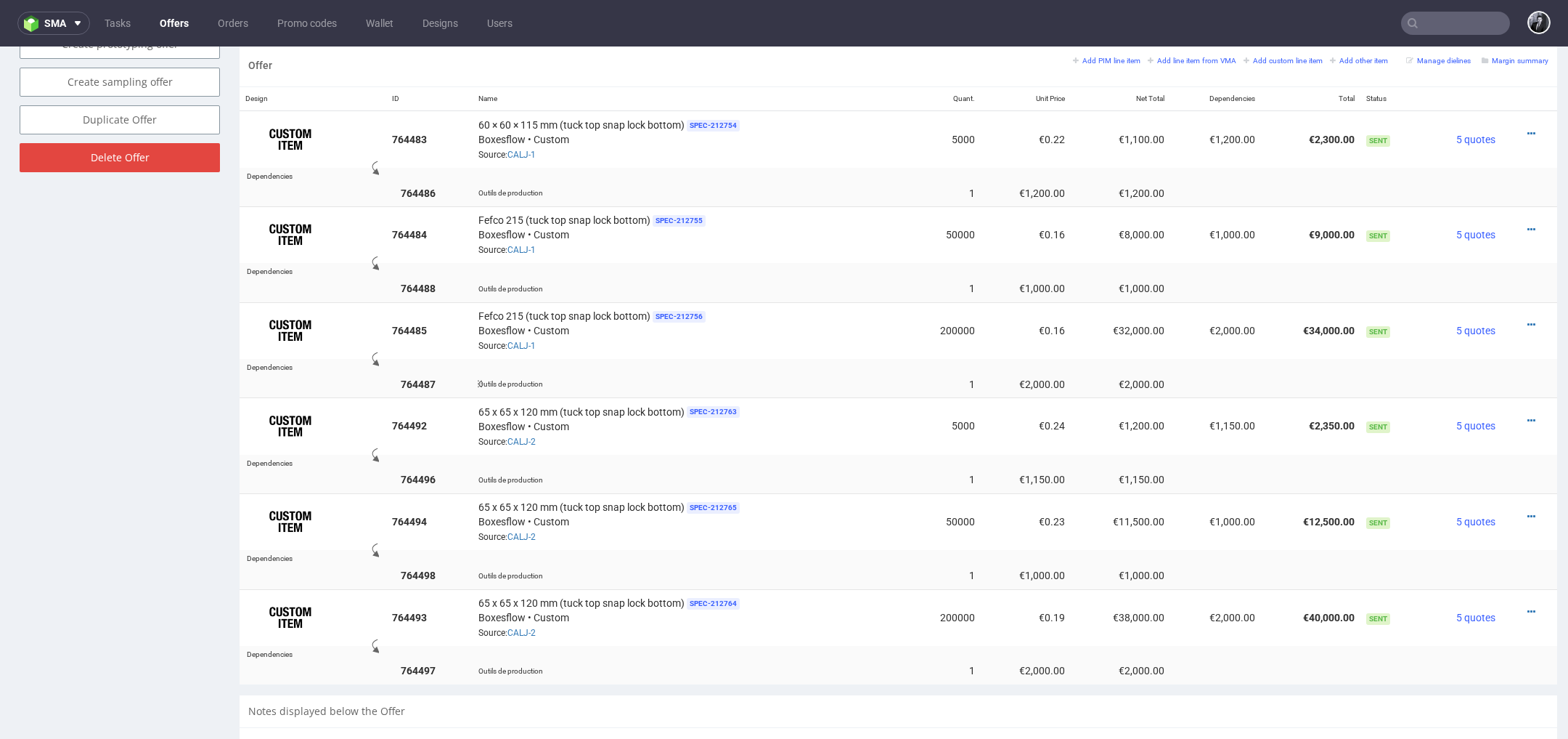
scroll to position [898, 0]
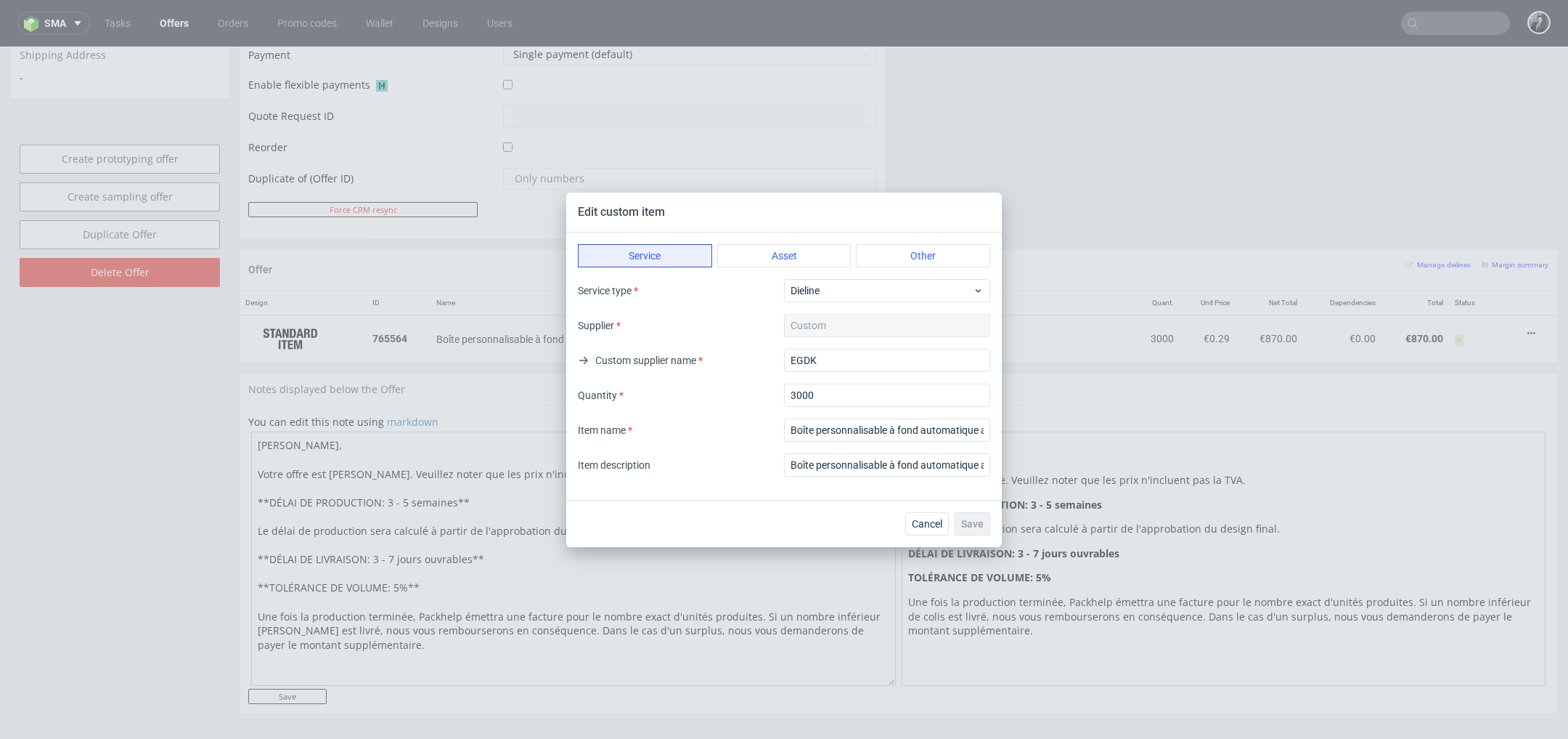
scroll to position [4, 0]
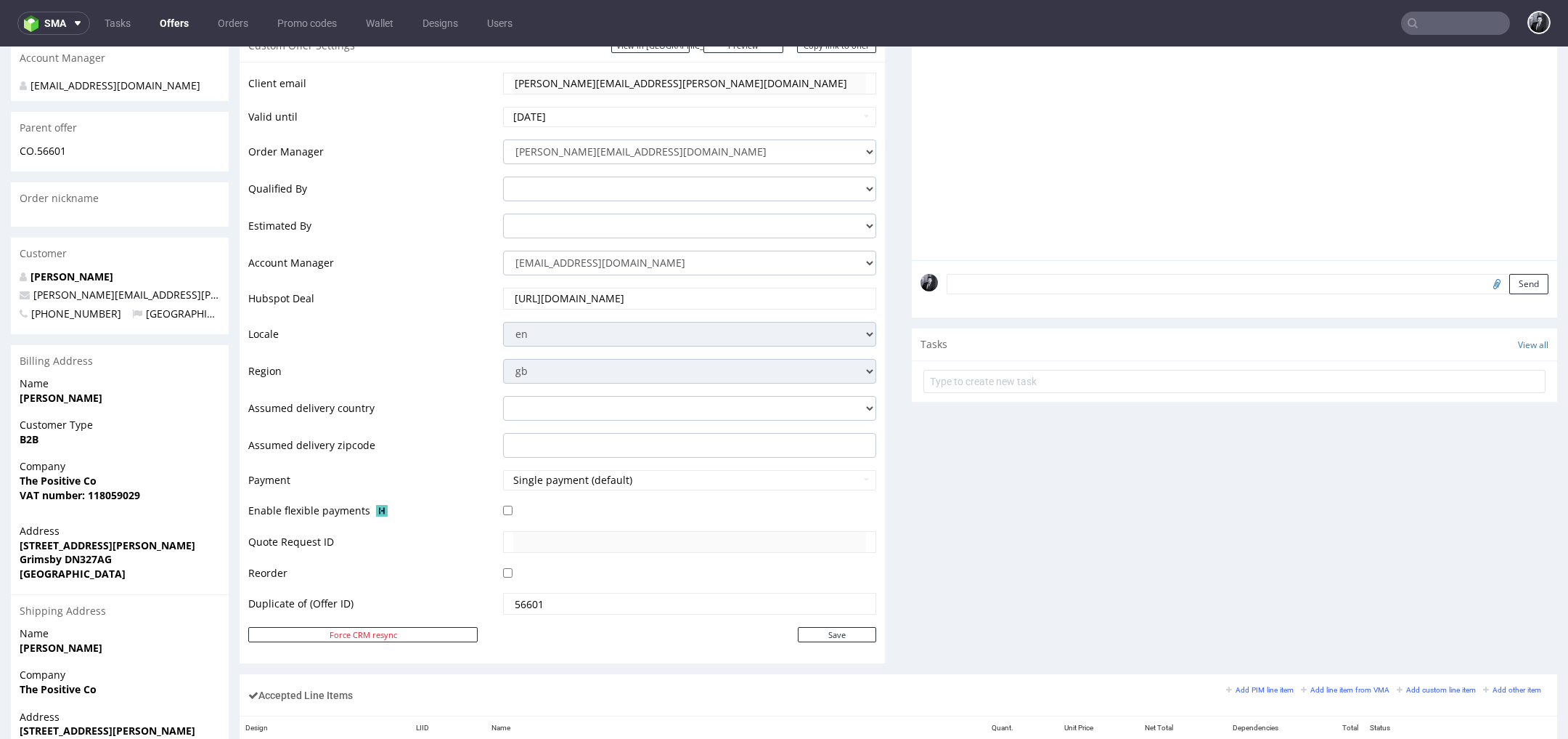
scroll to position [4, 0]
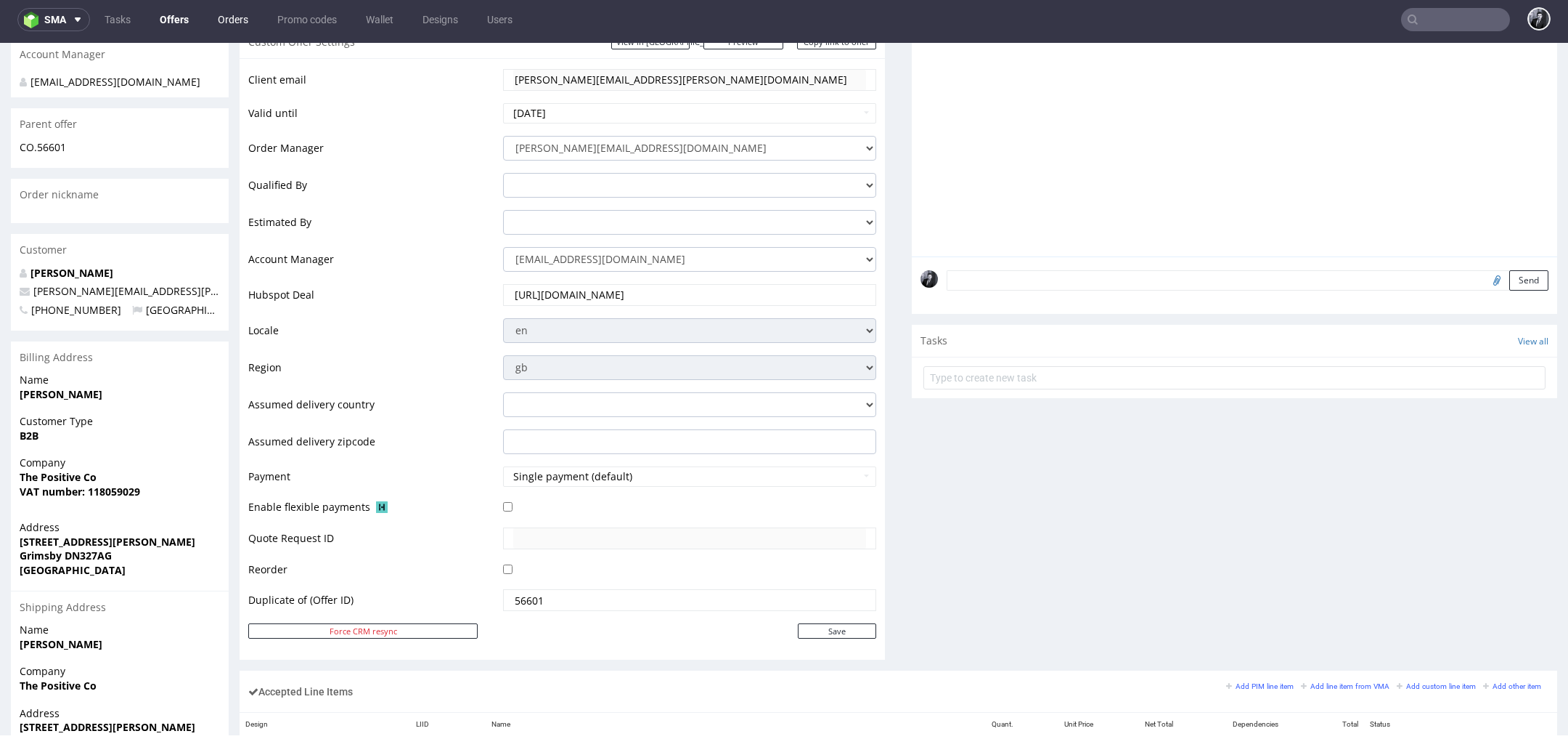
click at [230, 21] on link "Orders" at bounding box center [232, 19] width 48 height 23
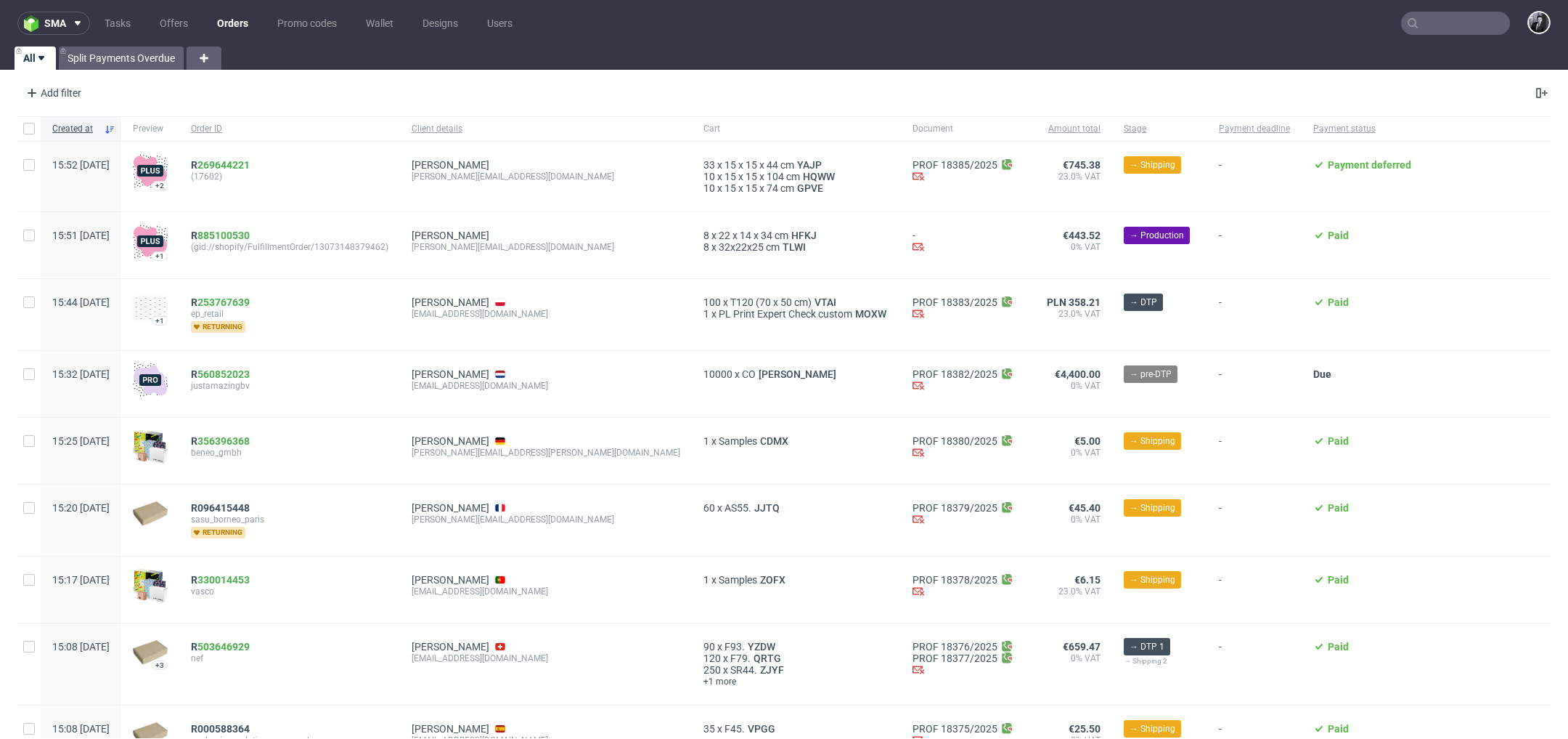
click at [1430, 25] on input "text" at bounding box center [1456, 23] width 109 height 23
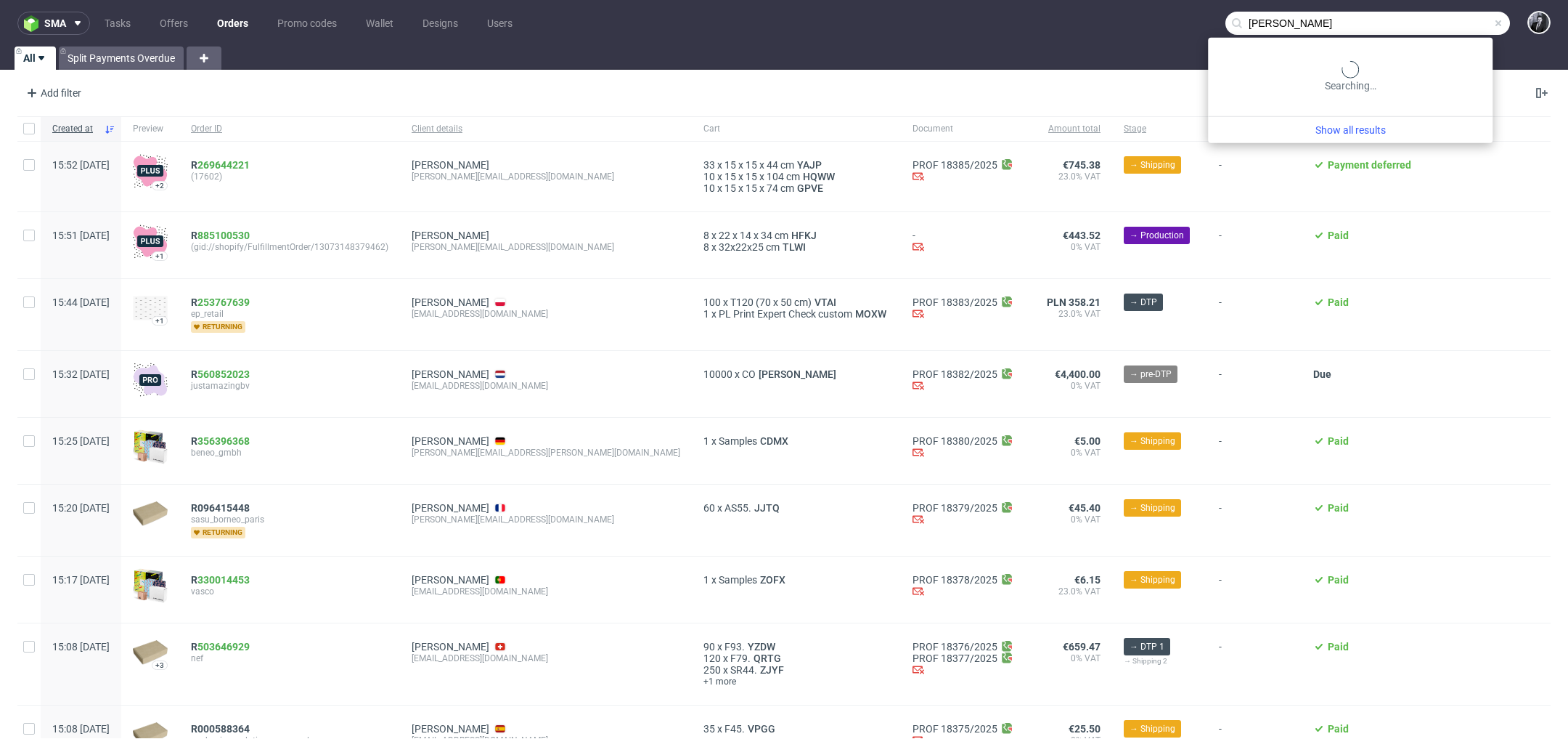
type input "[PERSON_NAME]"
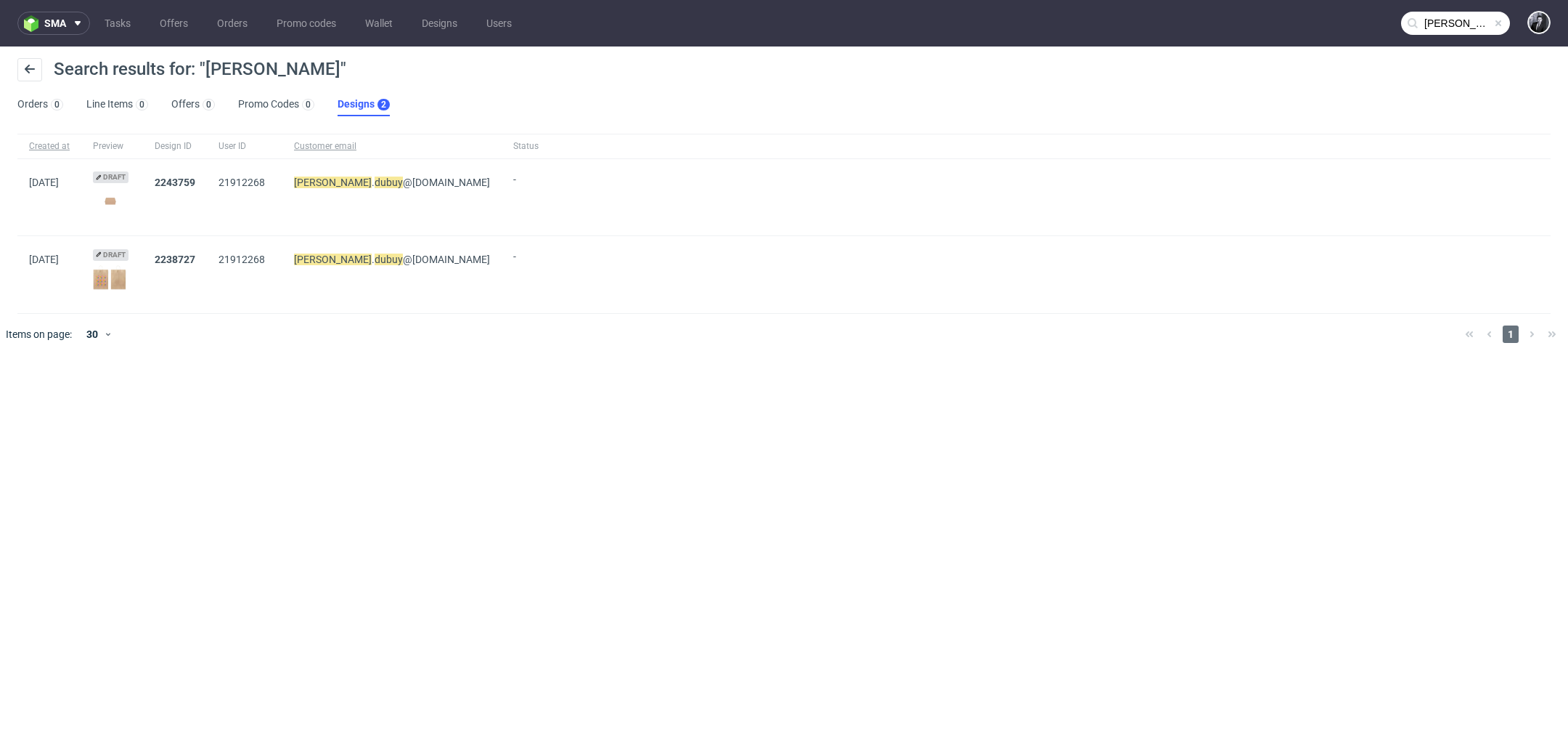
drag, startPoint x: 78, startPoint y: 260, endPoint x: 15, endPoint y: 253, distance: 63.4
click at [15, 253] on div "Created at Preview Design ID User ID Customer email Status [DATE] Draft 2243759…" at bounding box center [784, 223] width 1568 height 181
click at [31, 244] on div "[DATE]" at bounding box center [49, 274] width 64 height 76
click at [183, 105] on link "Offers 0" at bounding box center [193, 104] width 44 height 23
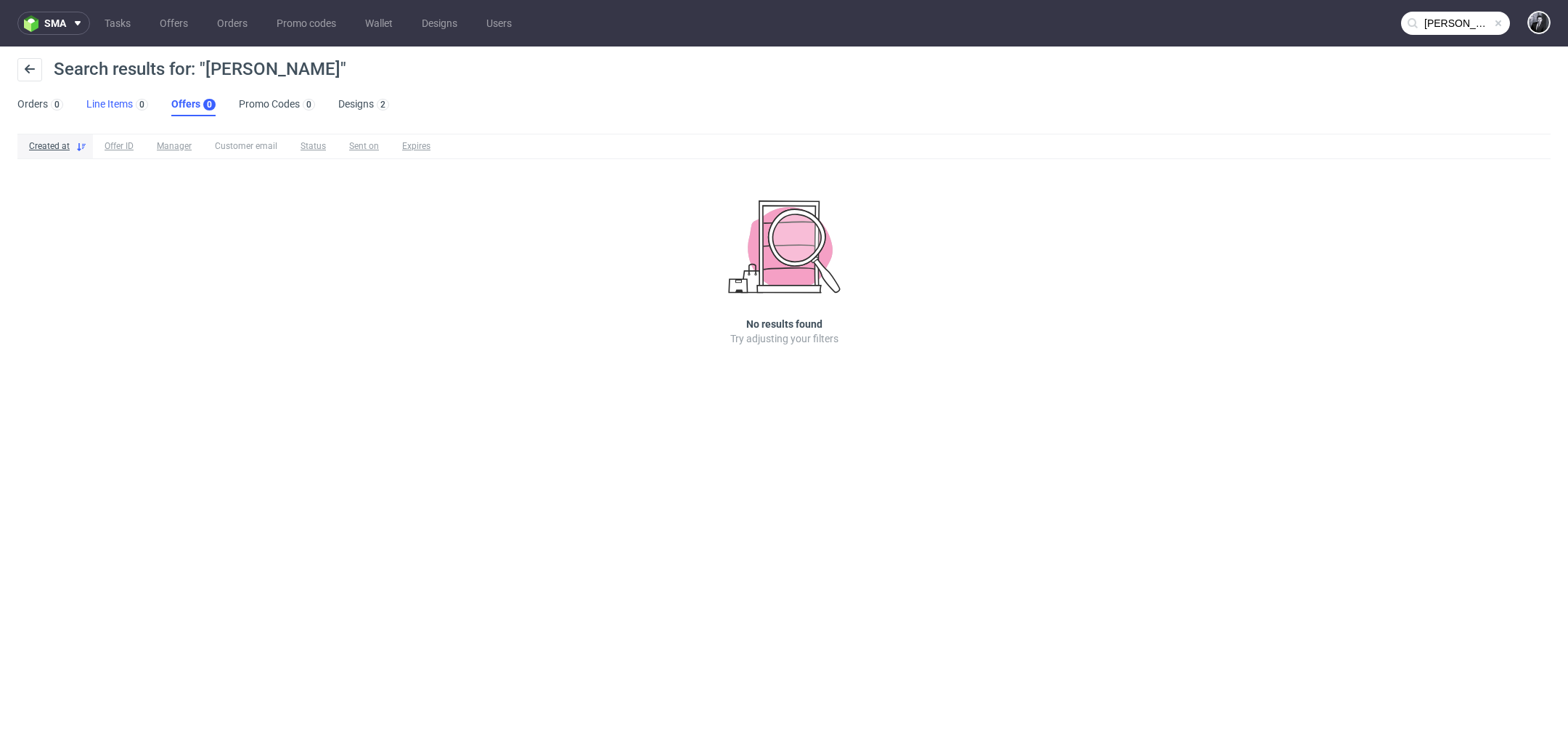
click at [107, 100] on link "Line Items 0" at bounding box center [117, 104] width 61 height 23
click at [1497, 23] on span at bounding box center [1498, 23] width 11 height 11
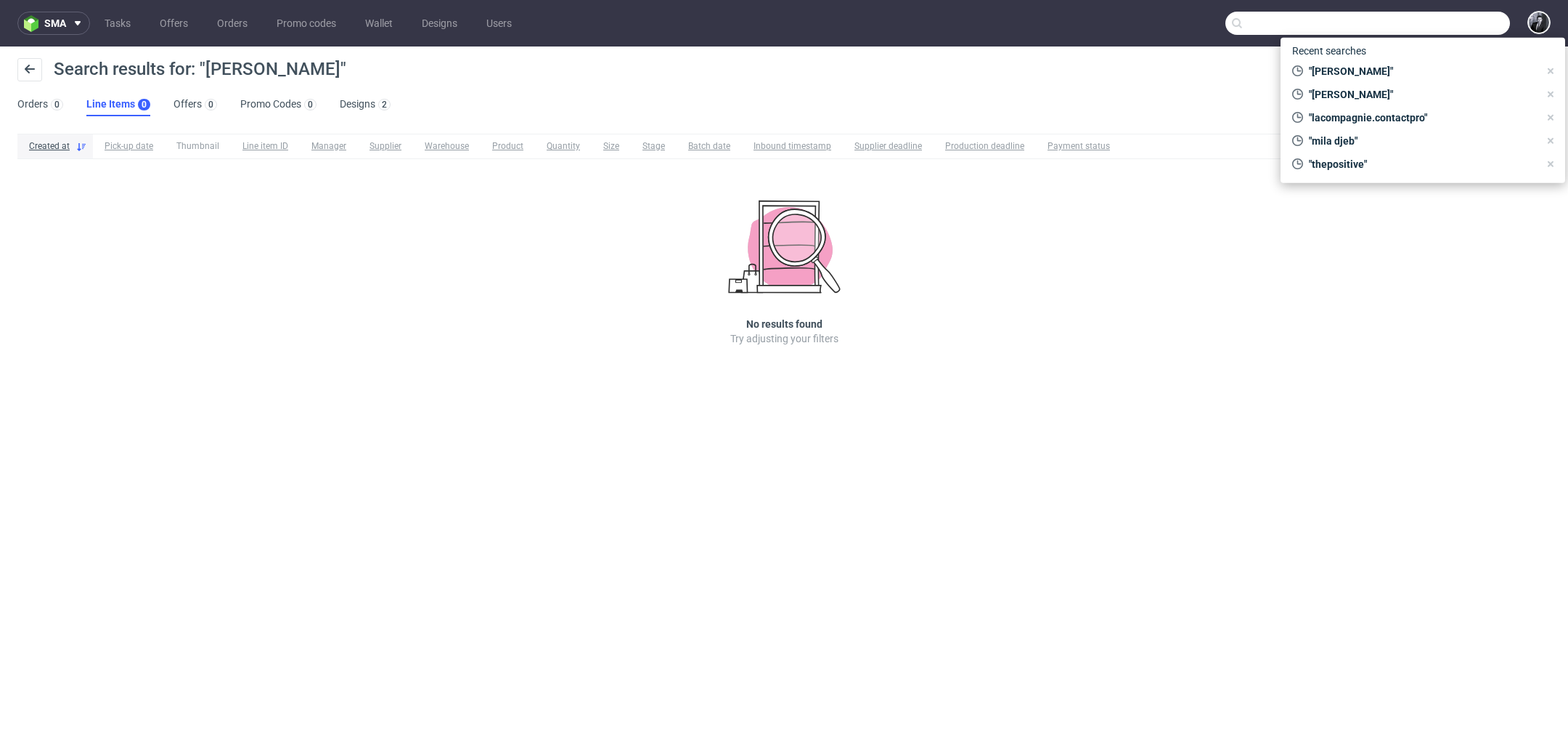
click at [1497, 23] on input "text" at bounding box center [1368, 23] width 285 height 23
type input "o"
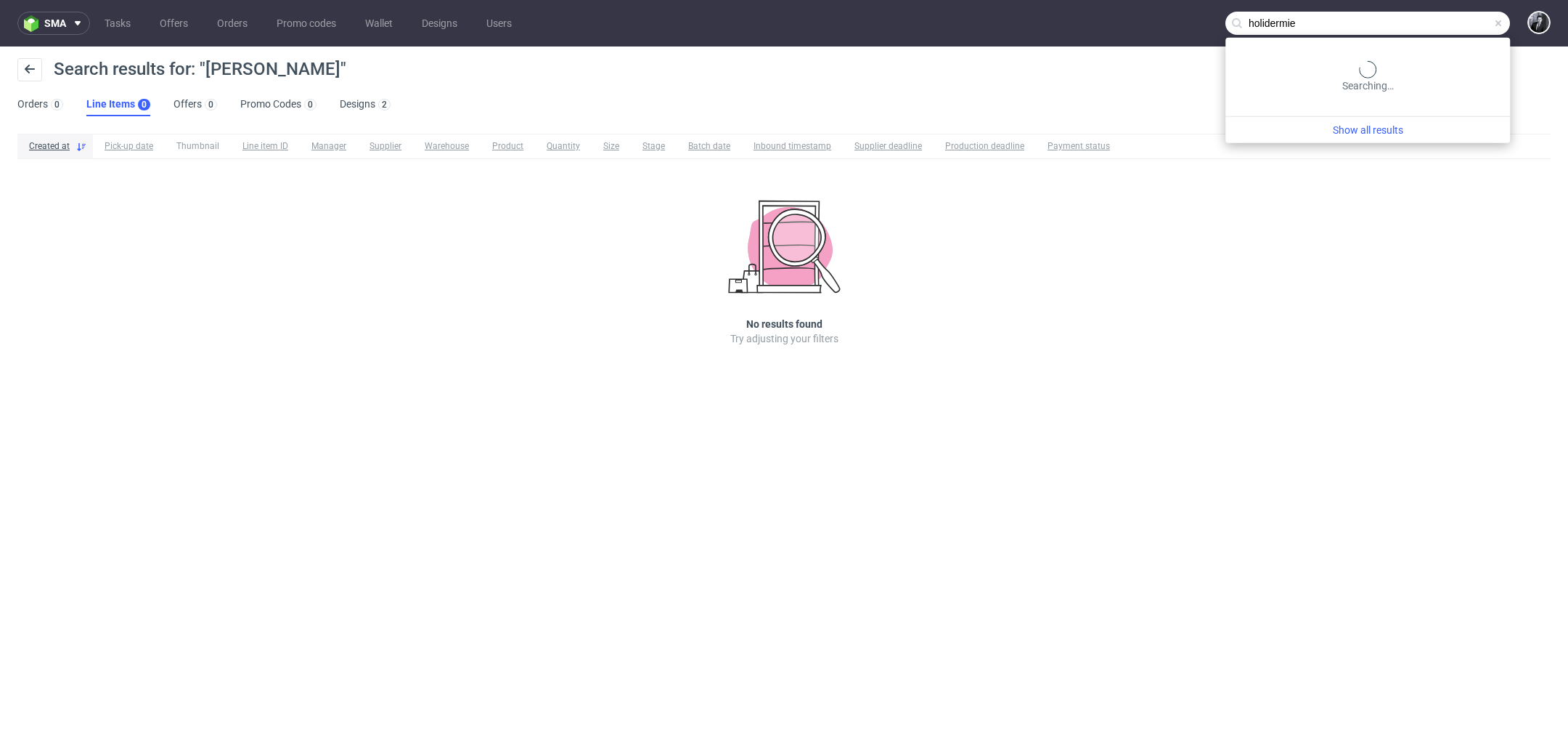
type input "holidermie"
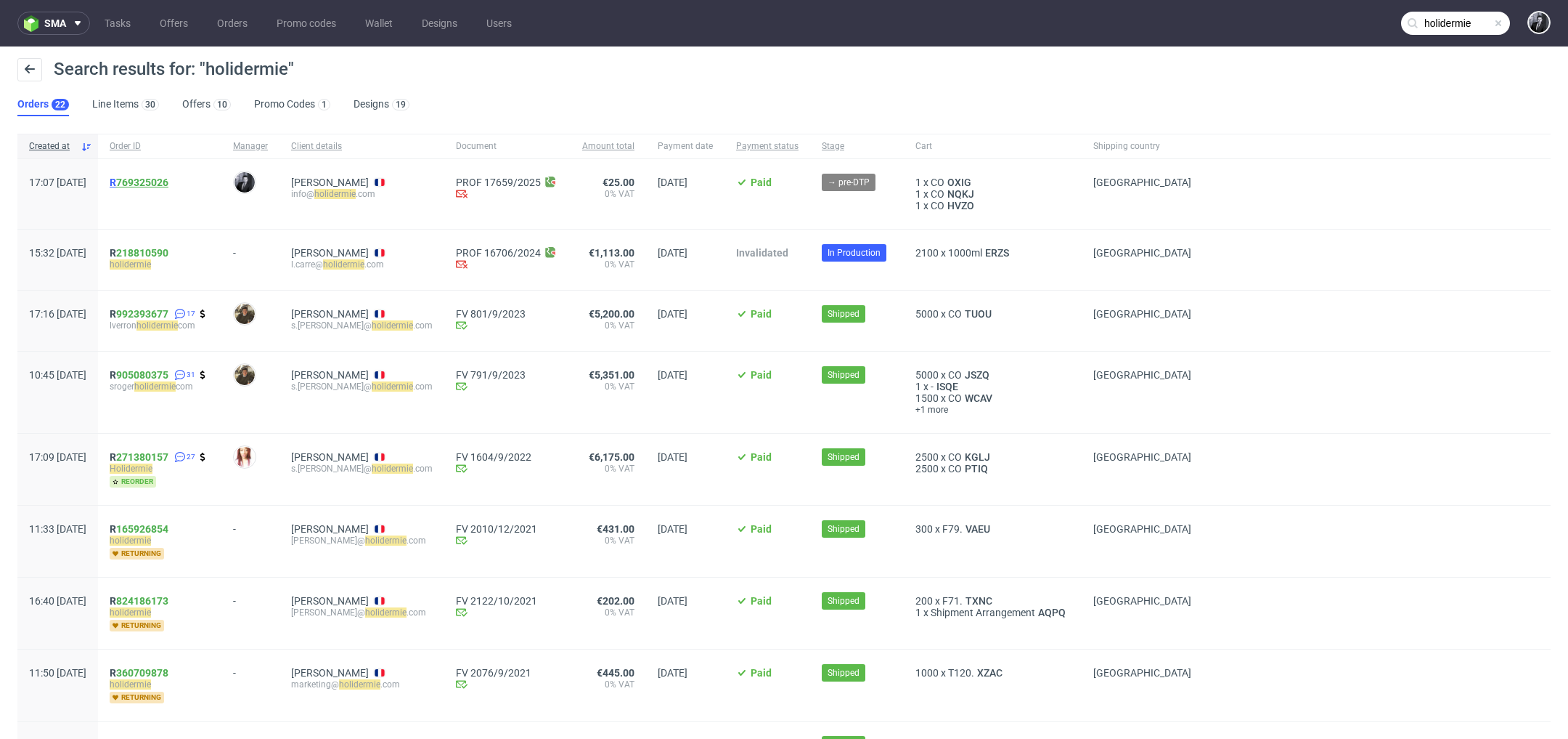
click at [168, 183] on link "769325026" at bounding box center [142, 182] width 53 height 11
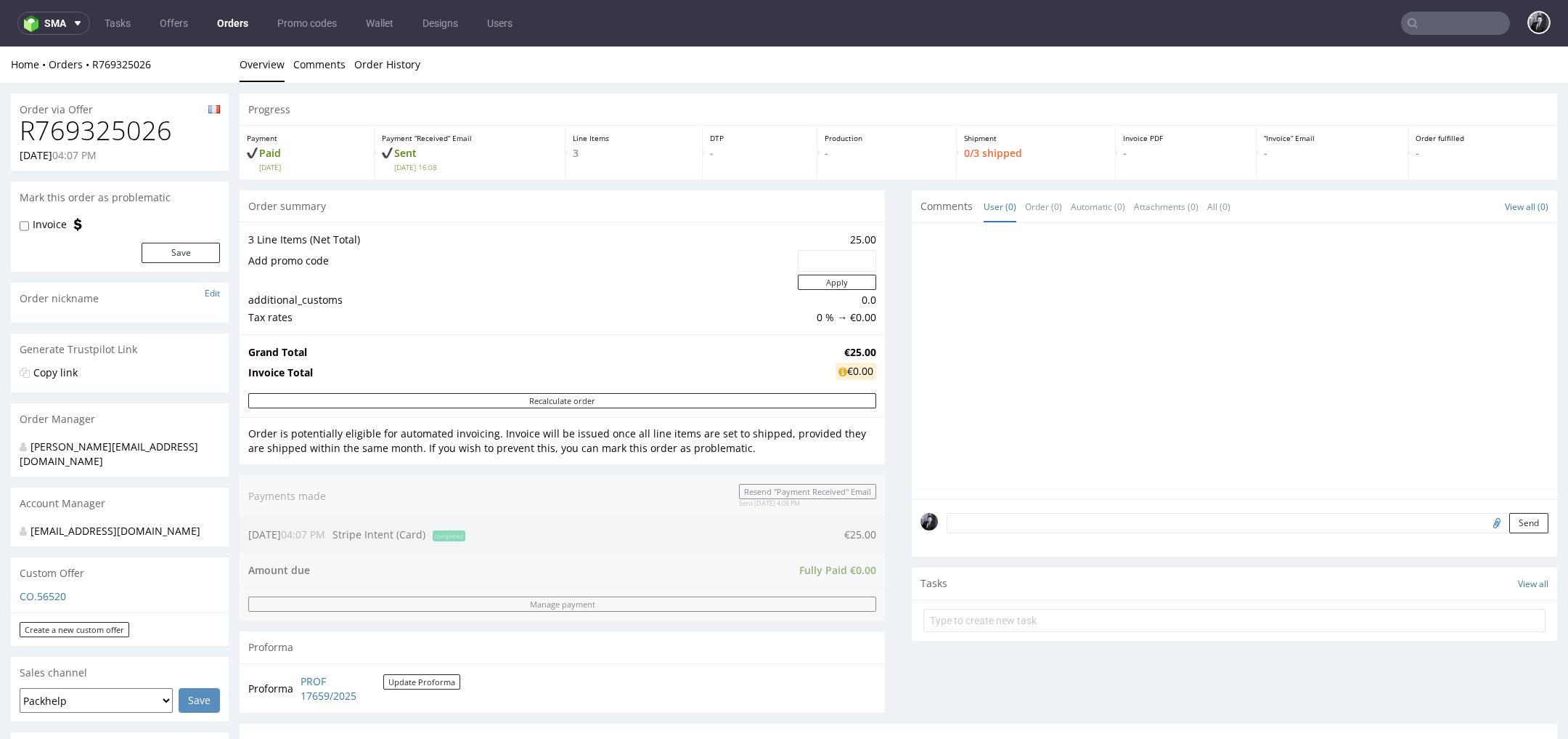
click at [1032, 527] on textarea at bounding box center [1248, 523] width 602 height 20
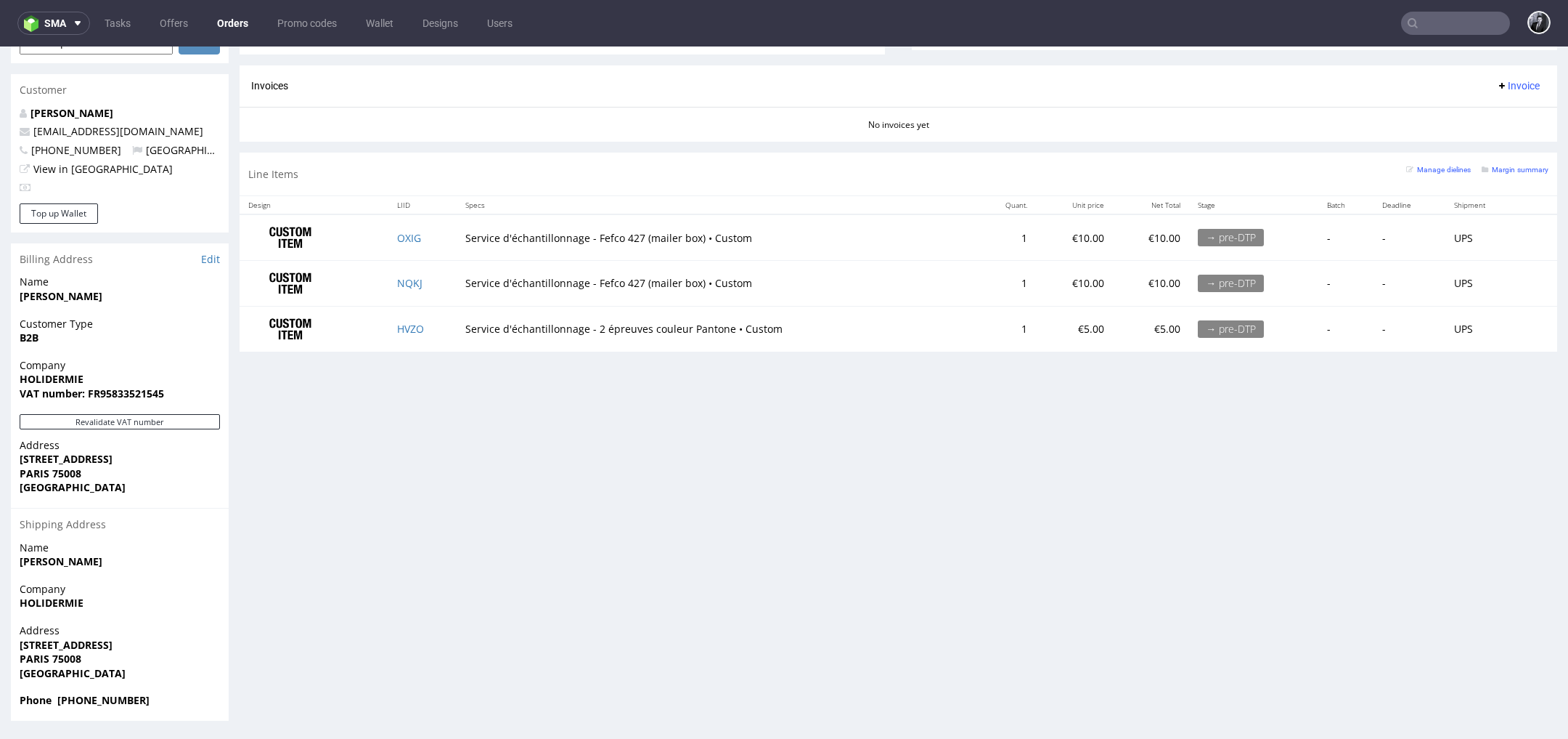
scroll to position [4, 0]
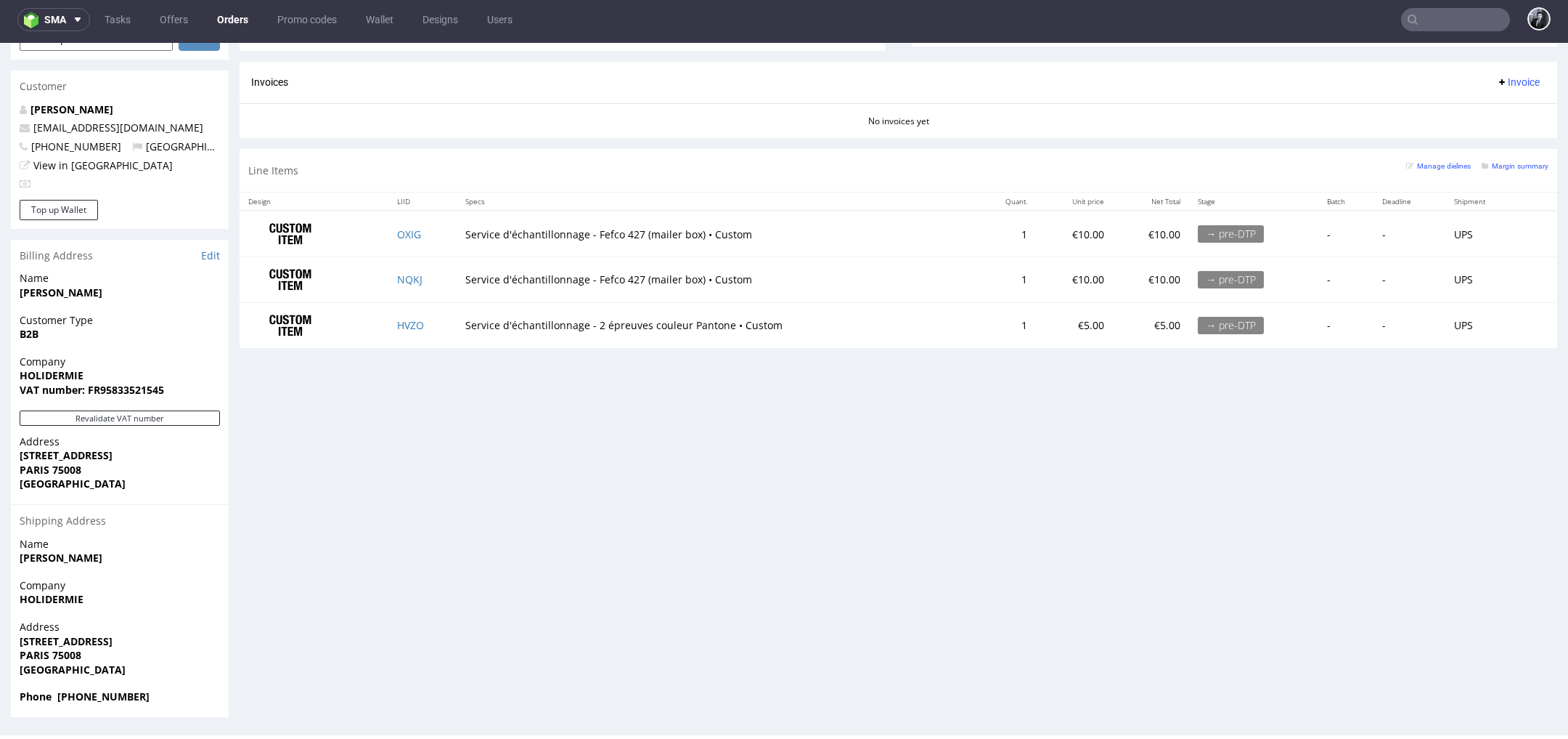
click at [1212, 236] on div "→ pre-DTP" at bounding box center [1231, 234] width 66 height 18
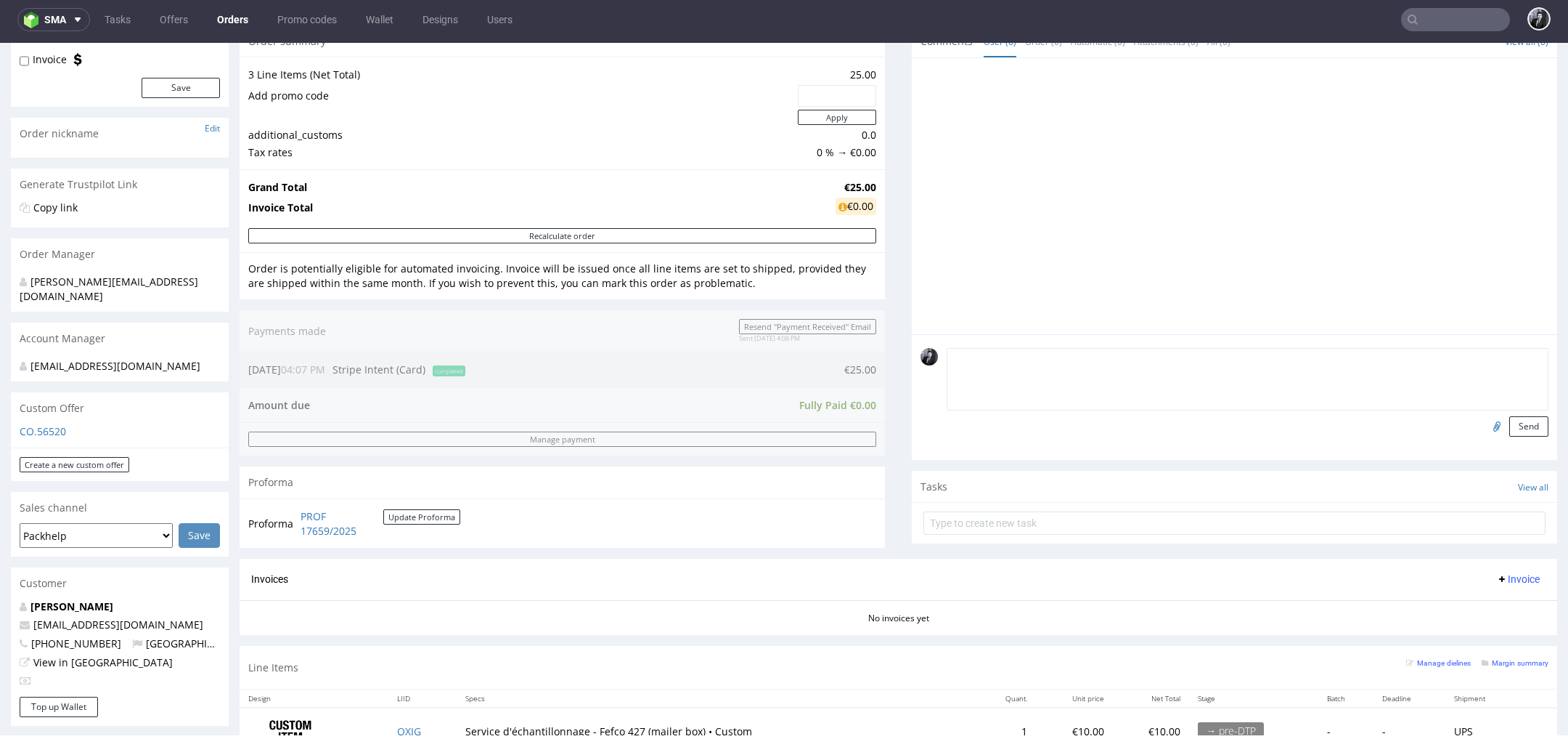
scroll to position [0, 0]
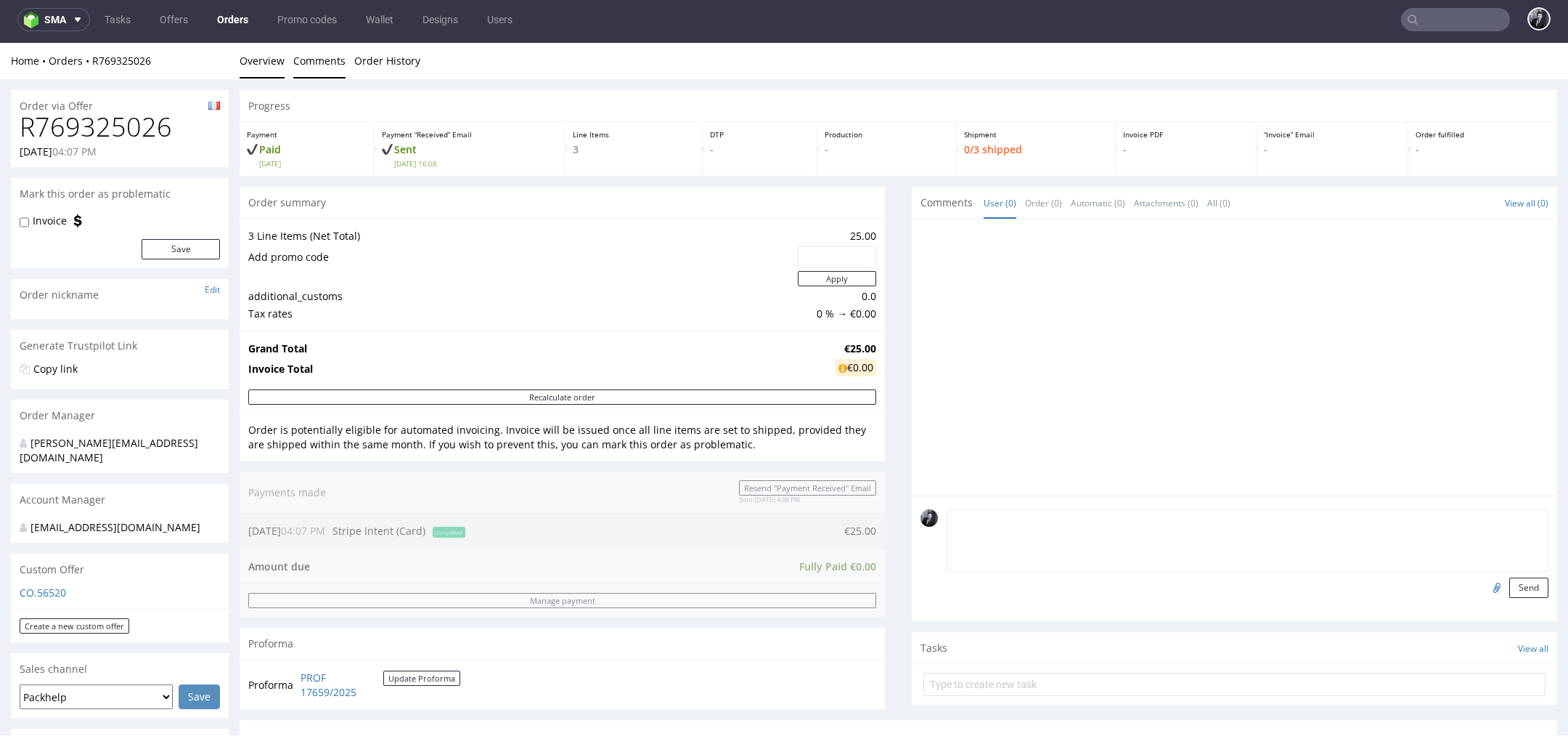
click at [321, 61] on link "Comments" at bounding box center [320, 61] width 53 height 36
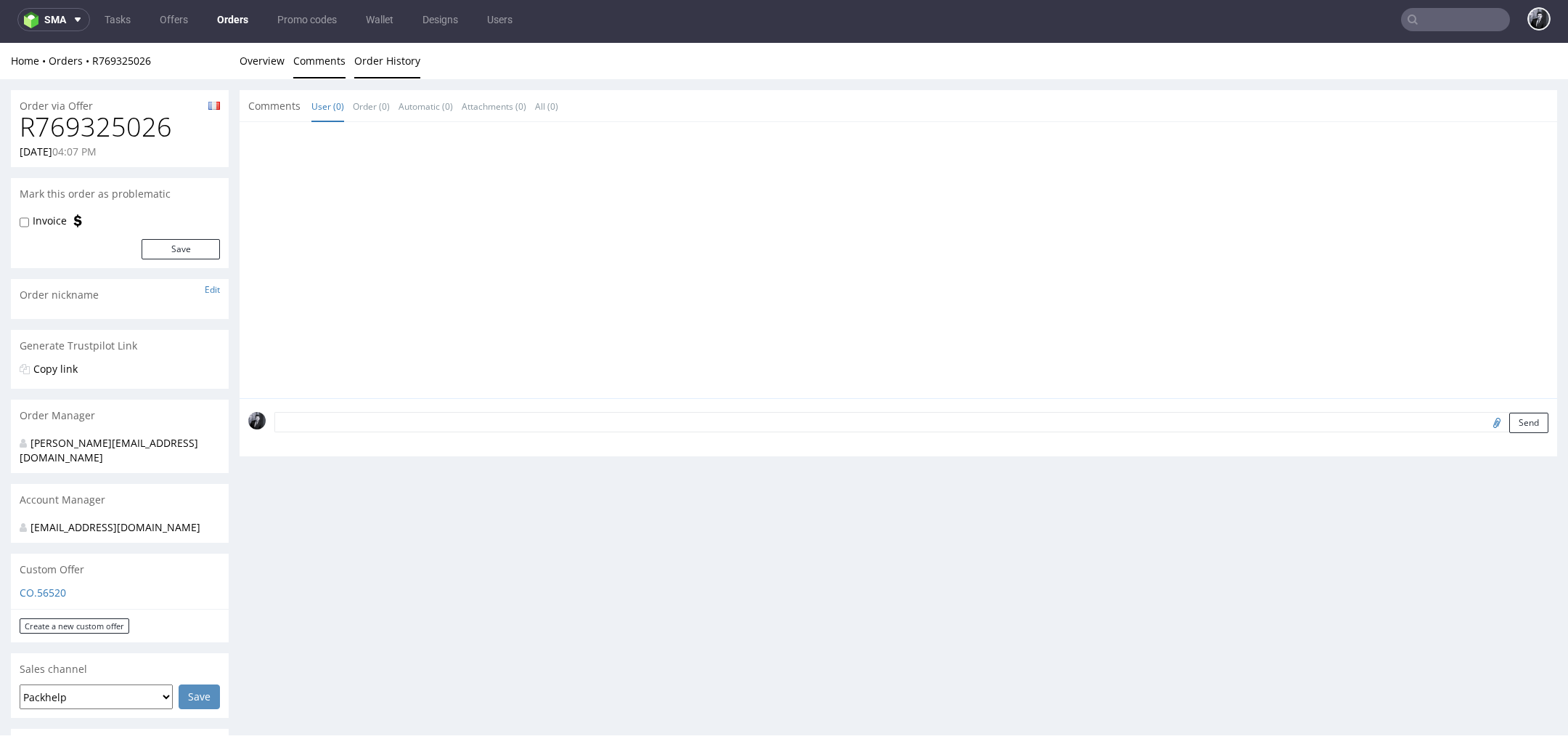
click at [388, 66] on link "Order History" at bounding box center [388, 61] width 66 height 36
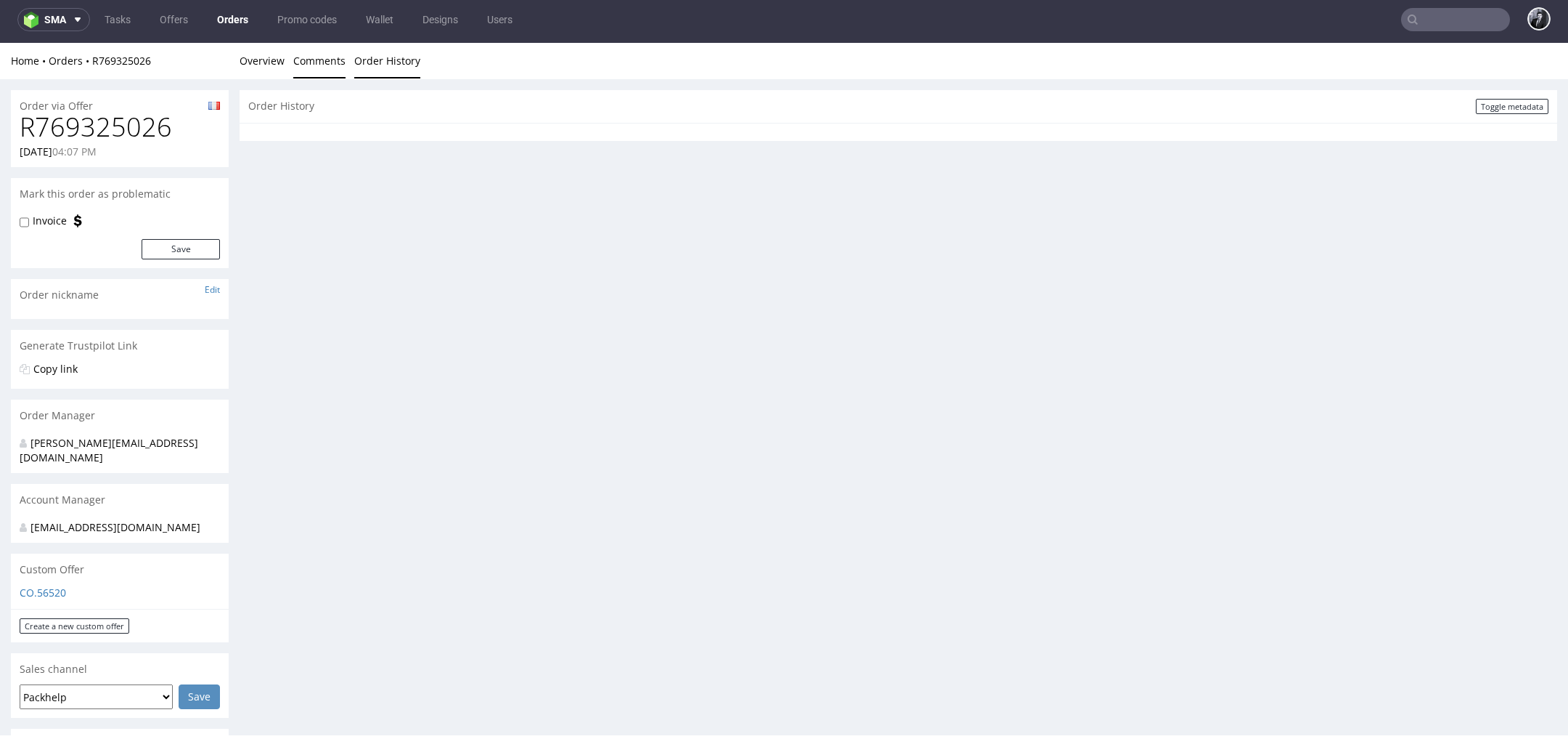
click at [320, 61] on link "Comments" at bounding box center [320, 61] width 53 height 36
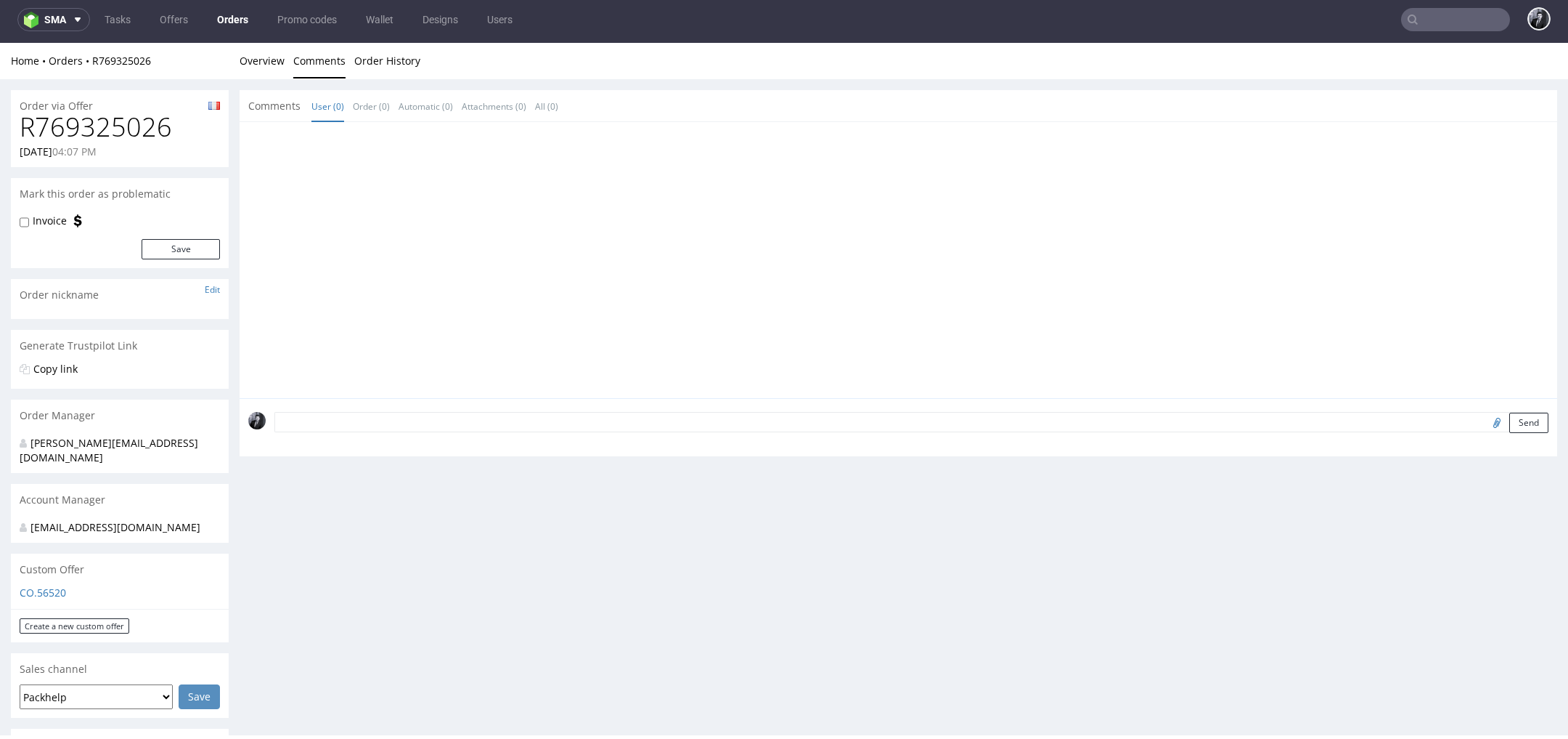
click at [283, 60] on li "Overview" at bounding box center [266, 61] width 53 height 15
click at [261, 60] on link "Overview" at bounding box center [262, 61] width 45 height 36
